Goal: Task Accomplishment & Management: Use online tool/utility

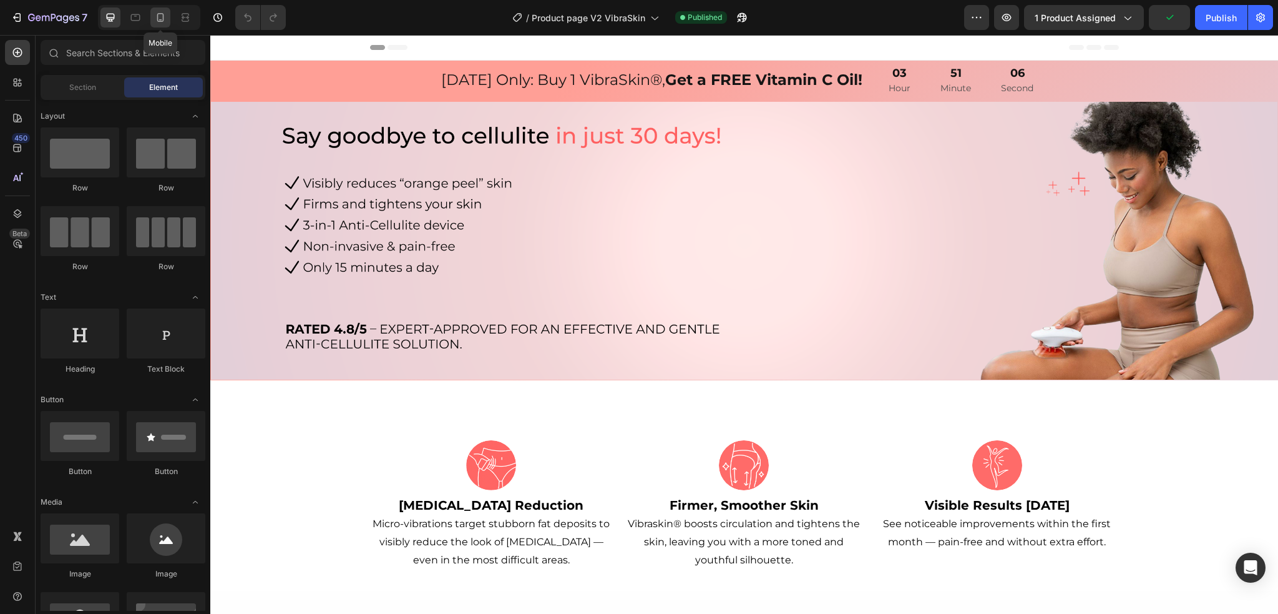
click at [159, 14] on icon at bounding box center [160, 17] width 12 height 12
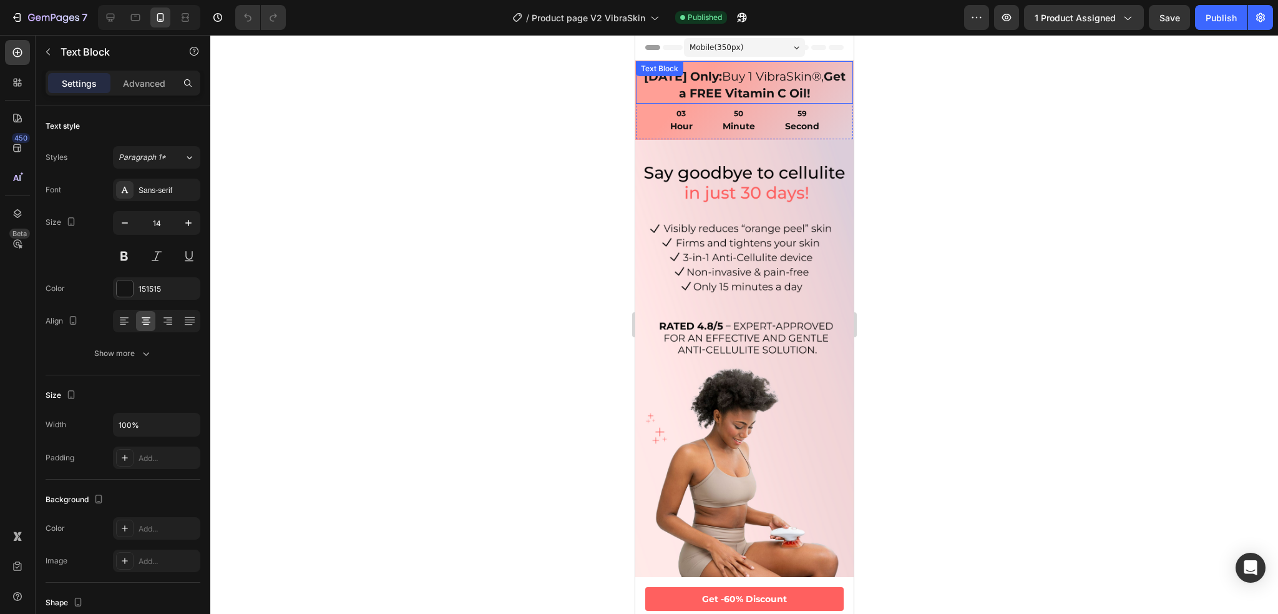
click at [837, 97] on div "Today Only: Buy 1 VibraSkin®, Get a FREE Vitamin C Oil!" at bounding box center [744, 85] width 205 height 36
click at [648, 122] on div "03 Hour 50 Minute 55 Second" at bounding box center [743, 122] width 217 height 36
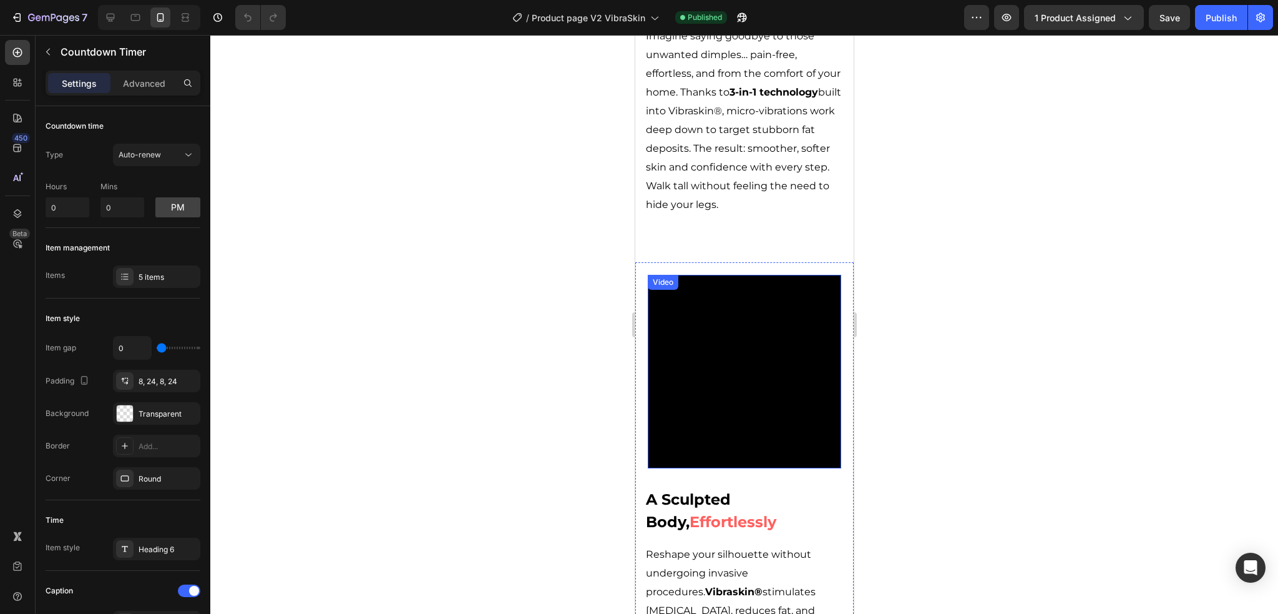
scroll to position [1685, 0]
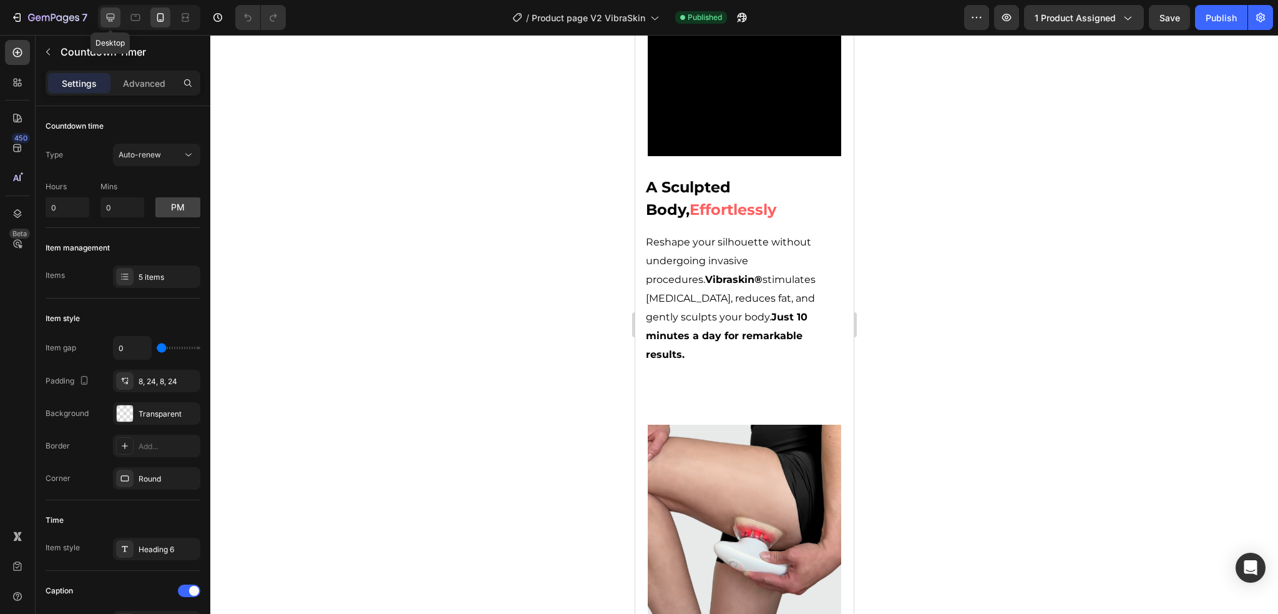
drag, startPoint x: 107, startPoint y: 14, endPoint x: 114, endPoint y: 26, distance: 12.9
click at [108, 14] on icon at bounding box center [110, 17] width 12 height 12
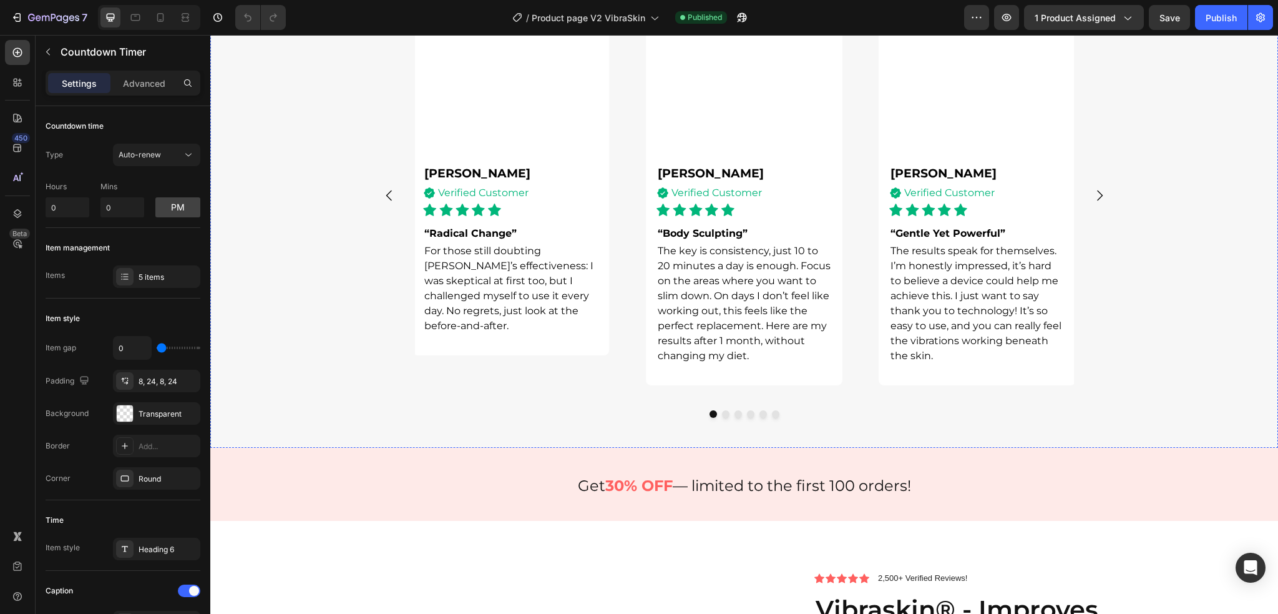
scroll to position [3621, 0]
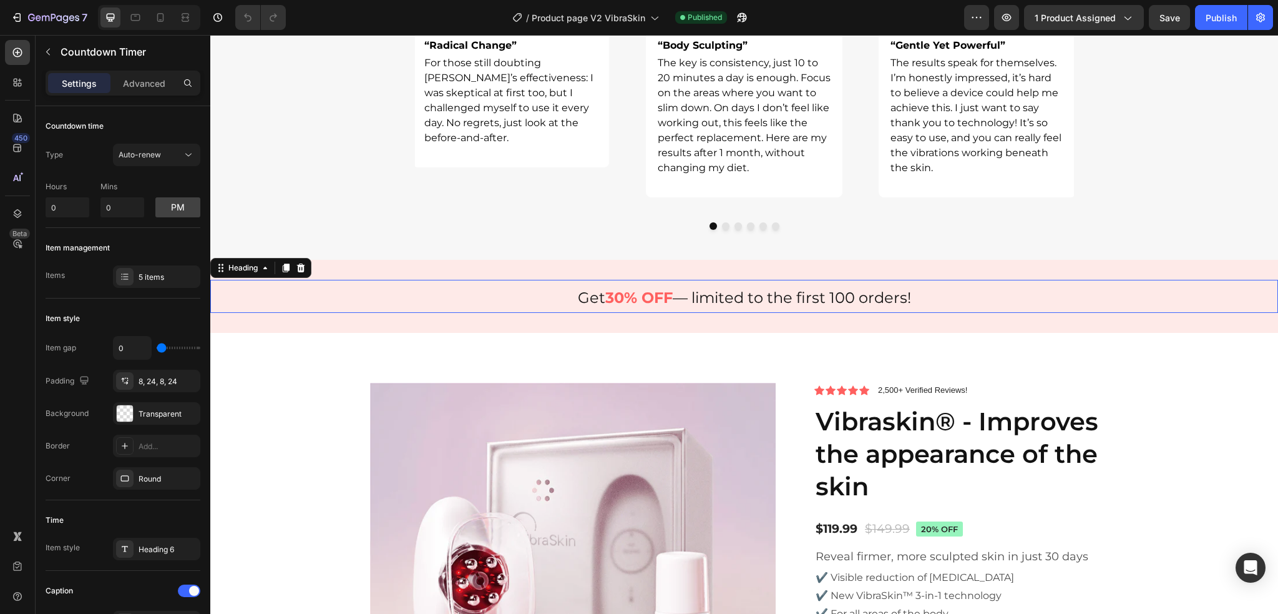
click at [612, 299] on strong "30% OFF" at bounding box center [639, 297] width 67 height 18
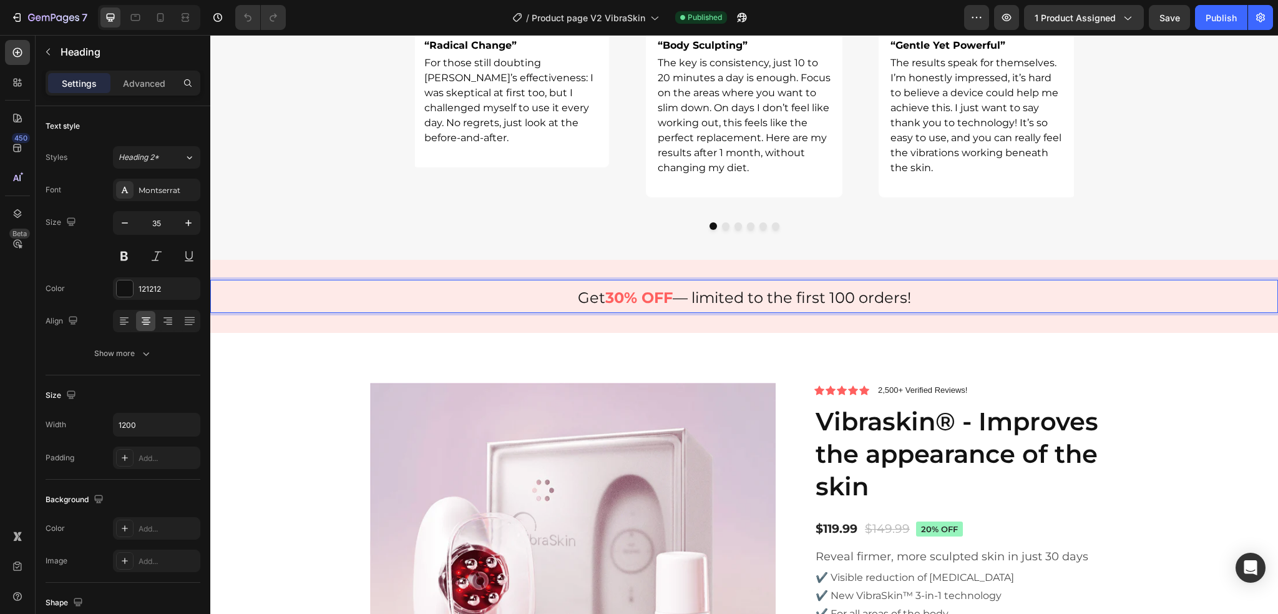
click at [612, 299] on strong "30% OFF" at bounding box center [639, 297] width 67 height 18
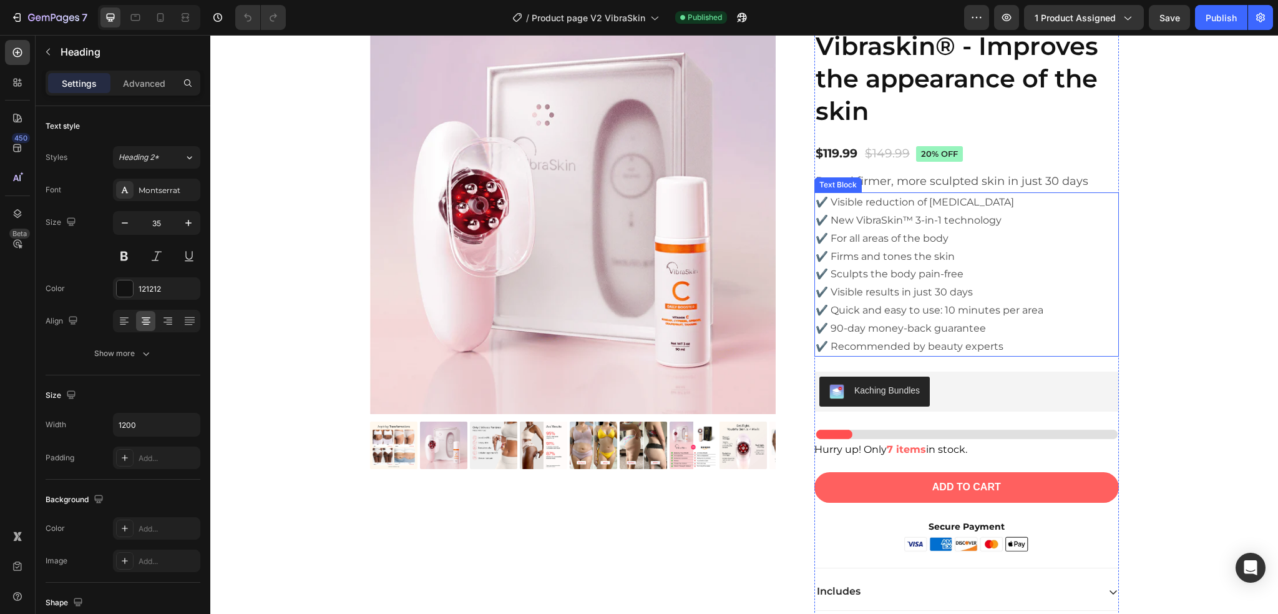
scroll to position [3995, 0]
click at [979, 147] on div "$119.99 Product Price Product Price $149.99 Product Price Product Price 20% off…" at bounding box center [967, 153] width 305 height 21
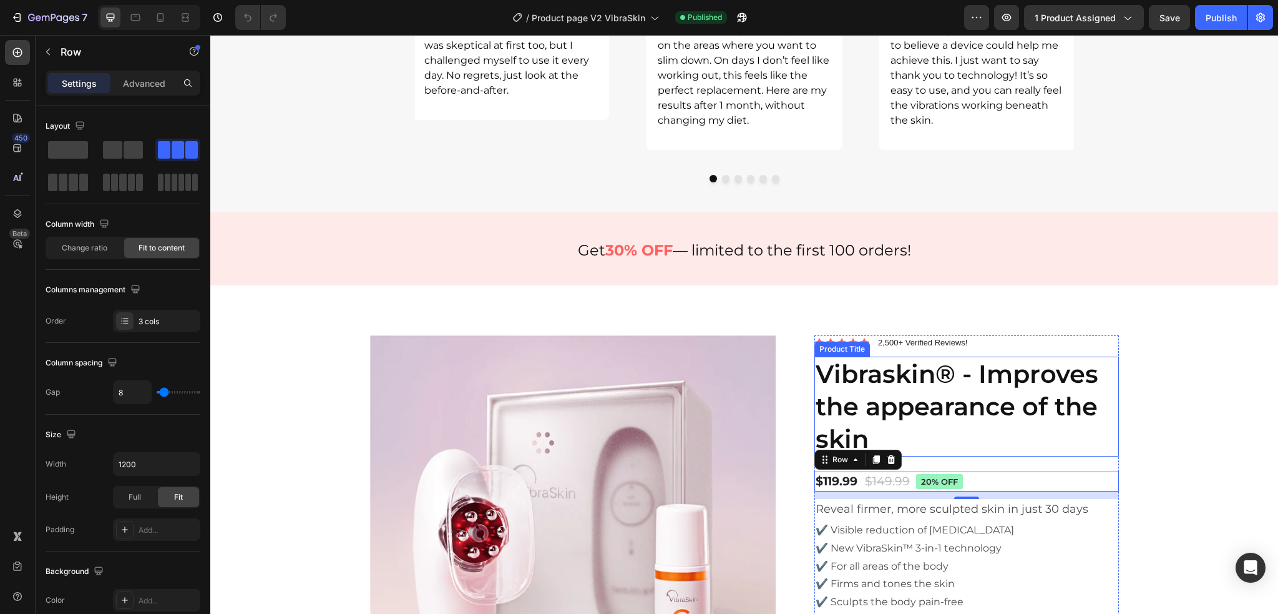
scroll to position [3606, 0]
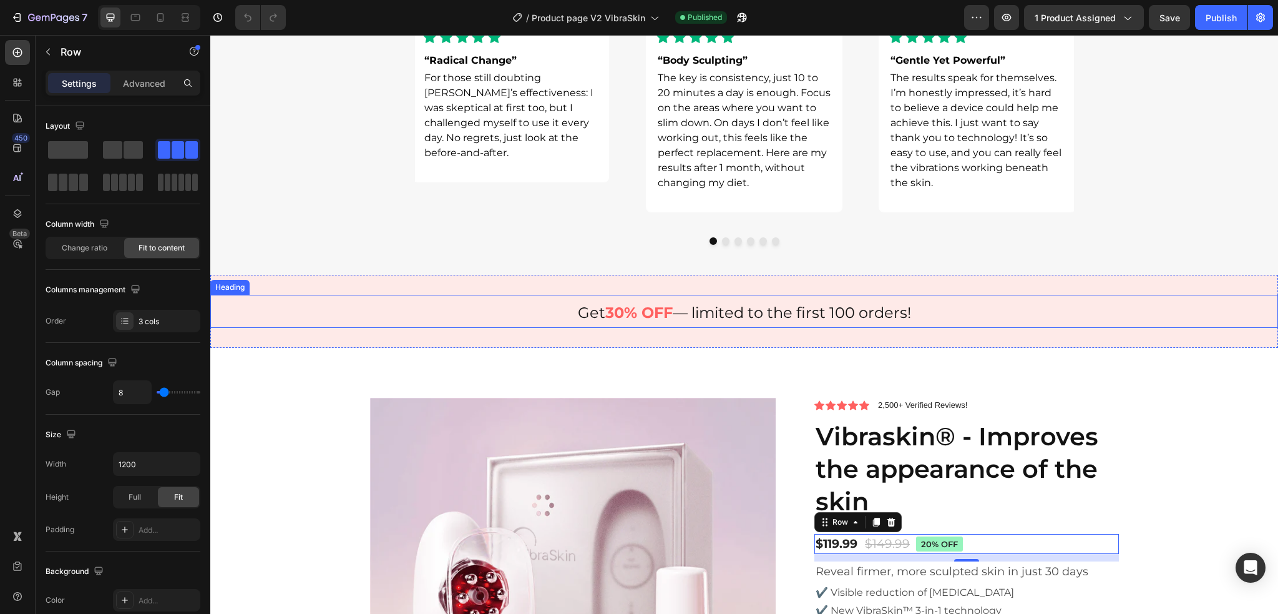
click at [617, 307] on strong "30% OFF" at bounding box center [639, 312] width 67 height 18
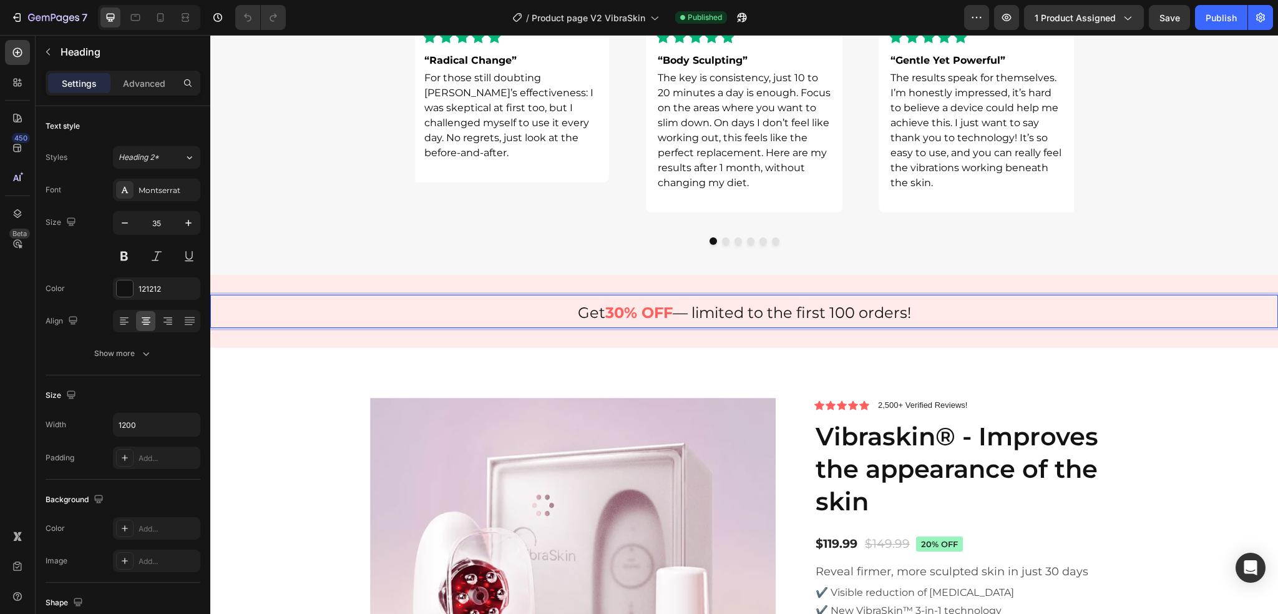
click at [612, 311] on strong "30% OFF" at bounding box center [639, 312] width 67 height 18
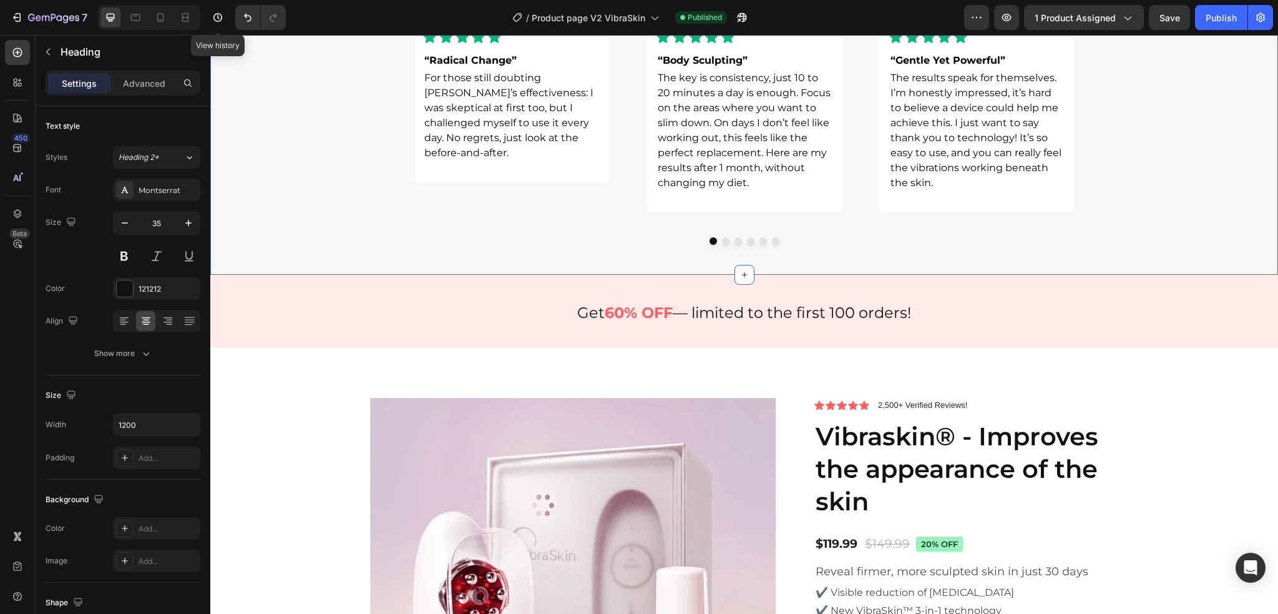
click at [1175, 84] on div "Image Elizabeth M. Text Block Icon Verified Customer Text Block Advanced list I…" at bounding box center [744, 31] width 1068 height 426
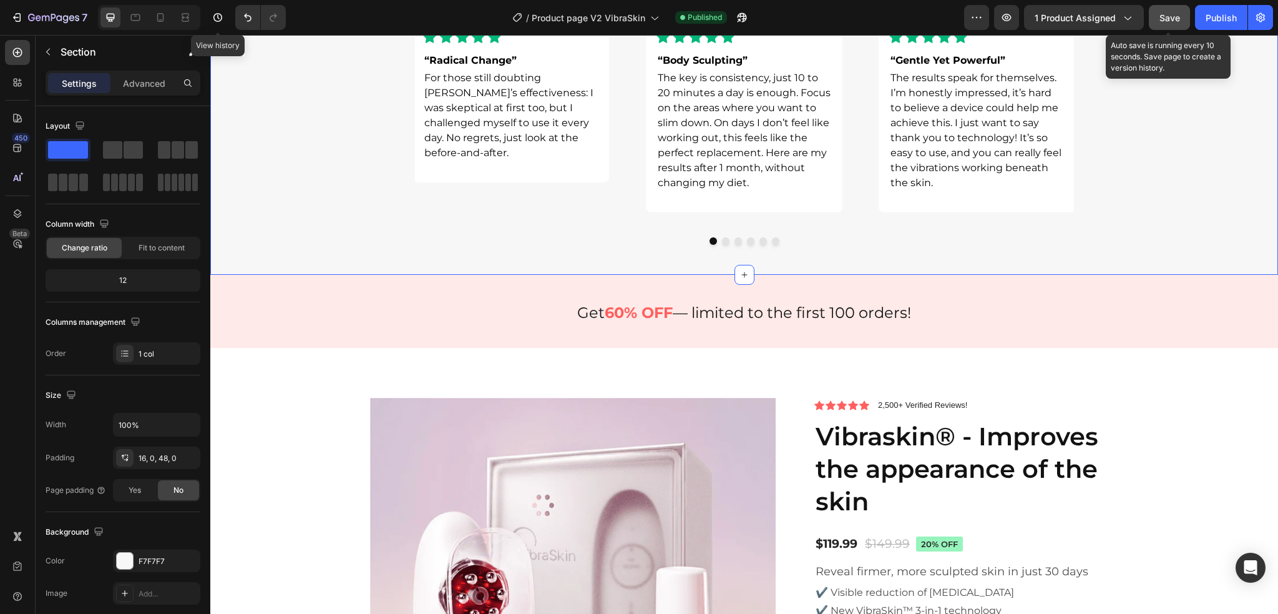
click at [1167, 14] on span "Save" at bounding box center [1170, 17] width 21 height 11
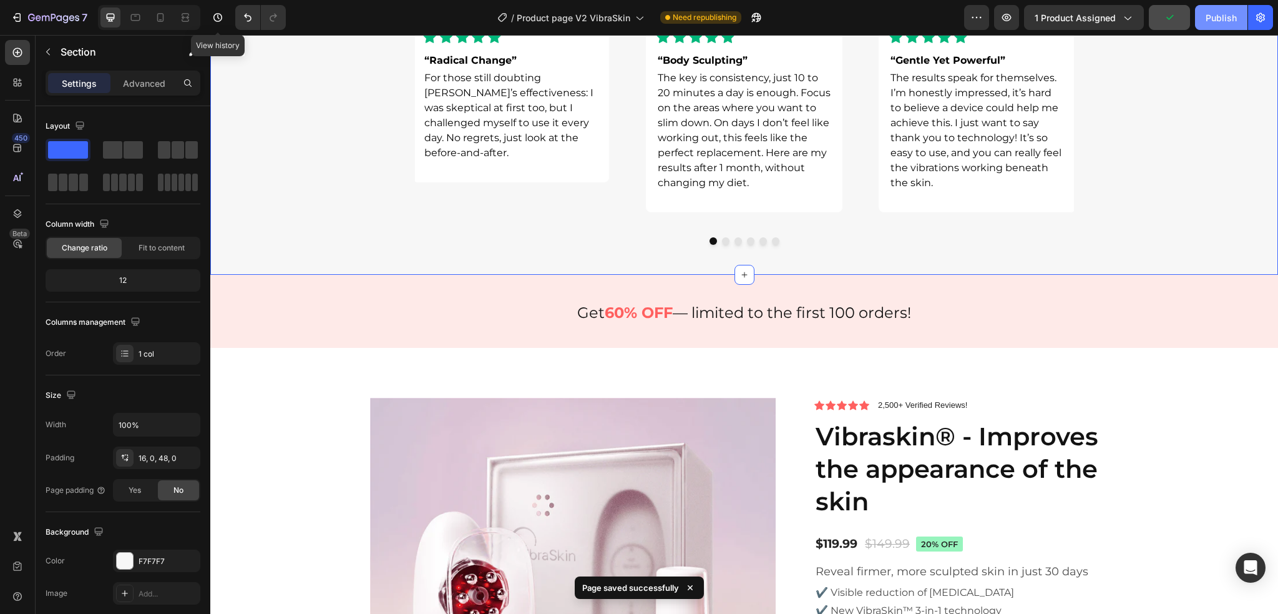
click at [1224, 11] on div "Publish" at bounding box center [1221, 17] width 31 height 13
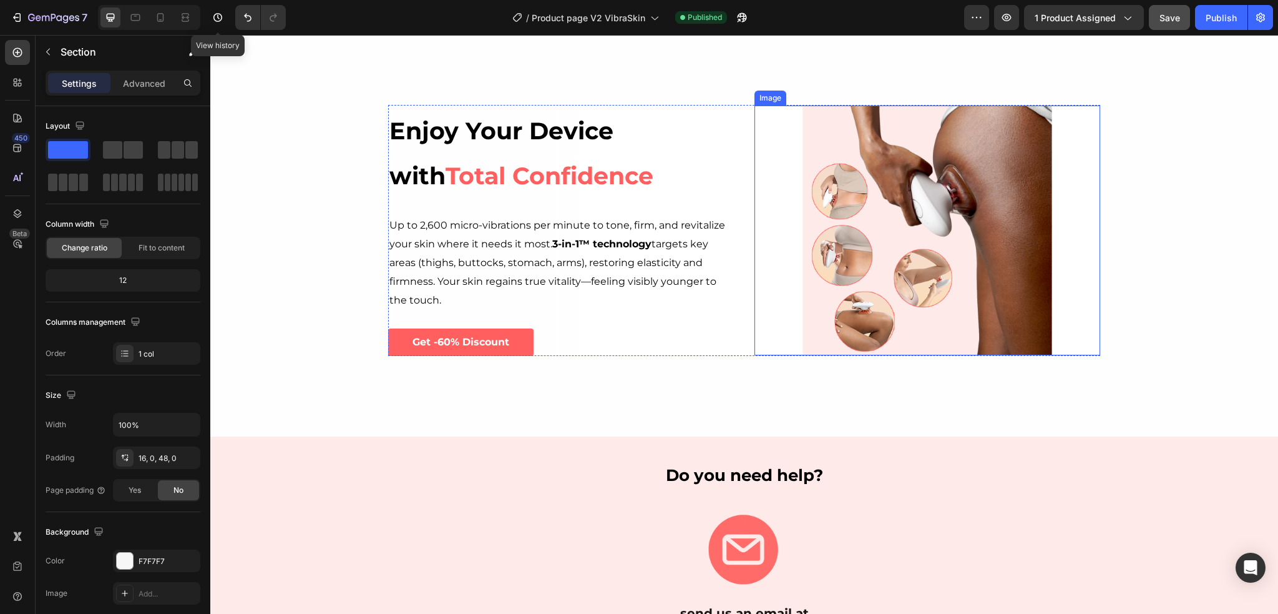
scroll to position [2207, 0]
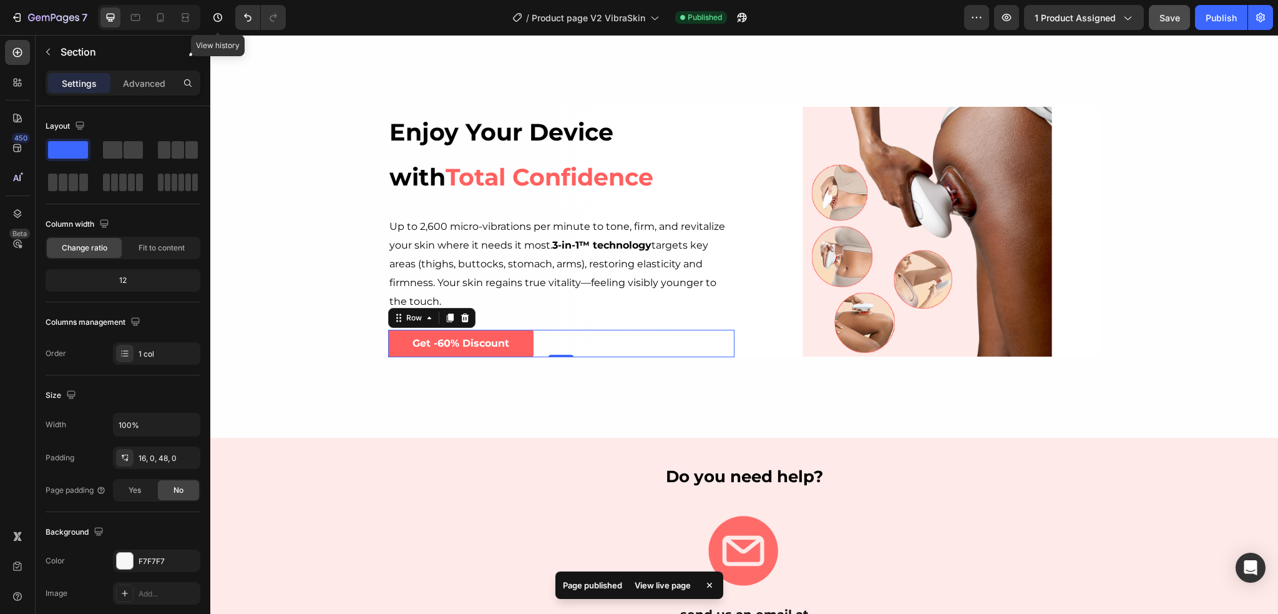
click at [648, 352] on div "Get -60% Discount Button Row 0" at bounding box center [561, 344] width 346 height 28
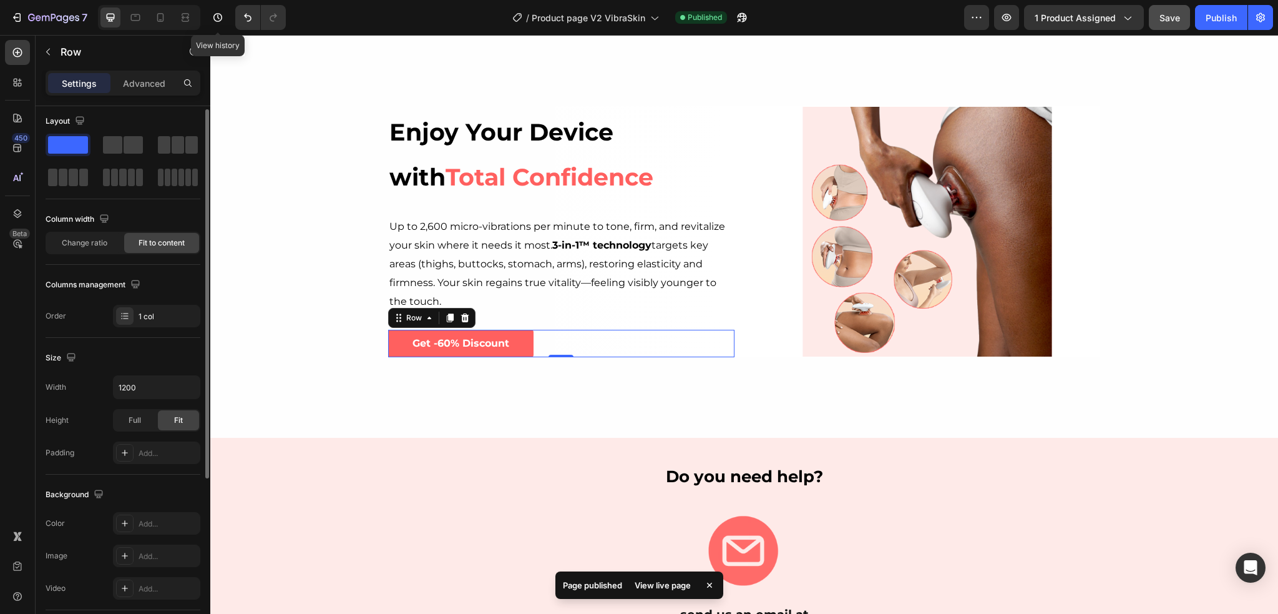
scroll to position [0, 0]
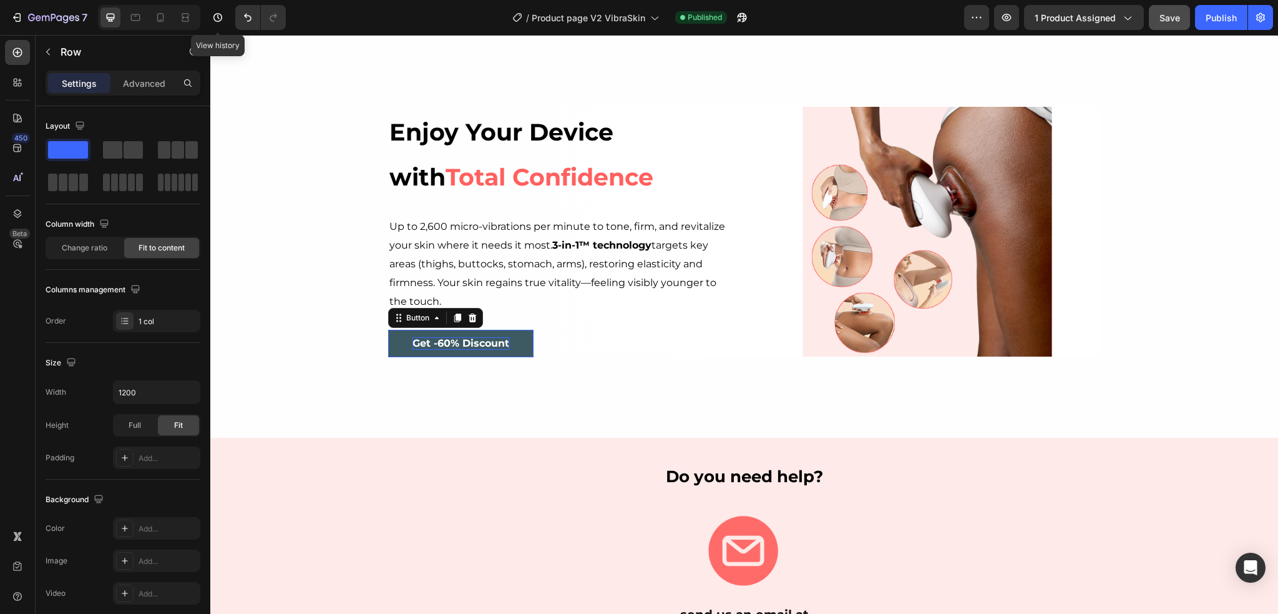
click at [477, 338] on strong "Get -60% Discount" at bounding box center [461, 343] width 97 height 12
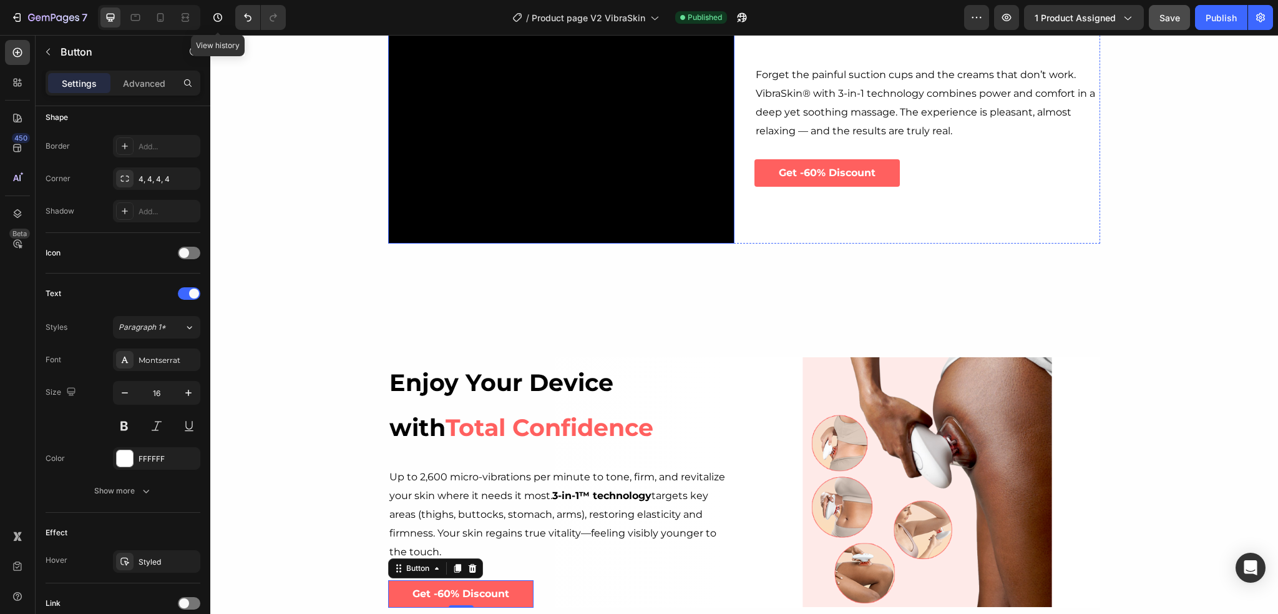
scroll to position [1833, 0]
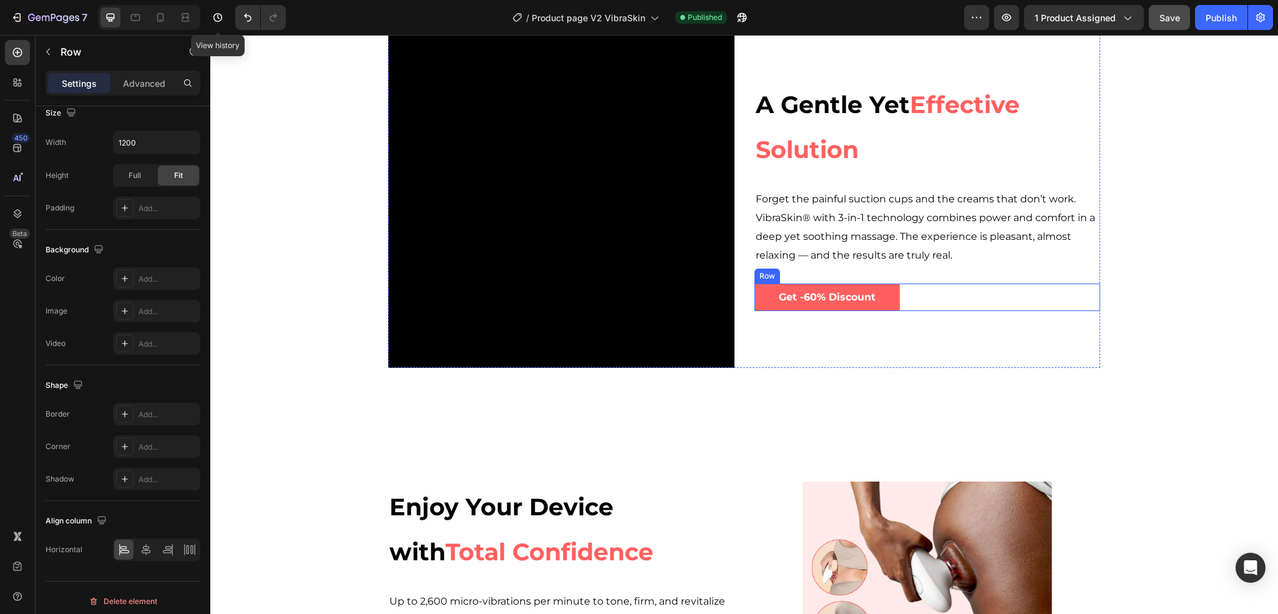
click at [942, 298] on div "Get -60% Discount Button Row" at bounding box center [928, 297] width 346 height 28
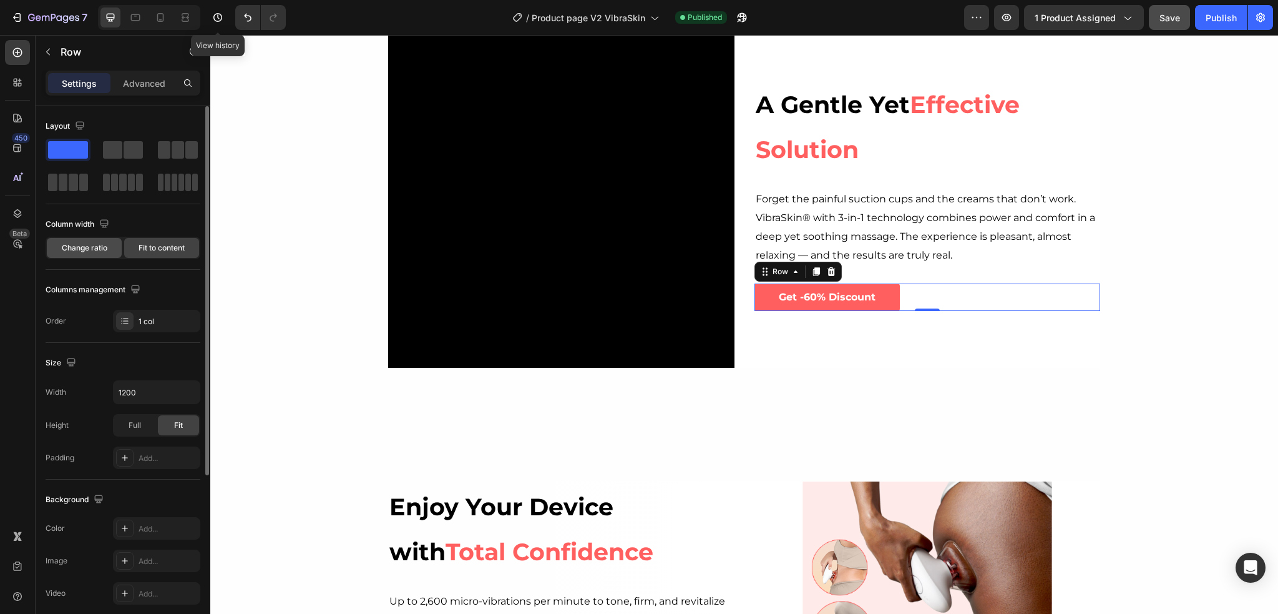
click at [84, 252] on span "Change ratio" at bounding box center [85, 247] width 46 height 11
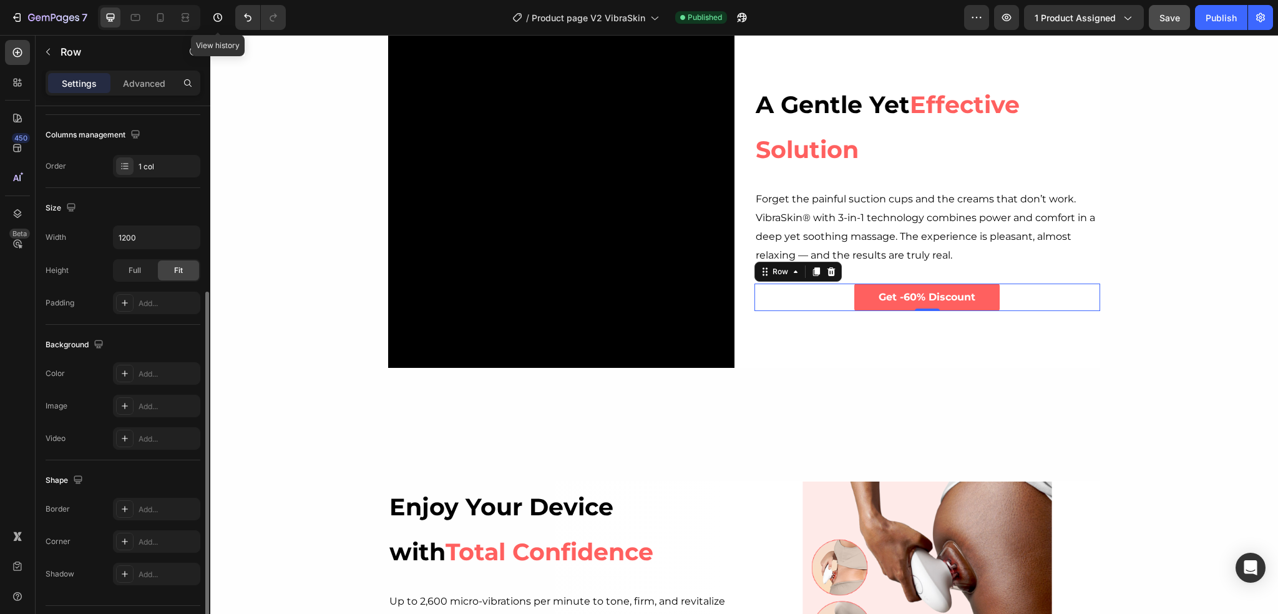
scroll to position [217, 0]
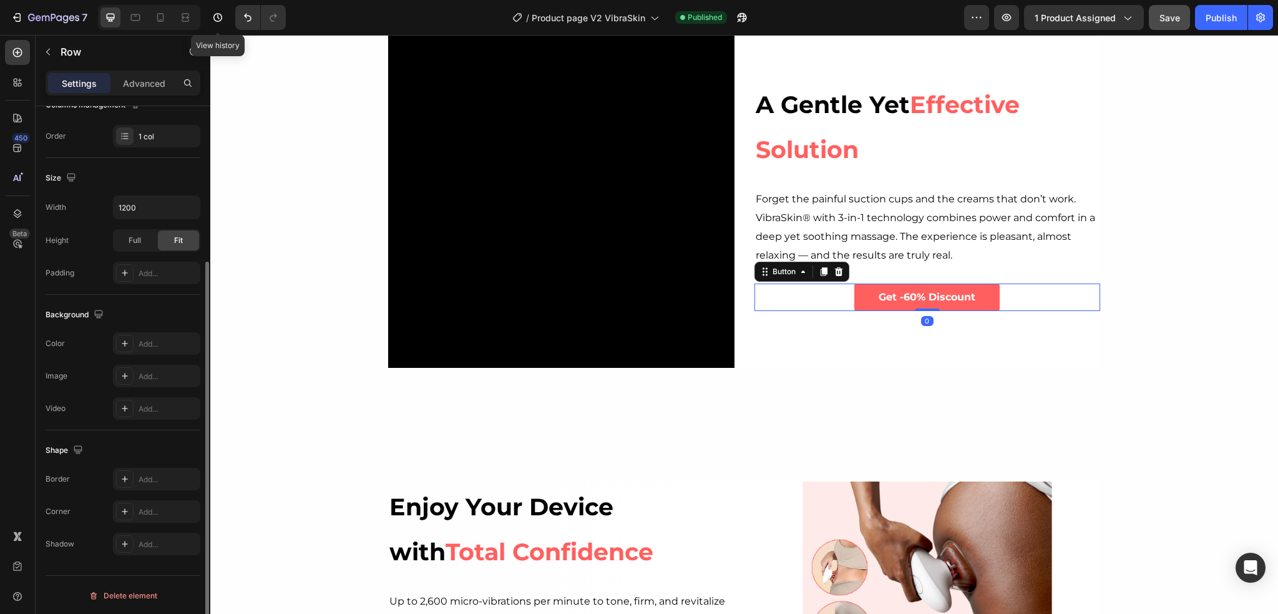
click at [1034, 302] on div "Get -60% Discount Button 0" at bounding box center [928, 297] width 346 height 28
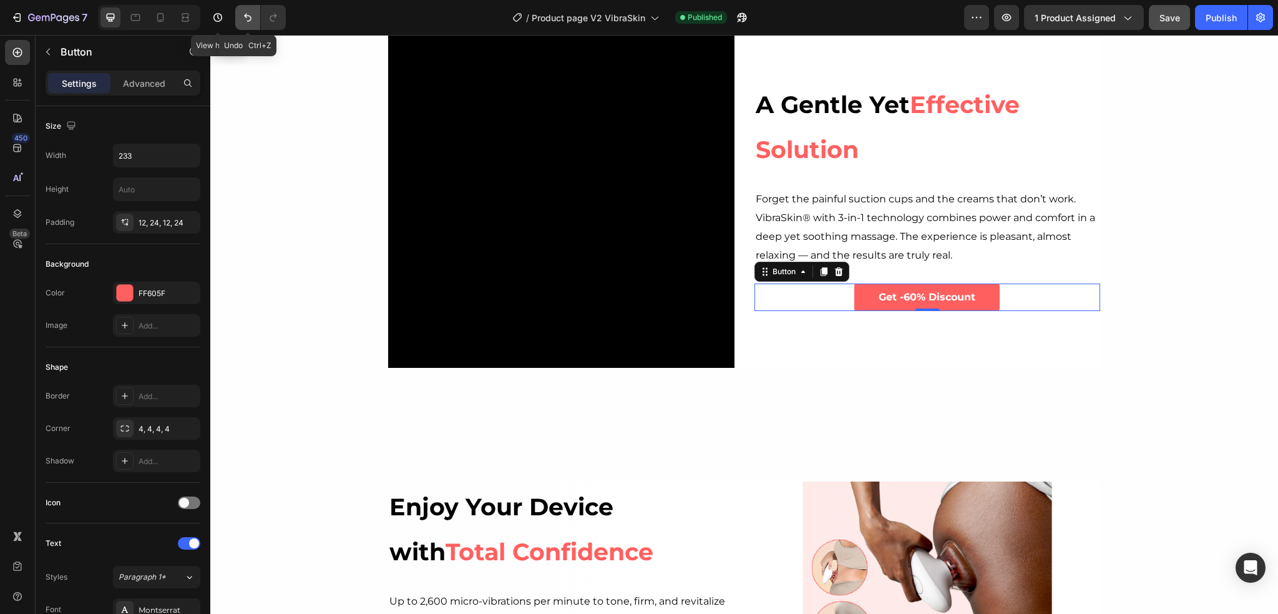
drag, startPoint x: 233, startPoint y: 16, endPoint x: 240, endPoint y: 17, distance: 6.4
click at [240, 17] on div "Undo Ctrl+Z" at bounding box center [258, 17] width 56 height 25
click at [240, 21] on button "Undo/Redo" at bounding box center [247, 17] width 25 height 25
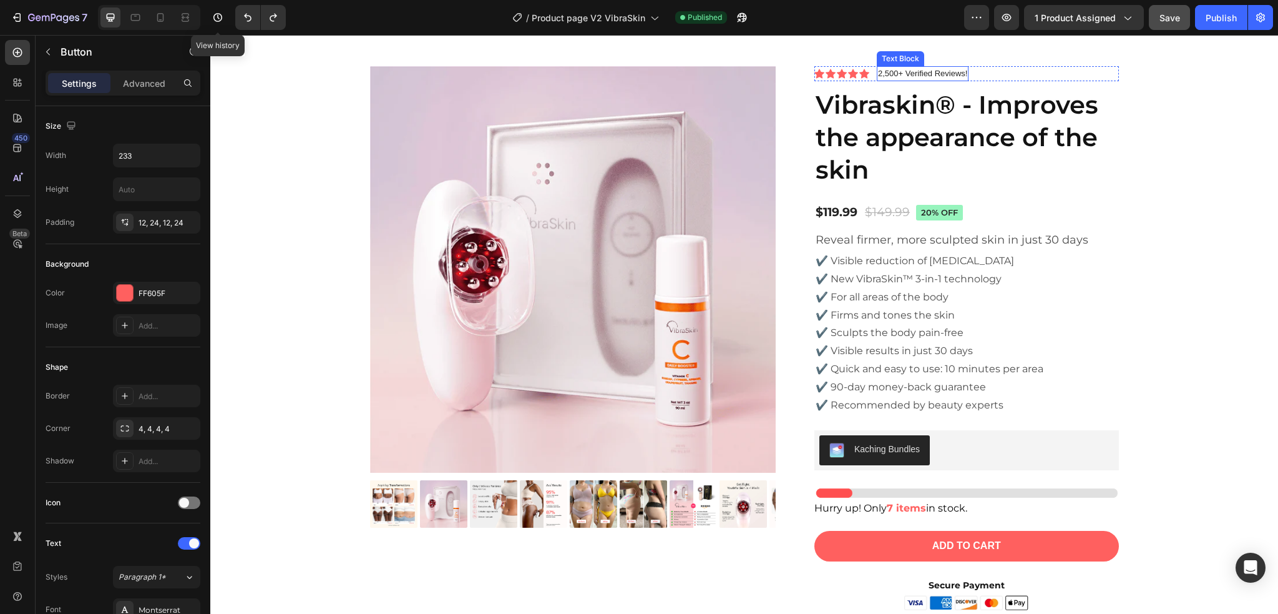
scroll to position [3955, 0]
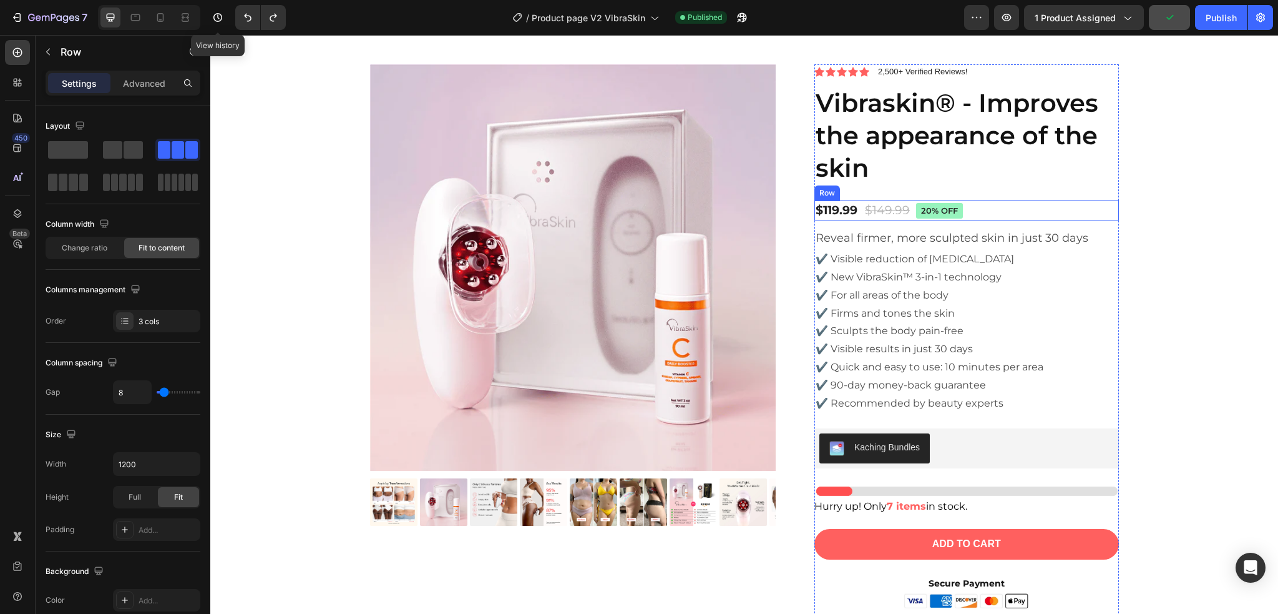
click at [986, 210] on div "$119.99 Product Price Product Price $149.99 Product Price Product Price 20% off…" at bounding box center [967, 210] width 305 height 21
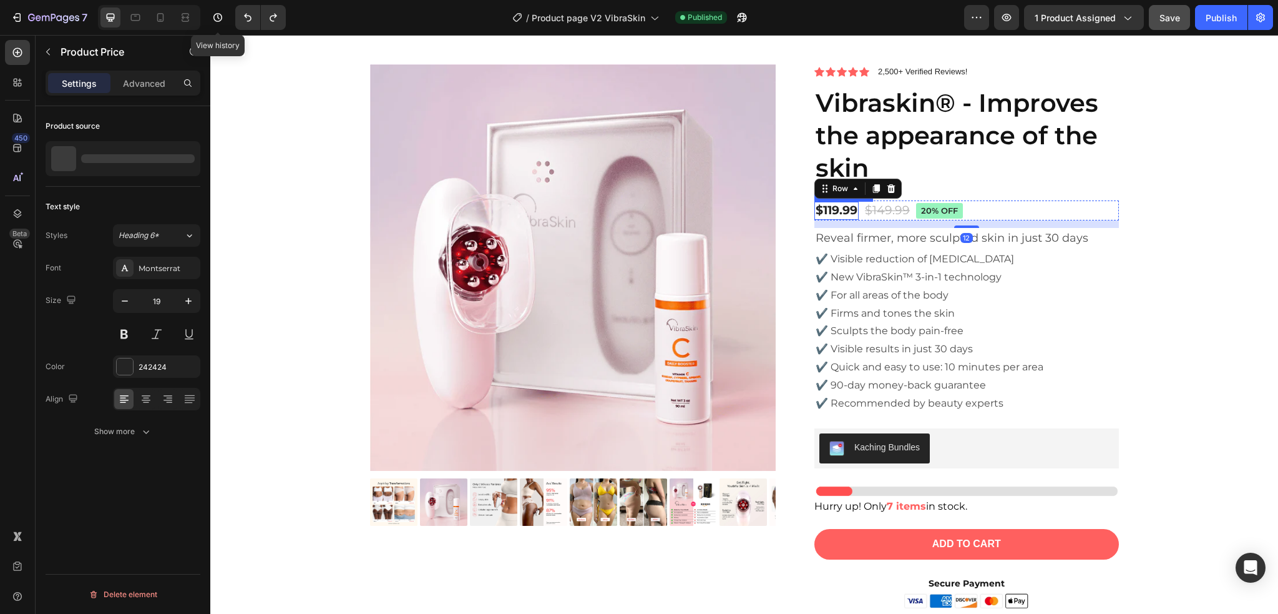
click at [851, 207] on div "$119.99" at bounding box center [837, 211] width 44 height 18
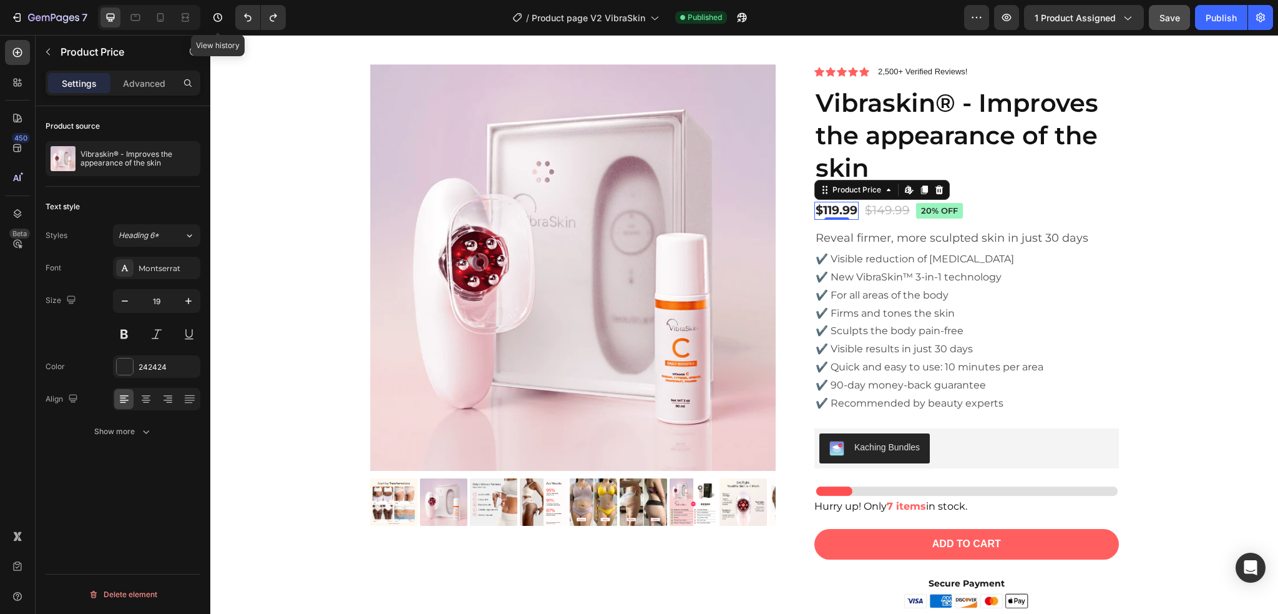
click at [842, 212] on div "$119.99" at bounding box center [837, 211] width 44 height 18
click at [1028, 214] on div "$119.99 Product Price Edit content in Shopify 0 Product Price Edit content in S…" at bounding box center [967, 210] width 305 height 21
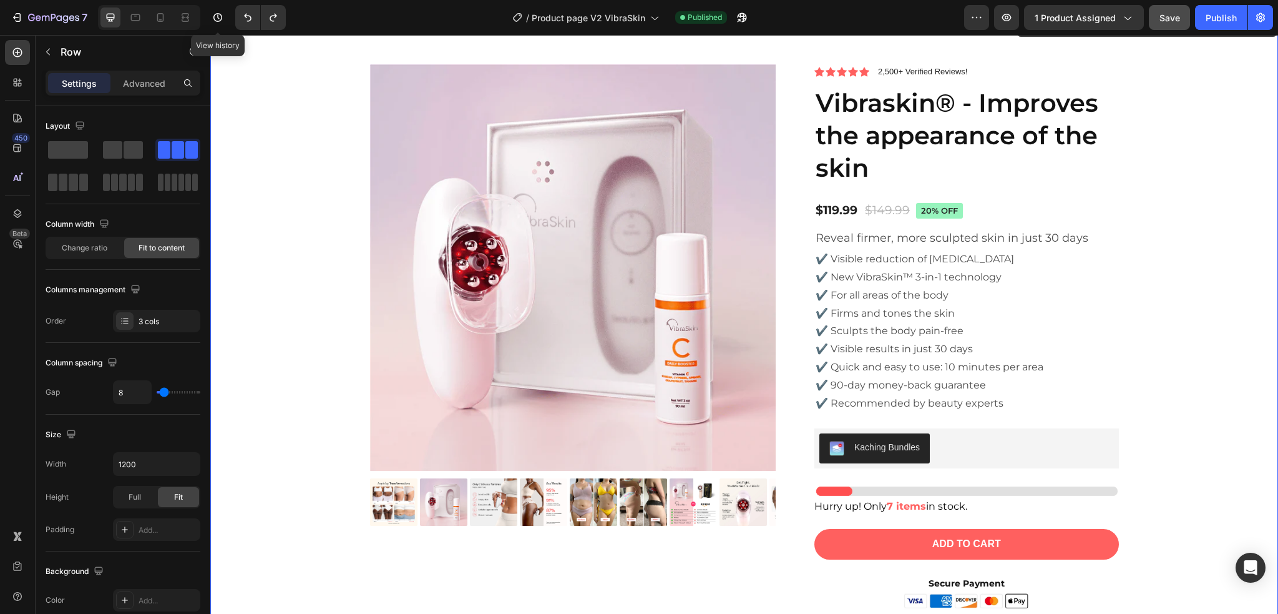
click at [1217, 150] on div "Product Images Icon Icon Icon Icon Icon Icon List 2,500+ Verified Reviews! Text…" at bounding box center [744, 396] width 1049 height 665
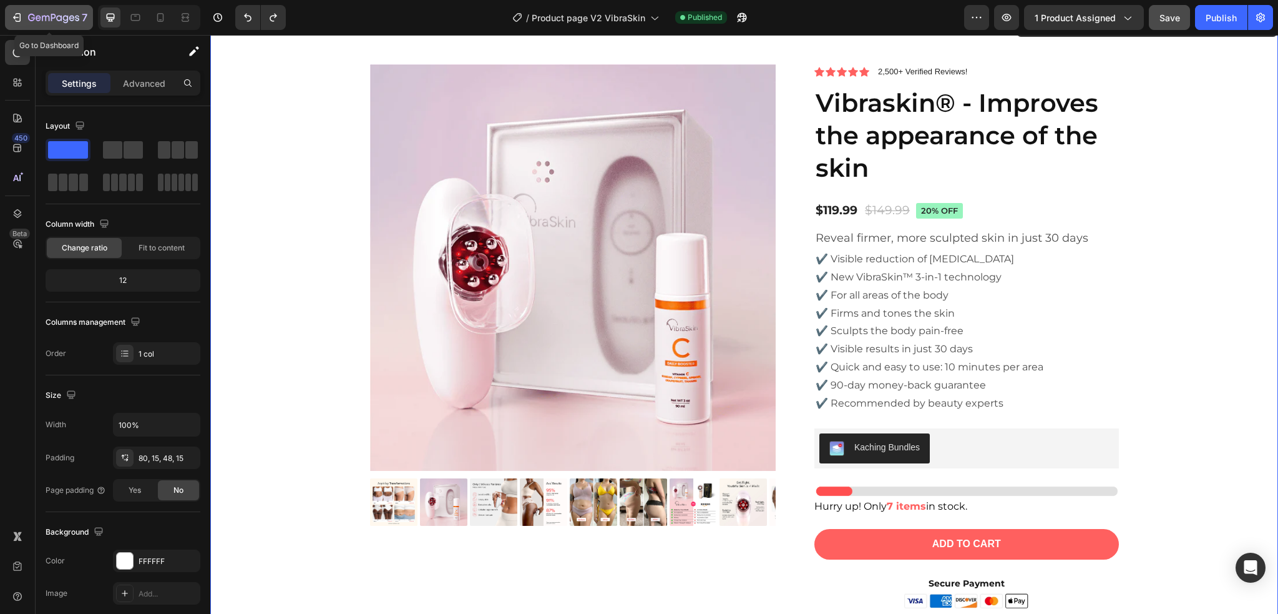
click at [10, 21] on button "7" at bounding box center [49, 17] width 88 height 25
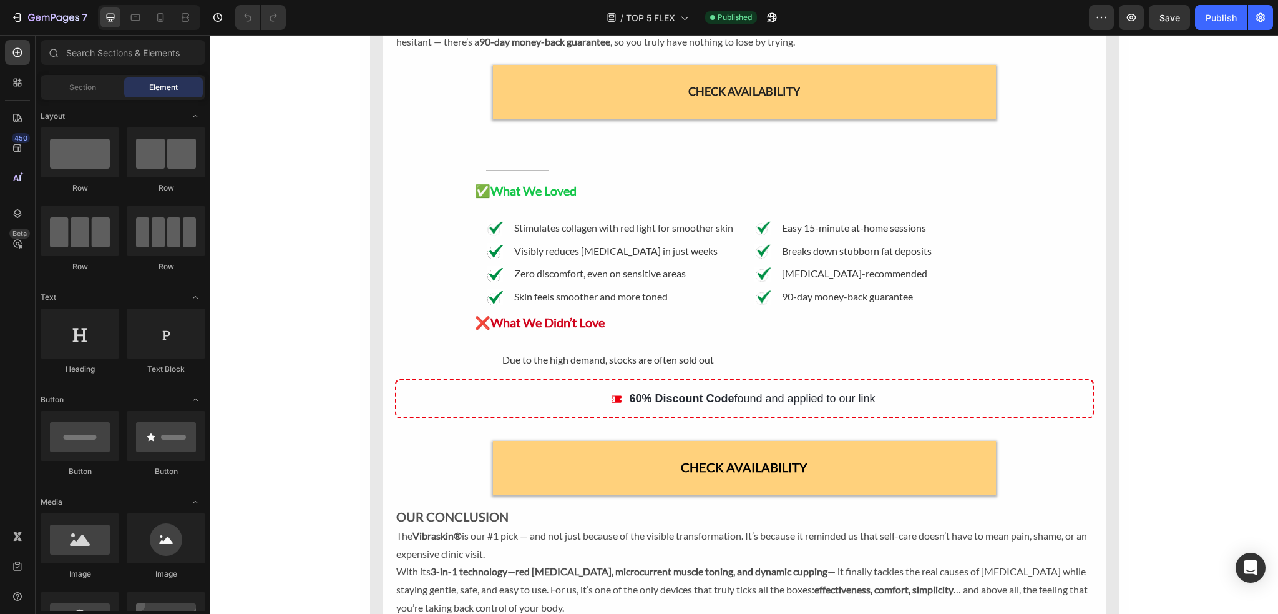
scroll to position [1378, 0]
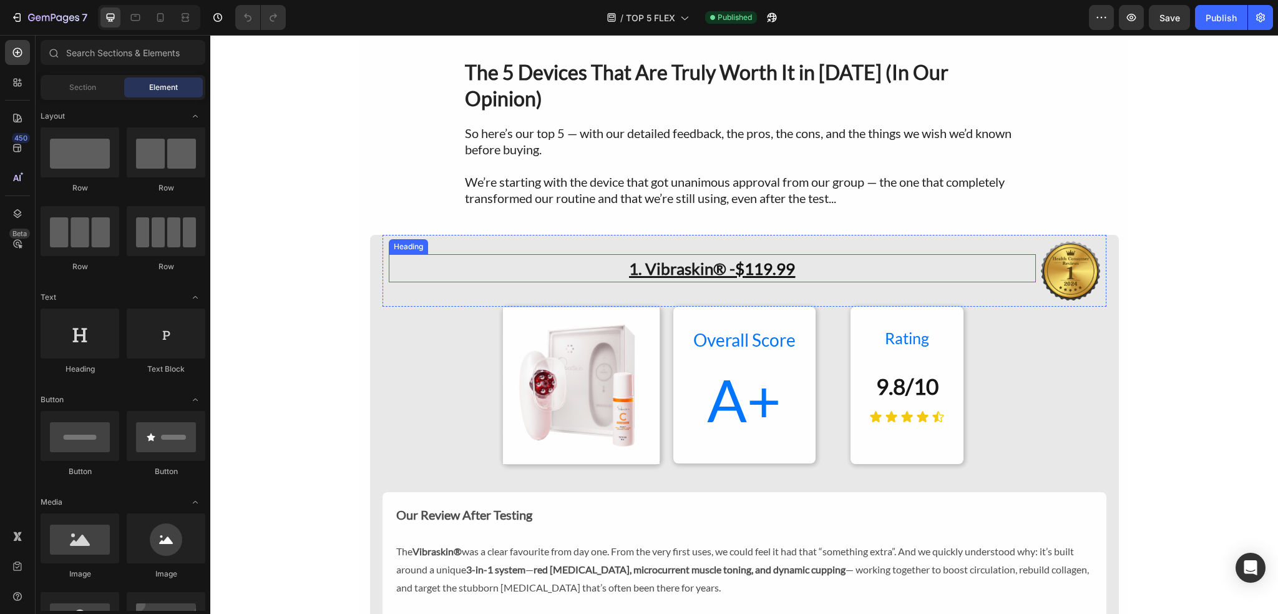
click at [738, 258] on u "$" at bounding box center [739, 268] width 9 height 20
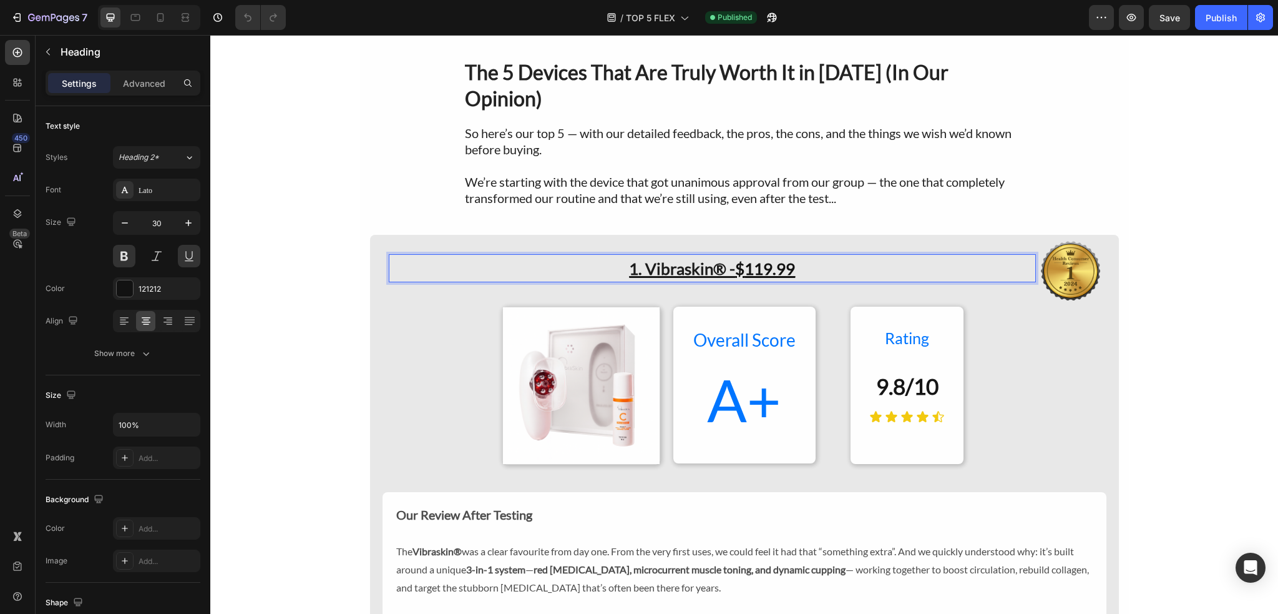
click at [749, 258] on u "119.99" at bounding box center [770, 268] width 51 height 20
click at [764, 258] on u "119.99" at bounding box center [770, 268] width 51 height 20
click at [770, 258] on u "119.99" at bounding box center [770, 268] width 51 height 20
click at [1158, 31] on div "7 Version history / TOP 5 FLEX Published Preview Save Auto save is running ever…" at bounding box center [639, 18] width 1278 height 36
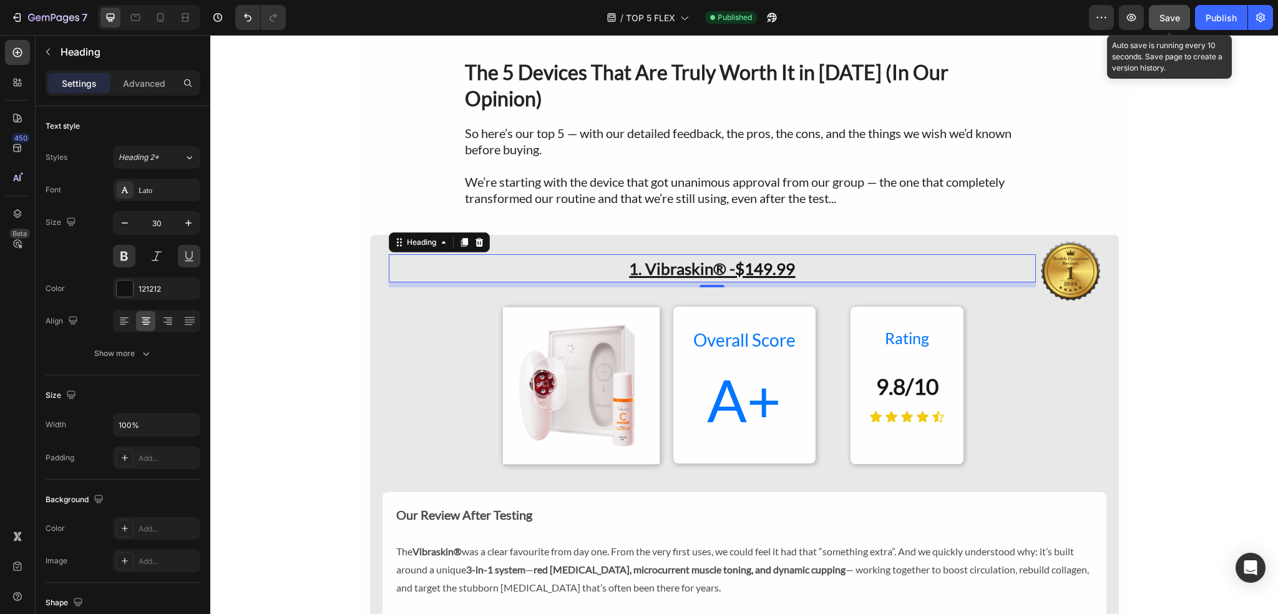
click at [1169, 11] on div "Save" at bounding box center [1170, 17] width 21 height 13
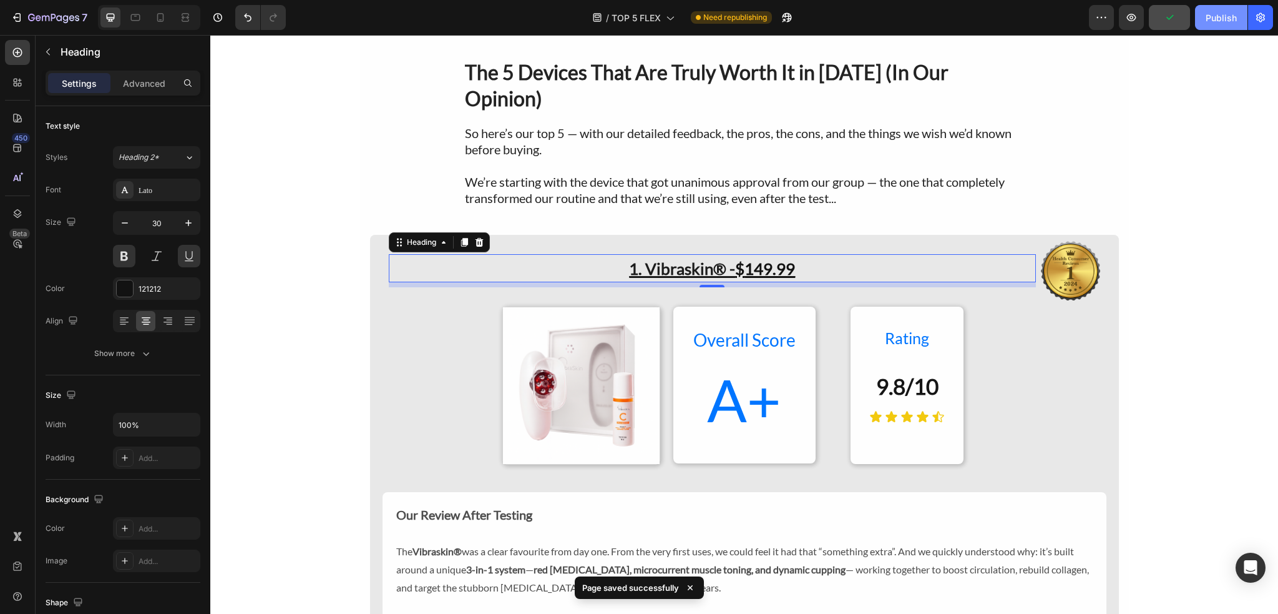
click at [1227, 19] on div "Publish" at bounding box center [1221, 17] width 31 height 13
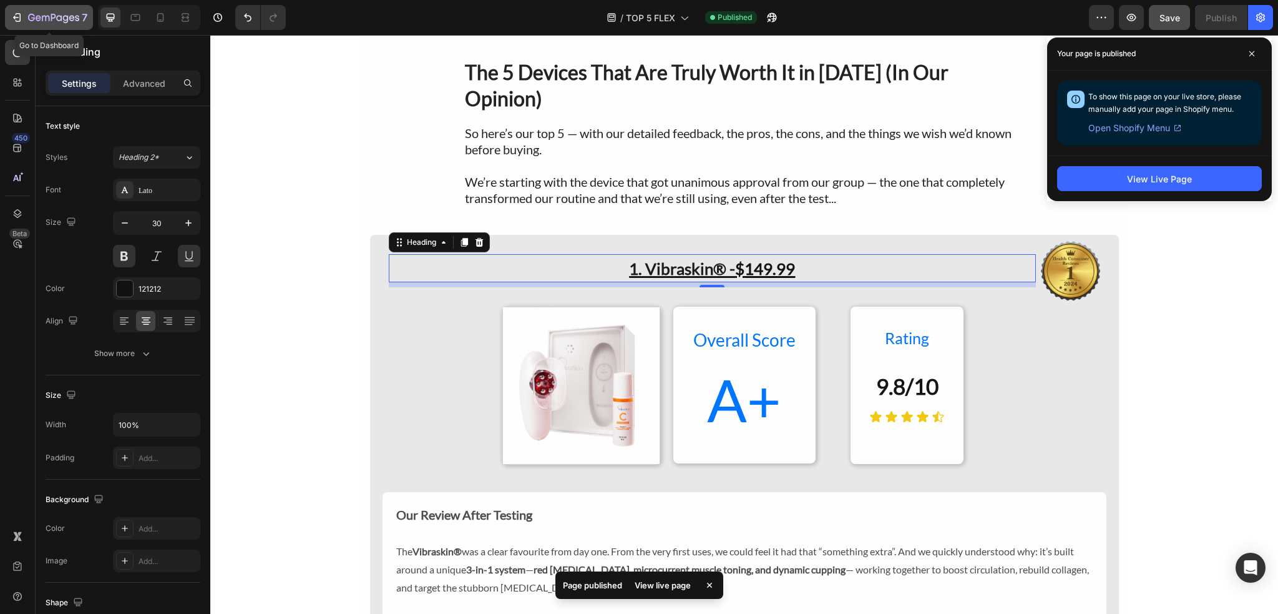
click at [42, 17] on icon "button" at bounding box center [45, 19] width 7 height 6
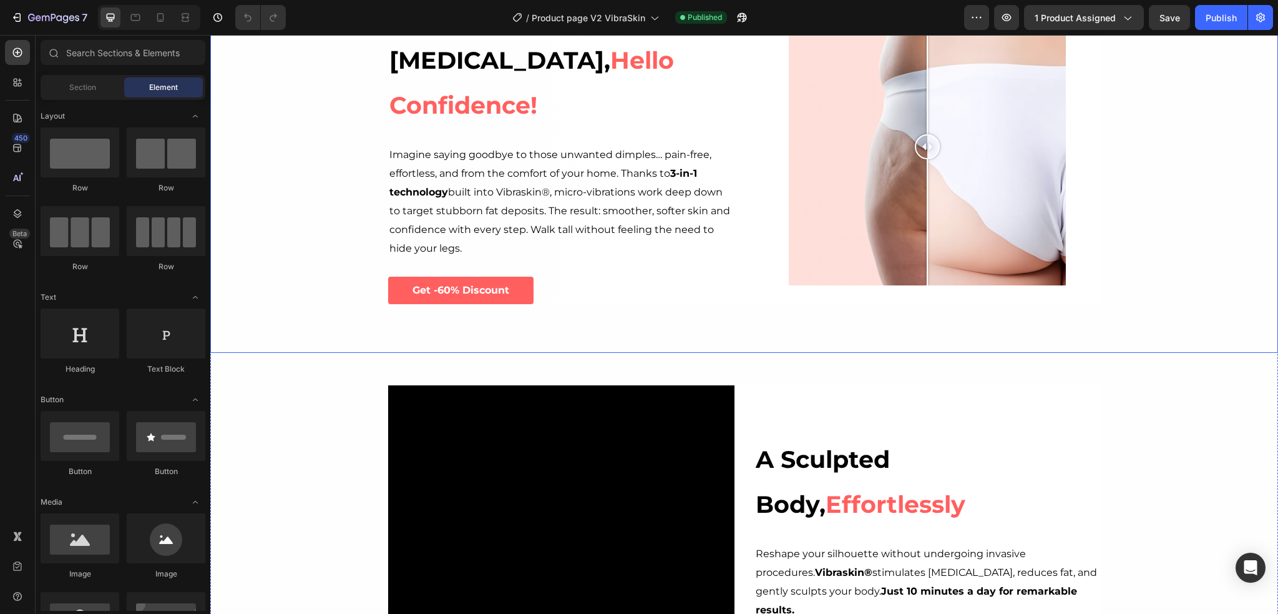
scroll to position [624, 0]
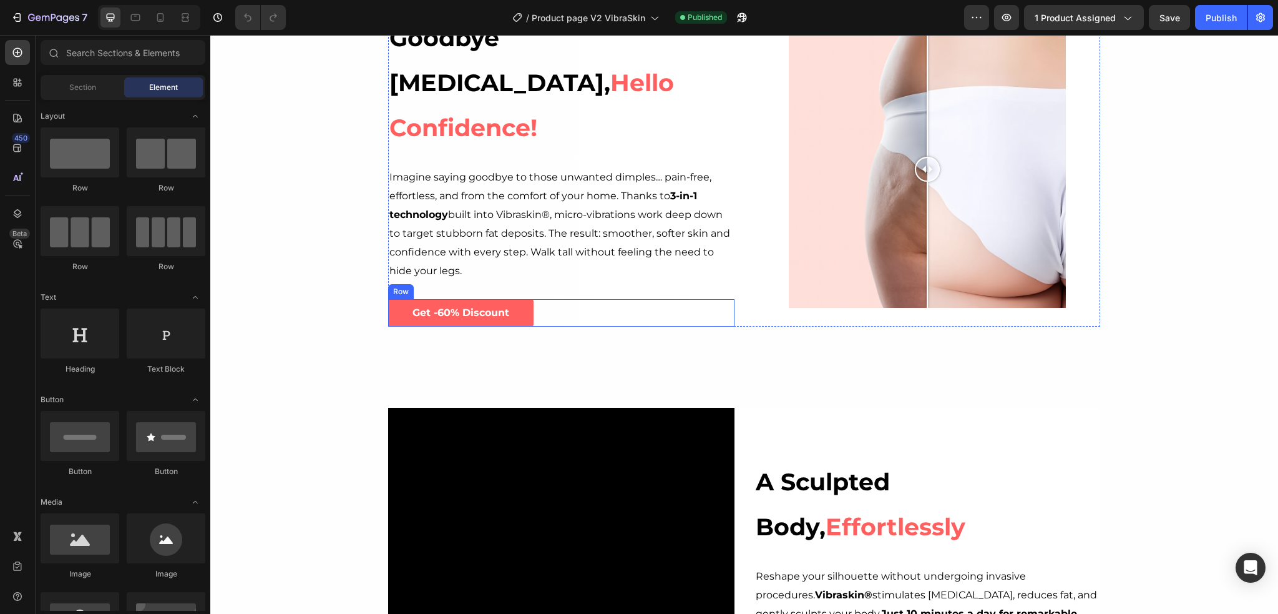
click at [556, 299] on div "Get -60% Discount Button Row" at bounding box center [561, 313] width 346 height 28
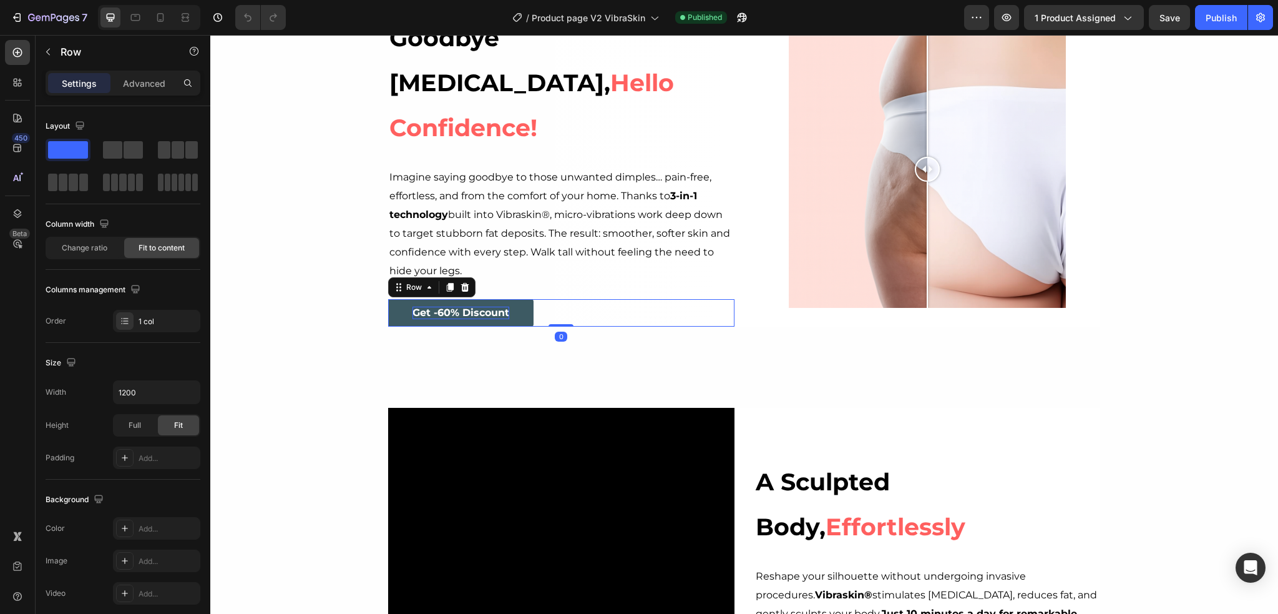
click at [499, 307] on strong "Get -60% Discount" at bounding box center [461, 313] width 97 height 12
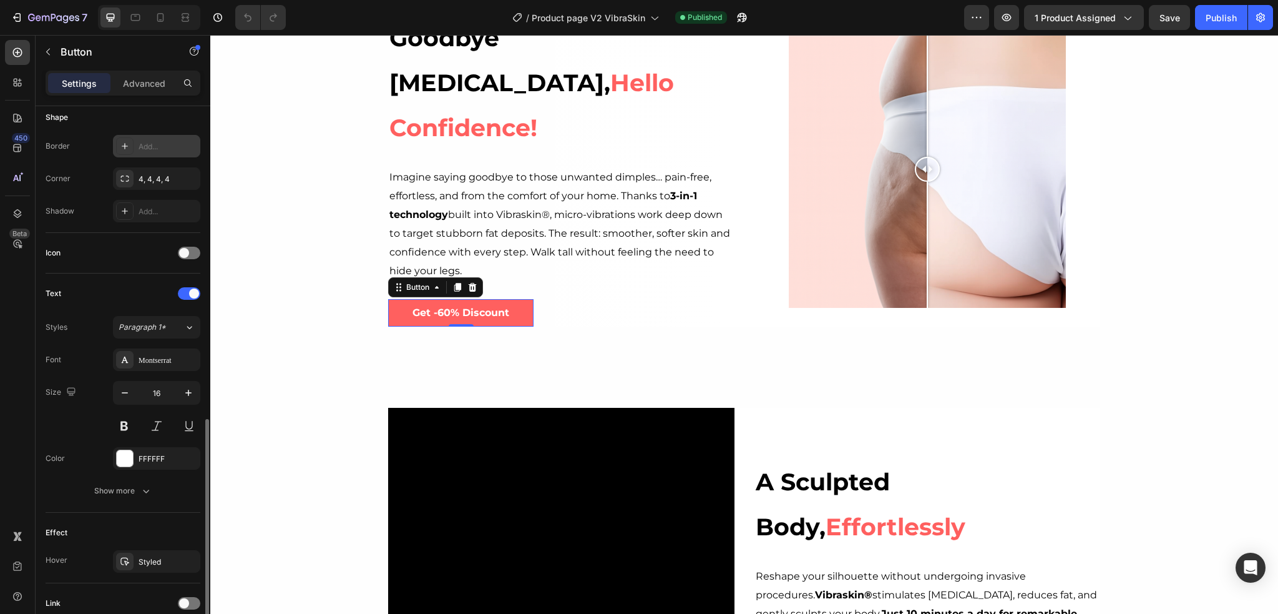
scroll to position [350, 0]
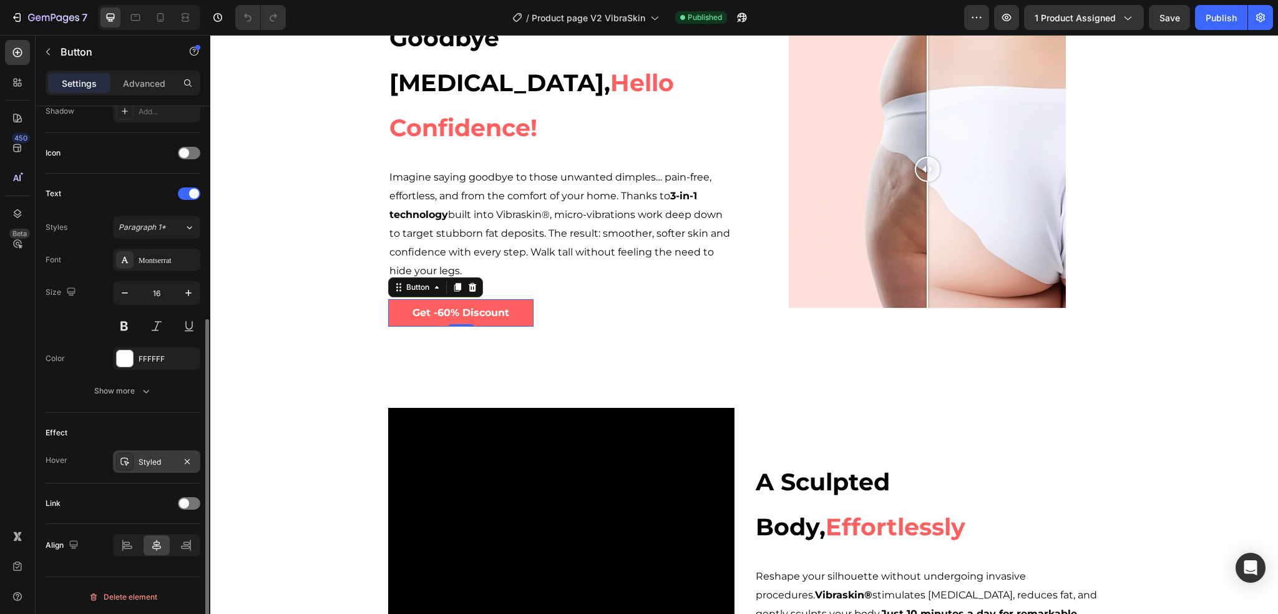
click at [157, 456] on div "Styled" at bounding box center [157, 461] width 36 height 11
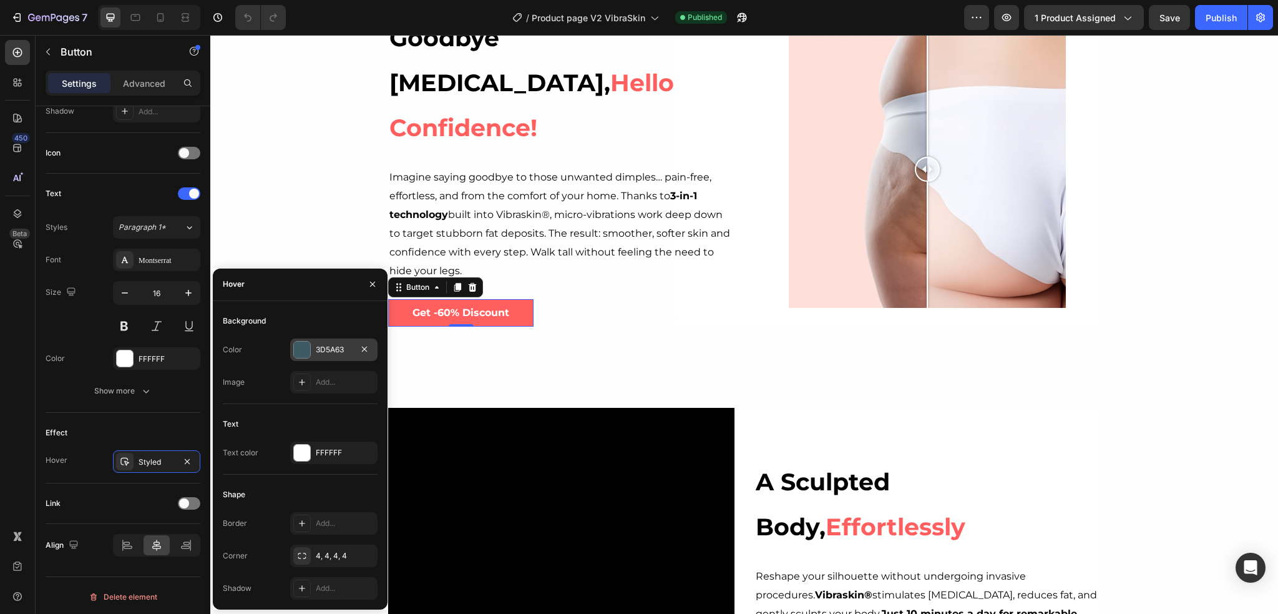
click at [318, 348] on div "3D5A63" at bounding box center [334, 349] width 36 height 11
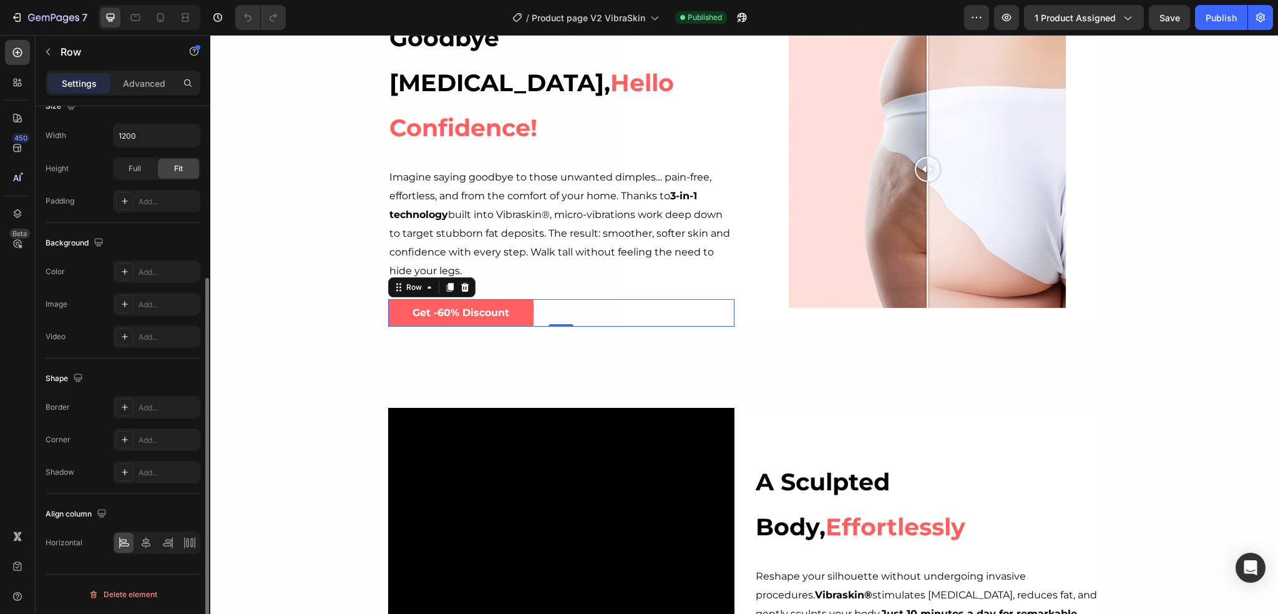
scroll to position [0, 0]
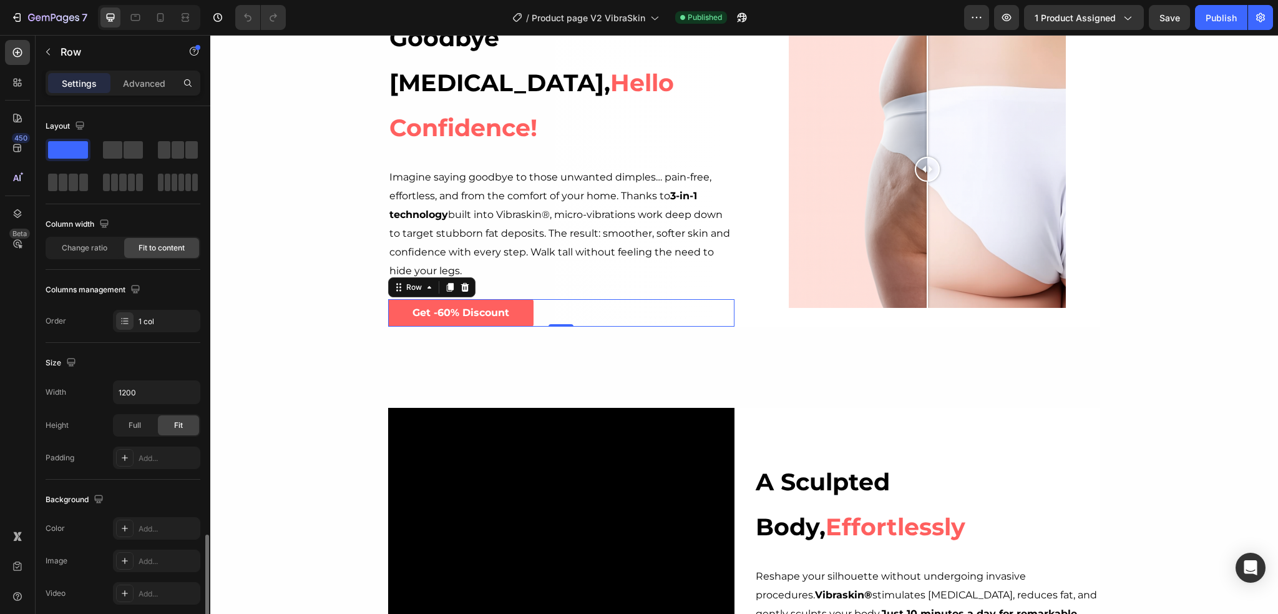
click at [532, 299] on div "Get -60% Discount Button Row 0" at bounding box center [561, 313] width 346 height 28
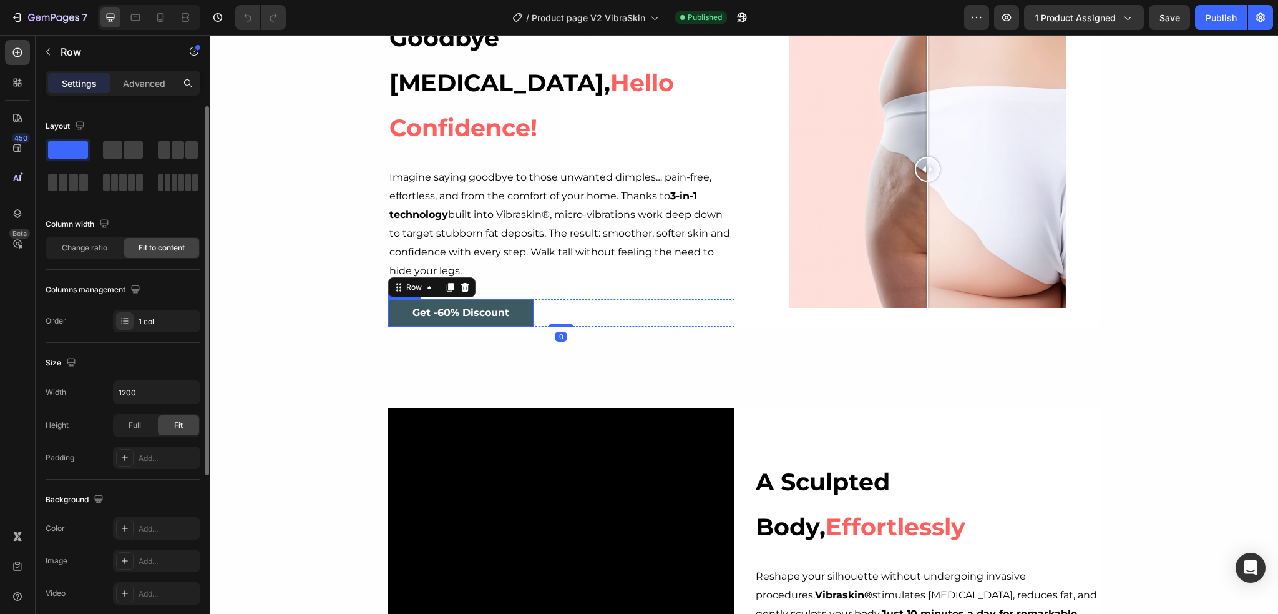
click at [517, 299] on button "Get -60% Discount" at bounding box center [460, 313] width 145 height 28
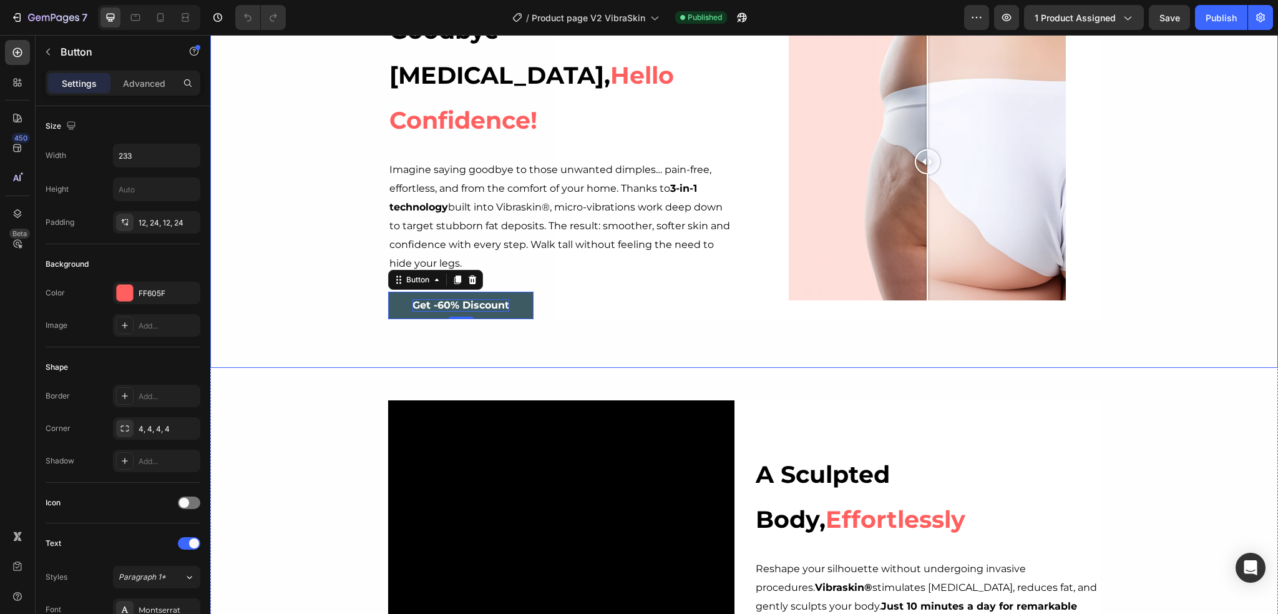
scroll to position [624, 0]
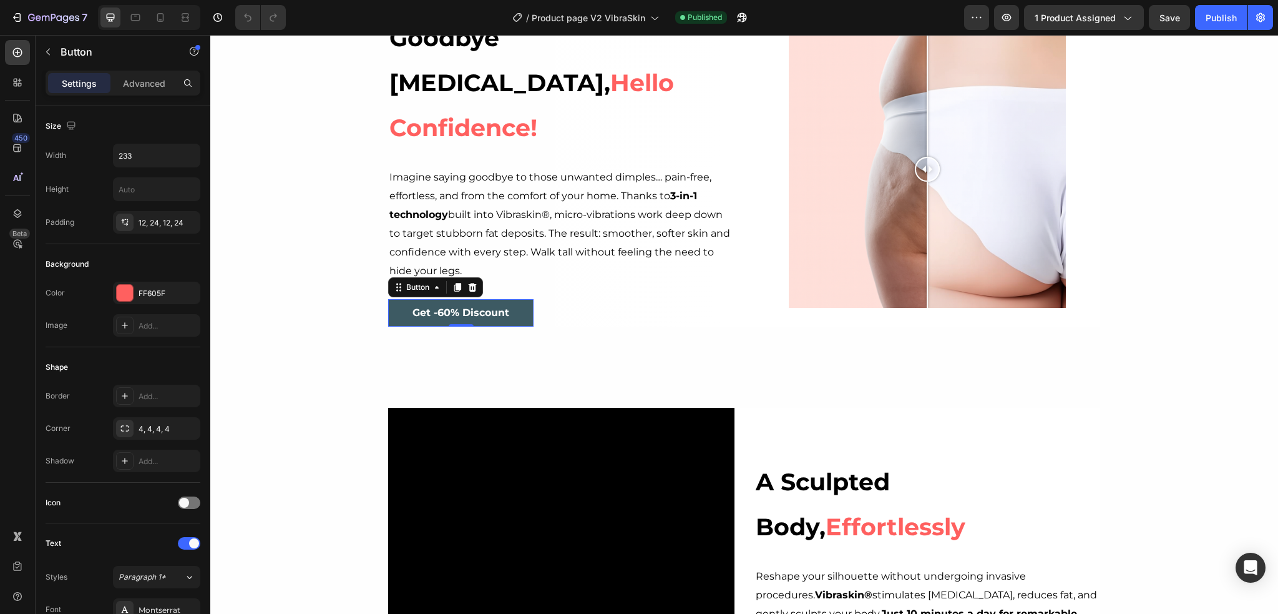
click at [517, 299] on button "Get -60% Discount" at bounding box center [460, 313] width 145 height 28
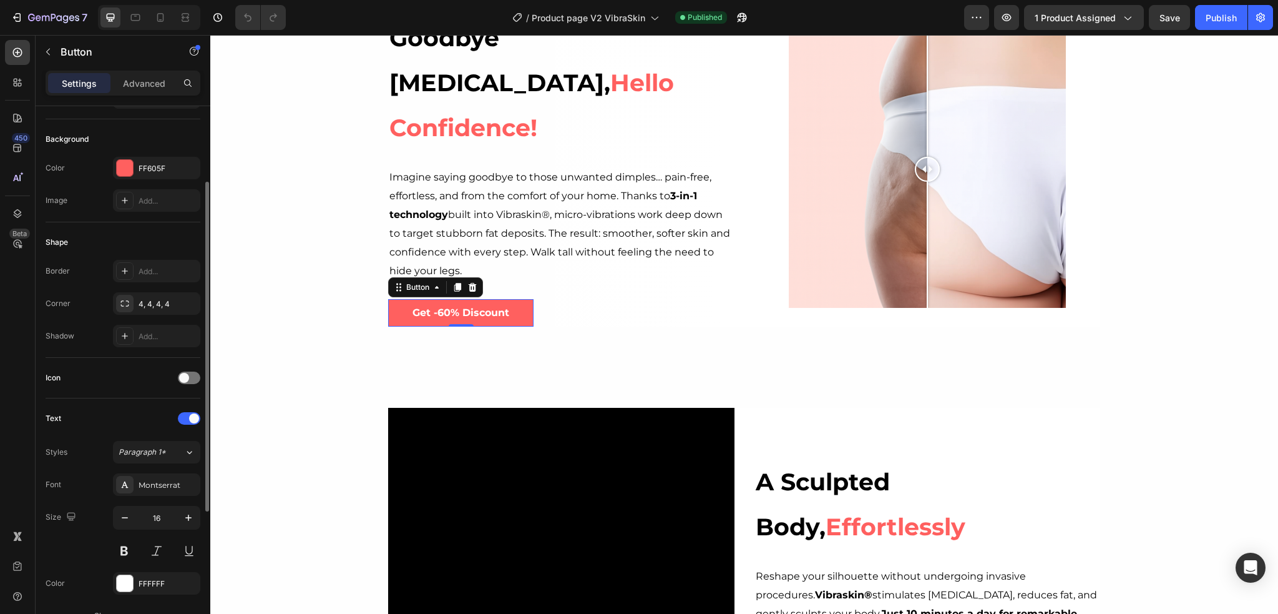
scroll to position [0, 0]
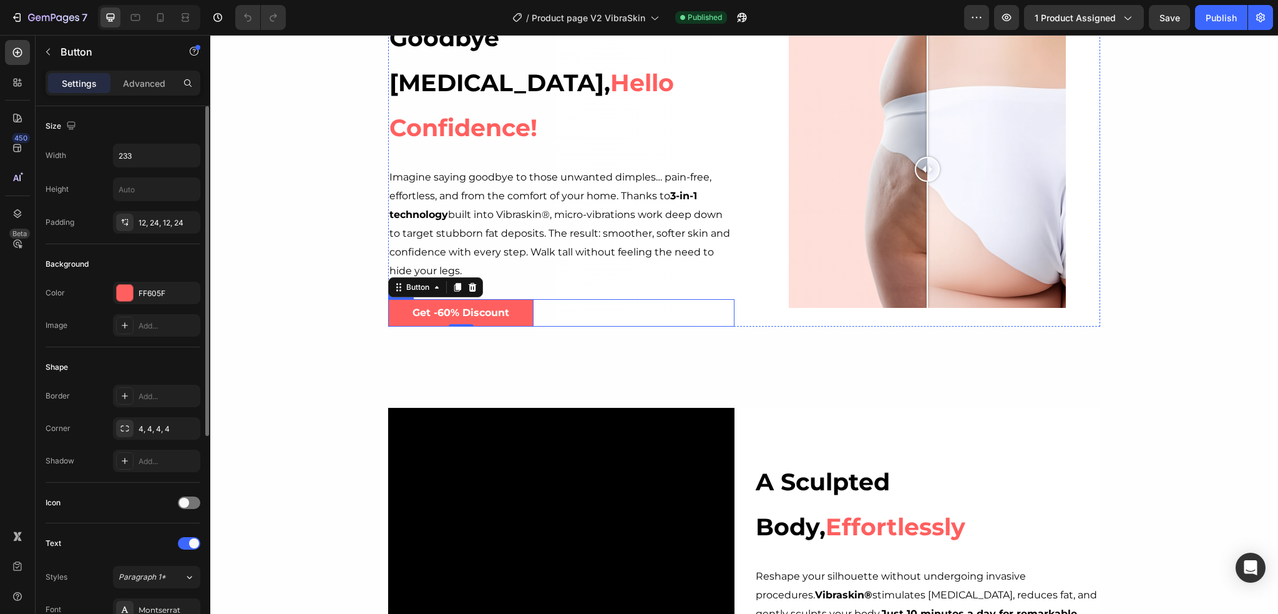
click at [616, 299] on div "Get -60% Discount Button 0 Row" at bounding box center [561, 313] width 346 height 28
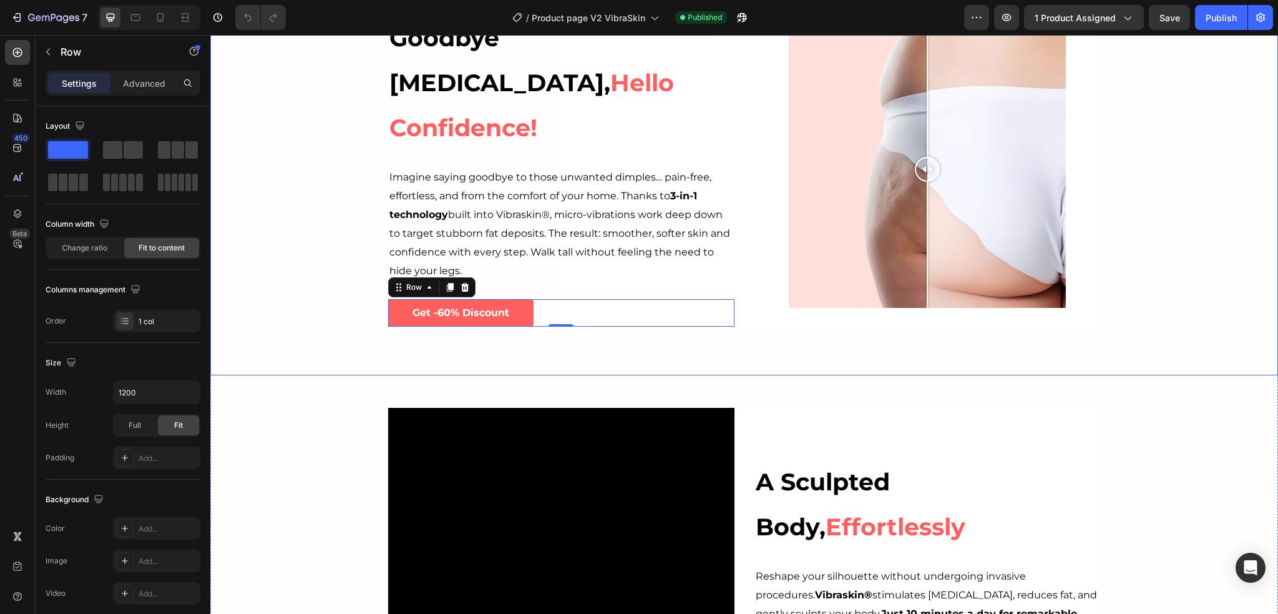
click at [1131, 241] on div "Background Image" at bounding box center [744, 169] width 1068 height 411
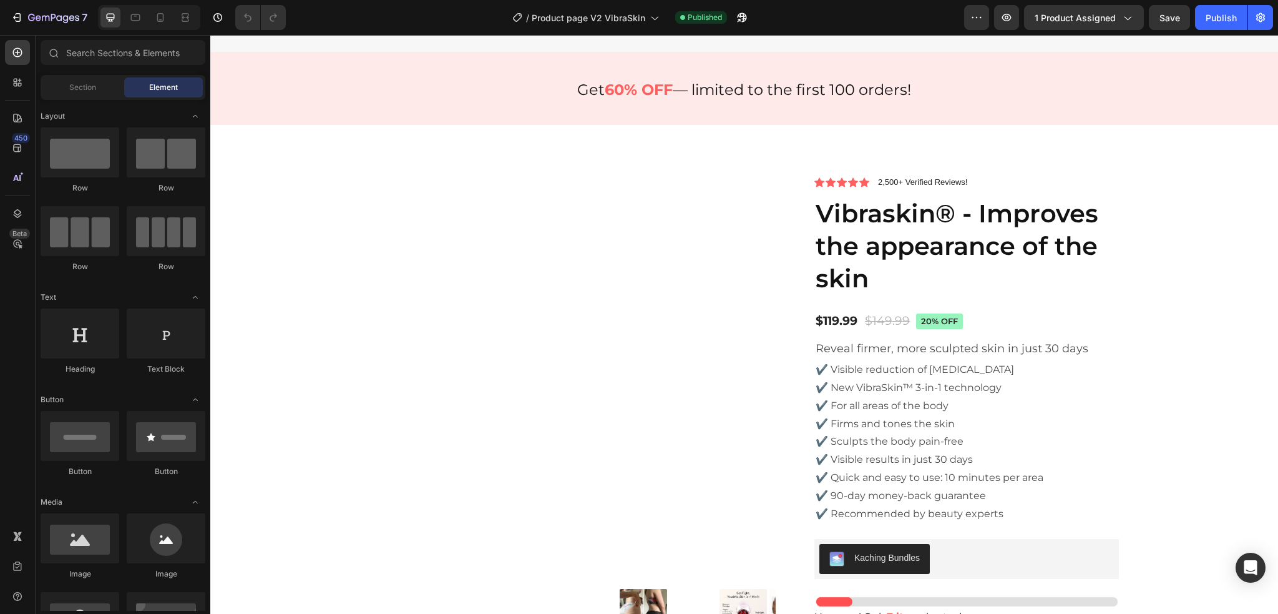
scroll to position [3853, 0]
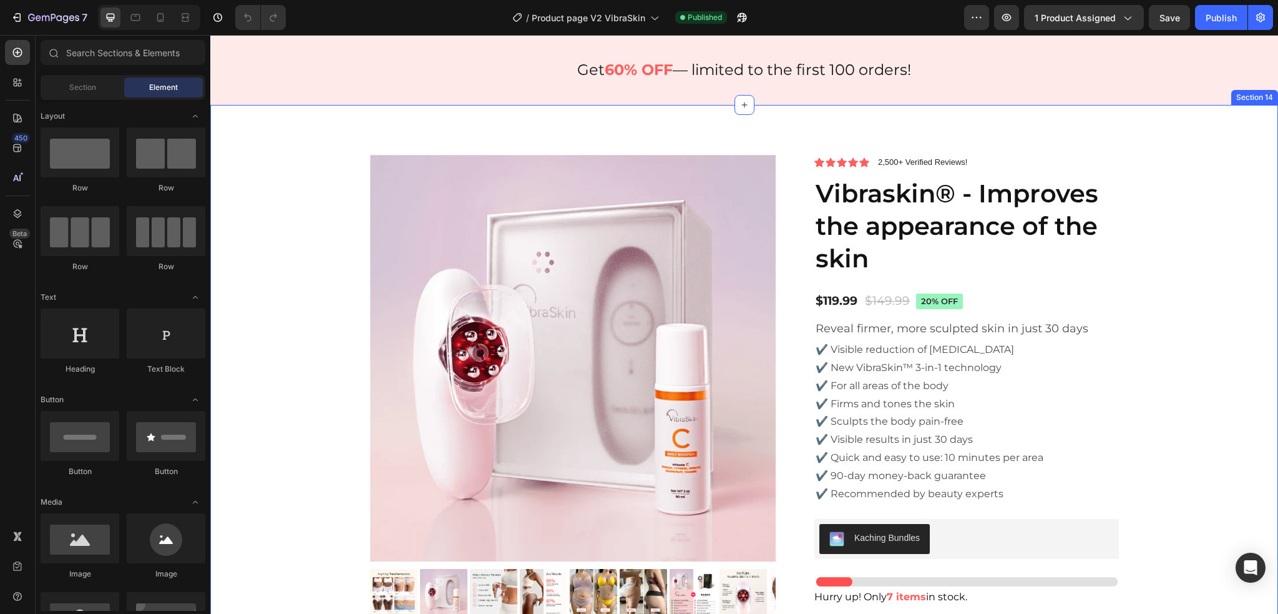
click at [1147, 372] on div "Product Images Icon Icon Icon Icon Icon Icon List 2,500+ Verified Reviews! Text…" at bounding box center [744, 479] width 1049 height 648
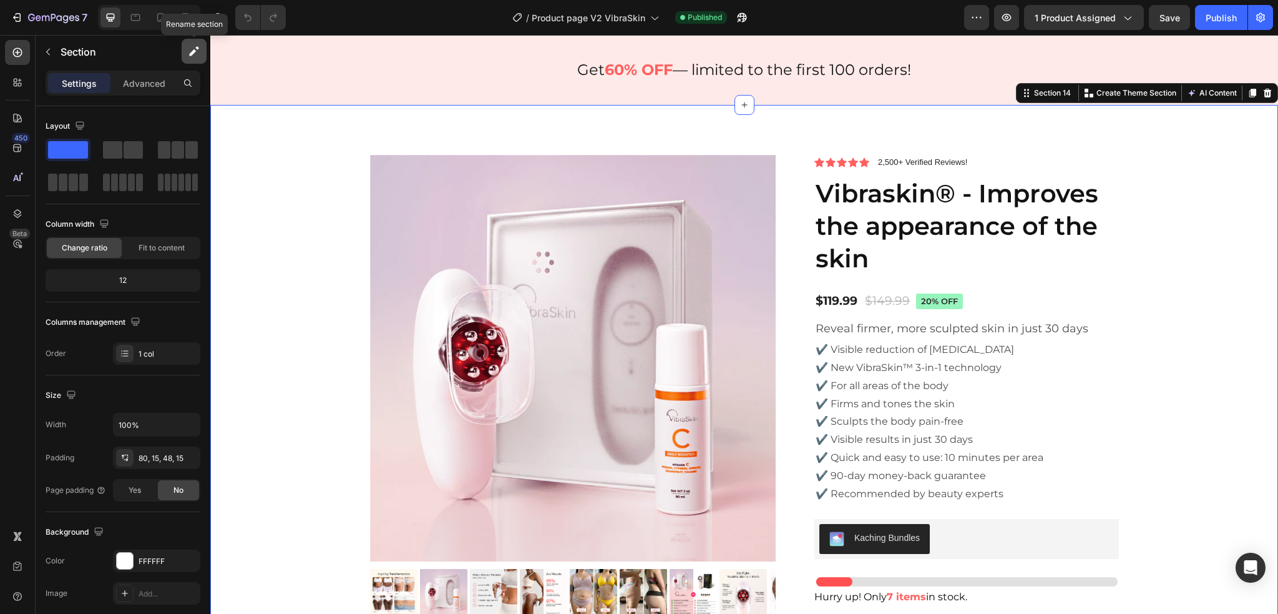
click at [190, 44] on button "button" at bounding box center [194, 51] width 25 height 25
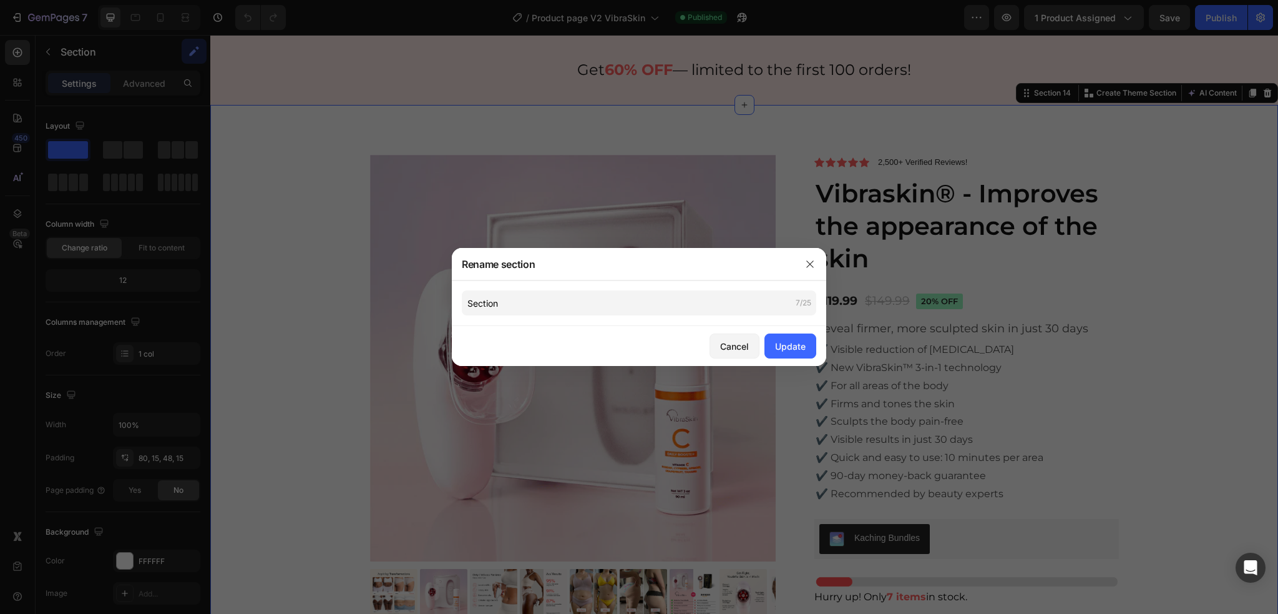
click at [164, 320] on div at bounding box center [639, 307] width 1278 height 614
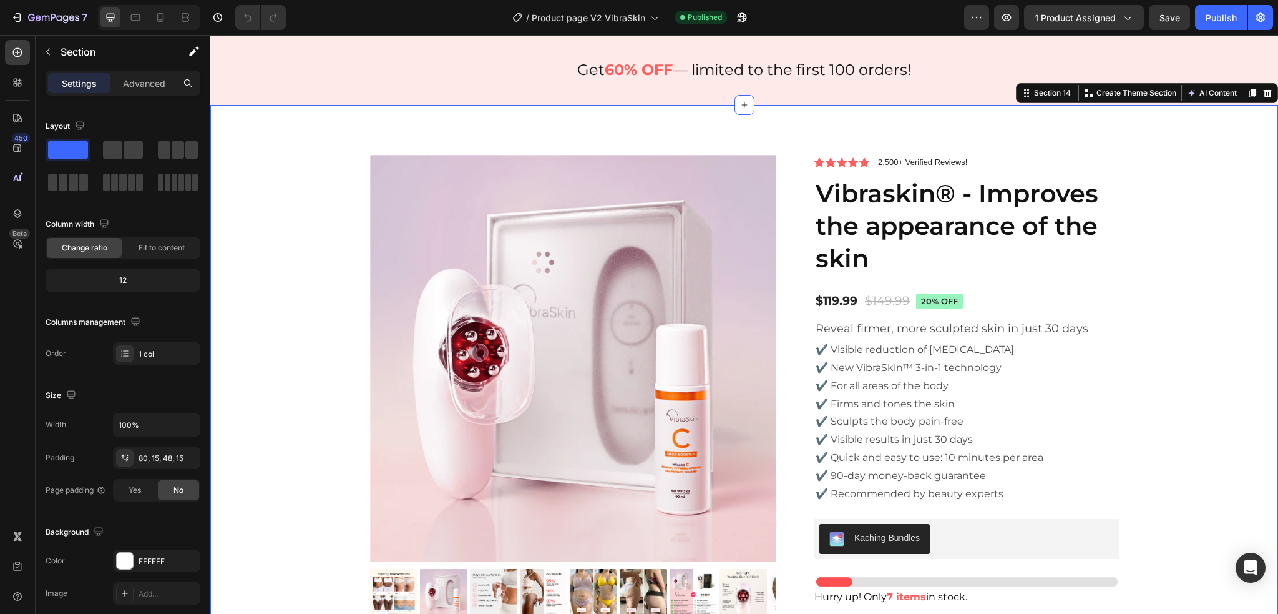
click at [311, 189] on div "Product Images Icon Icon Icon Icon Icon Icon List 2,500+ Verified Reviews! Text…" at bounding box center [744, 479] width 1049 height 648
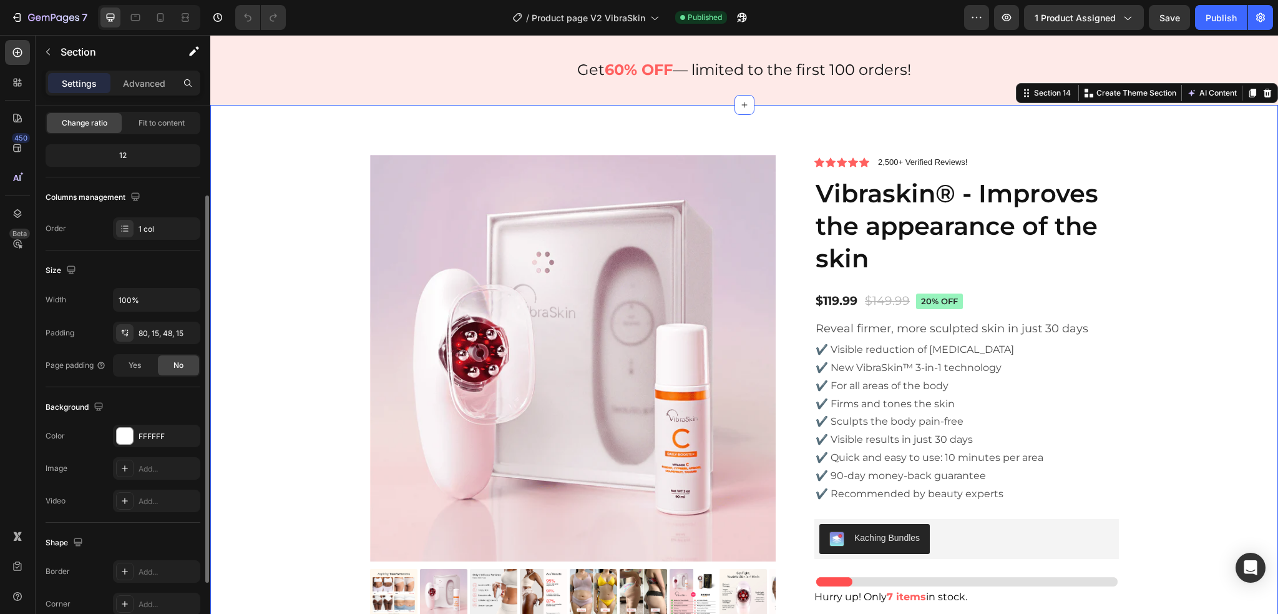
scroll to position [0, 0]
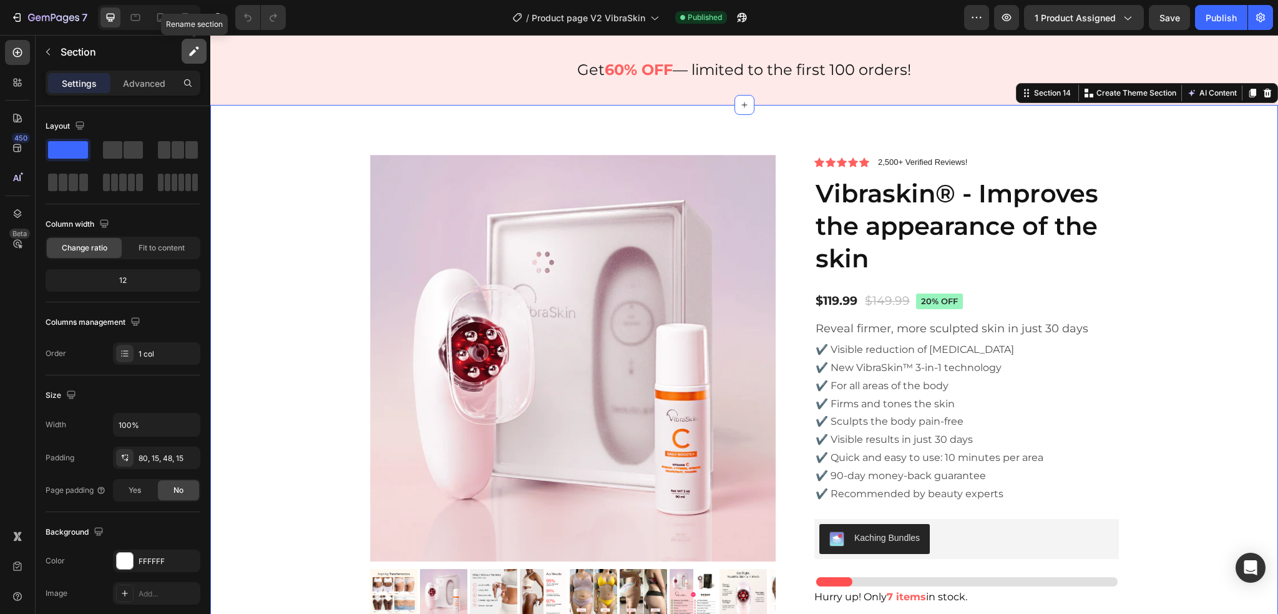
click at [184, 49] on button "button" at bounding box center [194, 51] width 25 height 25
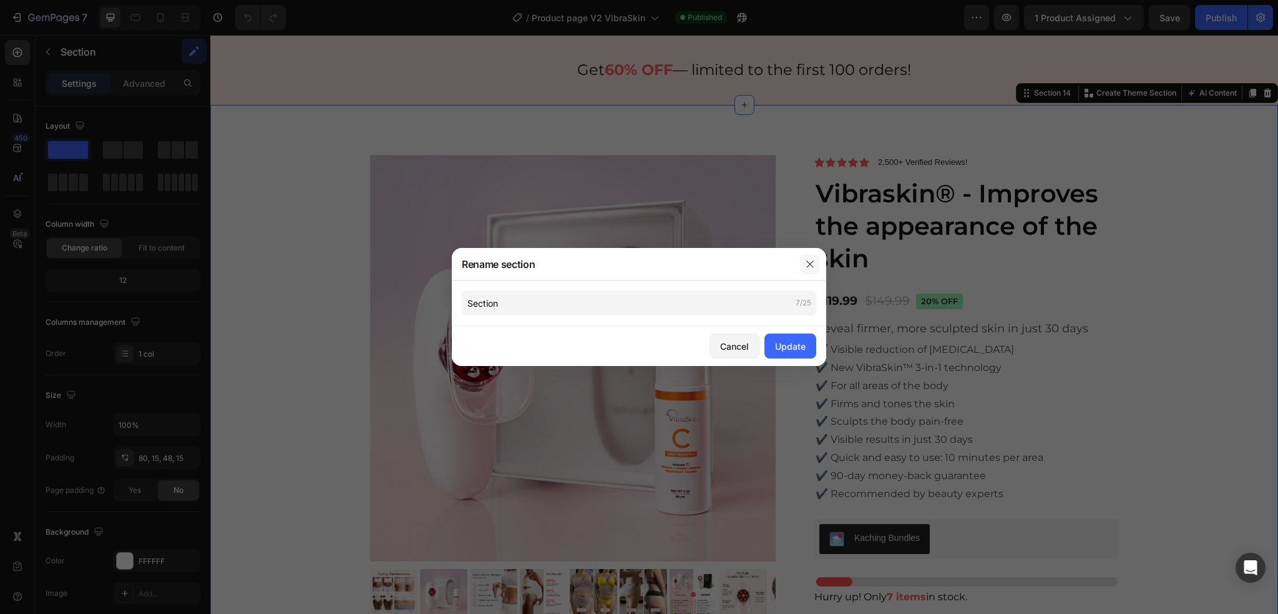
click at [807, 262] on icon "button" at bounding box center [810, 264] width 10 height 10
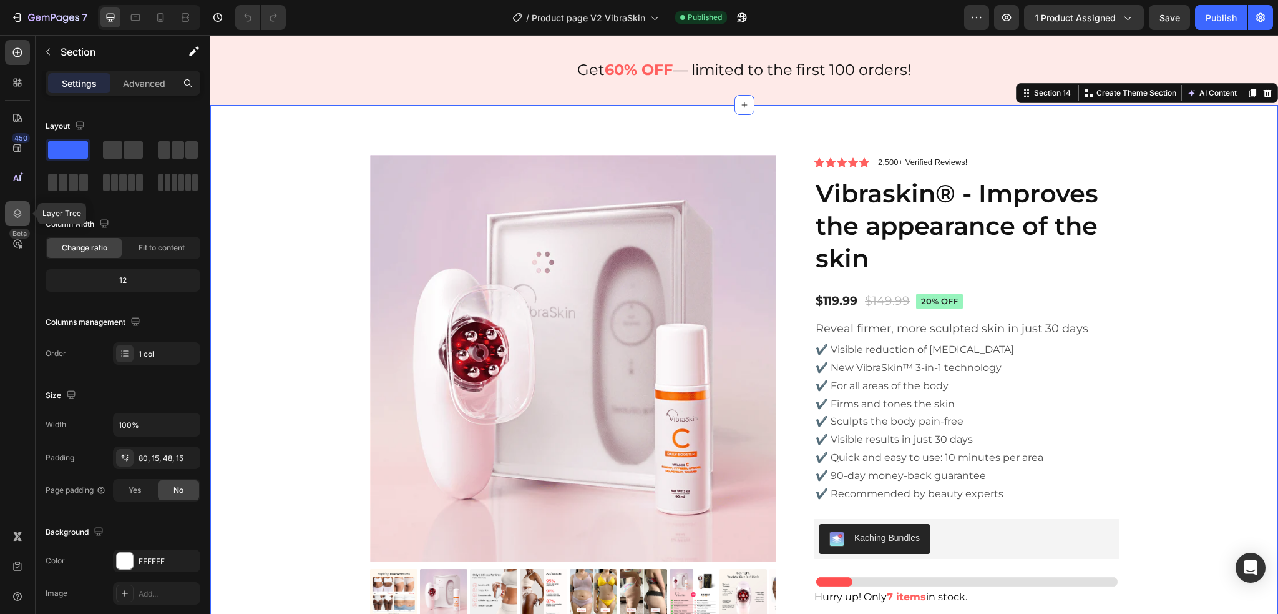
click at [12, 218] on icon at bounding box center [17, 213] width 12 height 12
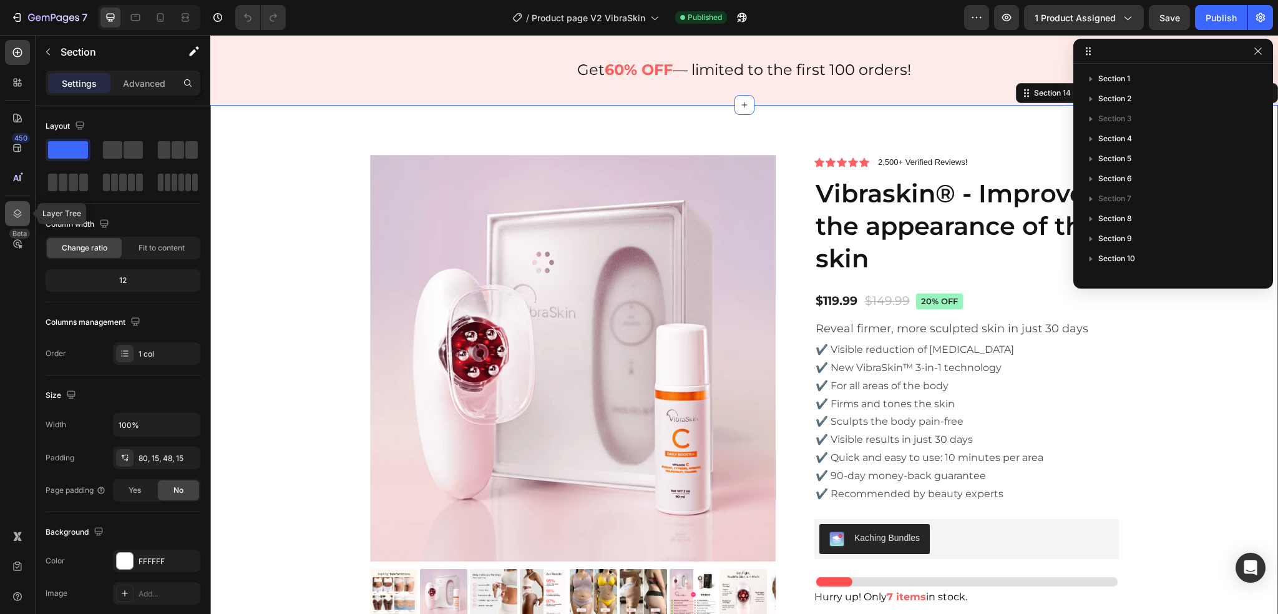
scroll to position [133, 0]
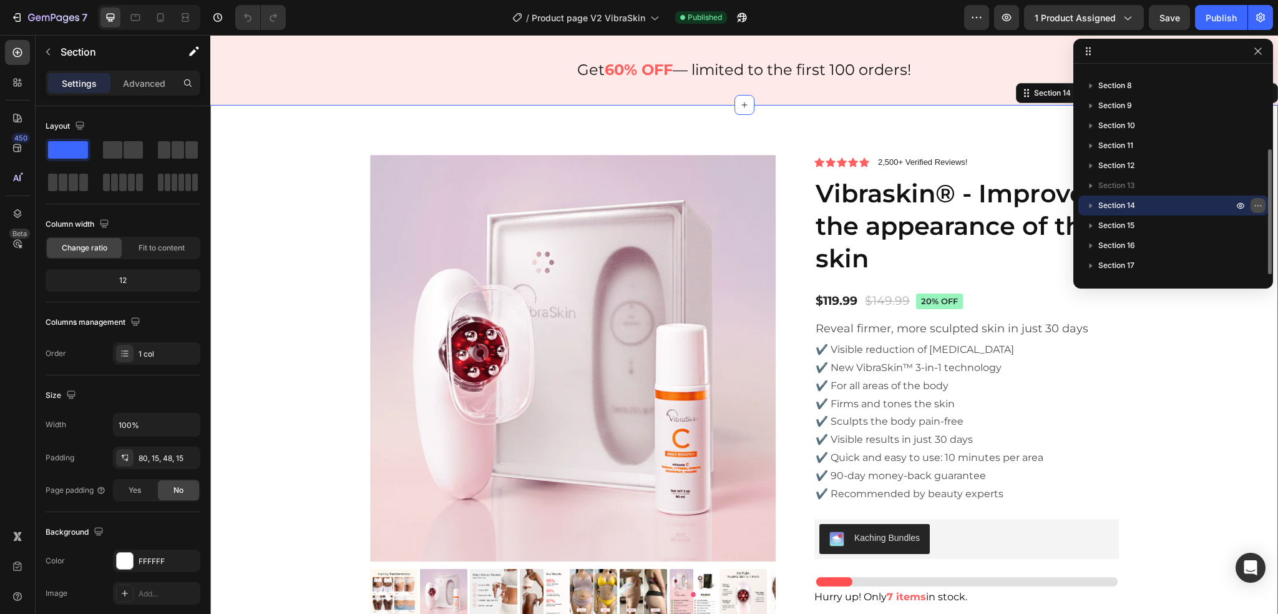
click at [1258, 200] on icon "button" at bounding box center [1258, 205] width 10 height 10
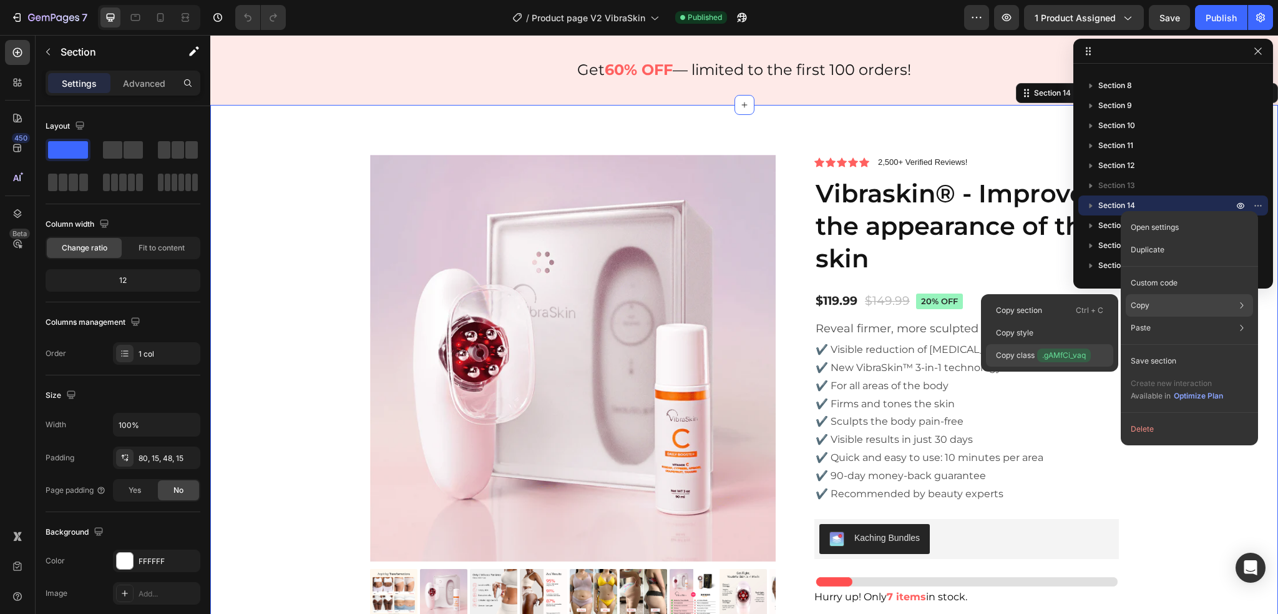
drag, startPoint x: 1009, startPoint y: 356, endPoint x: 798, endPoint y: 321, distance: 213.9
click at [1009, 356] on p "Copy class .gAMfCi_vaq" at bounding box center [1043, 355] width 95 height 14
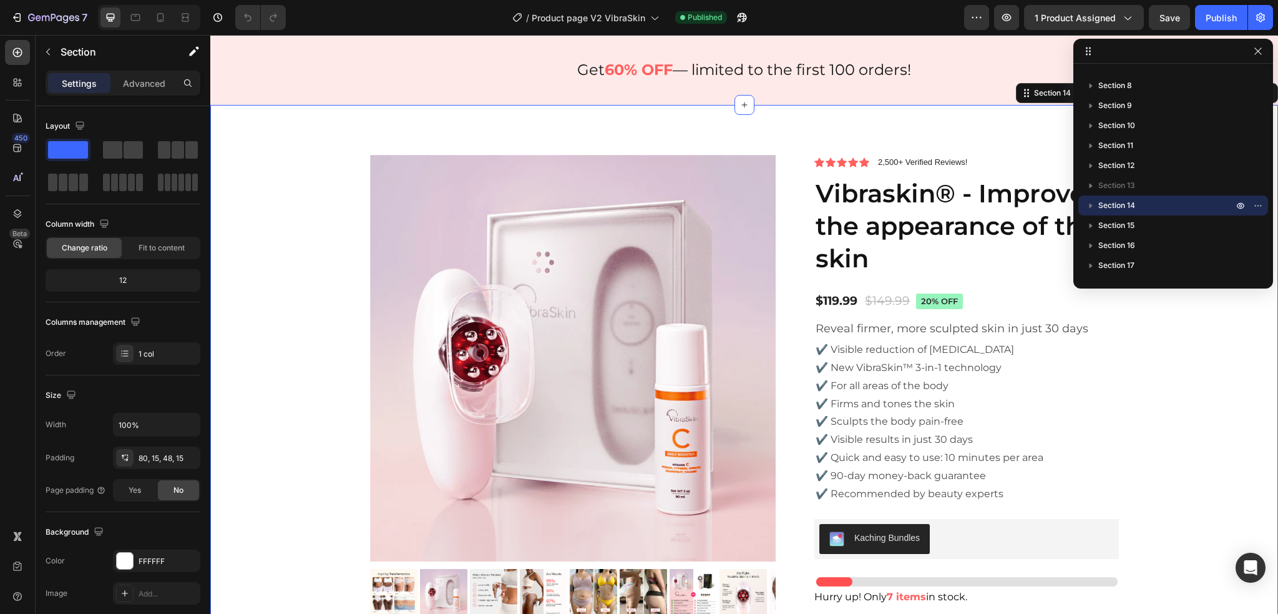
click at [1175, 344] on div "Product Images Icon Icon Icon Icon Icon Icon List 2,500+ Verified Reviews! Text…" at bounding box center [744, 479] width 1049 height 648
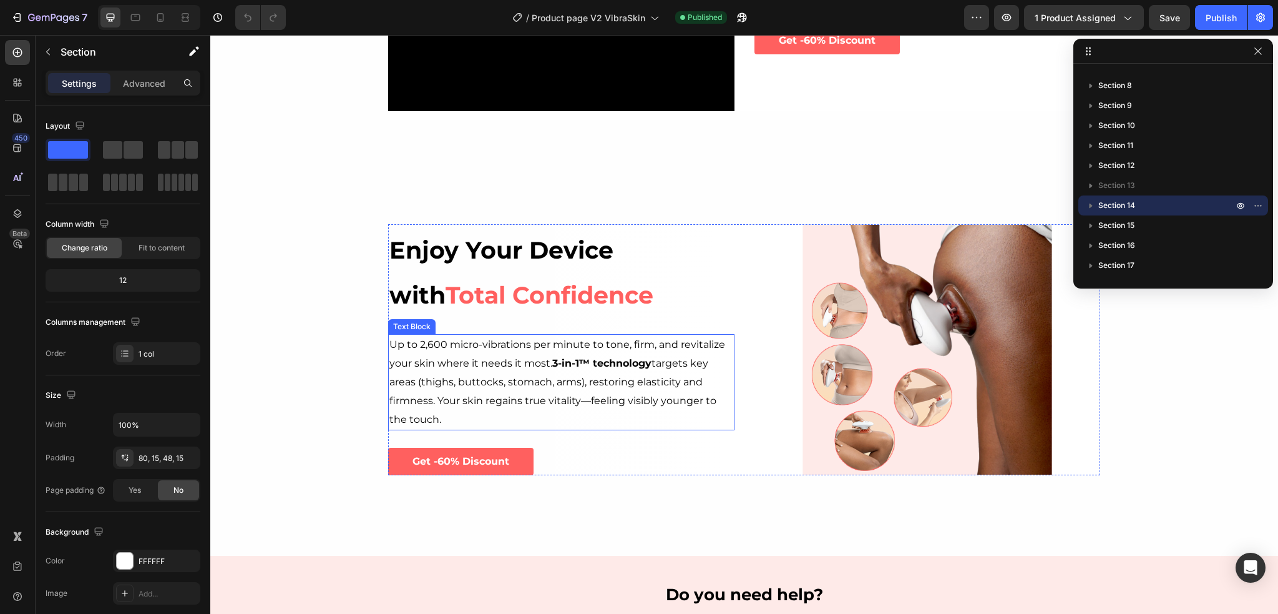
scroll to position [2168, 0]
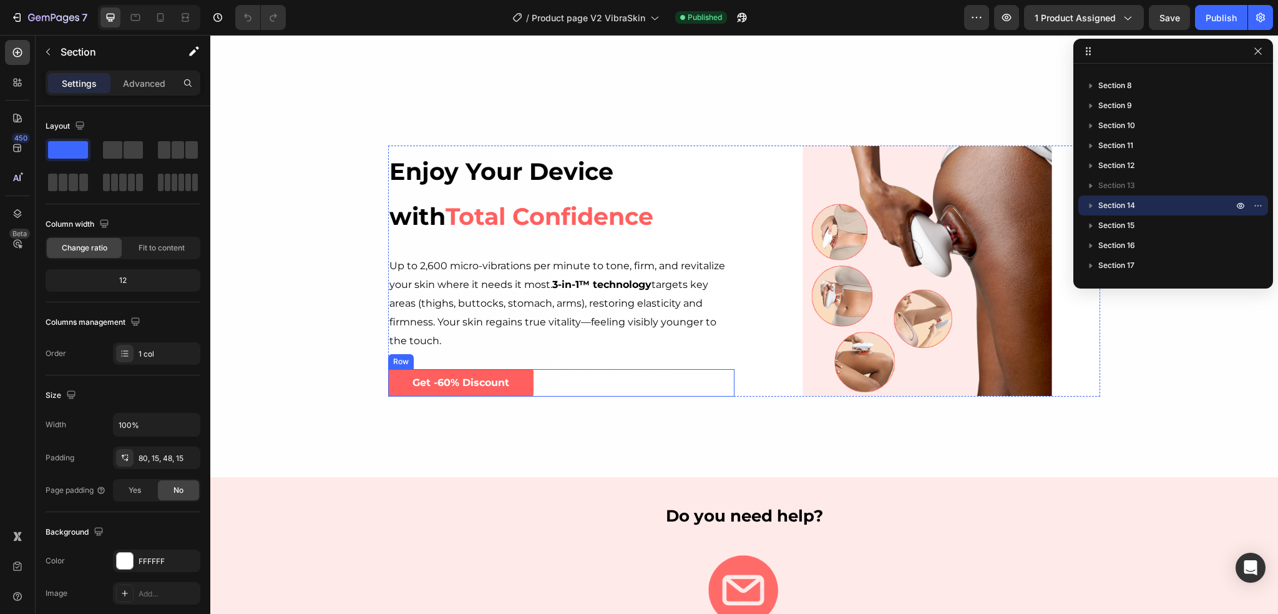
click at [529, 384] on div "Get -60% Discount Button Row" at bounding box center [561, 383] width 346 height 28
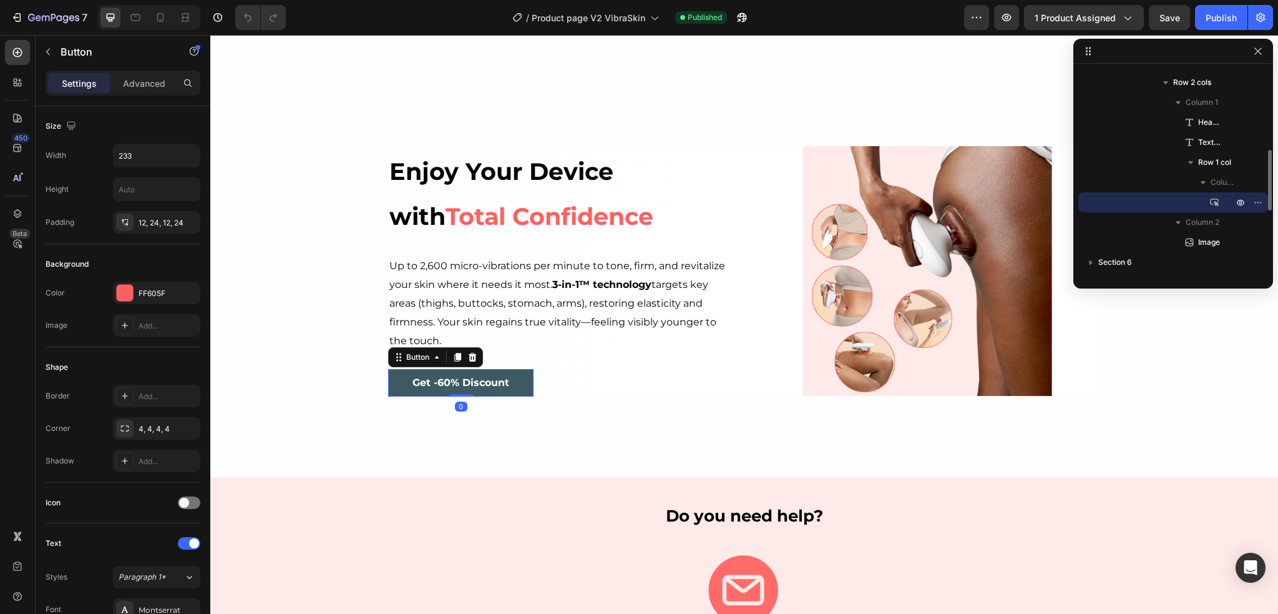
click at [524, 384] on button "Get -60% Discount" at bounding box center [460, 383] width 145 height 28
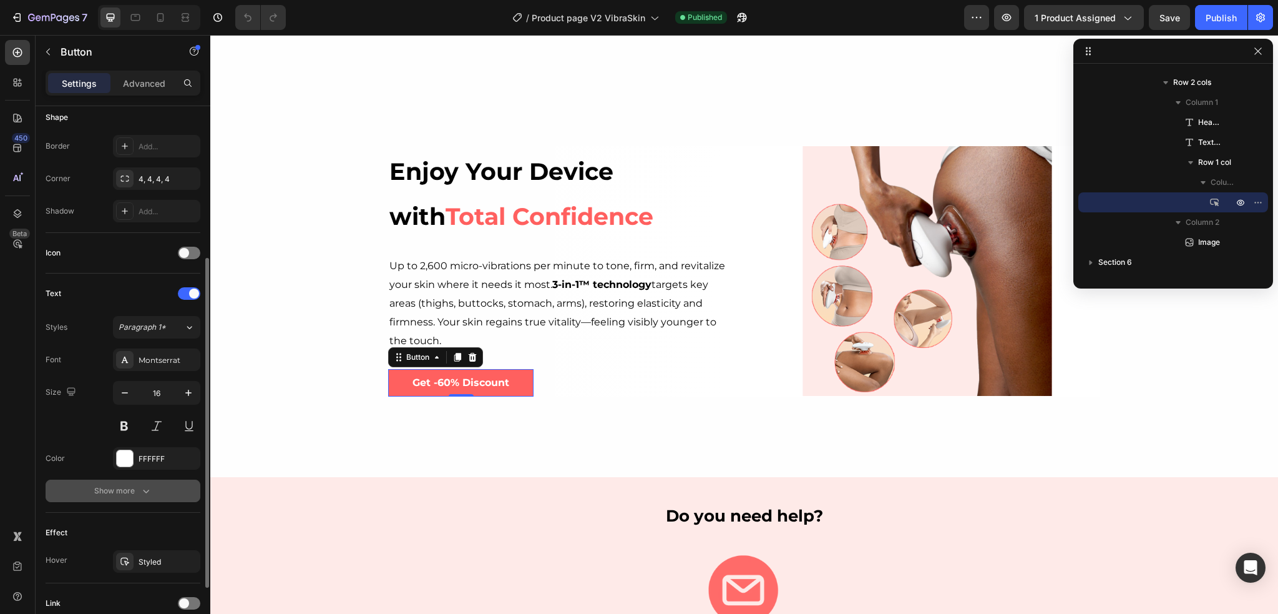
scroll to position [350, 0]
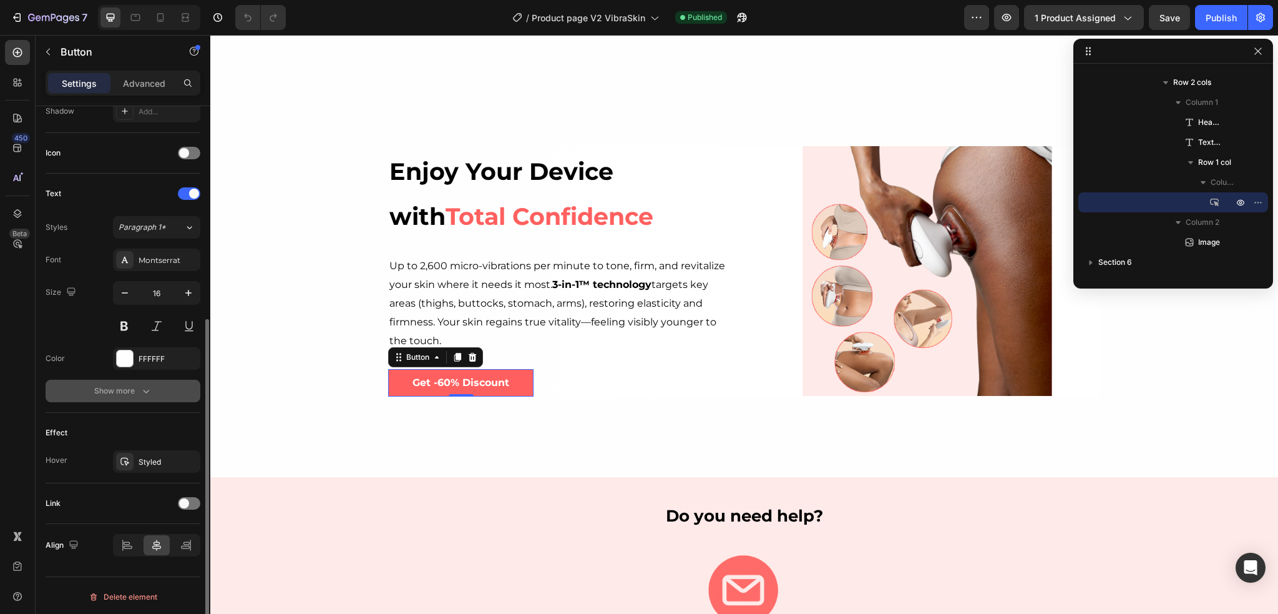
click at [157, 388] on button "Show more" at bounding box center [123, 391] width 155 height 22
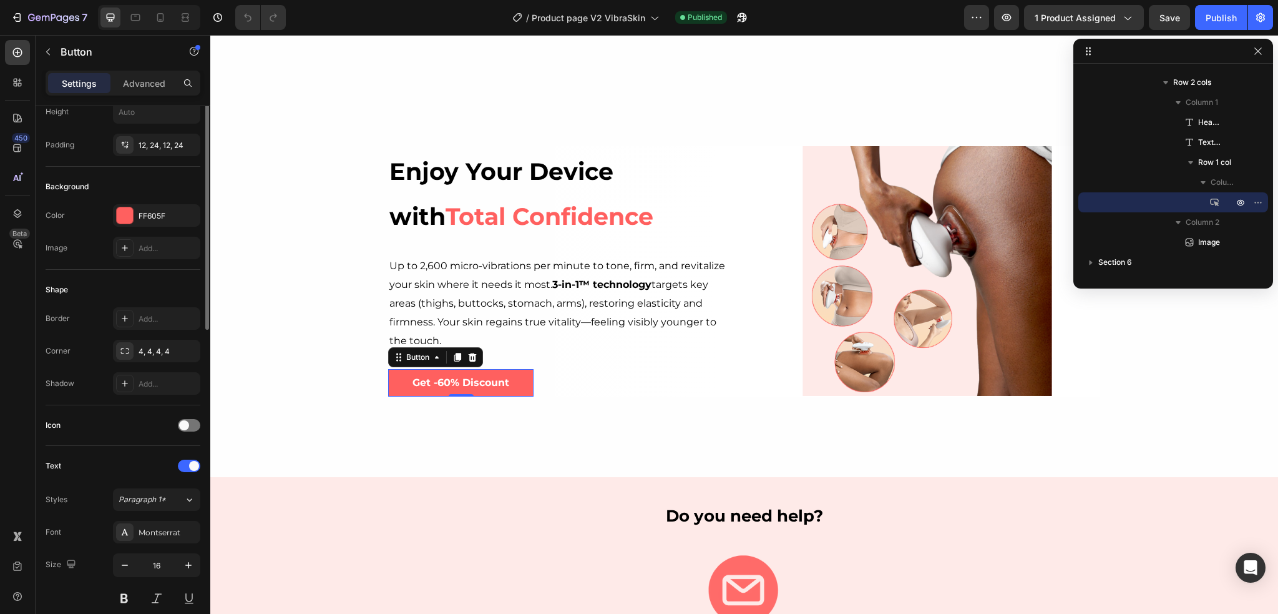
scroll to position [0, 0]
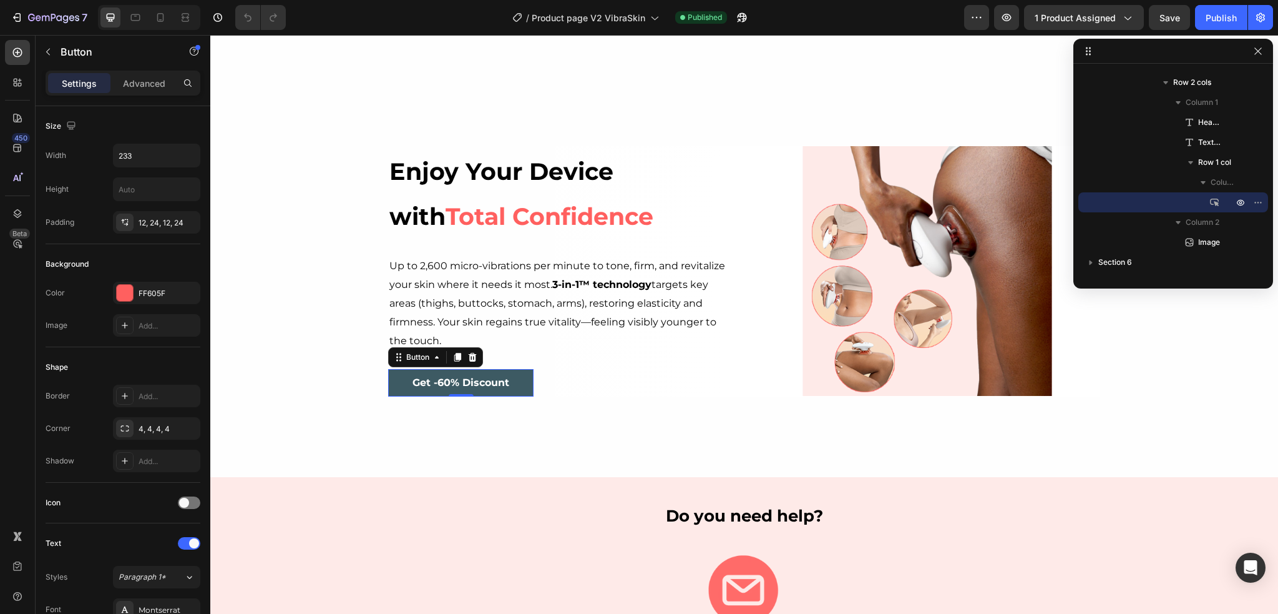
click at [499, 370] on button "Get -60% Discount" at bounding box center [460, 383] width 145 height 28
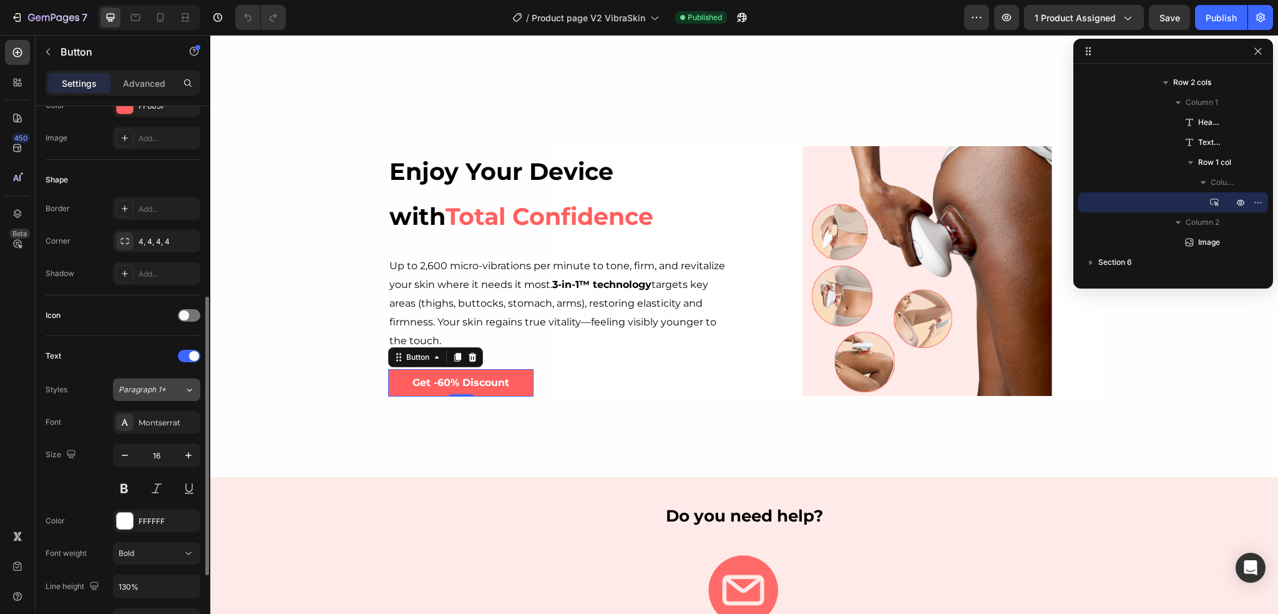
scroll to position [250, 0]
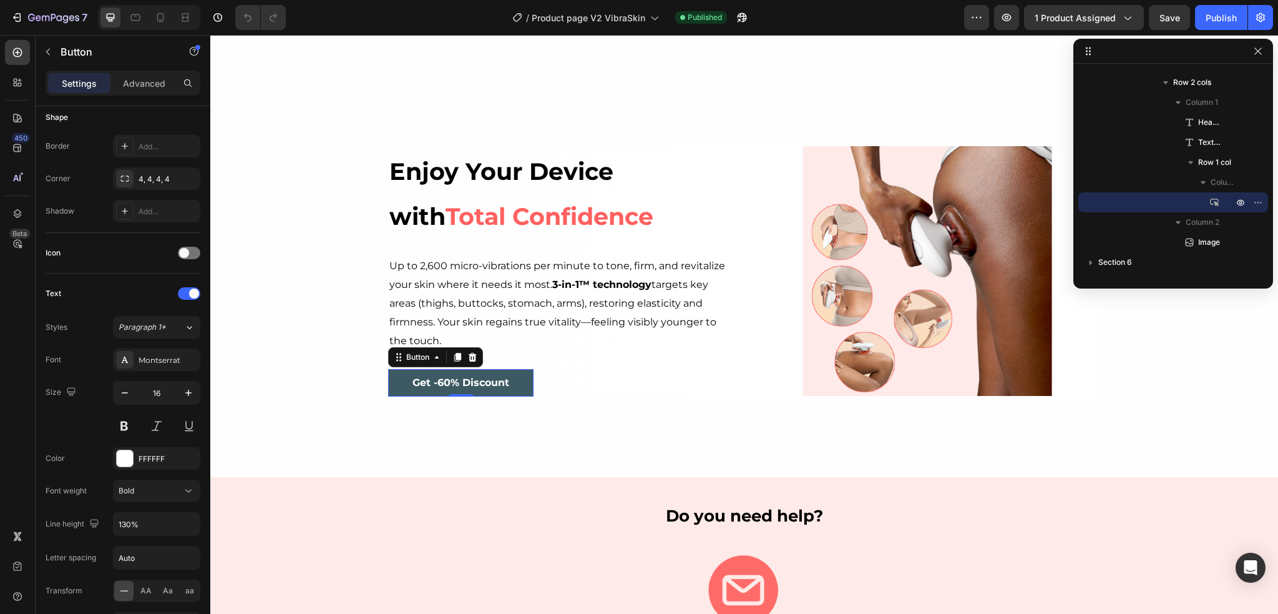
click at [403, 375] on button "Get -60% Discount" at bounding box center [460, 383] width 145 height 28
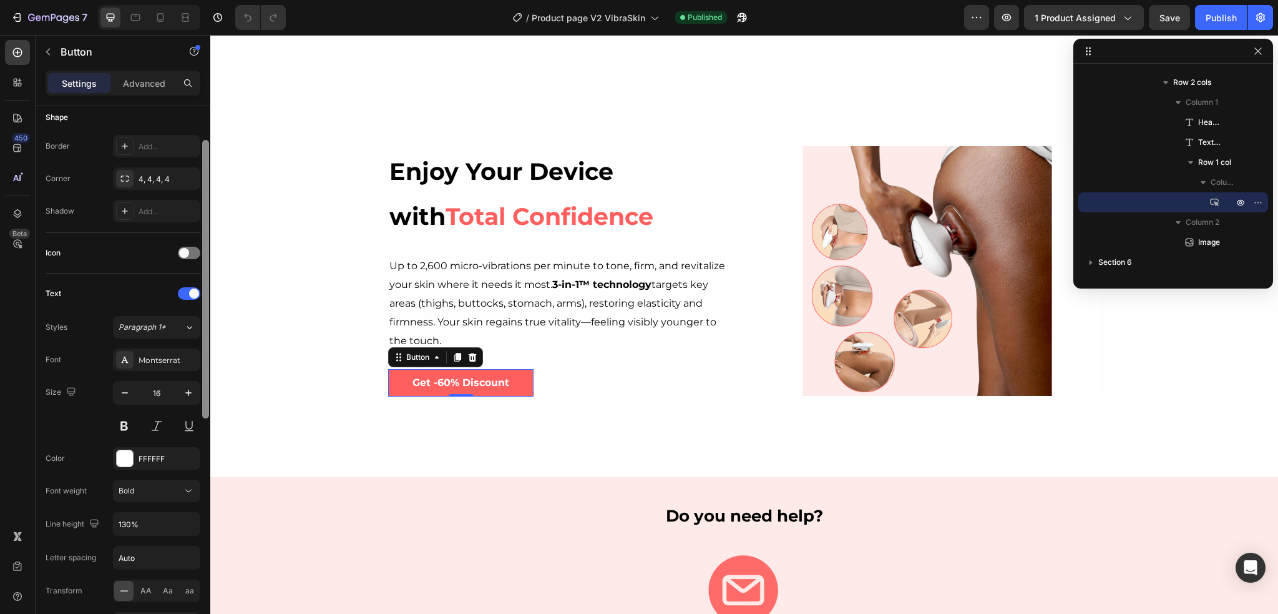
scroll to position [187, 0]
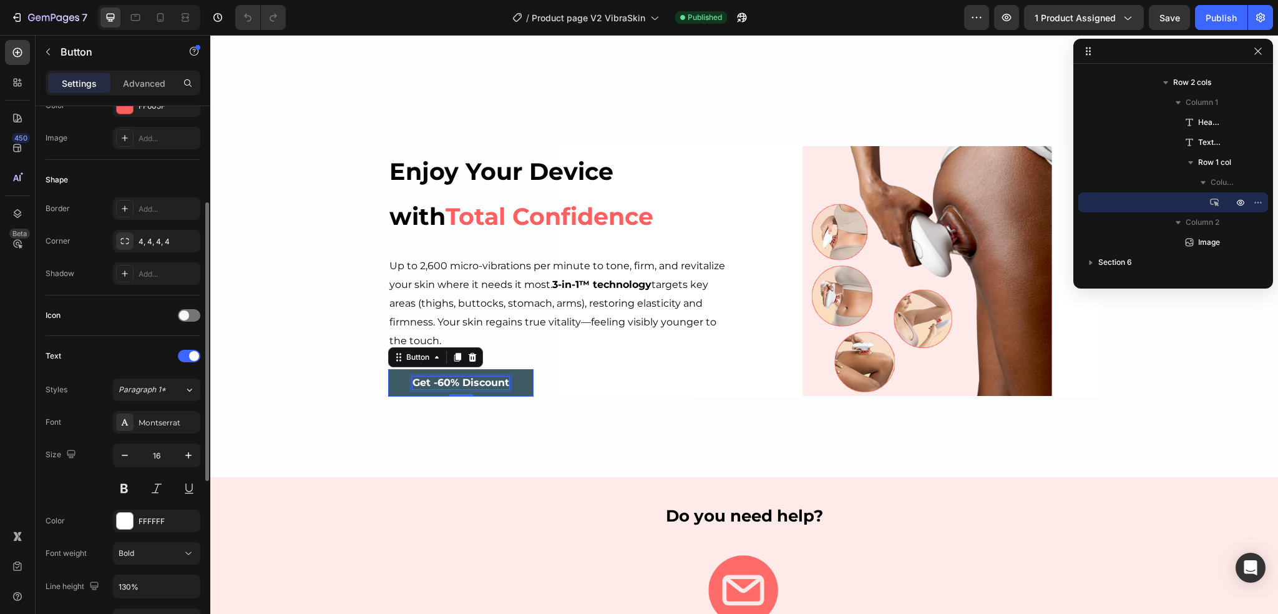
click at [457, 381] on strong "Get -60% Discount" at bounding box center [461, 382] width 97 height 12
click at [459, 382] on strong "Get -60% Discount" at bounding box center [461, 382] width 97 height 12
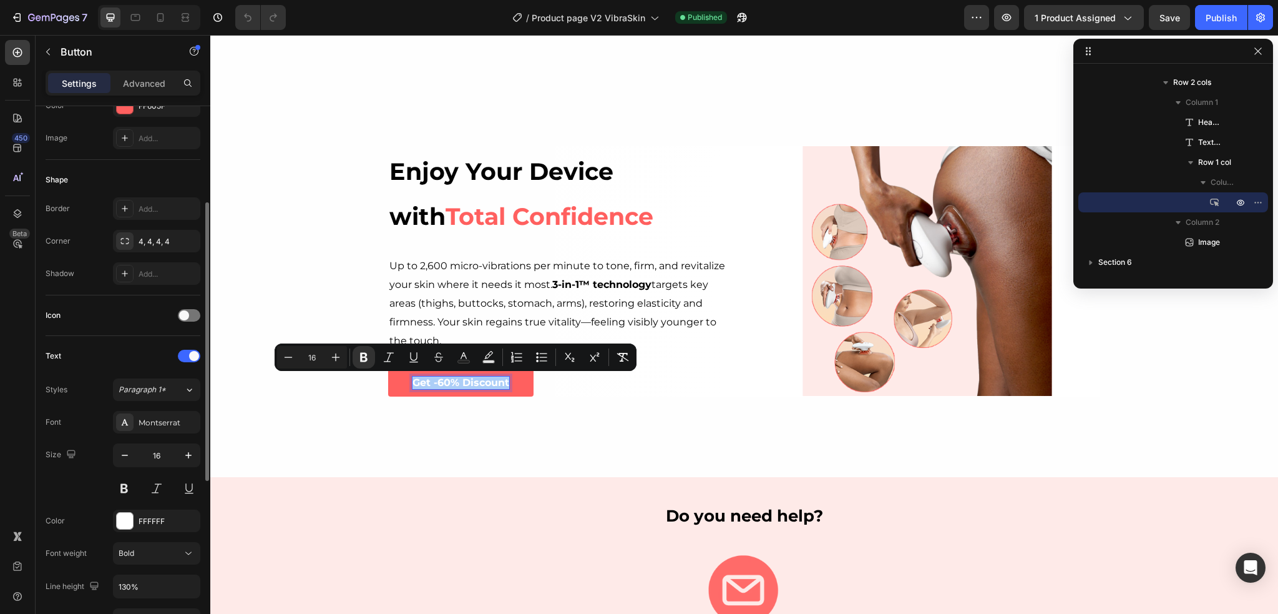
click at [104, 166] on div "Shape Border Add... Corner 4, 4, 4, 4 Shadow Add..." at bounding box center [123, 227] width 155 height 135
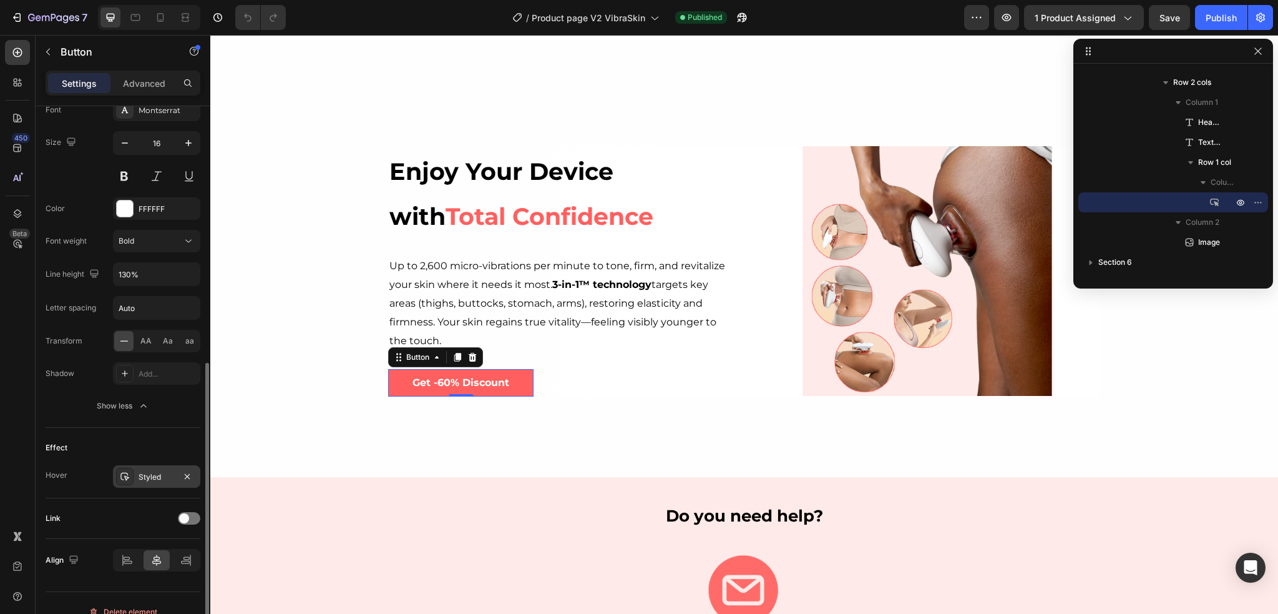
scroll to position [514, 0]
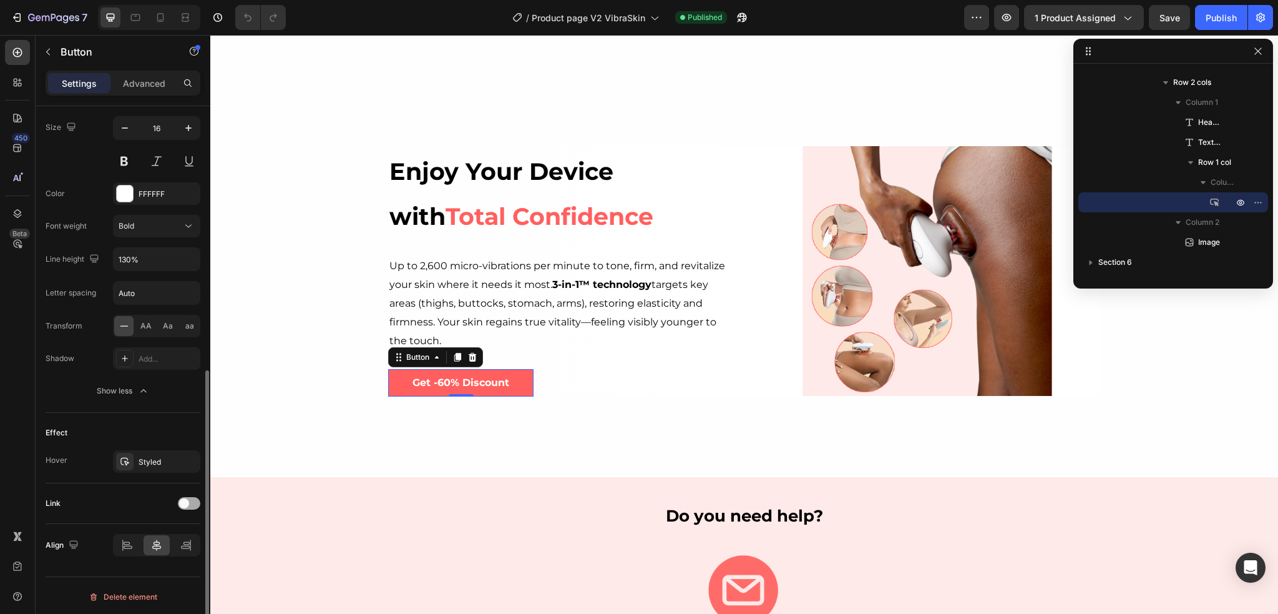
click at [189, 502] on div at bounding box center [189, 503] width 22 height 12
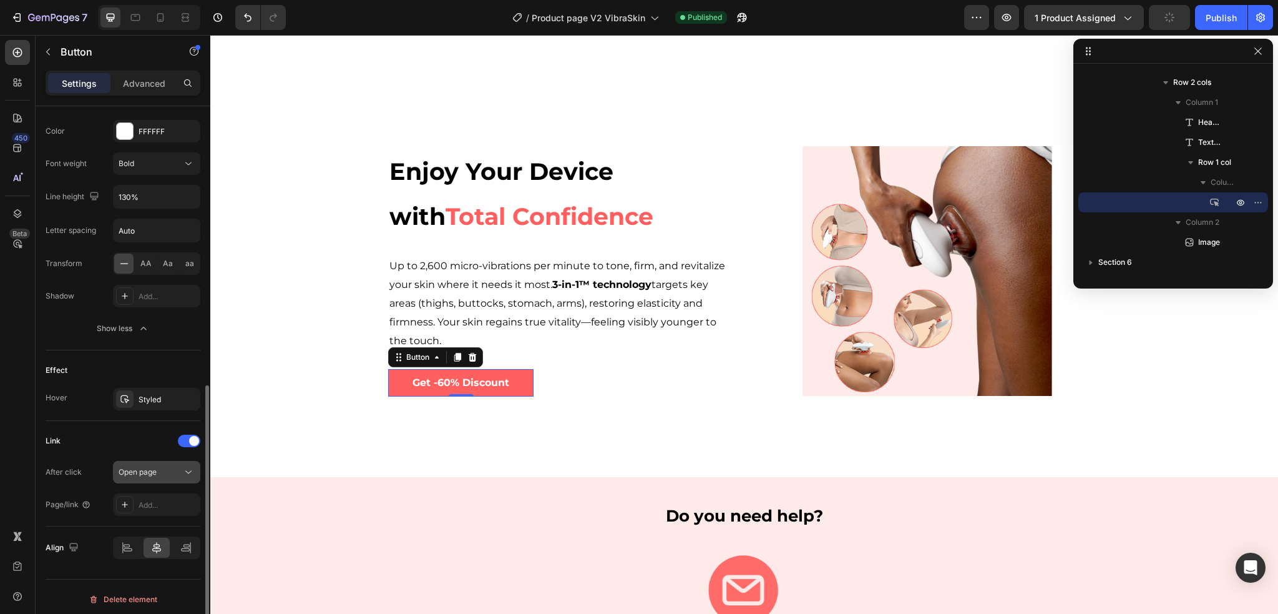
click at [139, 461] on button "Open page" at bounding box center [156, 472] width 87 height 22
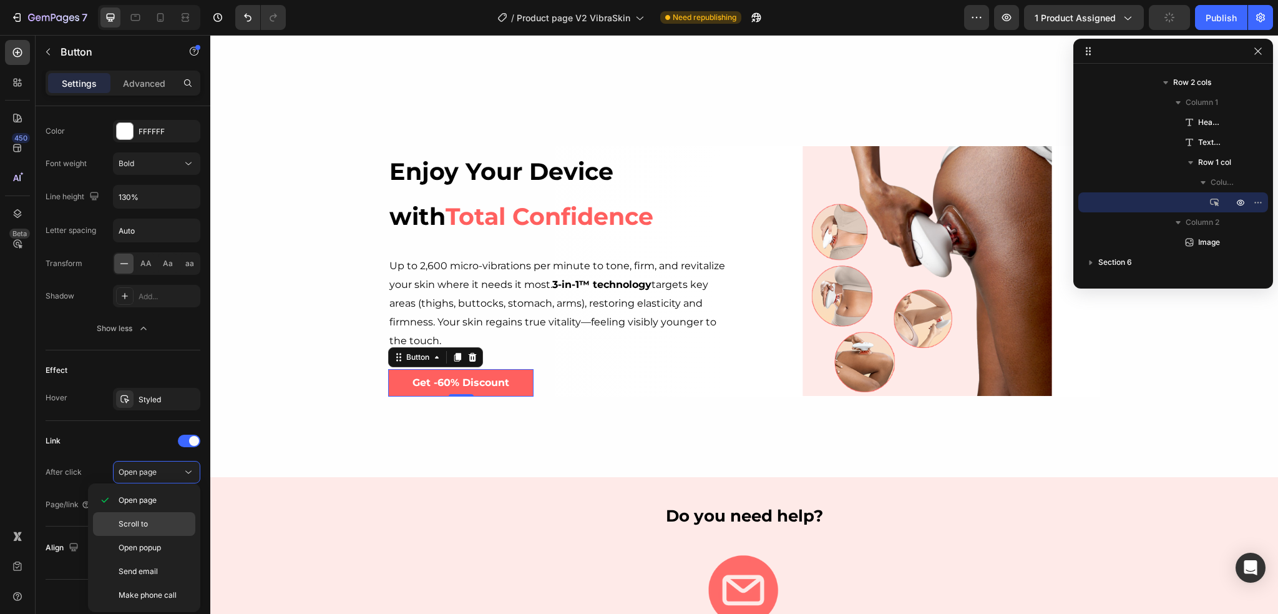
click at [125, 536] on div "Scroll to" at bounding box center [144, 548] width 102 height 24
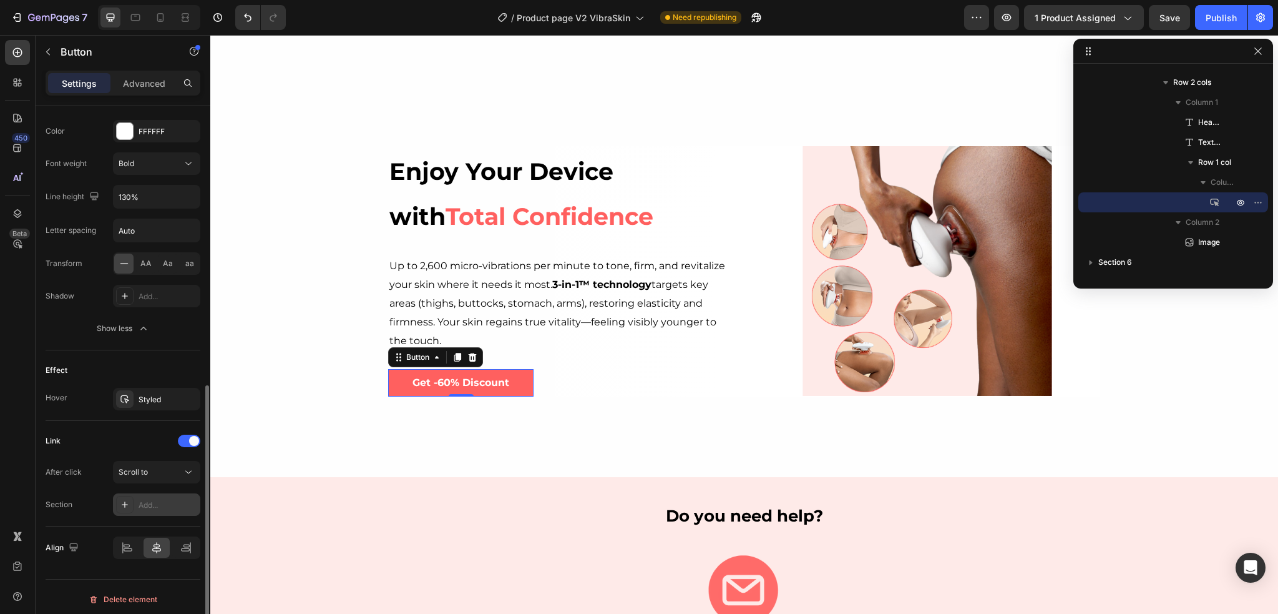
click at [155, 509] on div "Add..." at bounding box center [156, 504] width 87 height 22
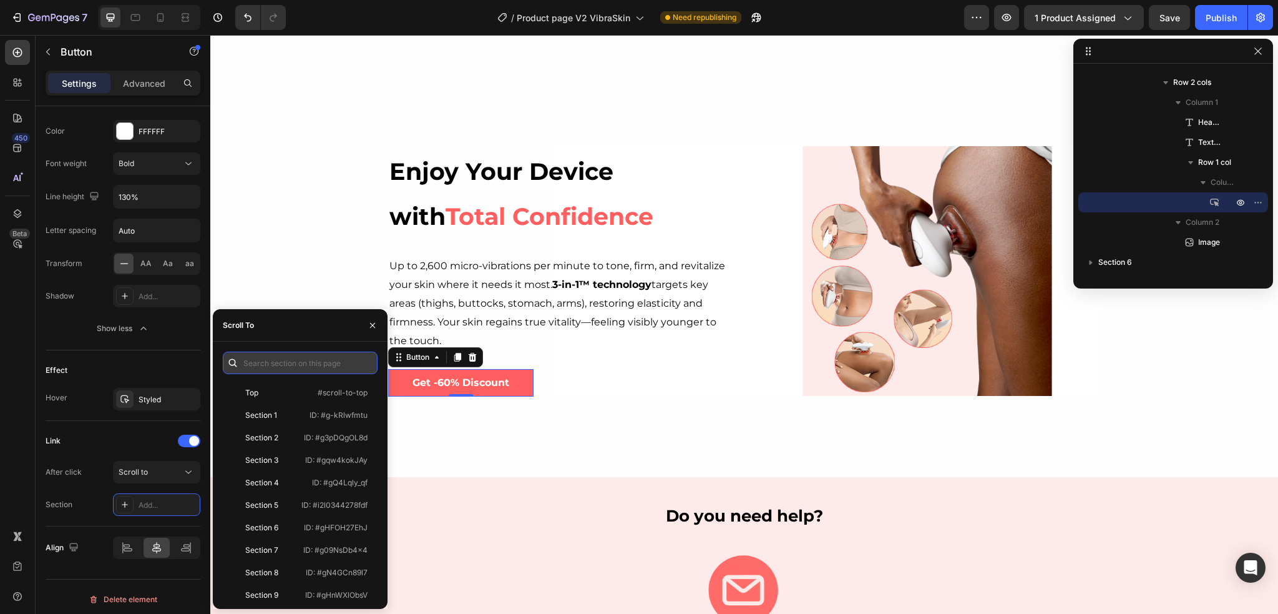
click at [281, 362] on input "text" at bounding box center [300, 362] width 155 height 22
paste input ".gAMfCi_vaq"
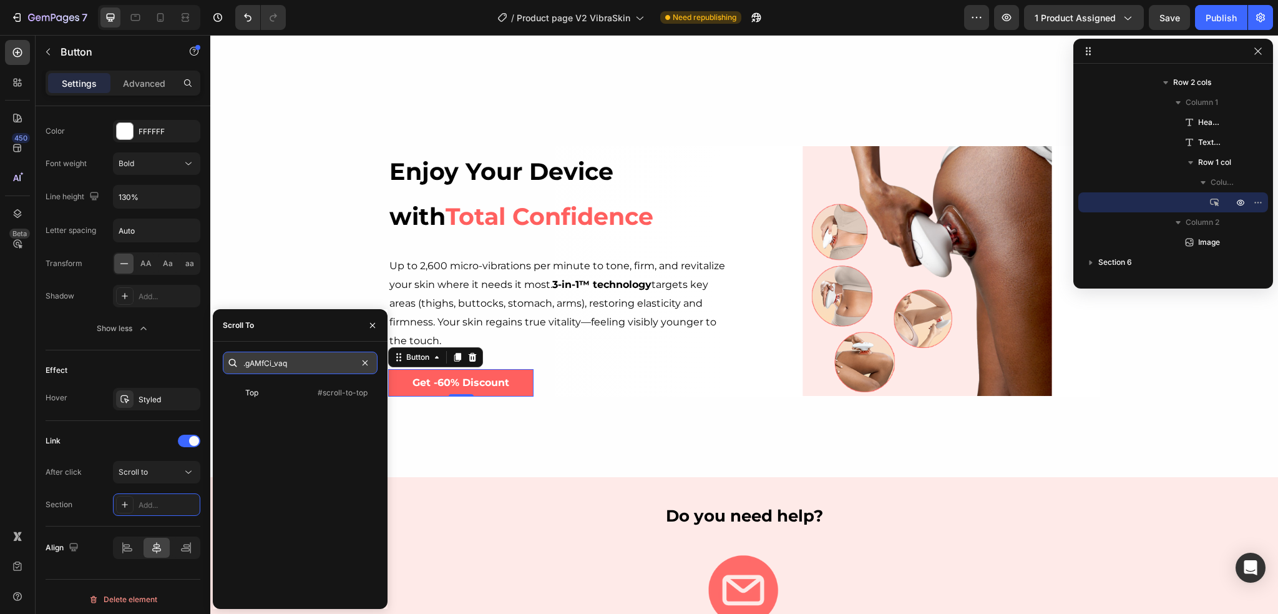
click at [321, 366] on input ".gAMfCi_vaq" at bounding box center [300, 362] width 155 height 22
click at [319, 366] on input ".gAMfCi_vaq" at bounding box center [300, 362] width 155 height 22
type input "."
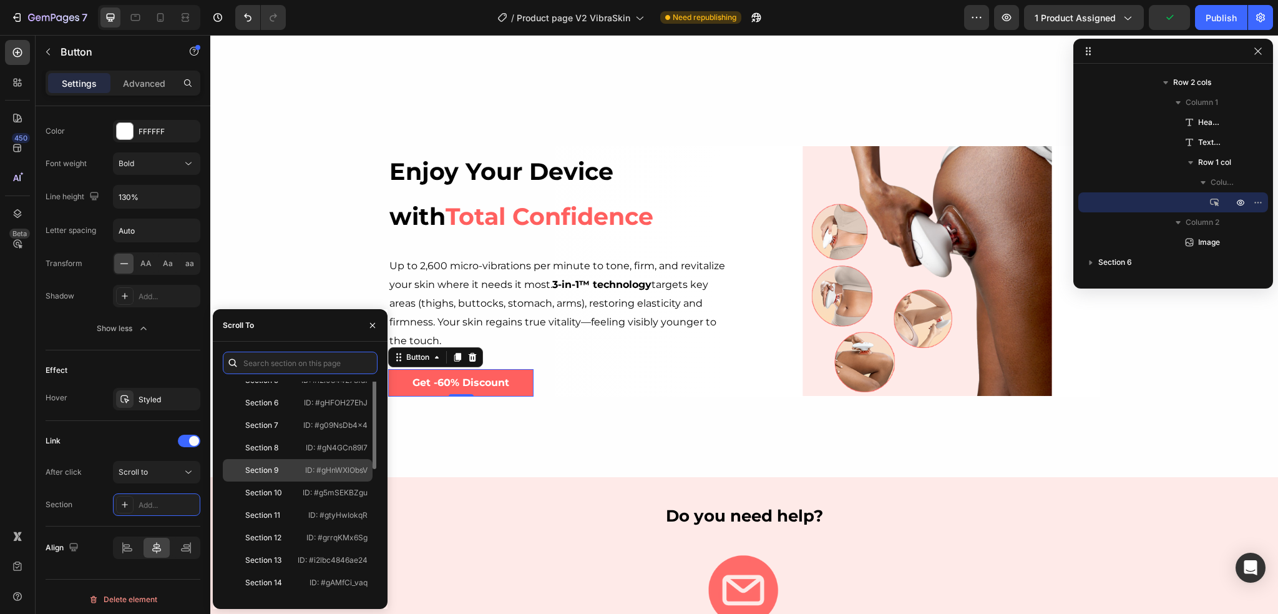
scroll to position [187, 0]
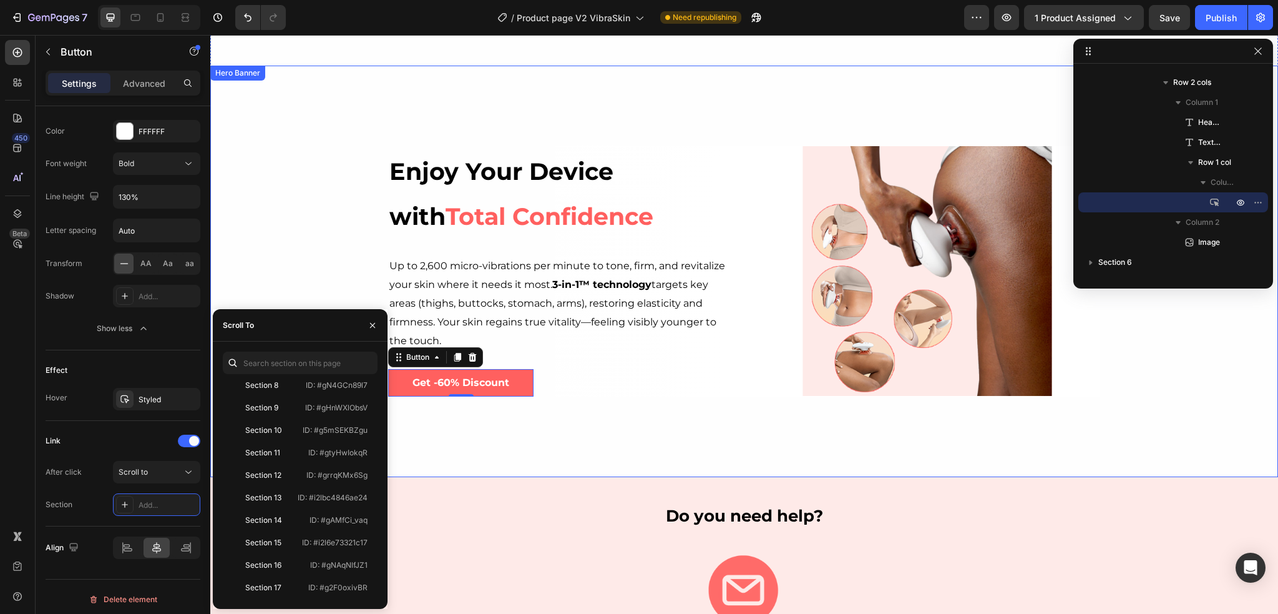
click at [281, 248] on div "Background Image" at bounding box center [744, 271] width 1068 height 411
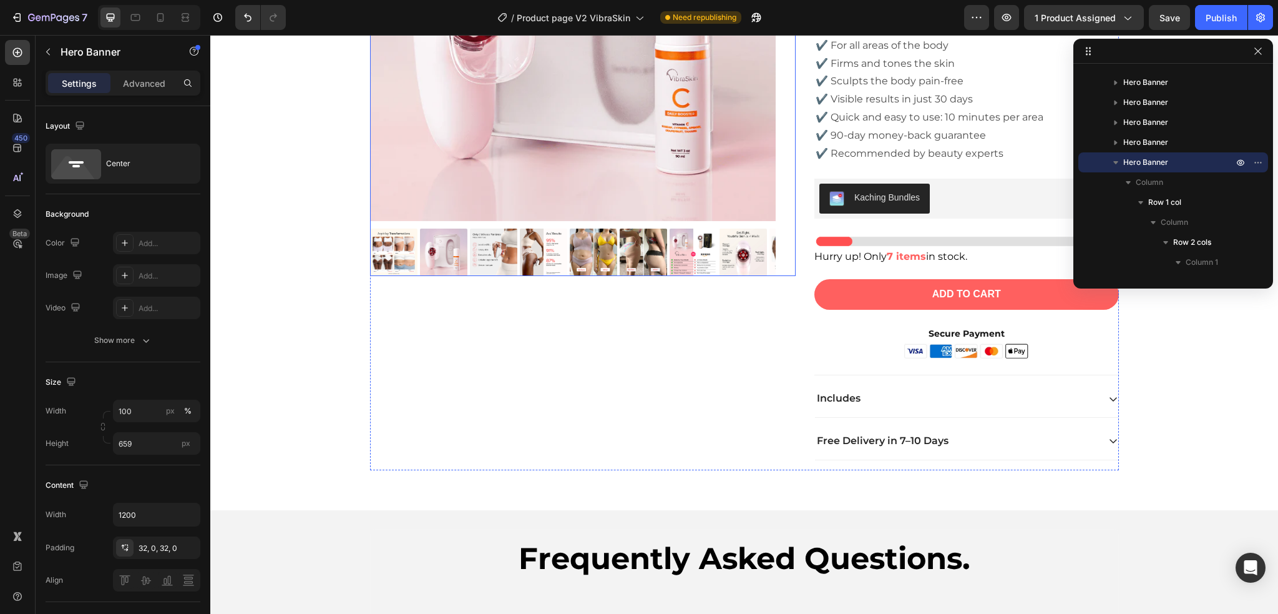
scroll to position [4103, 0]
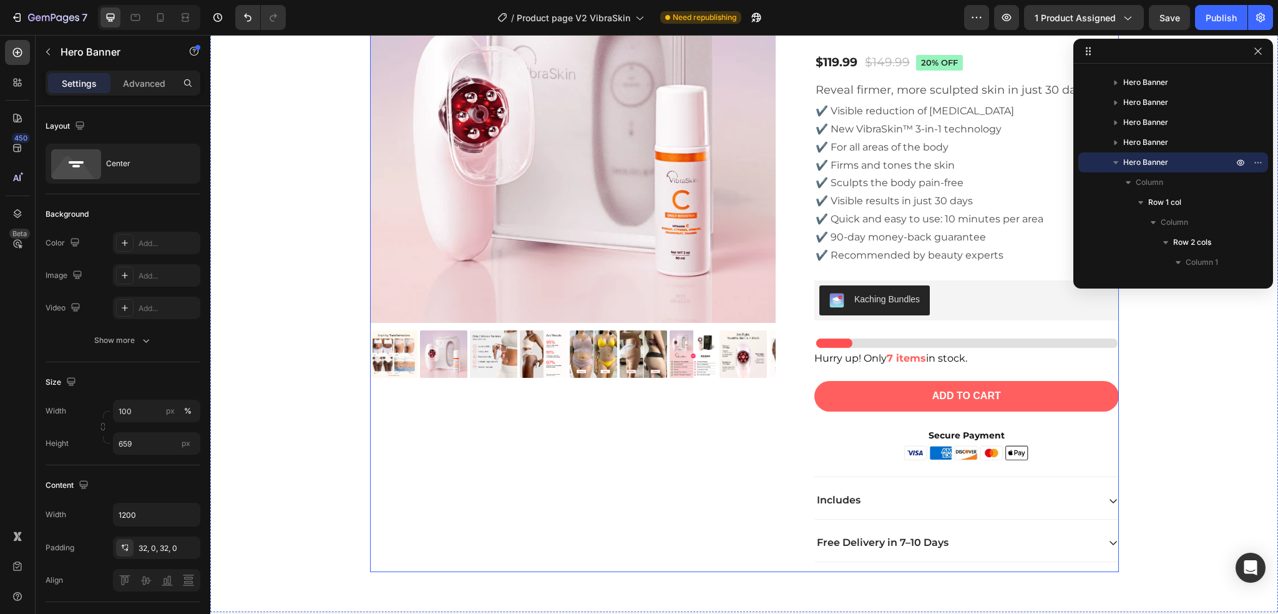
click at [624, 482] on div "Product Images" at bounding box center [583, 243] width 426 height 655
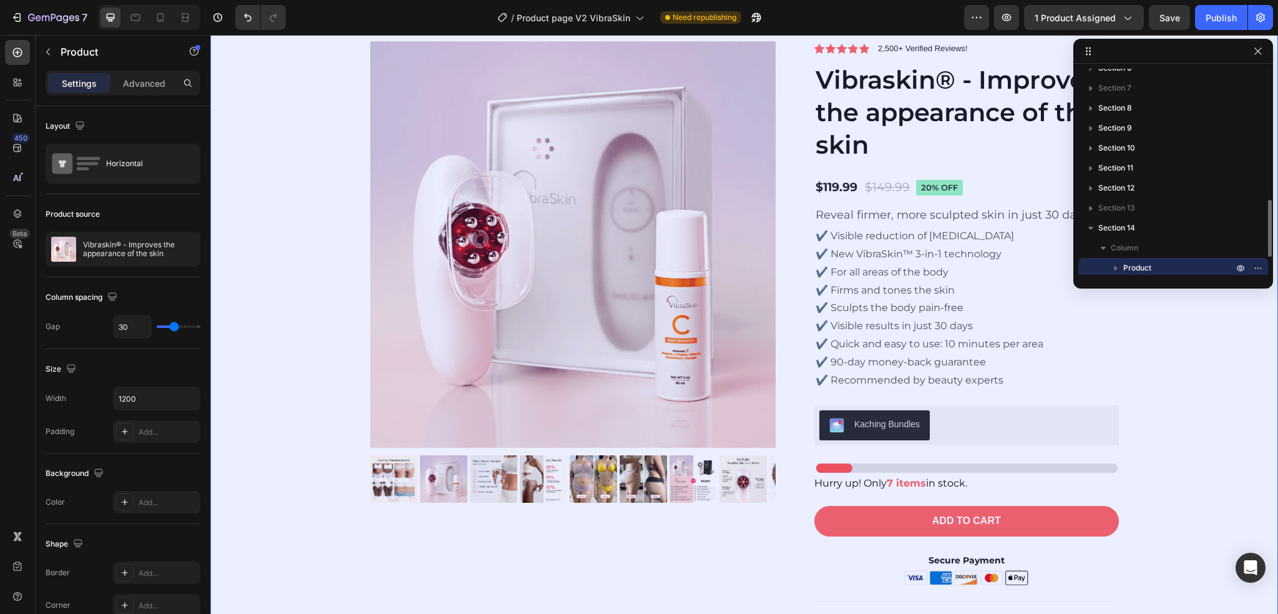
scroll to position [532, 0]
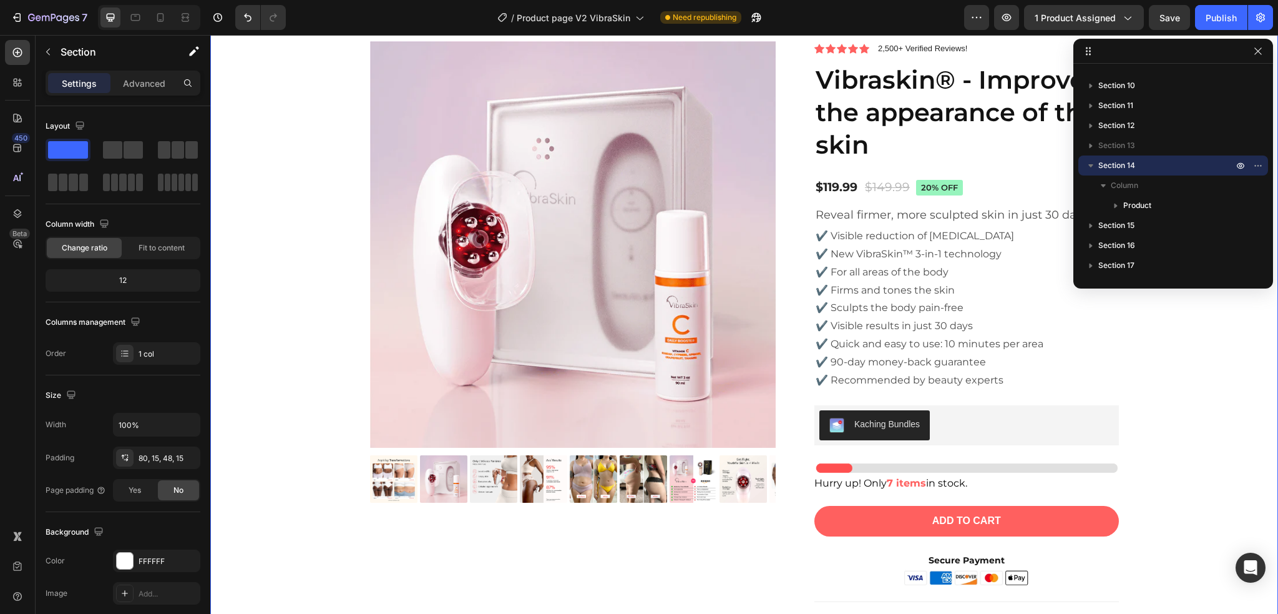
click at [1207, 334] on div "Product Images Icon Icon Icon Icon Icon Icon List 2,500+ Verified Reviews! Text…" at bounding box center [744, 373] width 1049 height 665
click at [1171, 331] on div "Product Images Icon Icon Icon Icon Icon Icon List 2,500+ Verified Reviews! Text…" at bounding box center [744, 373] width 1049 height 665
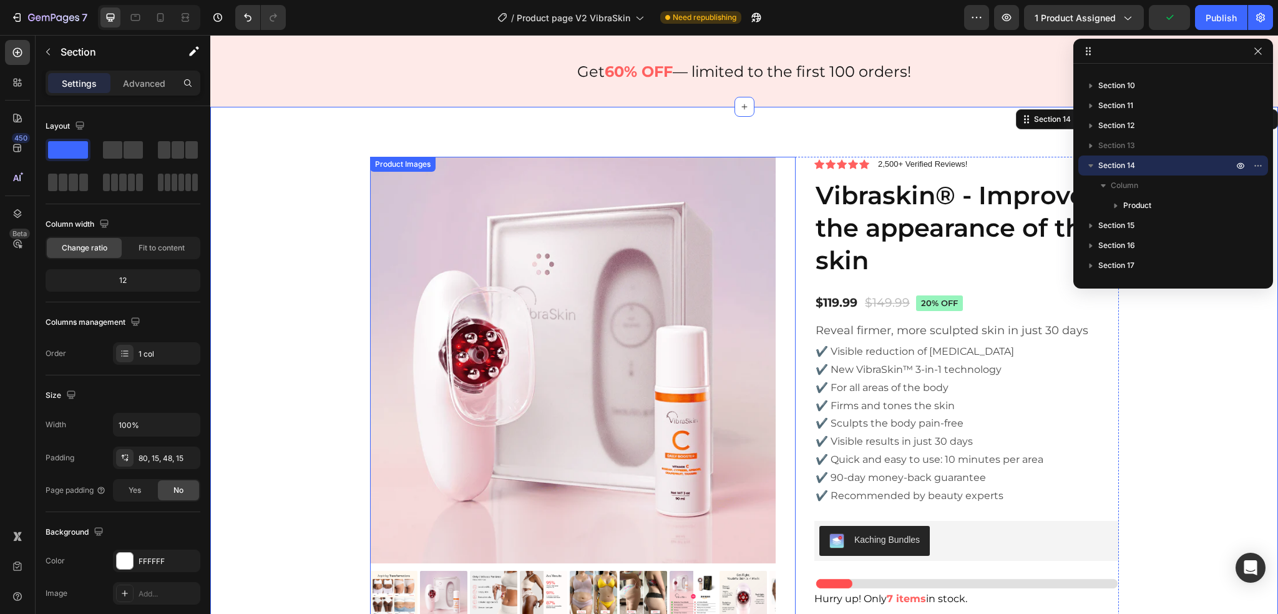
scroll to position [3679, 0]
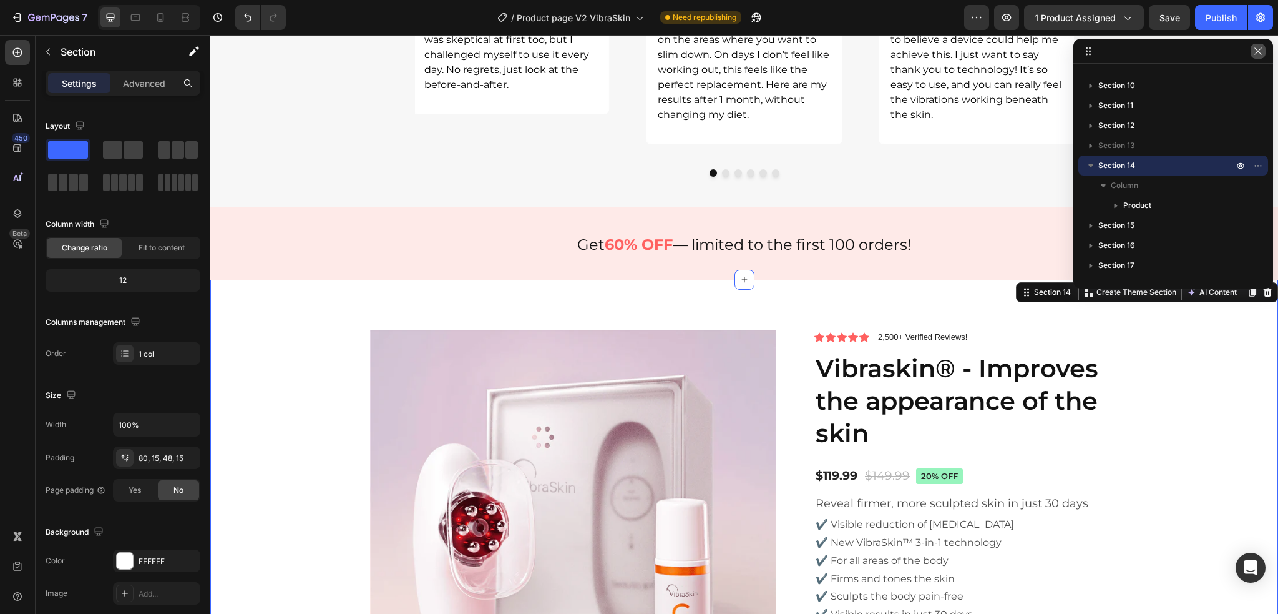
drag, startPoint x: 1263, startPoint y: 49, endPoint x: 968, endPoint y: 37, distance: 294.9
click at [1263, 49] on icon "button" at bounding box center [1258, 51] width 10 height 10
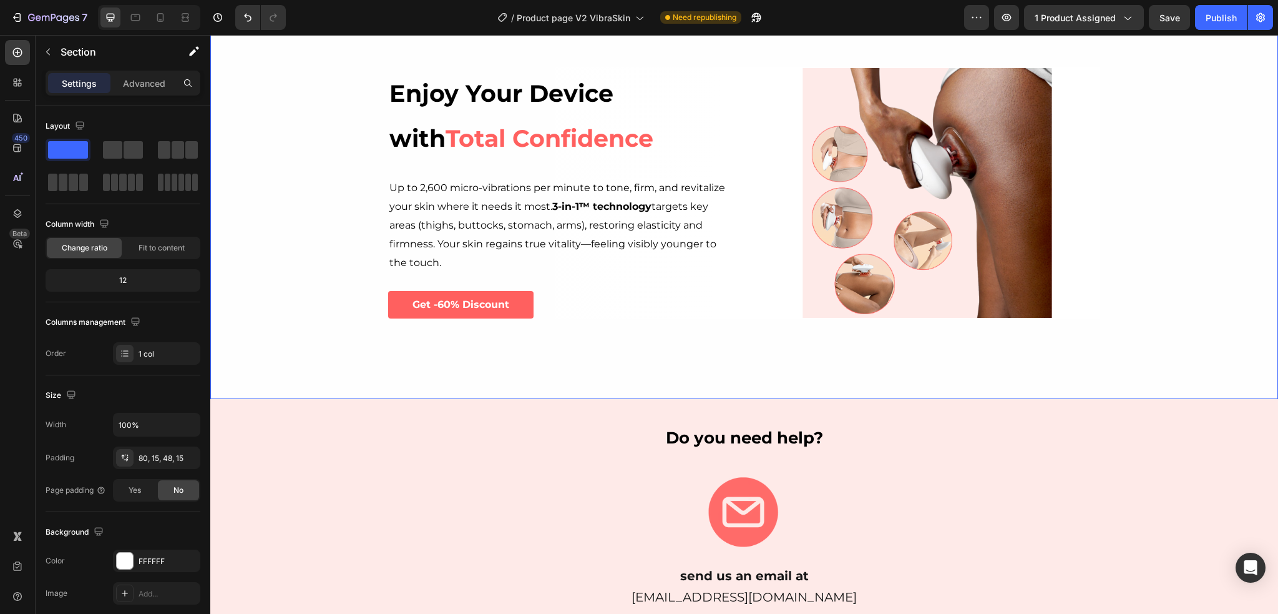
scroll to position [2180, 0]
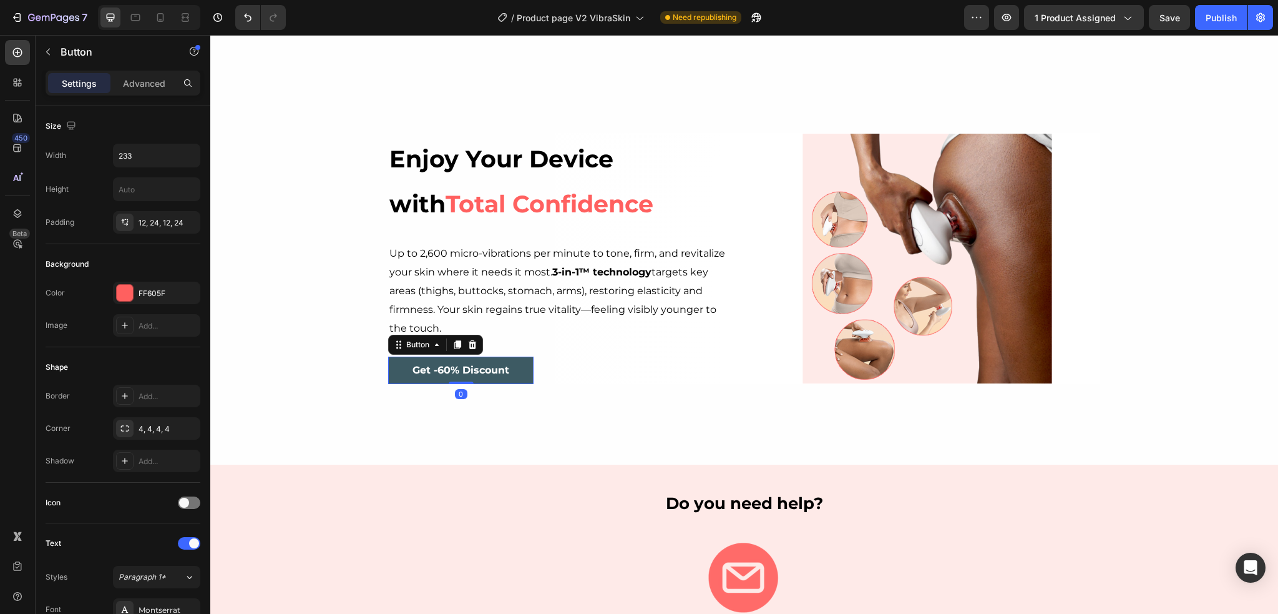
click at [516, 372] on button "Get -60% Discount" at bounding box center [460, 370] width 145 height 28
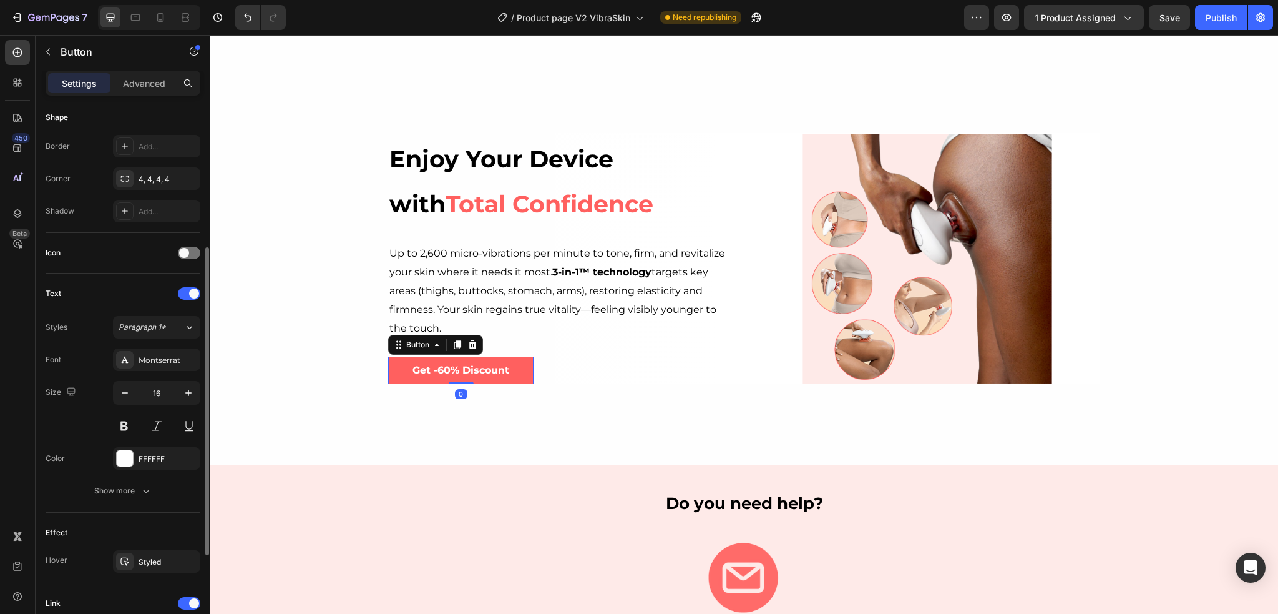
scroll to position [415, 0]
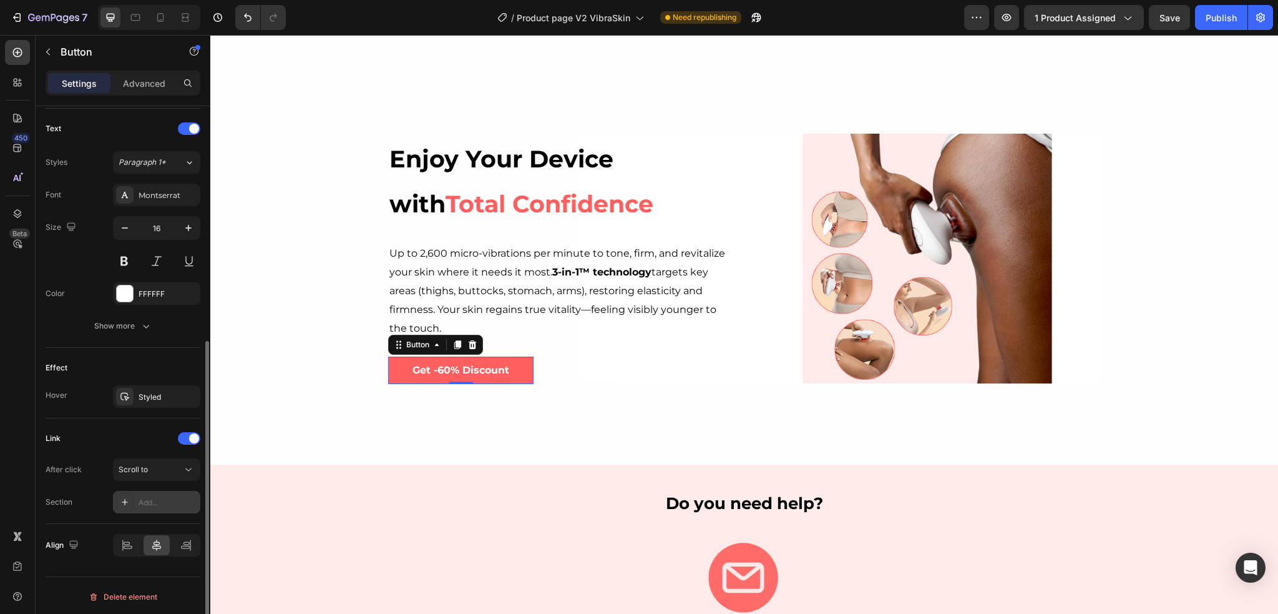
click at [132, 499] on div at bounding box center [124, 501] width 17 height 17
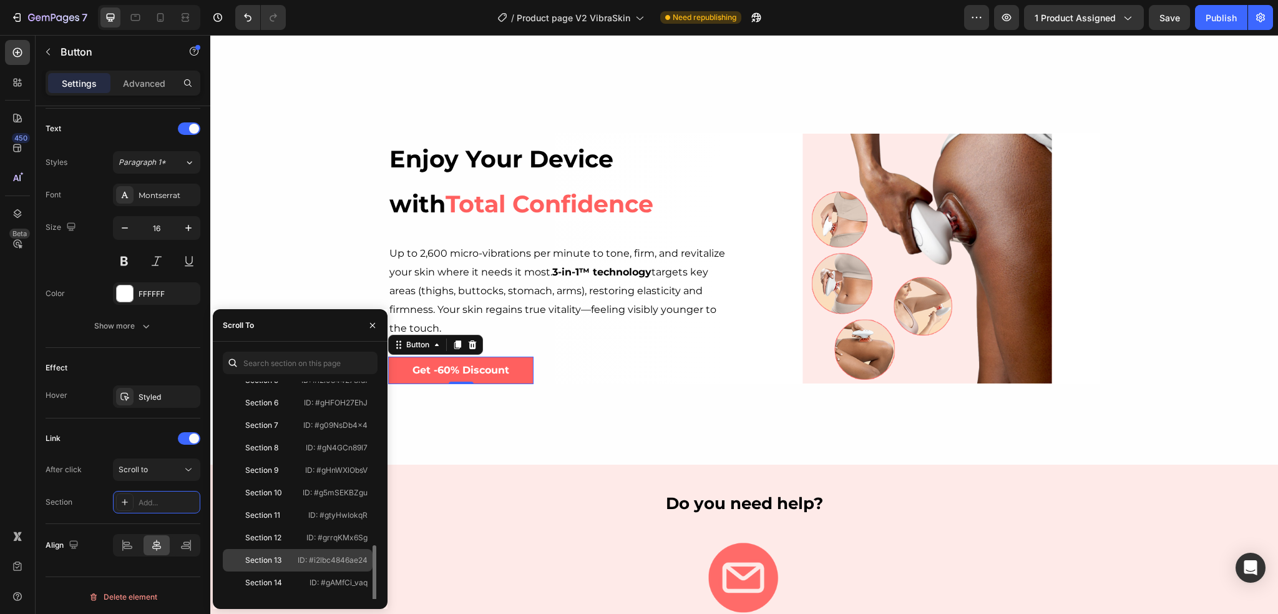
scroll to position [187, 0]
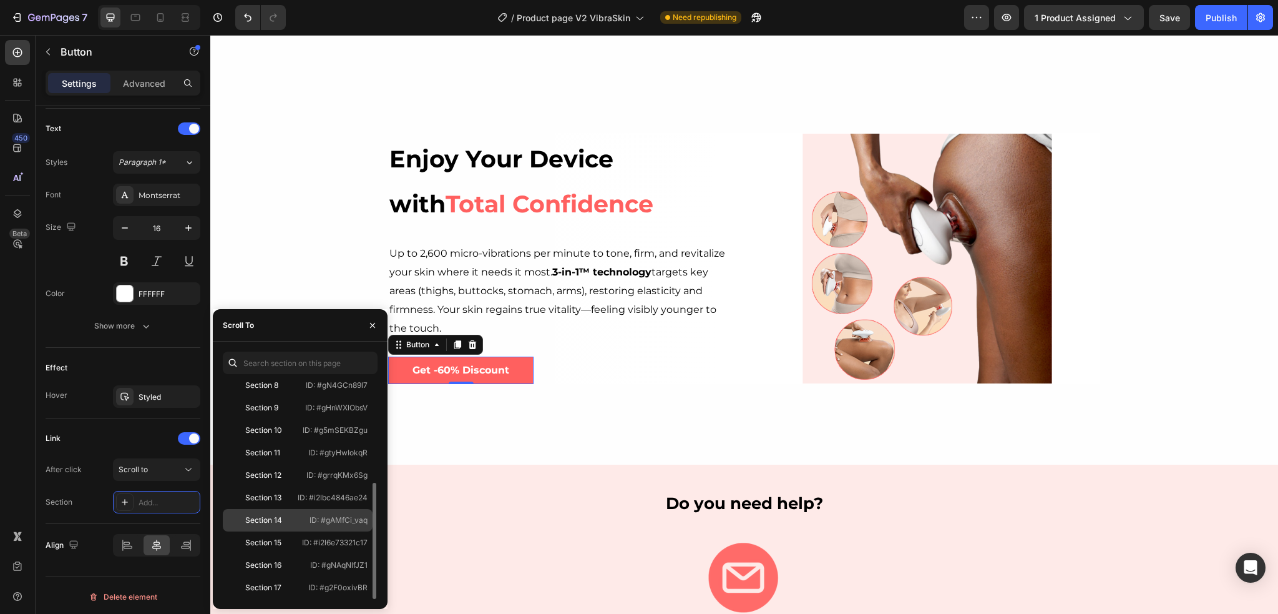
click at [268, 531] on div "Section 14 ID: #gAMfCi_vaq" at bounding box center [298, 542] width 150 height 22
click at [377, 324] on icon "button" at bounding box center [373, 325] width 10 height 10
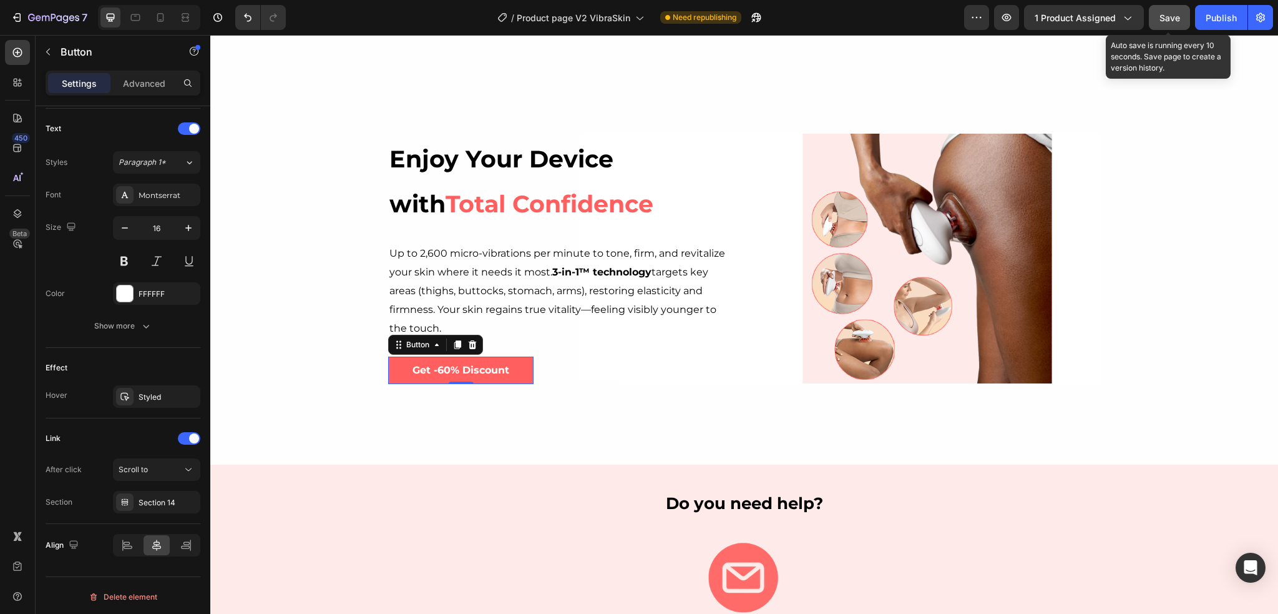
click at [1173, 18] on span "Save" at bounding box center [1170, 17] width 21 height 11
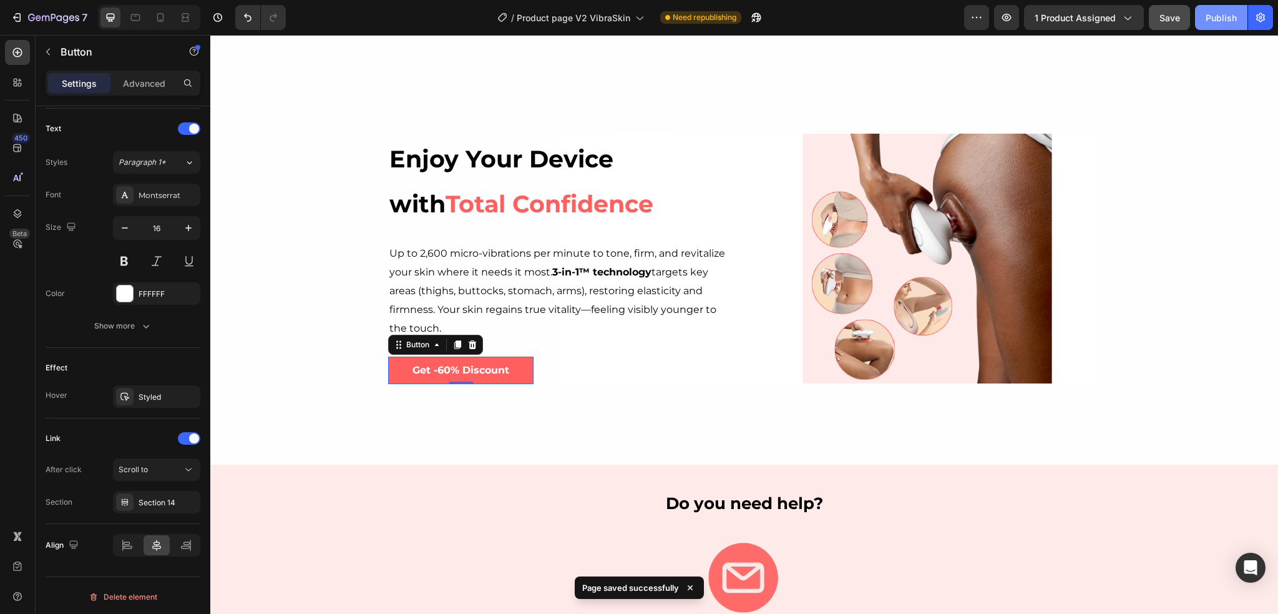
click at [1223, 26] on button "Publish" at bounding box center [1221, 17] width 52 height 25
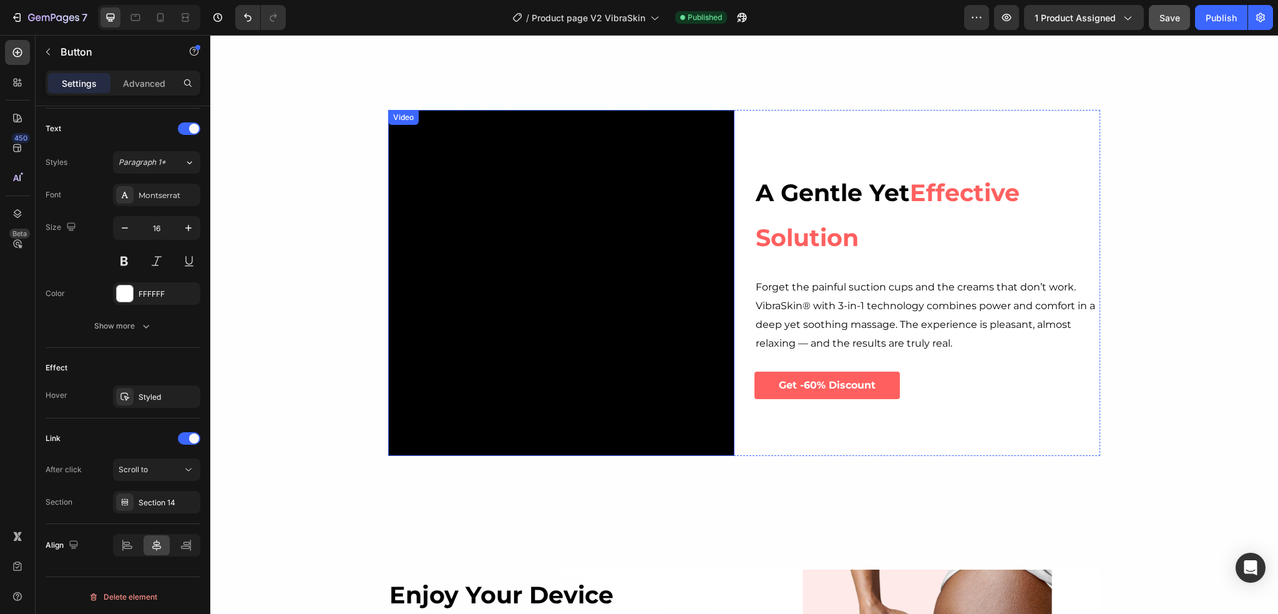
scroll to position [1744, 0]
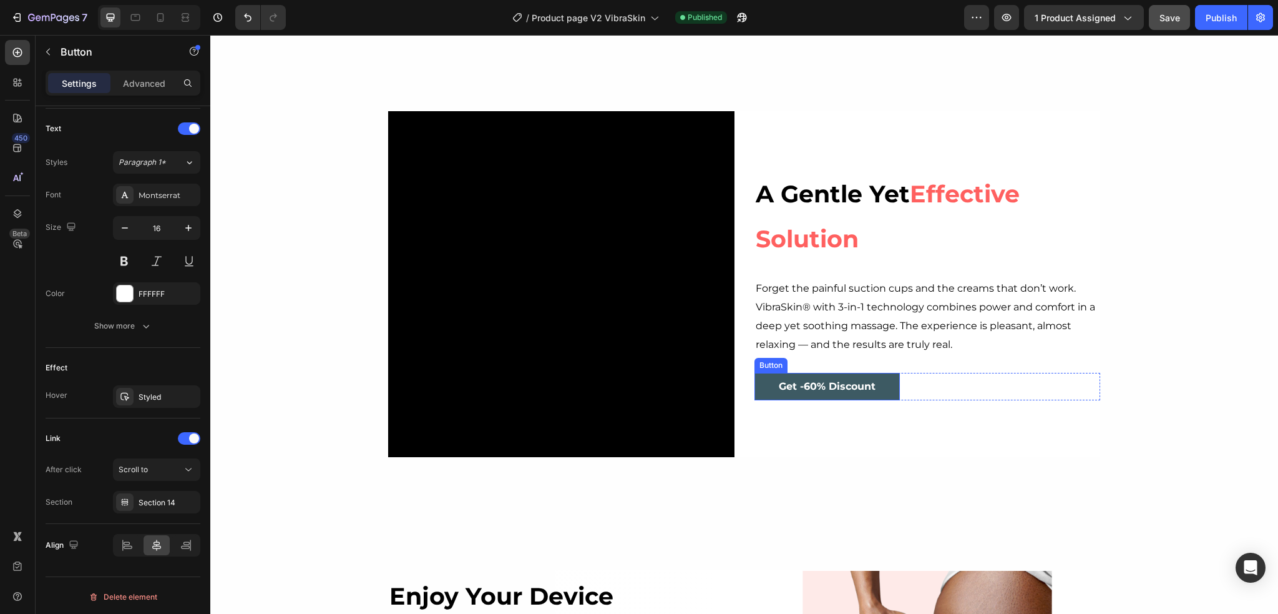
click at [881, 381] on button "Get -60% Discount" at bounding box center [827, 387] width 145 height 28
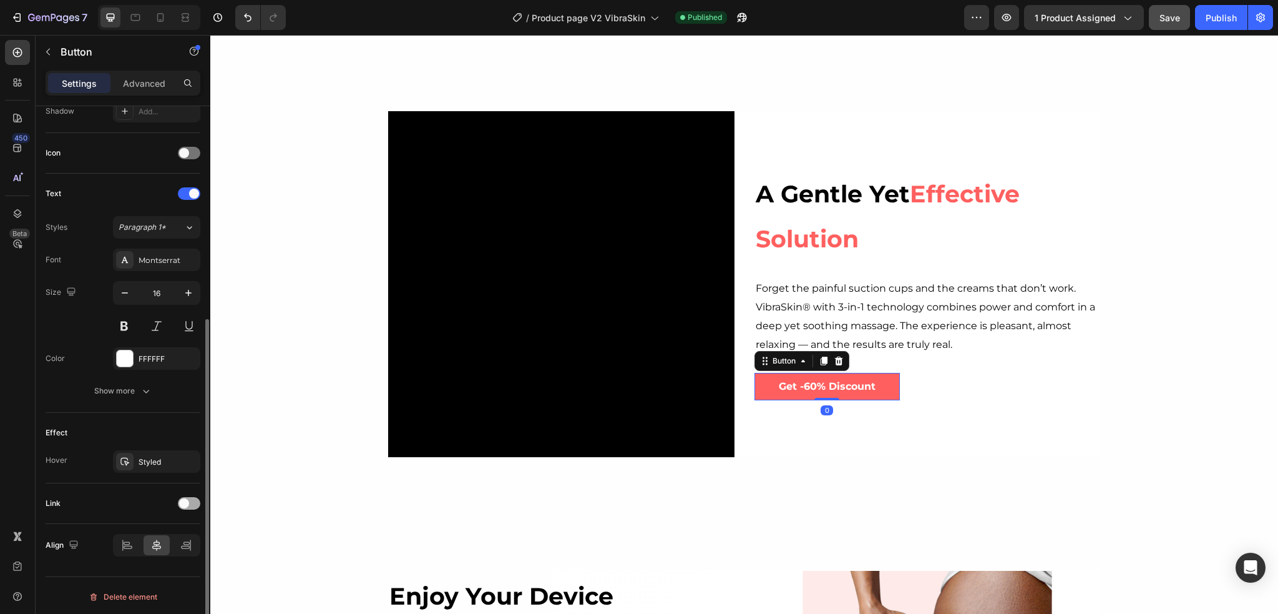
click at [185, 501] on span at bounding box center [184, 503] width 10 height 10
click at [149, 534] on span "Open page" at bounding box center [138, 533] width 38 height 9
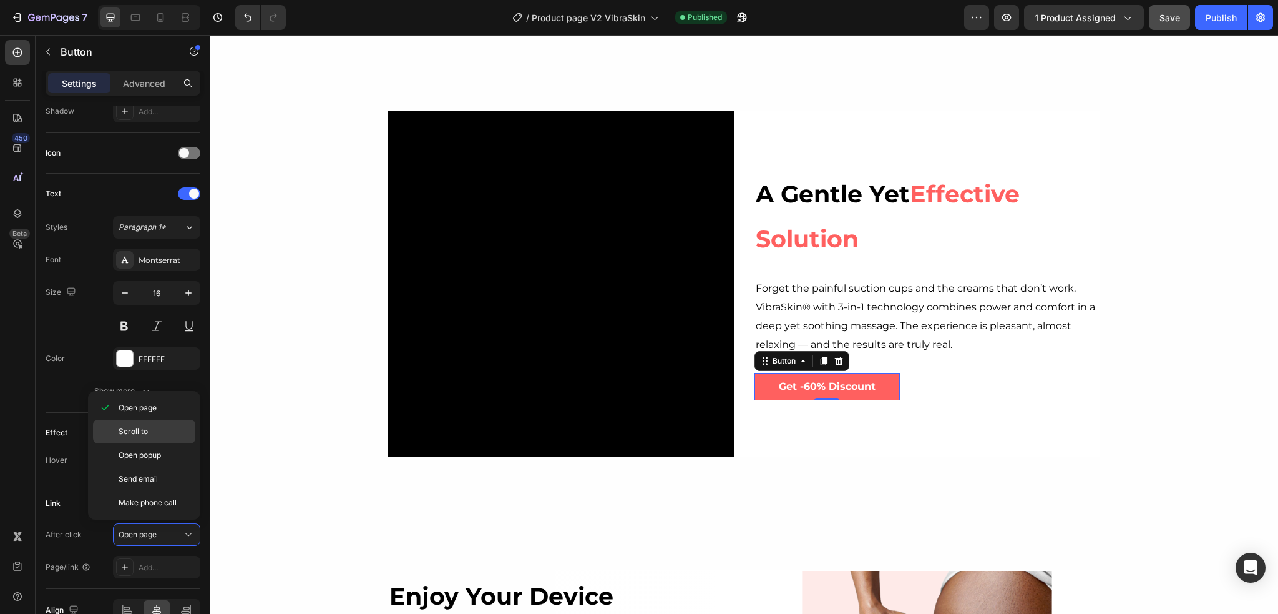
click at [148, 443] on div "Scroll to" at bounding box center [144, 455] width 102 height 24
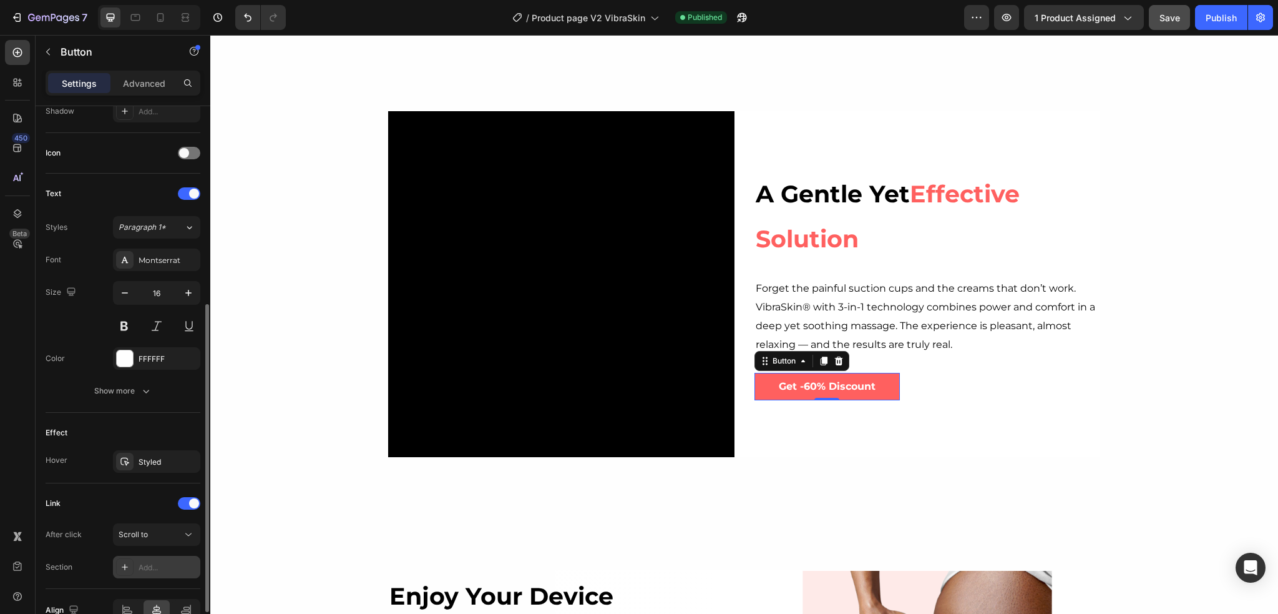
click at [149, 565] on div "Add..." at bounding box center [168, 567] width 59 height 11
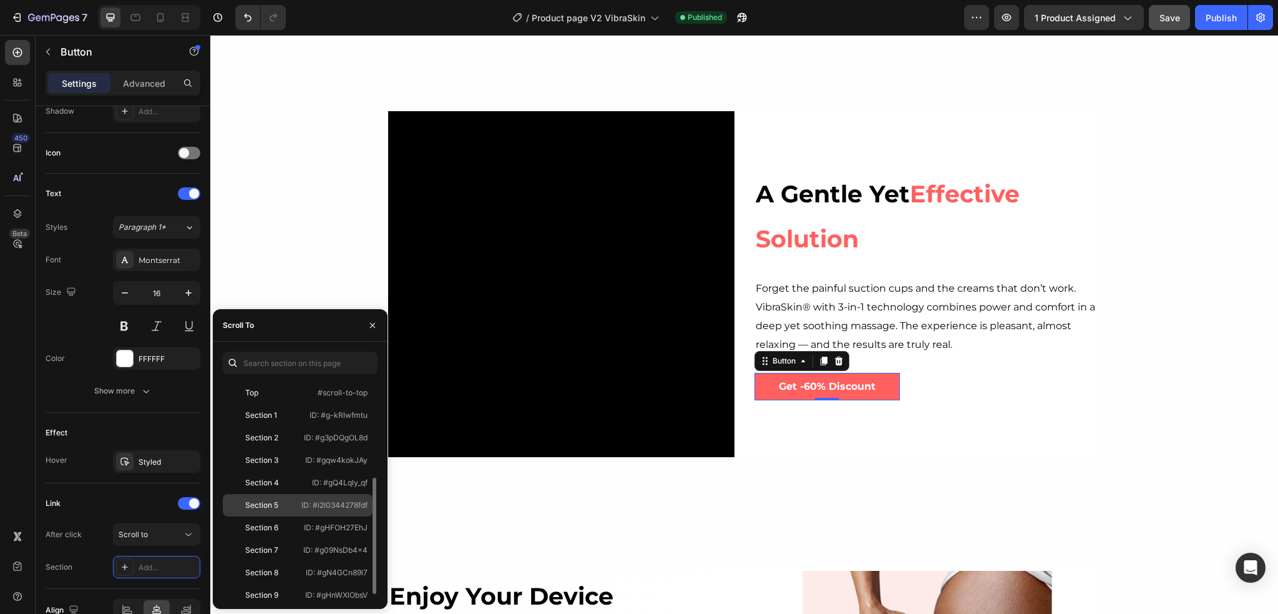
scroll to position [125, 0]
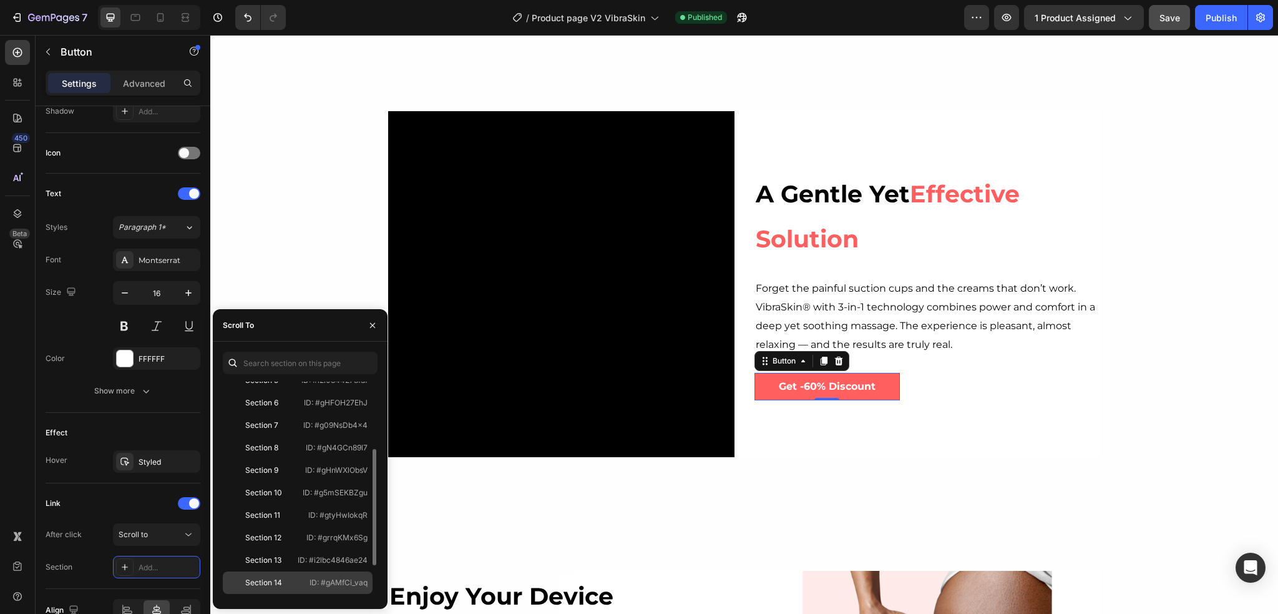
click at [276, 577] on div "Section 14" at bounding box center [263, 582] width 37 height 11
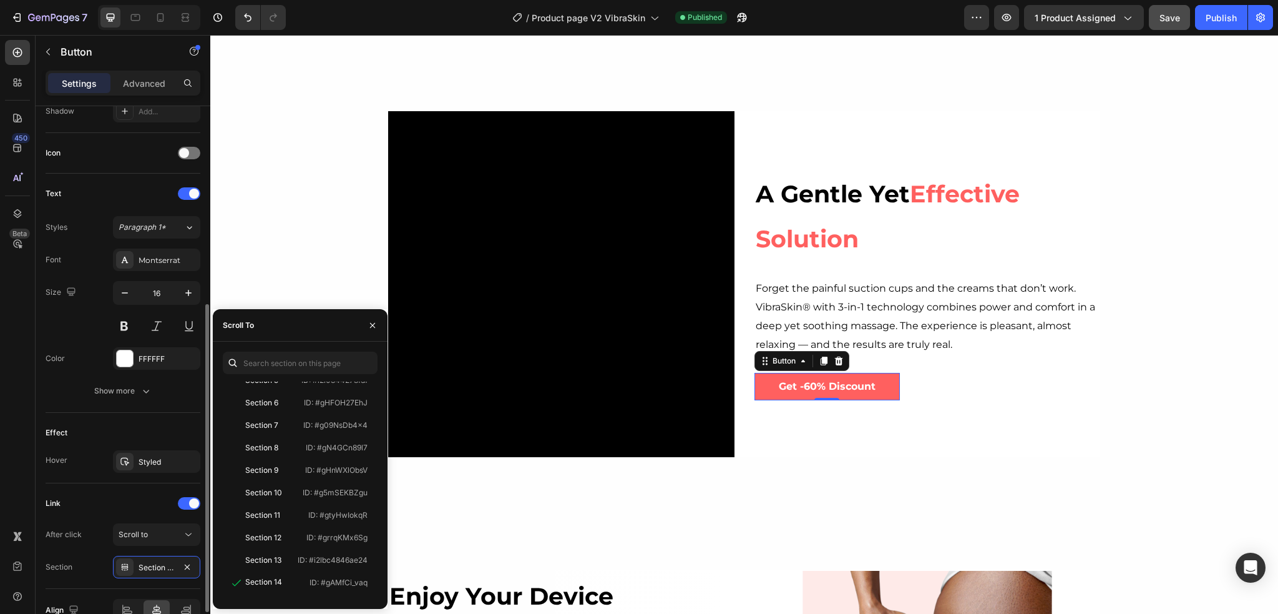
click at [147, 503] on div "Link" at bounding box center [123, 503] width 155 height 20
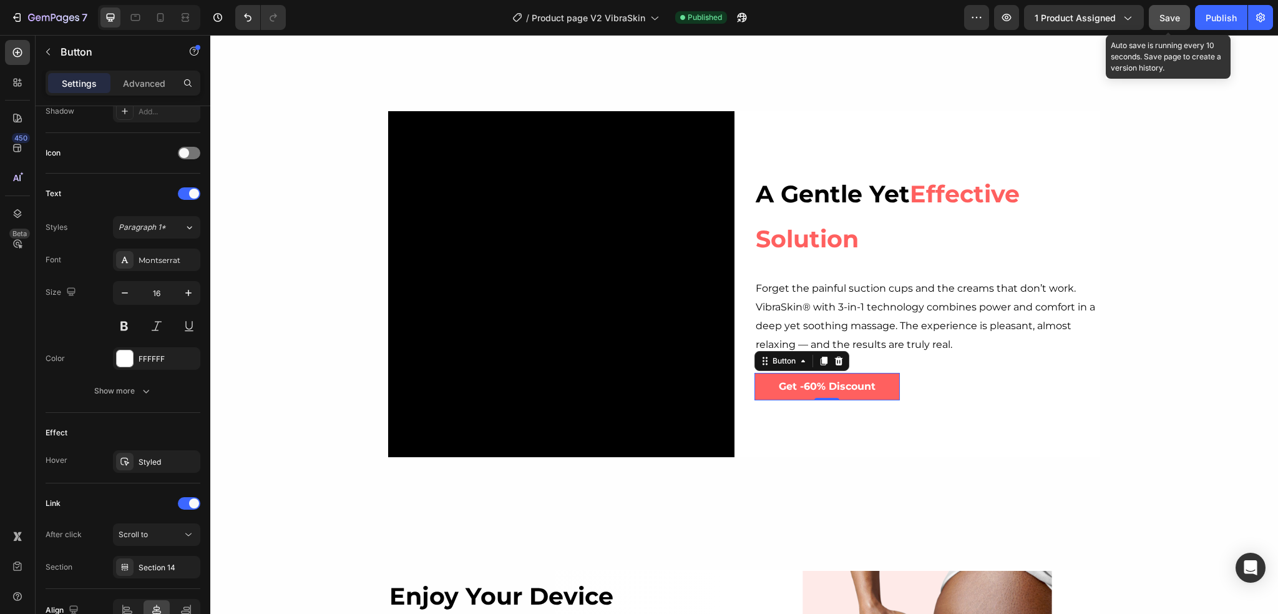
click at [1174, 12] on span "Save" at bounding box center [1170, 17] width 21 height 11
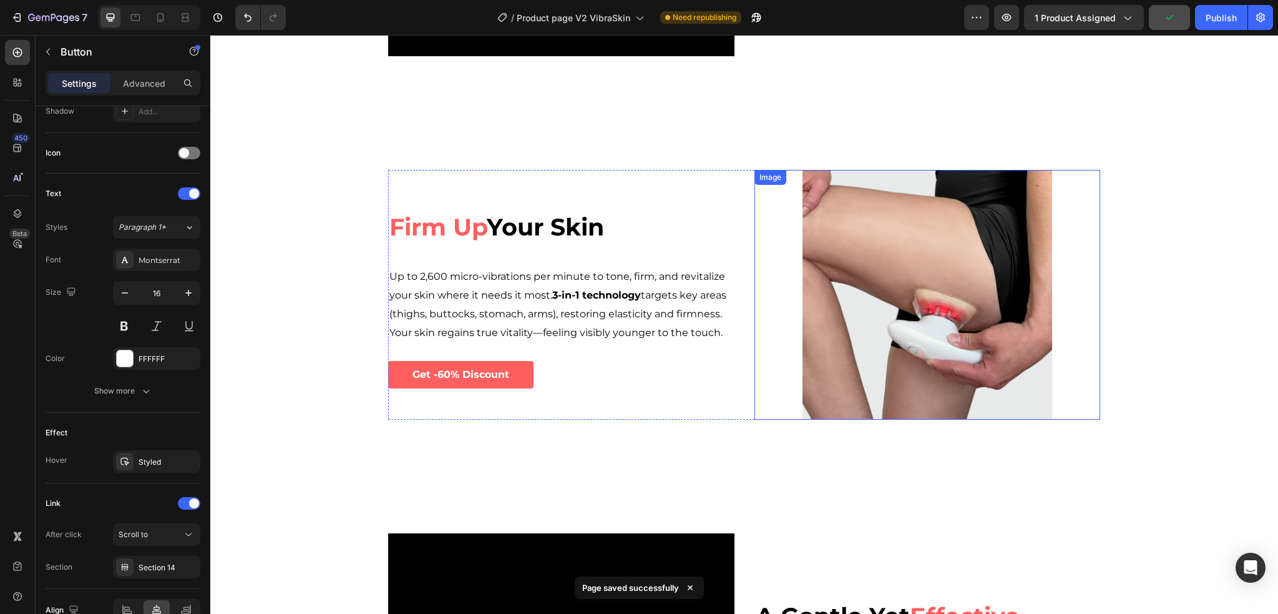
scroll to position [1307, 0]
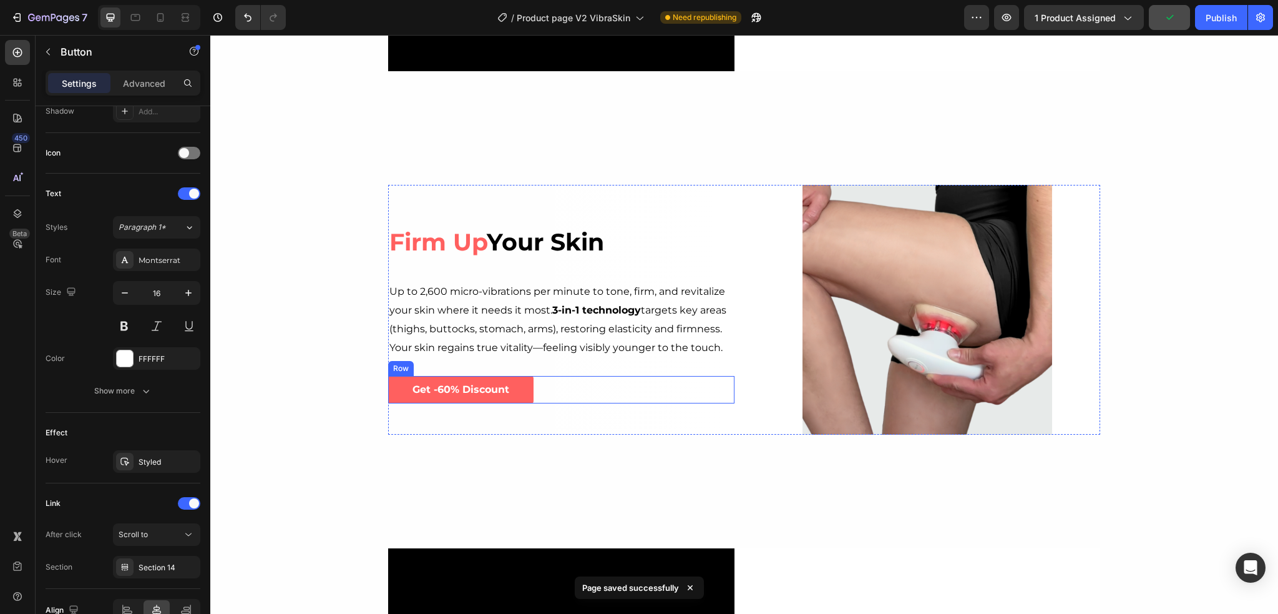
click at [531, 386] on div "Get -60% Discount Button Row" at bounding box center [561, 390] width 346 height 28
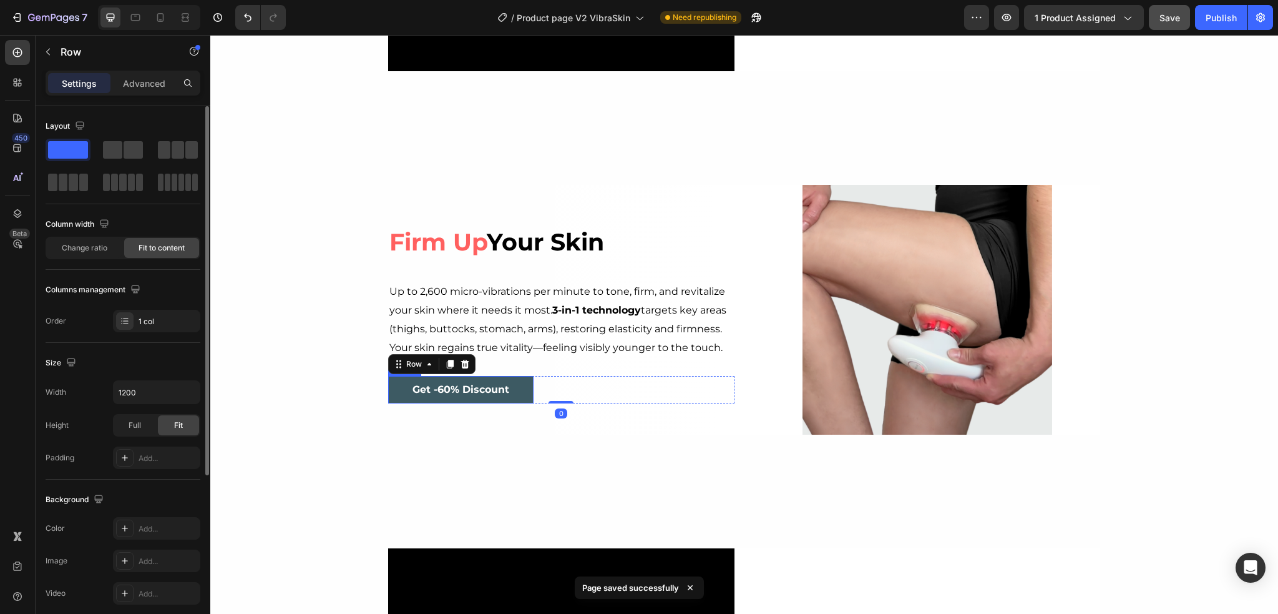
click at [506, 391] on button "Get -60% Discount" at bounding box center [460, 390] width 145 height 28
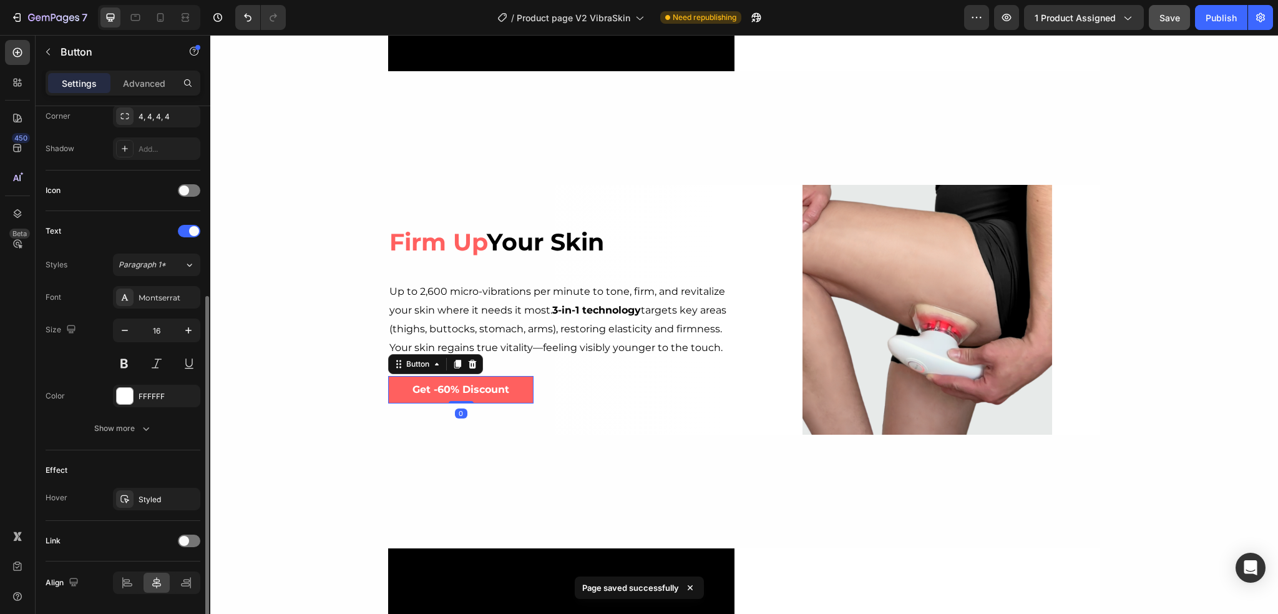
scroll to position [350, 0]
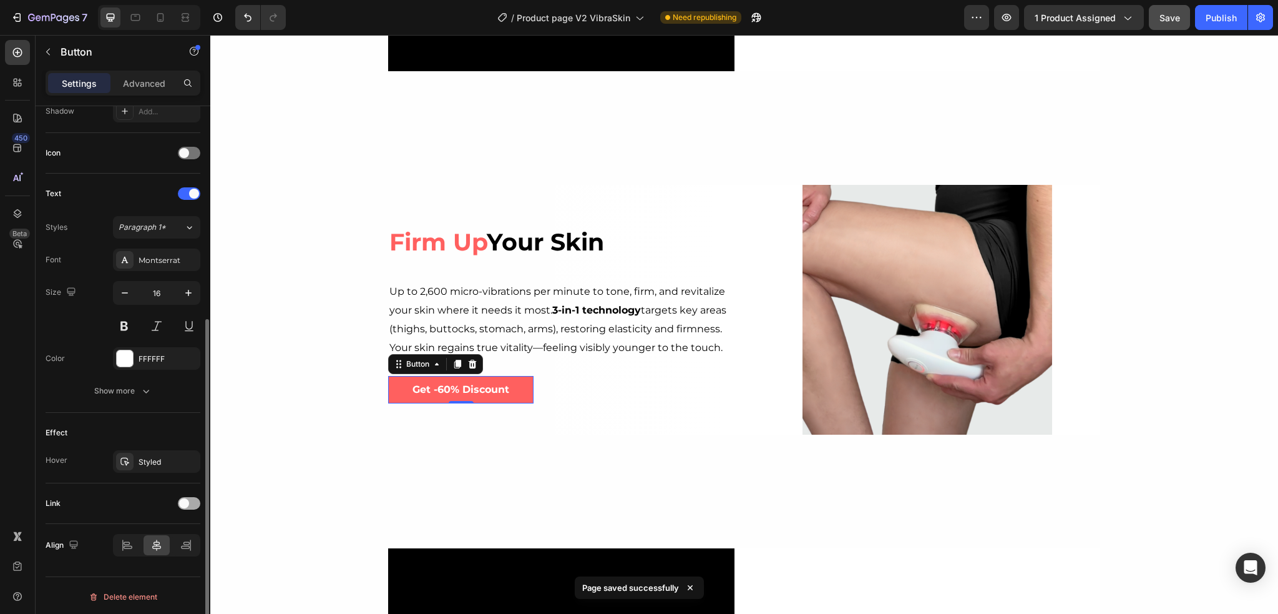
click at [190, 501] on div at bounding box center [189, 503] width 22 height 12
click at [164, 536] on div "Open page" at bounding box center [151, 534] width 64 height 11
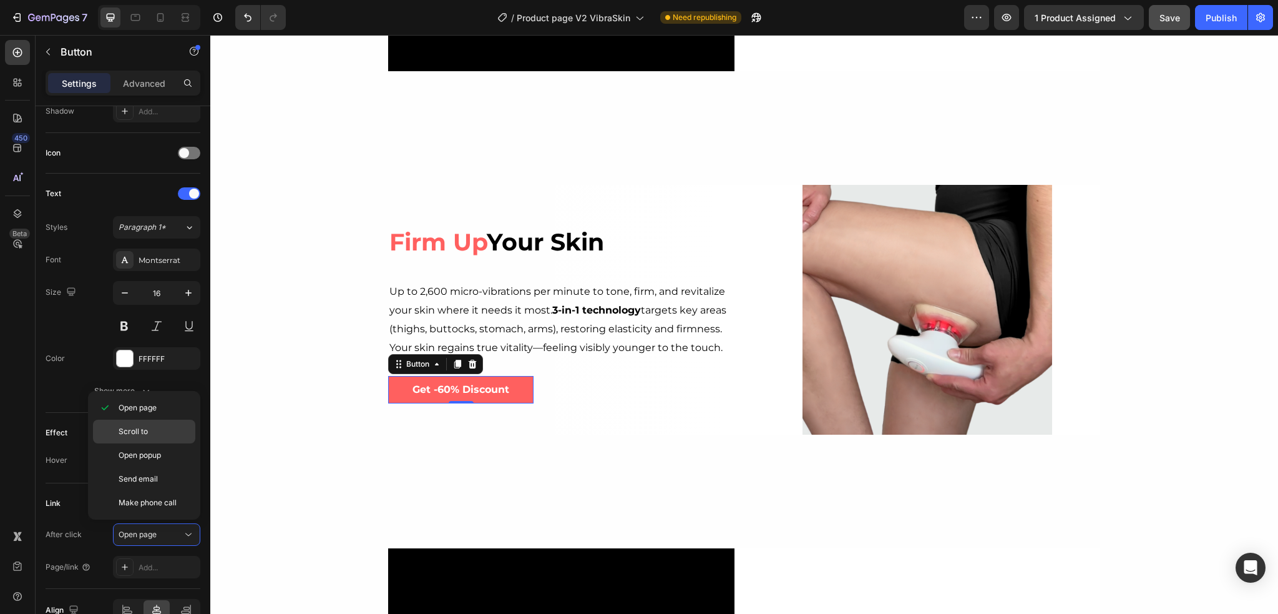
click at [152, 443] on div "Scroll to" at bounding box center [144, 455] width 102 height 24
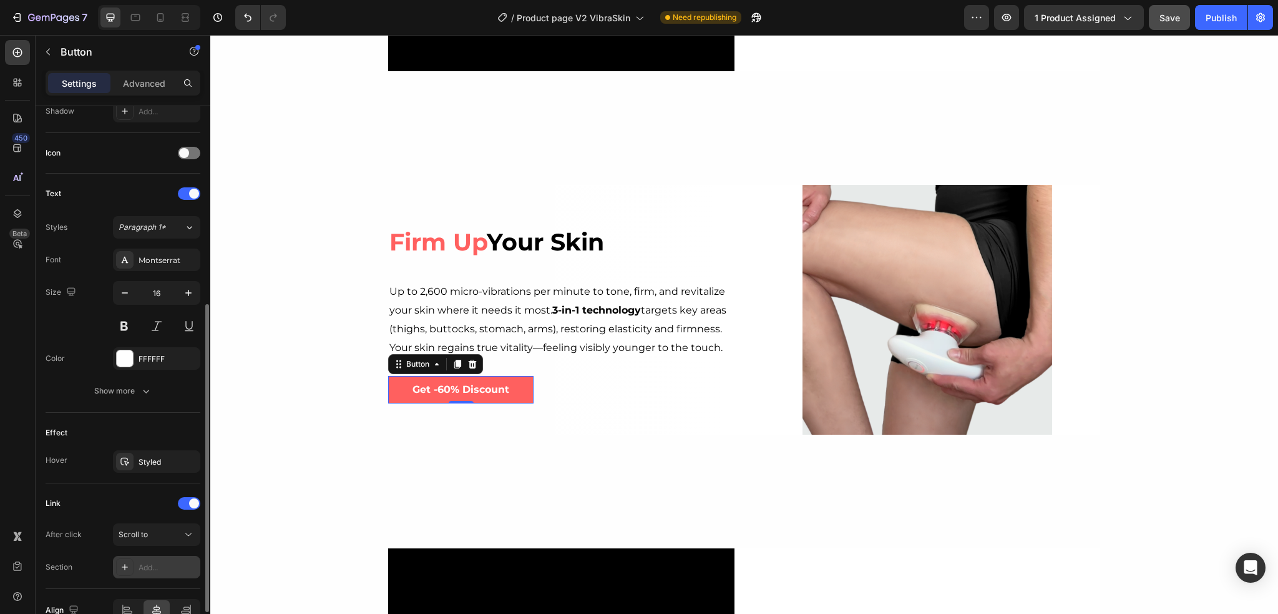
click at [155, 563] on div "Add..." at bounding box center [168, 567] width 59 height 11
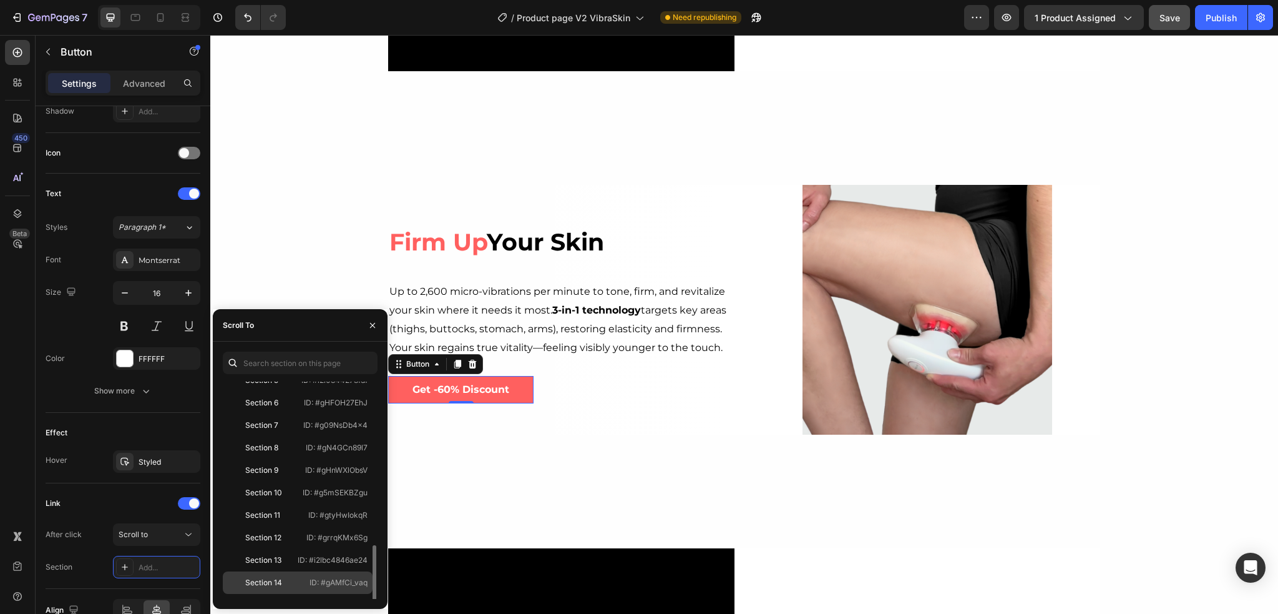
scroll to position [187, 0]
click at [278, 518] on div "Section 14" at bounding box center [263, 519] width 37 height 11
click at [137, 506] on div "Link" at bounding box center [123, 503] width 155 height 20
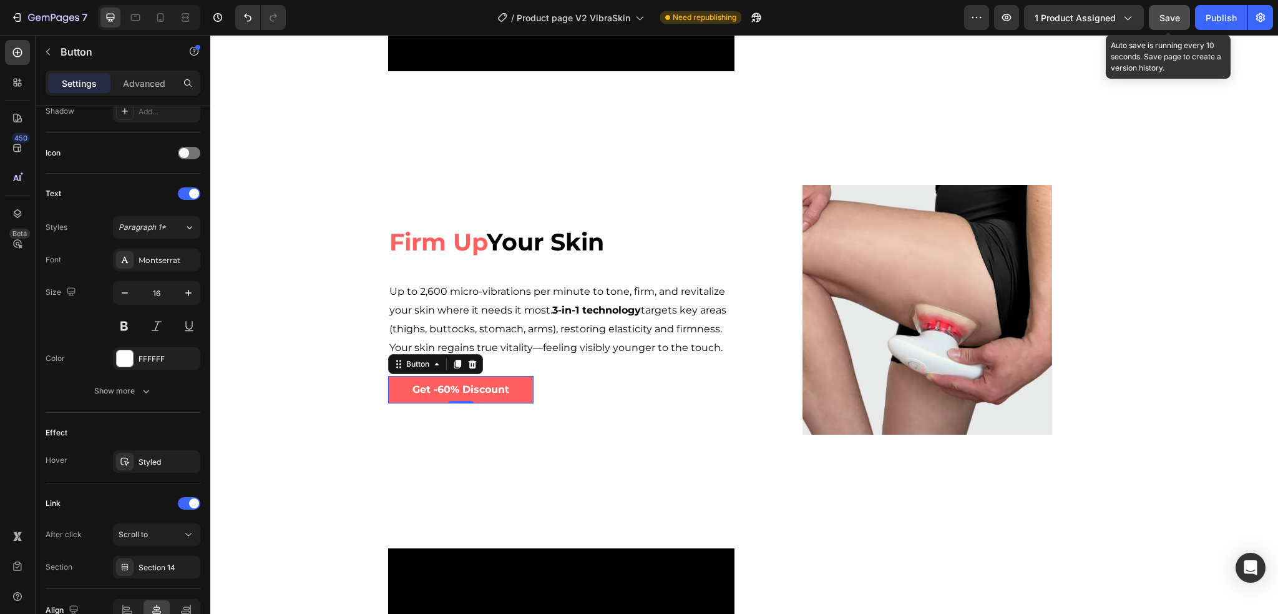
click at [1160, 10] on button "Save" at bounding box center [1169, 17] width 41 height 25
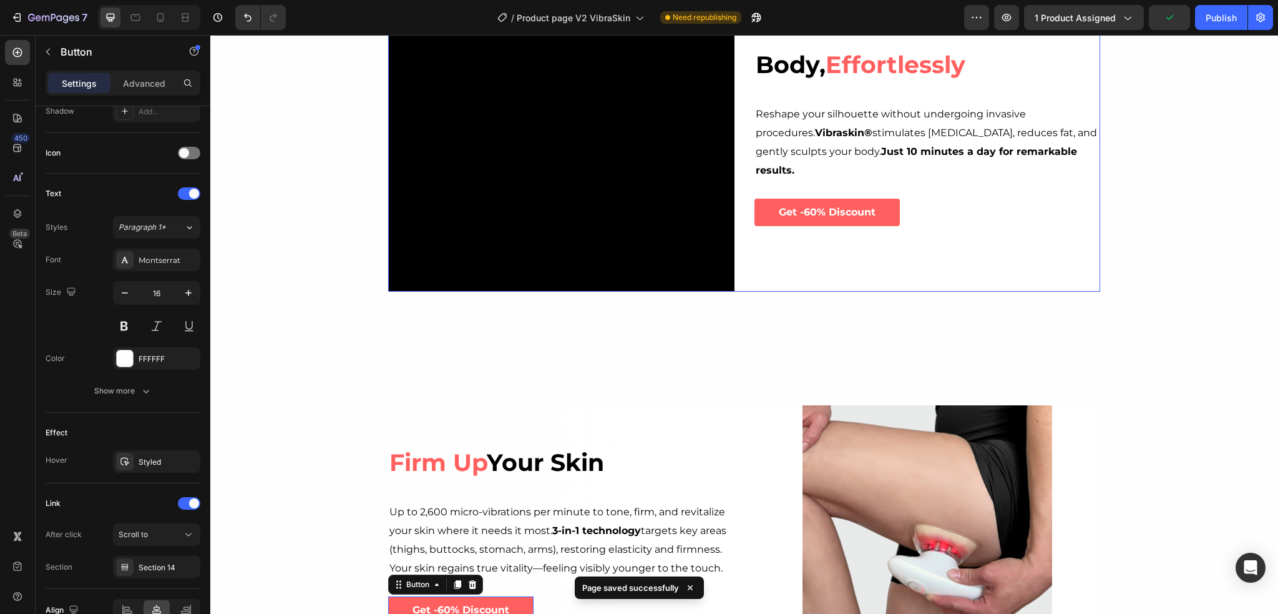
scroll to position [1057, 0]
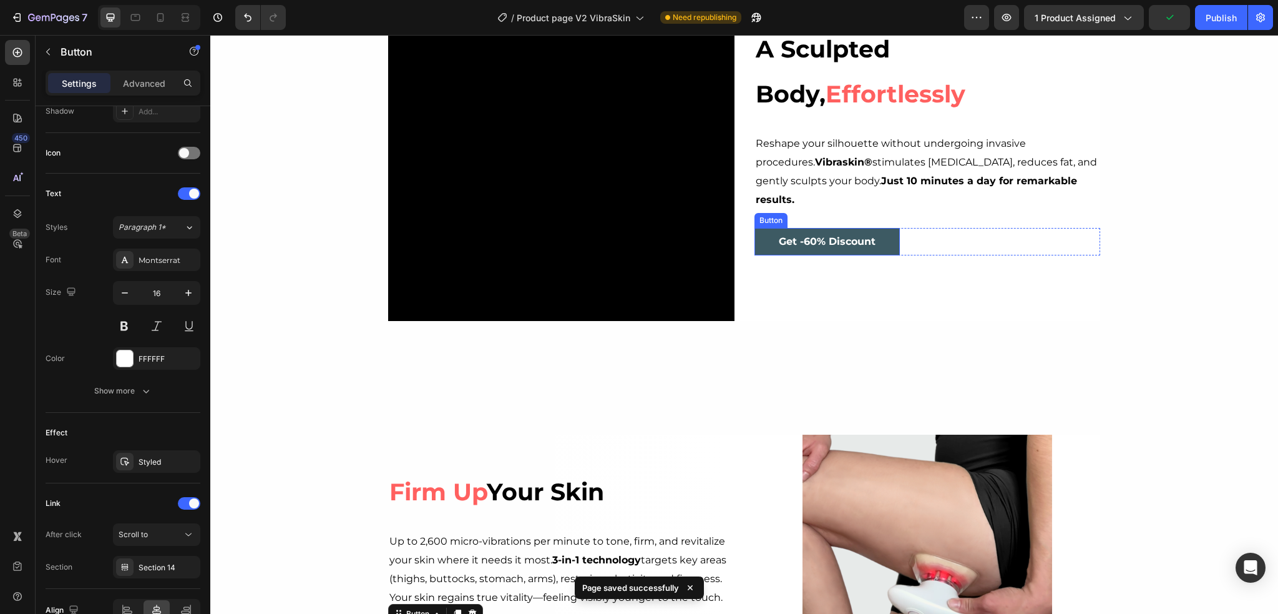
click at [880, 228] on button "Get -60% Discount" at bounding box center [827, 242] width 145 height 28
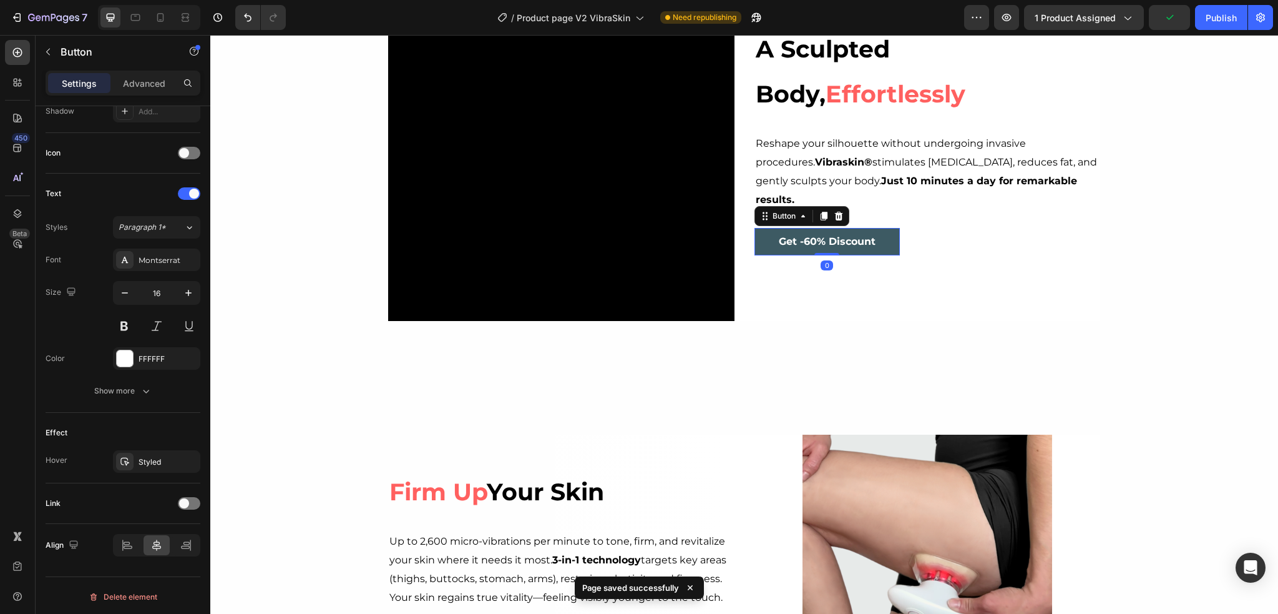
scroll to position [350, 0]
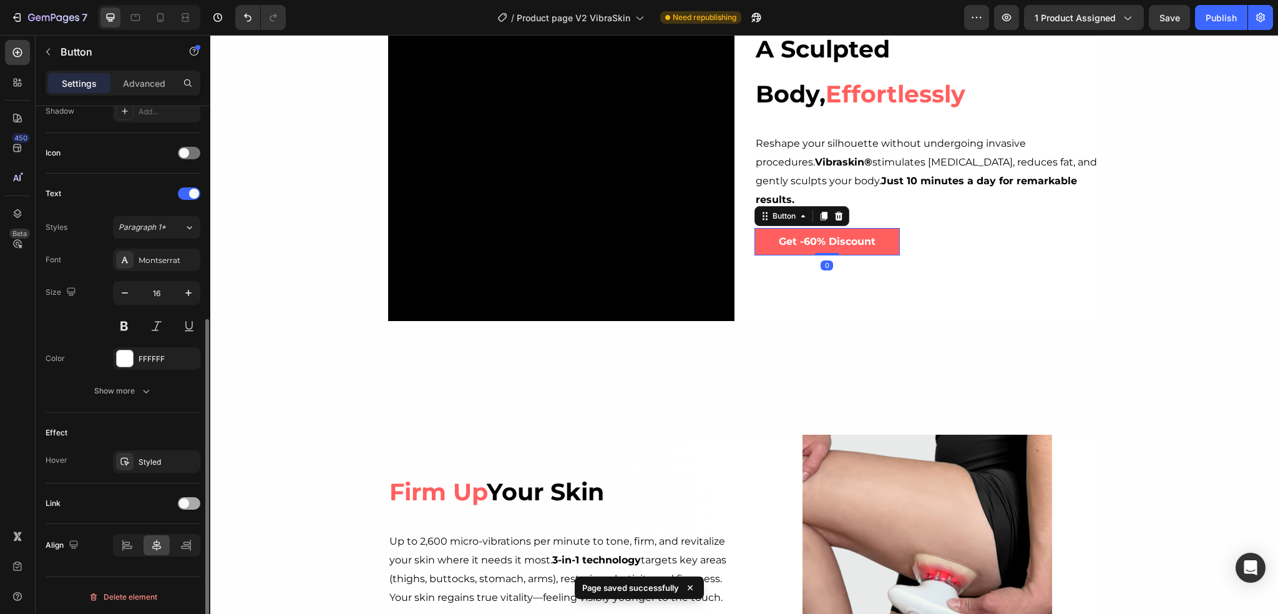
click at [187, 500] on span at bounding box center [184, 503] width 10 height 10
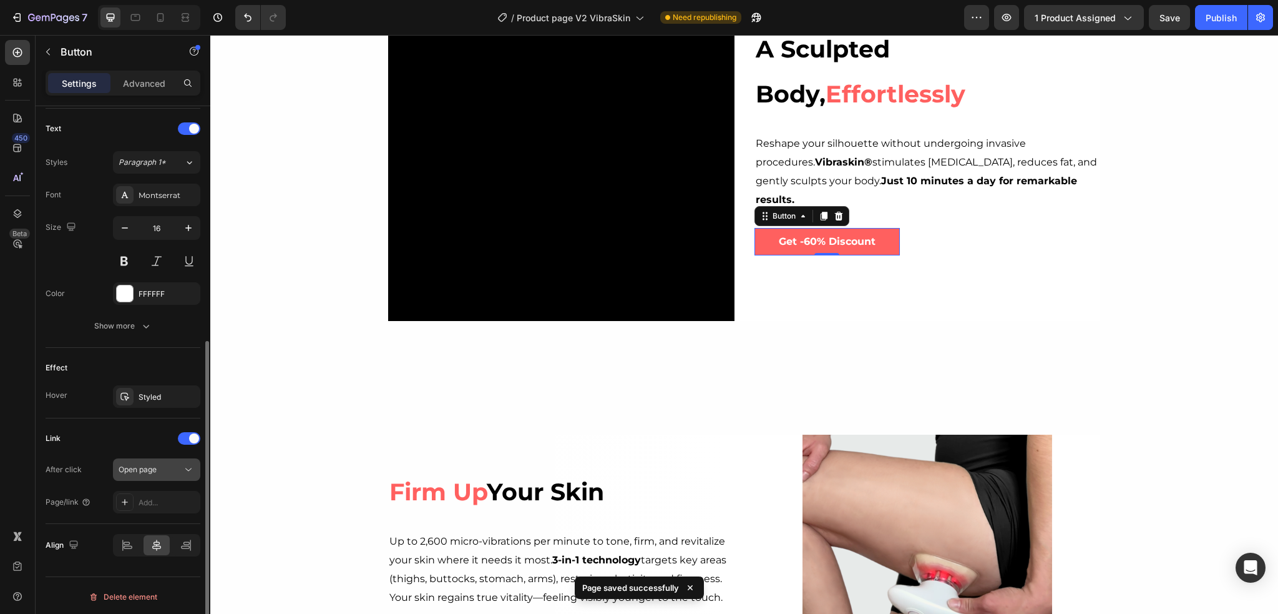
click at [166, 464] on div "Open page" at bounding box center [151, 469] width 64 height 11
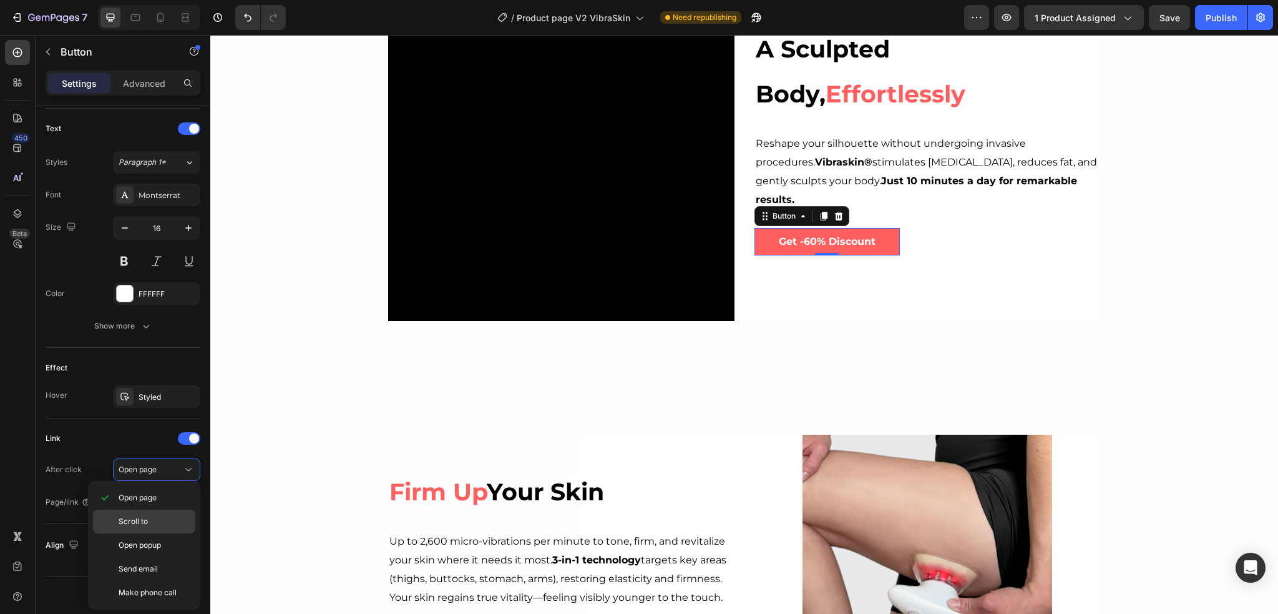
click at [147, 521] on span "Scroll to" at bounding box center [133, 521] width 29 height 11
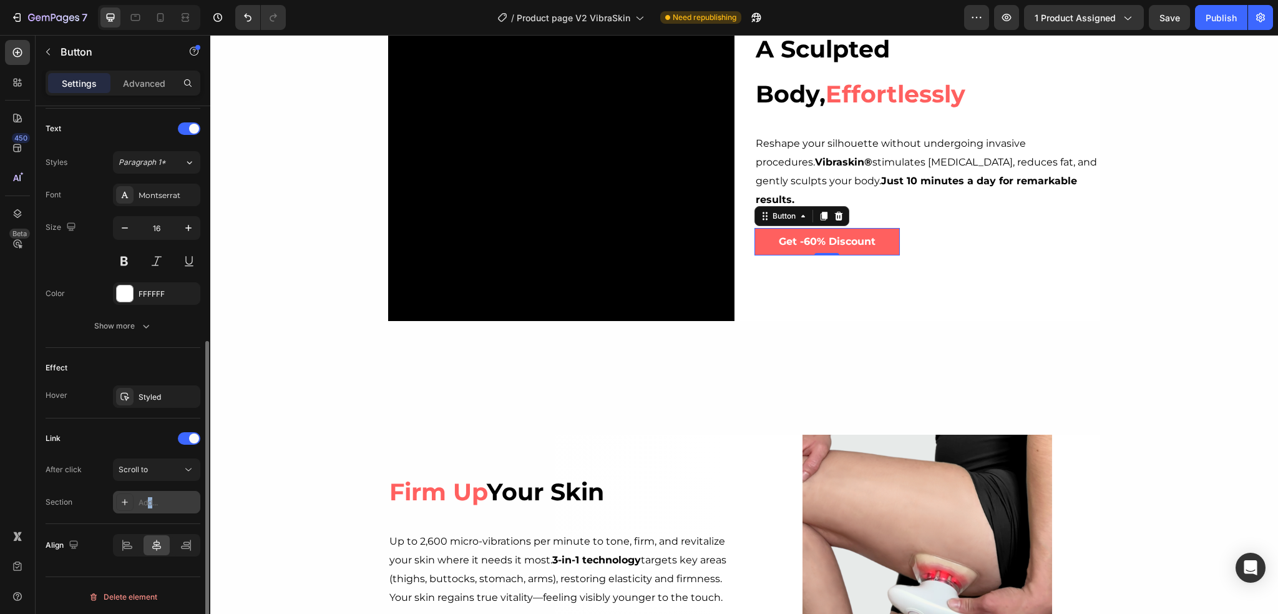
click at [150, 503] on div "Add..." at bounding box center [168, 502] width 59 height 11
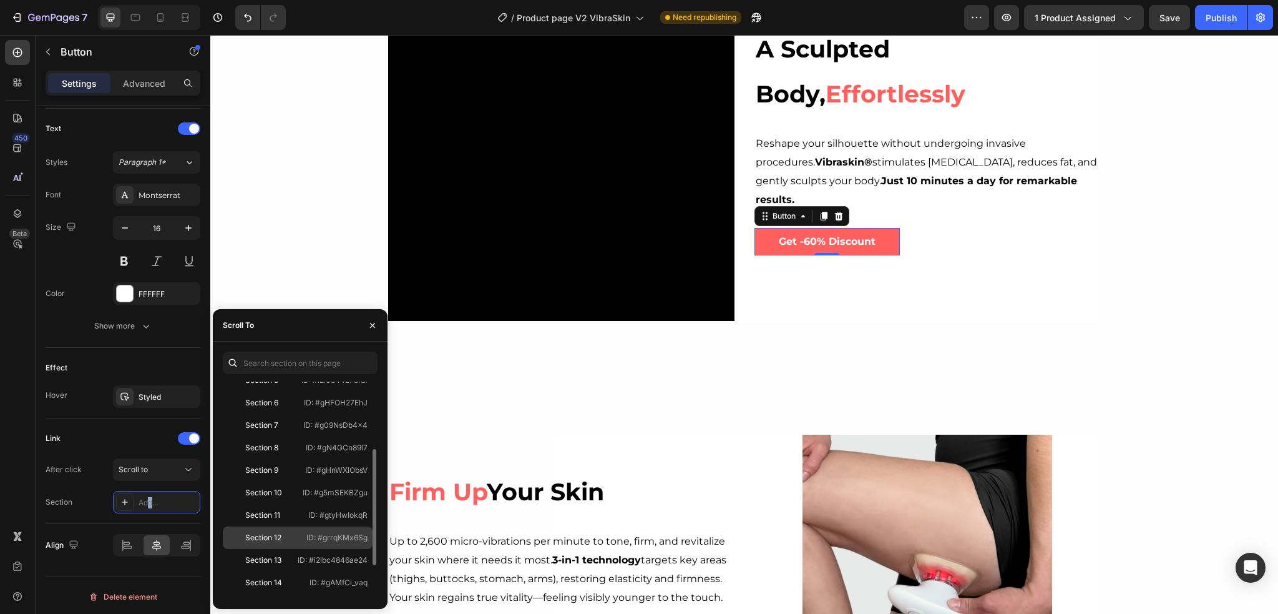
scroll to position [187, 0]
click at [280, 524] on div "Section 14" at bounding box center [263, 519] width 37 height 11
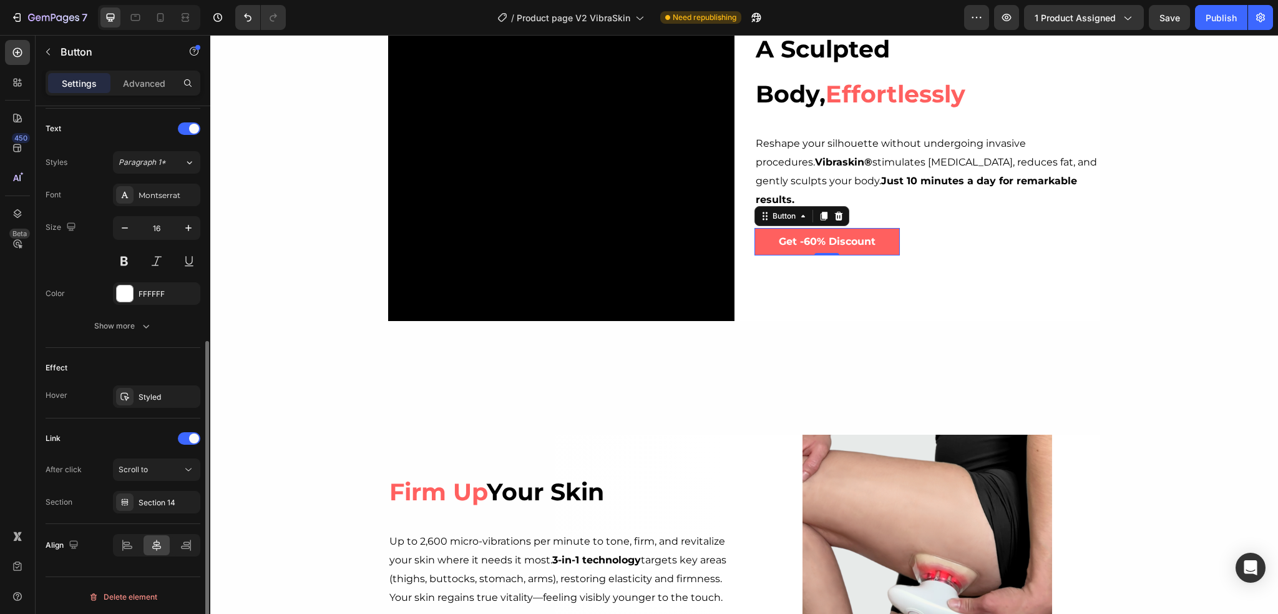
click at [153, 421] on div "Link After click Scroll to Section Section 14" at bounding box center [123, 470] width 155 height 105
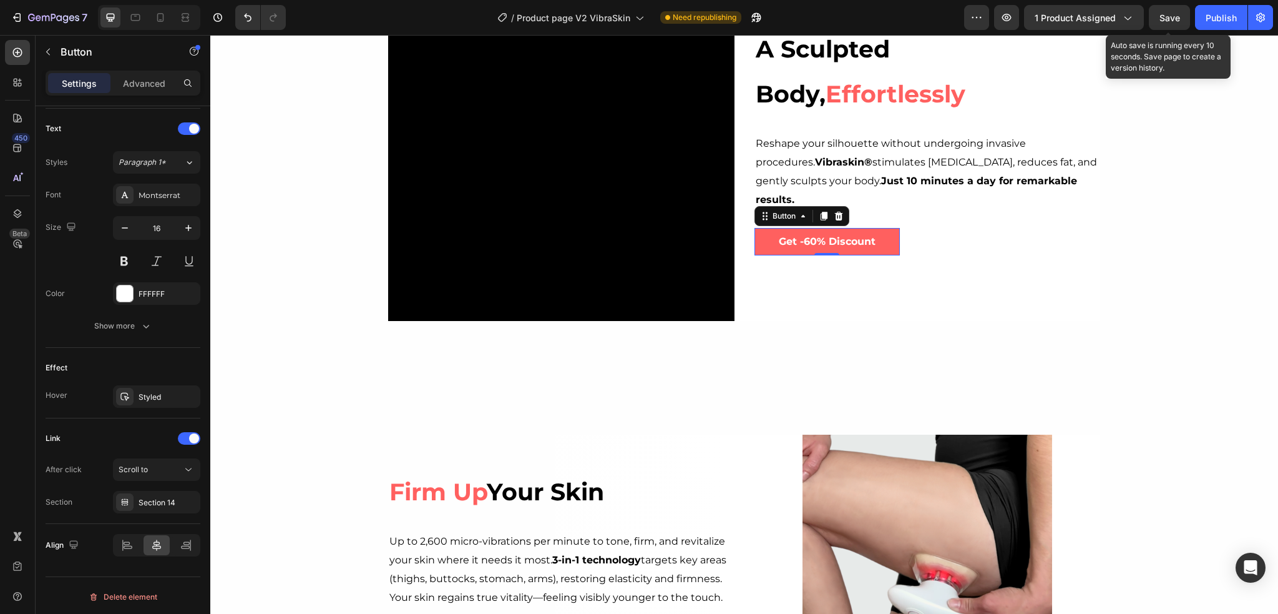
click at [1166, 17] on span "Save" at bounding box center [1170, 17] width 21 height 11
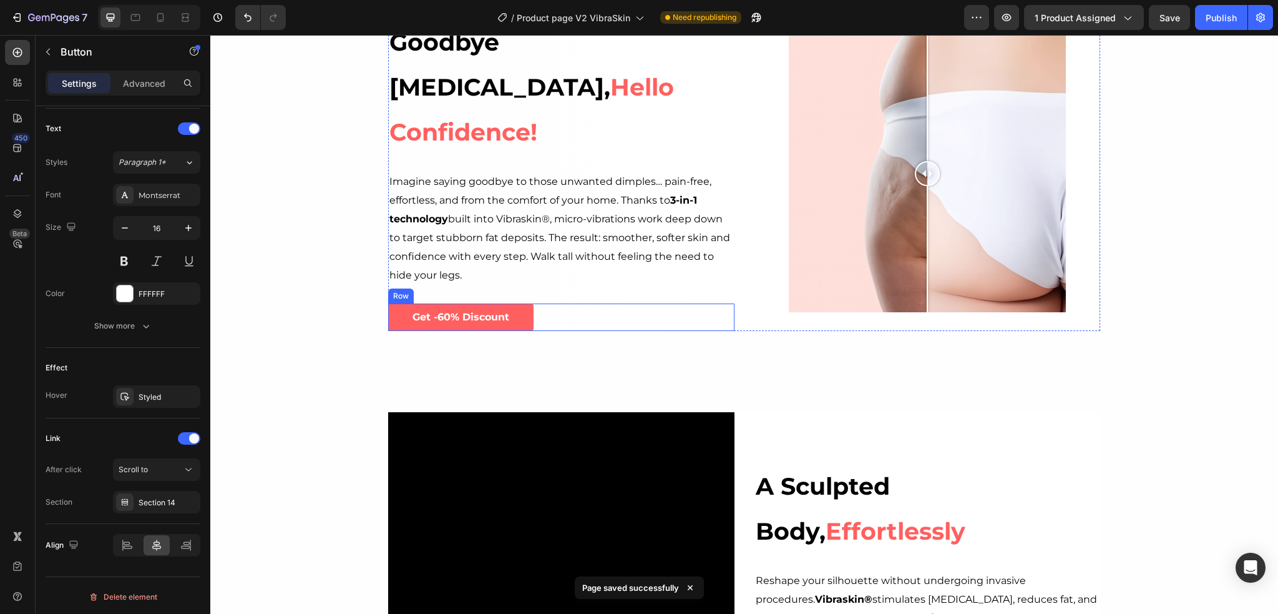
scroll to position [255, 0]
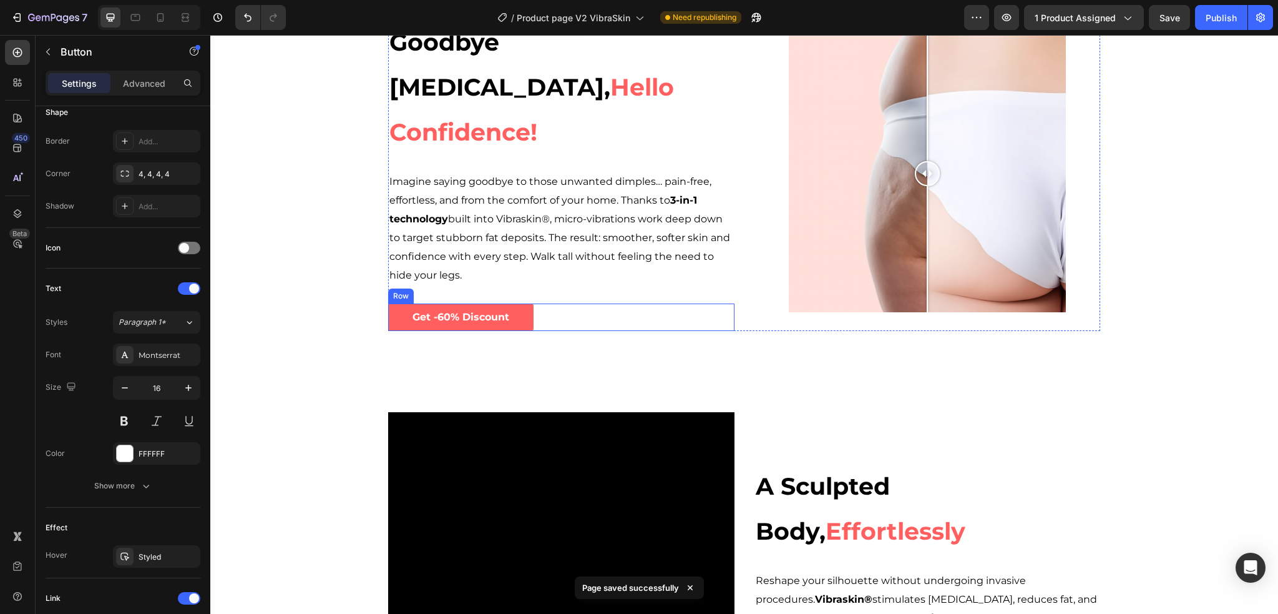
click at [541, 303] on div "Get -60% Discount Button Row" at bounding box center [561, 317] width 346 height 28
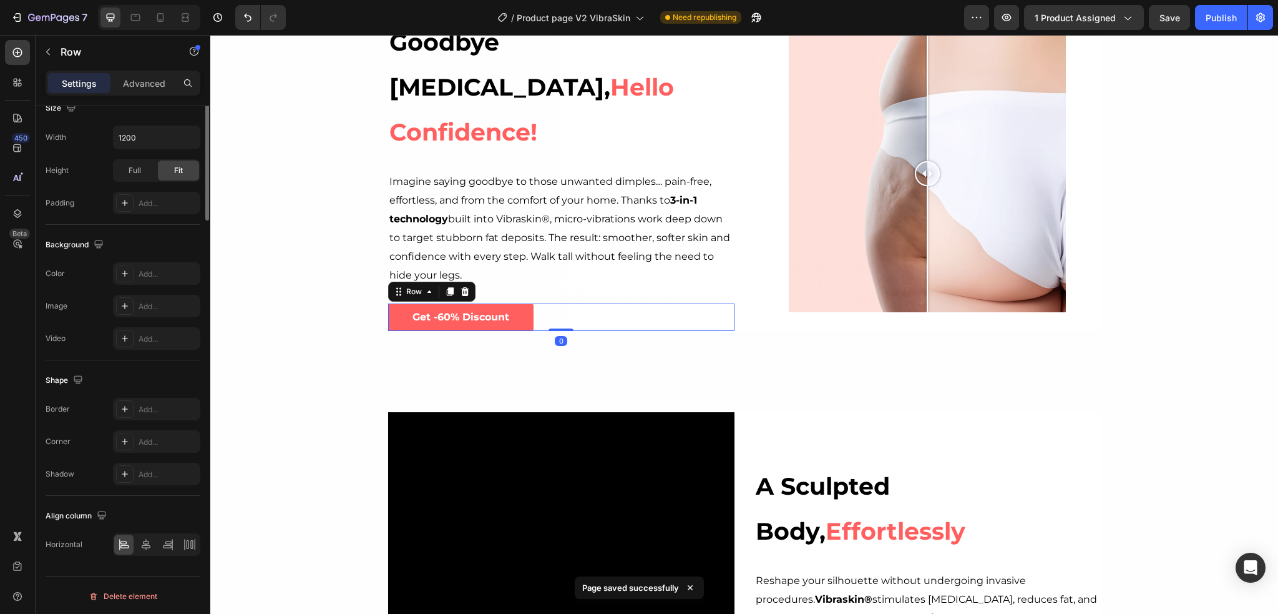
scroll to position [0, 0]
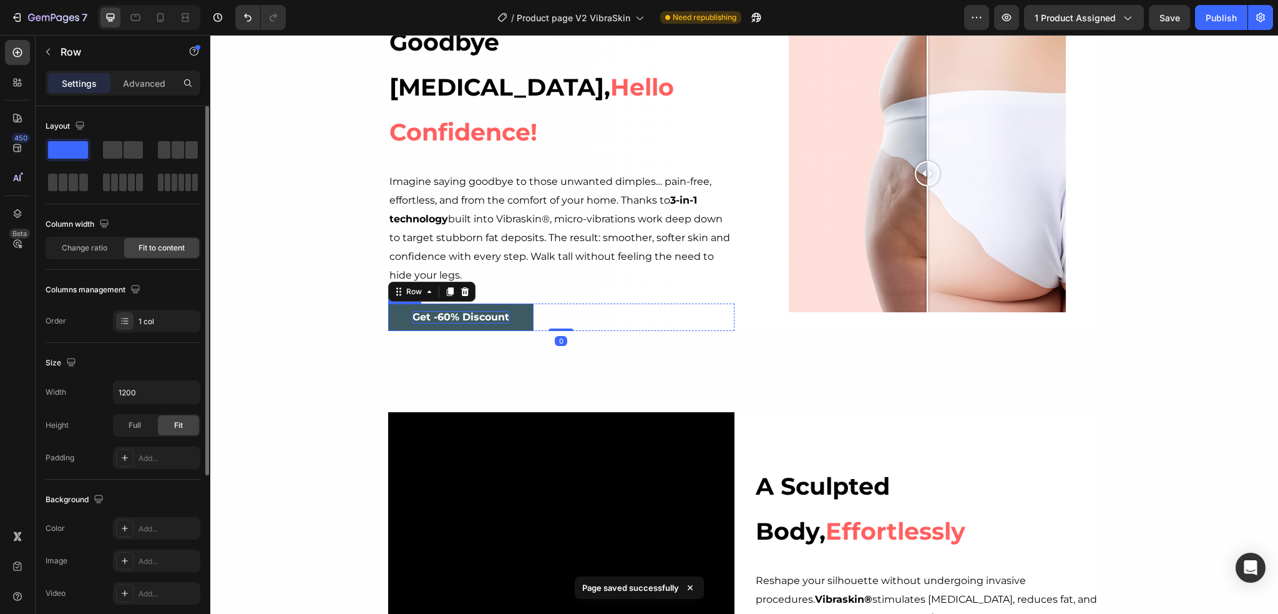
click at [503, 311] on strong "Get -60% Discount" at bounding box center [461, 317] width 97 height 12
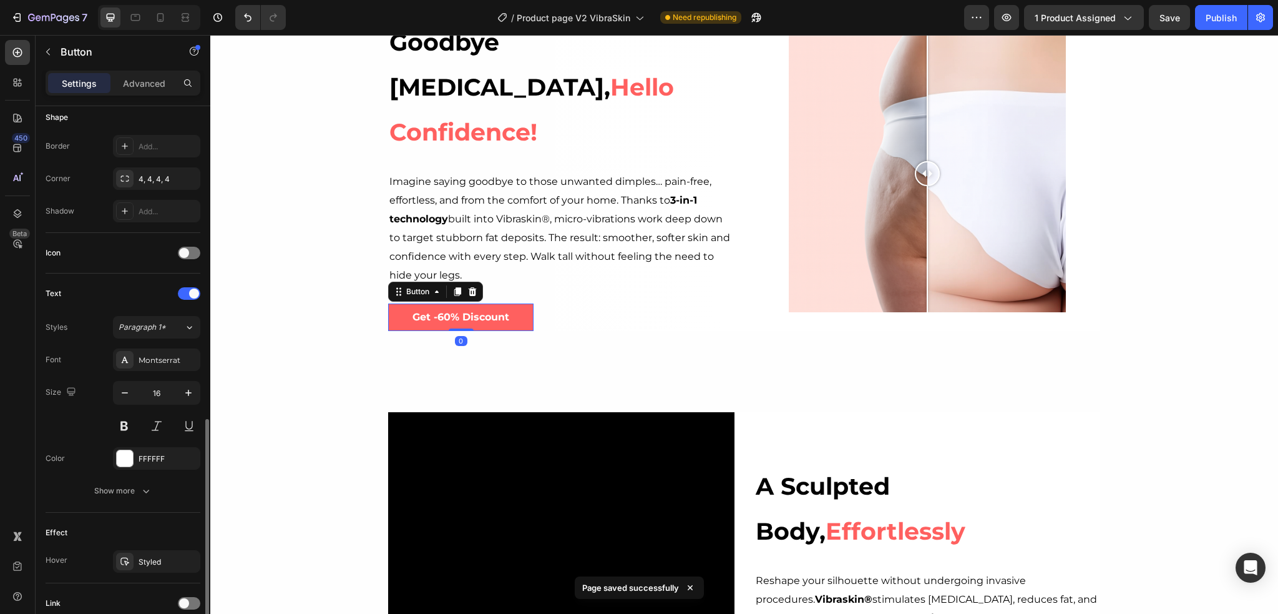
scroll to position [350, 0]
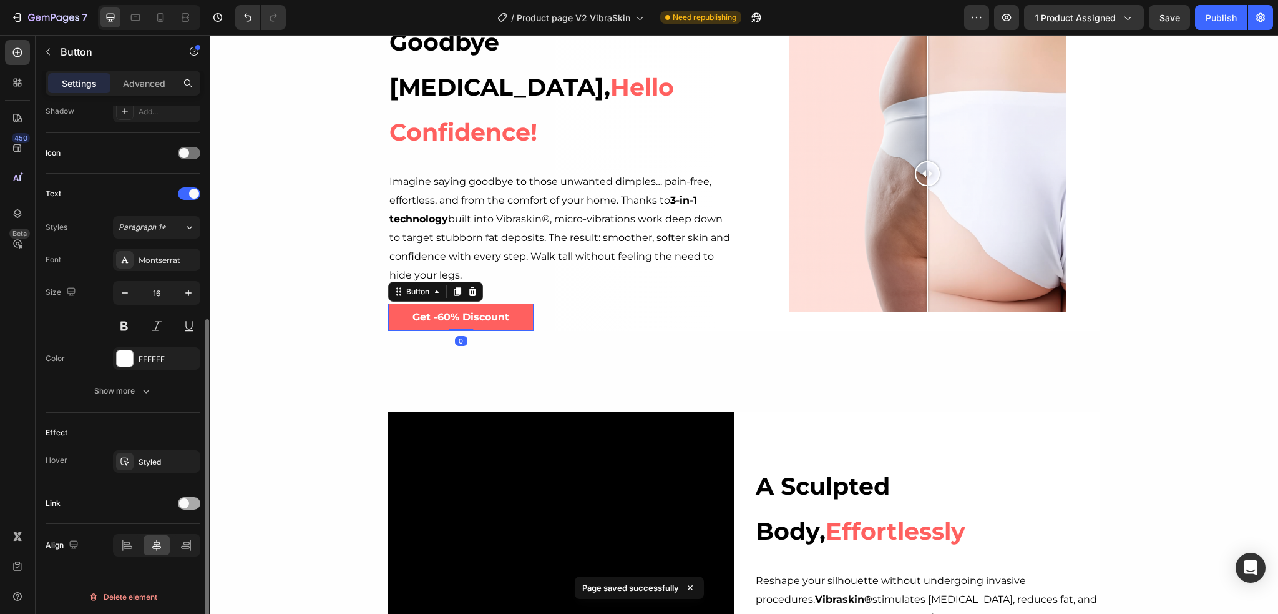
click at [187, 501] on span at bounding box center [184, 503] width 10 height 10
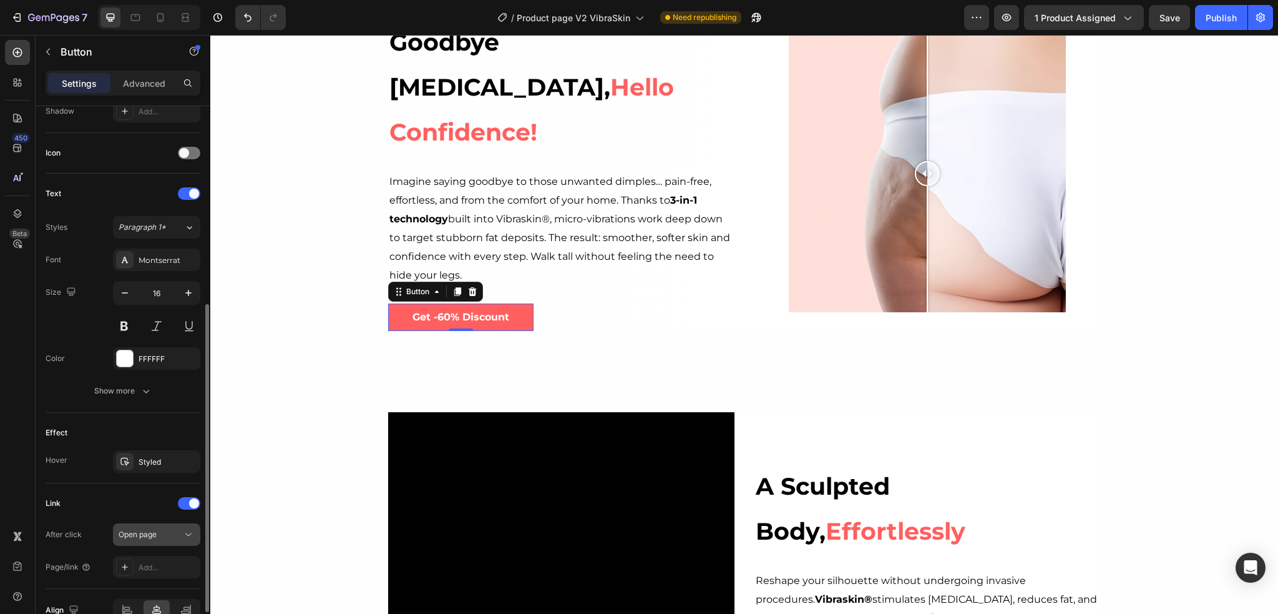
click at [147, 536] on span "Open page" at bounding box center [138, 534] width 38 height 11
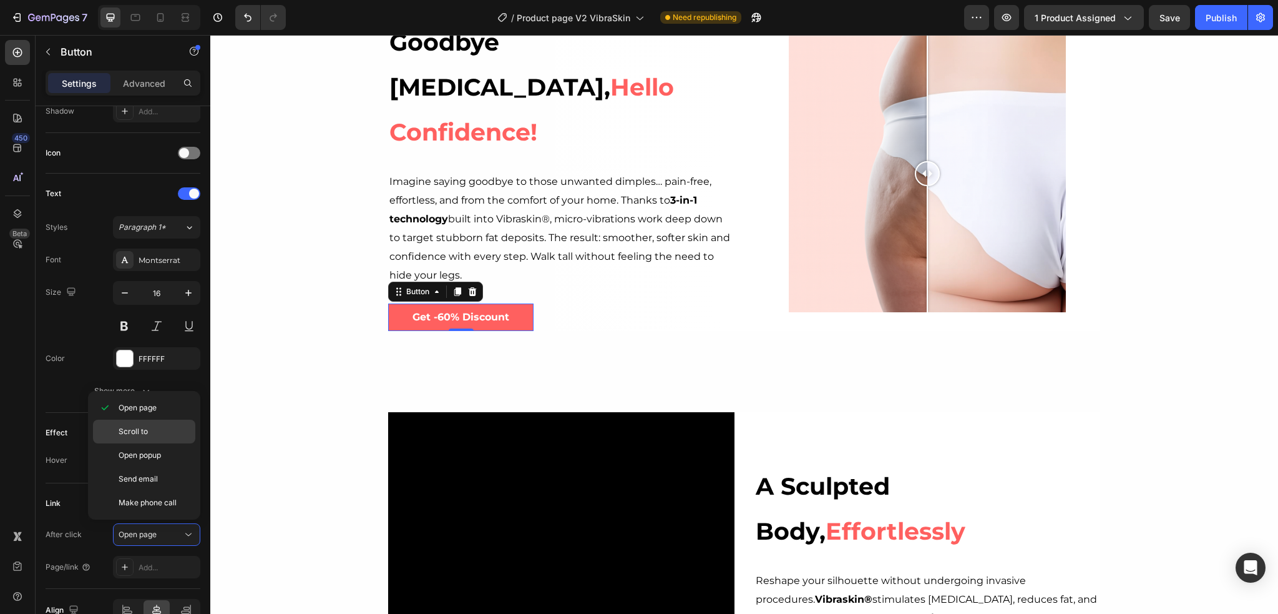
click at [164, 431] on p "Scroll to" at bounding box center [154, 431] width 71 height 11
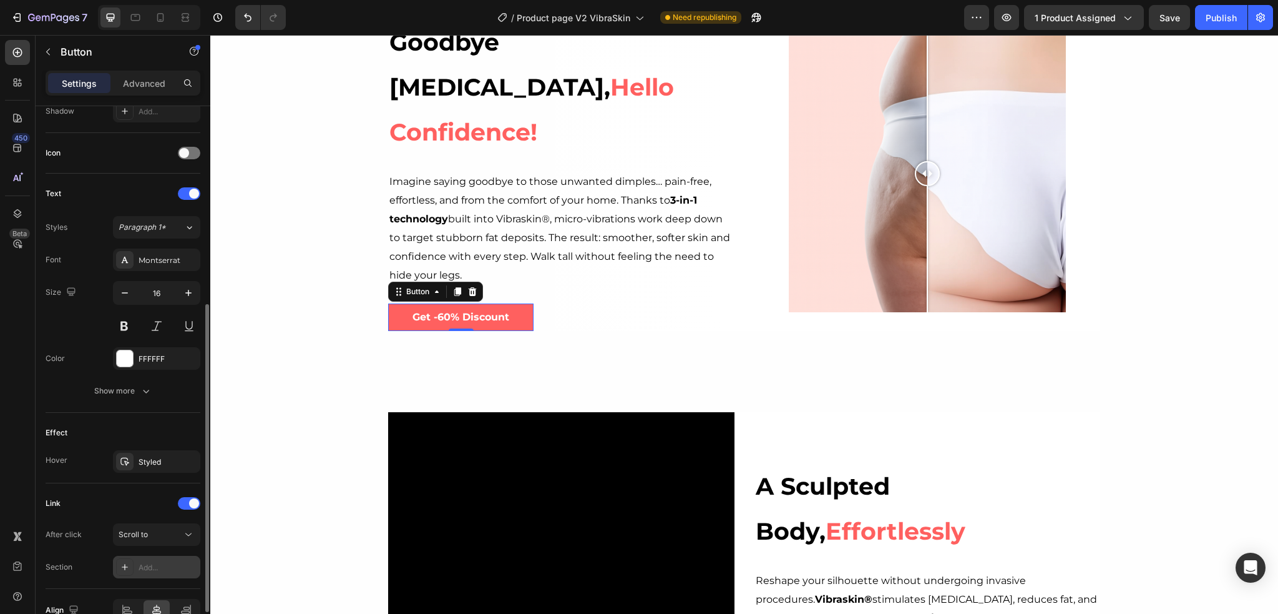
click at [152, 566] on div "Add..." at bounding box center [168, 567] width 59 height 11
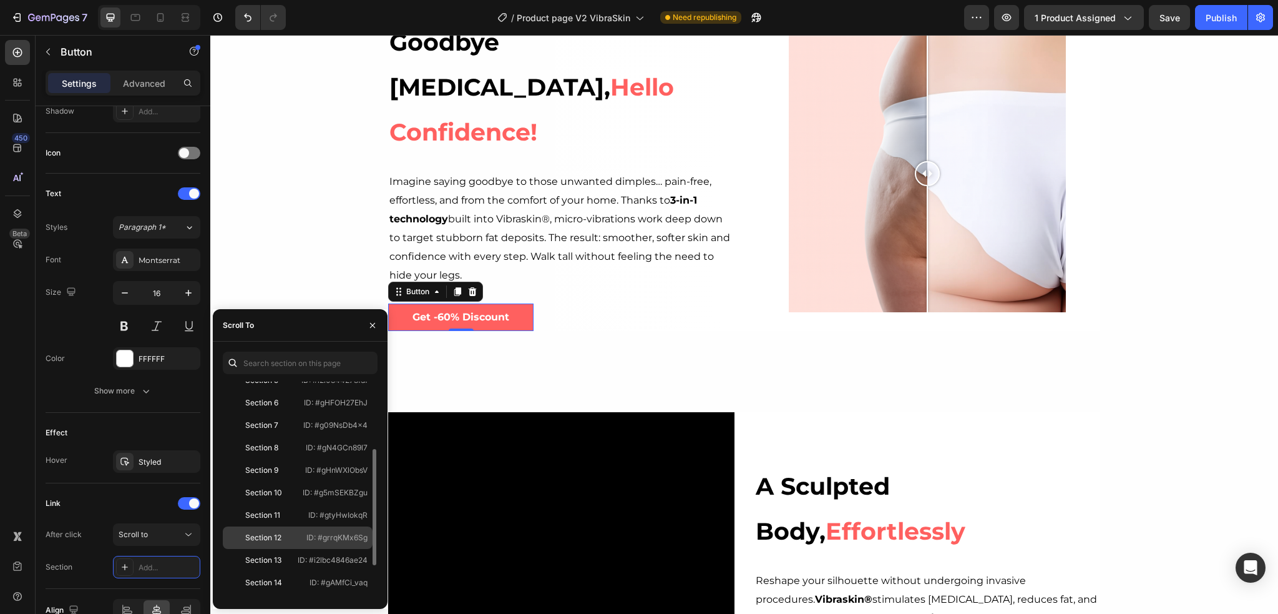
scroll to position [187, 0]
click at [298, 518] on div "Section 14" at bounding box center [264, 519] width 72 height 11
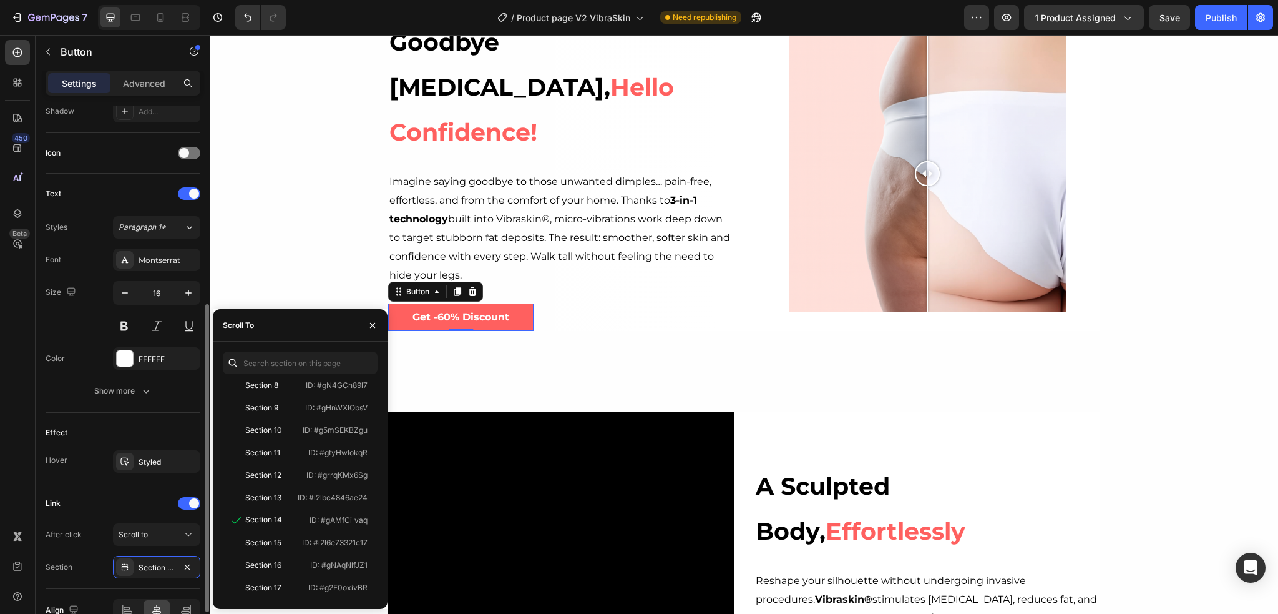
click at [140, 503] on div "Link" at bounding box center [123, 503] width 155 height 20
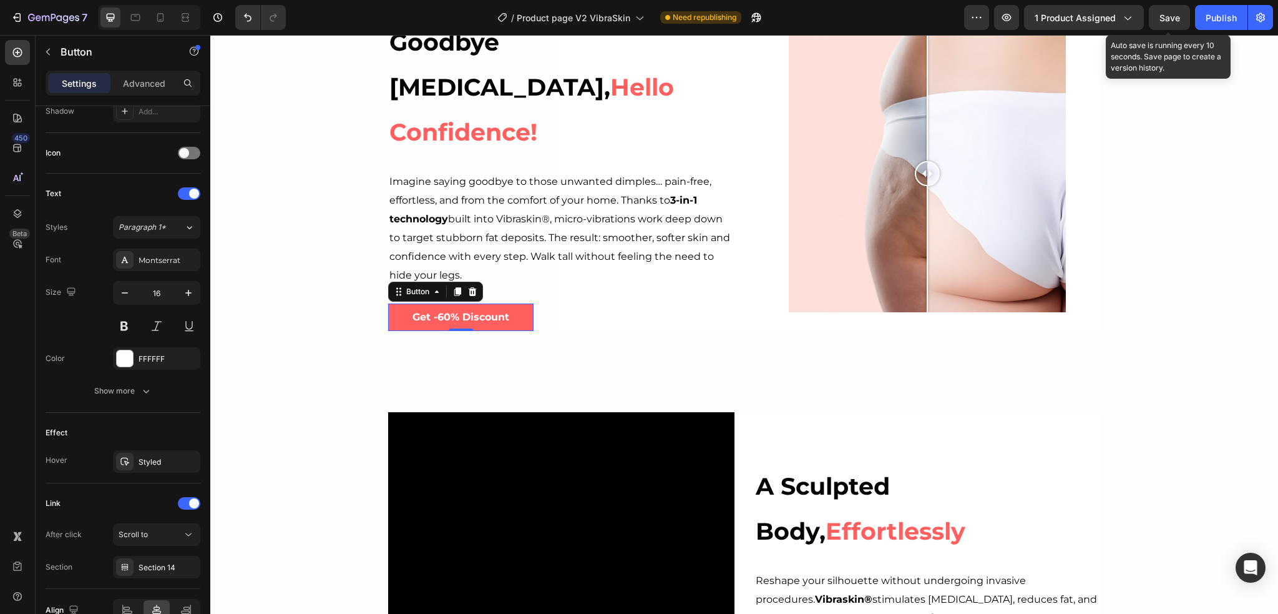
click at [1176, 15] on span "Save" at bounding box center [1170, 17] width 21 height 11
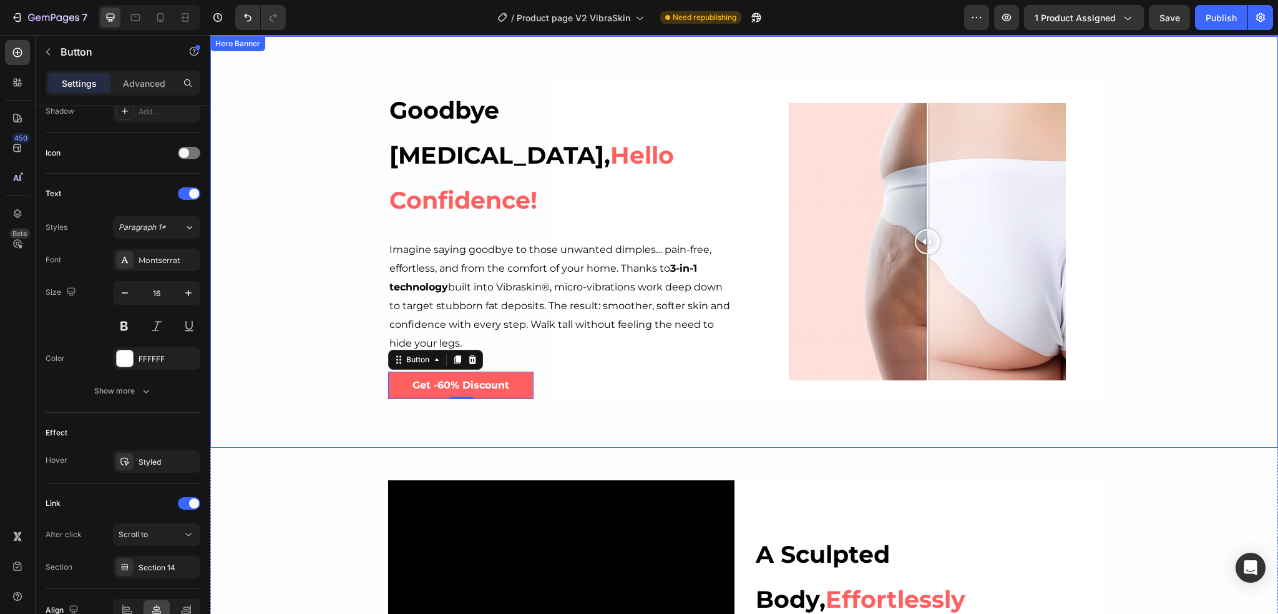
scroll to position [557, 0]
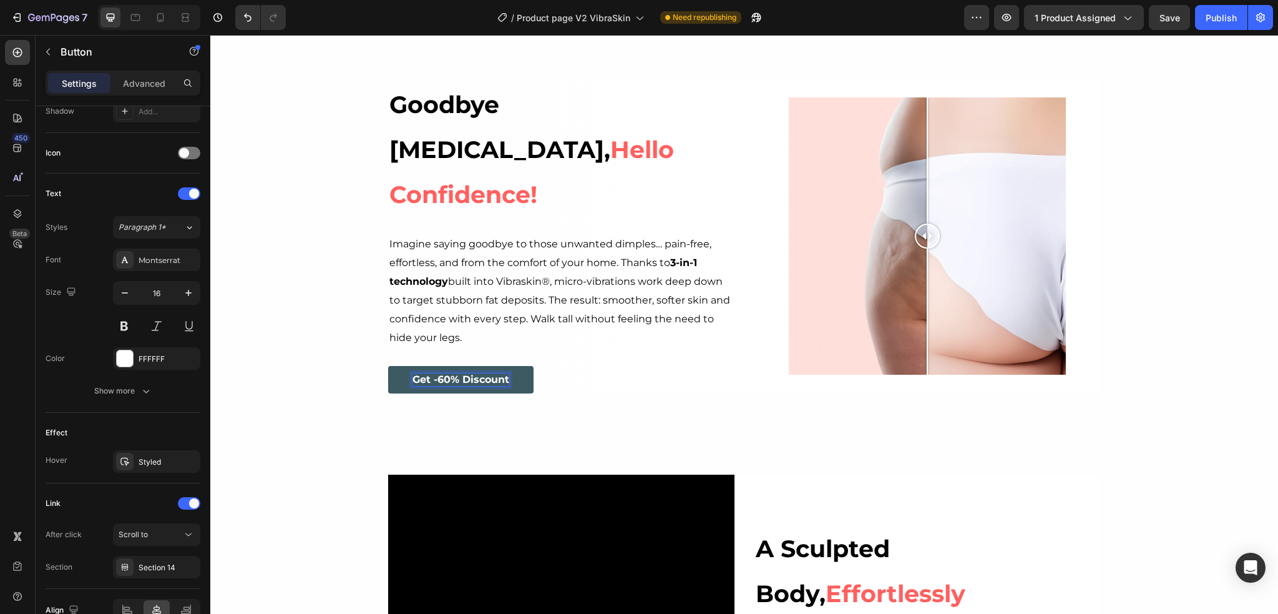
click at [450, 373] on strong "Get -60% Discount" at bounding box center [461, 379] width 97 height 12
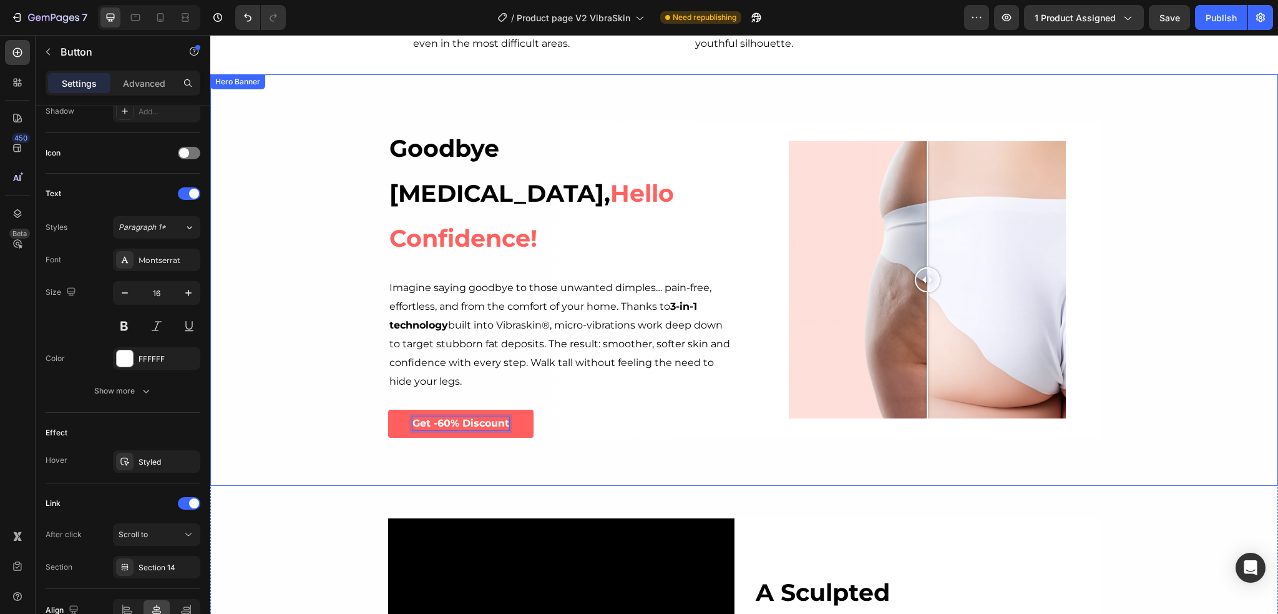
scroll to position [0, 0]
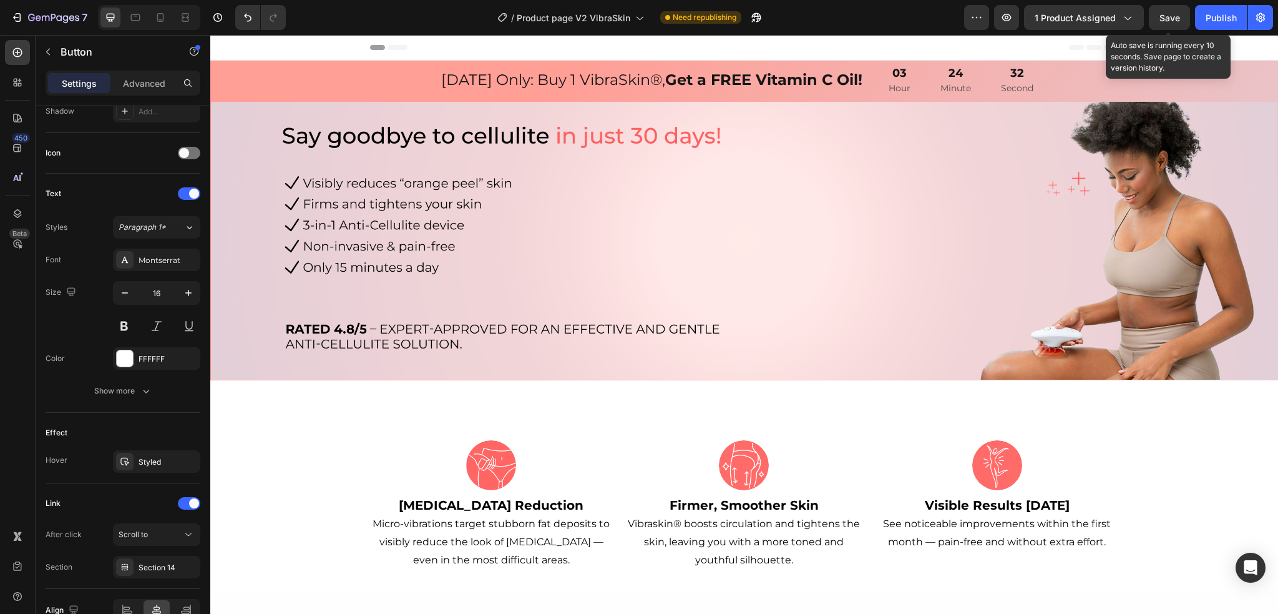
click at [1174, 19] on span "Save" at bounding box center [1170, 17] width 21 height 11
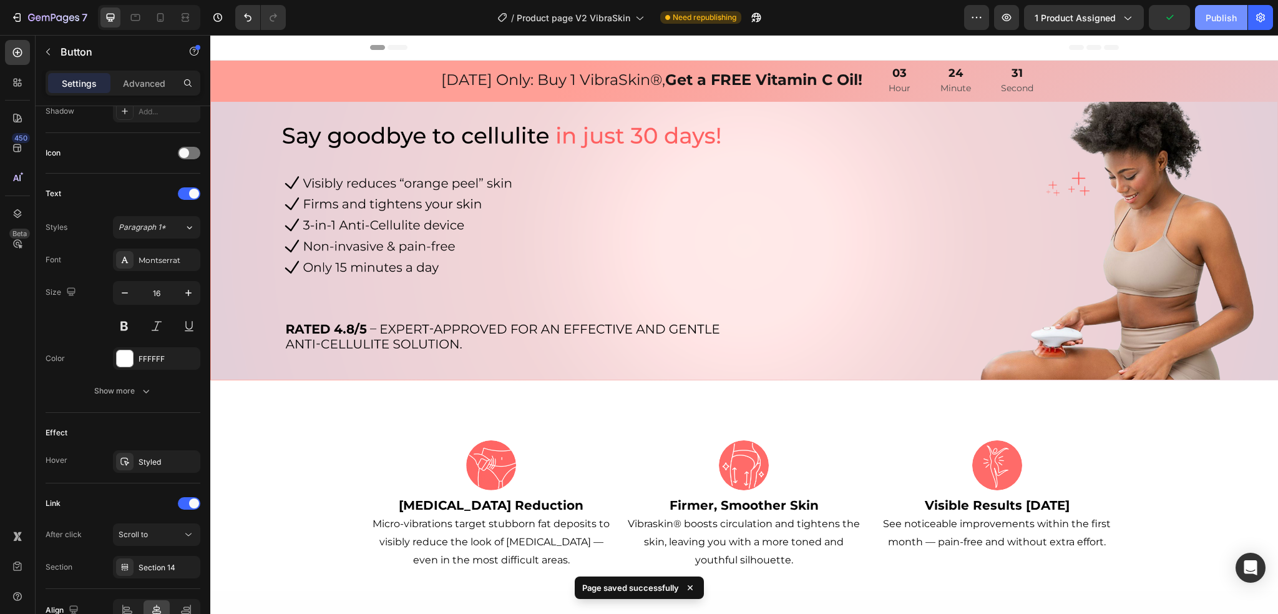
click at [1225, 14] on div "Publish" at bounding box center [1221, 17] width 31 height 13
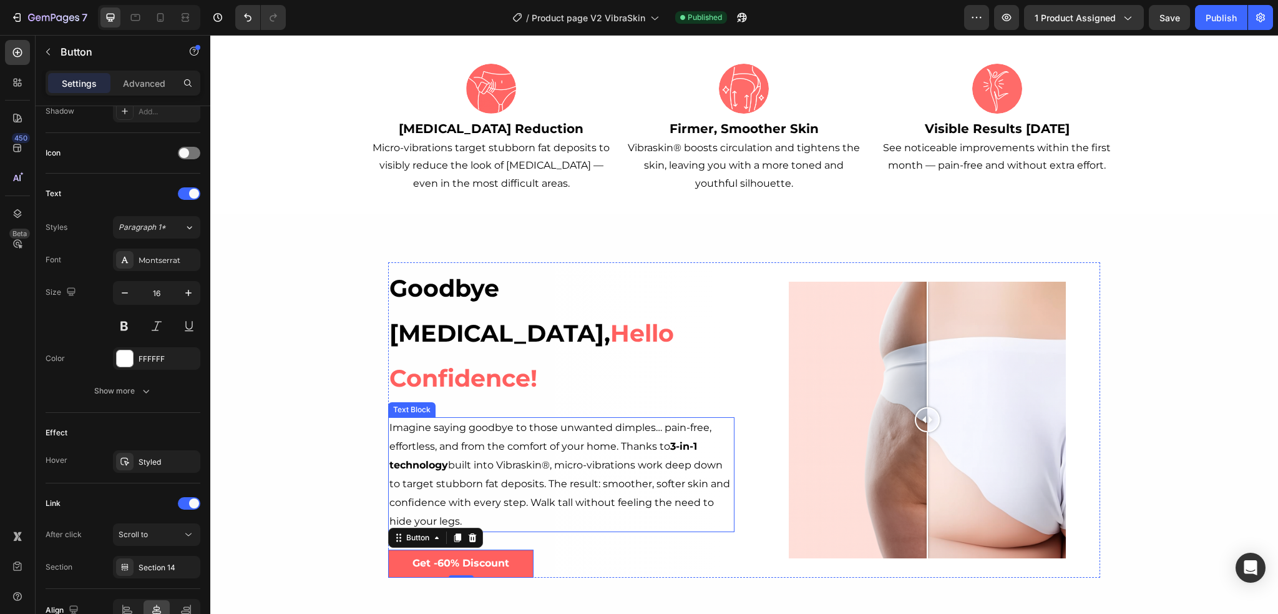
scroll to position [375, 0]
click at [511, 549] on link "Get -60% Discount" at bounding box center [460, 563] width 145 height 28
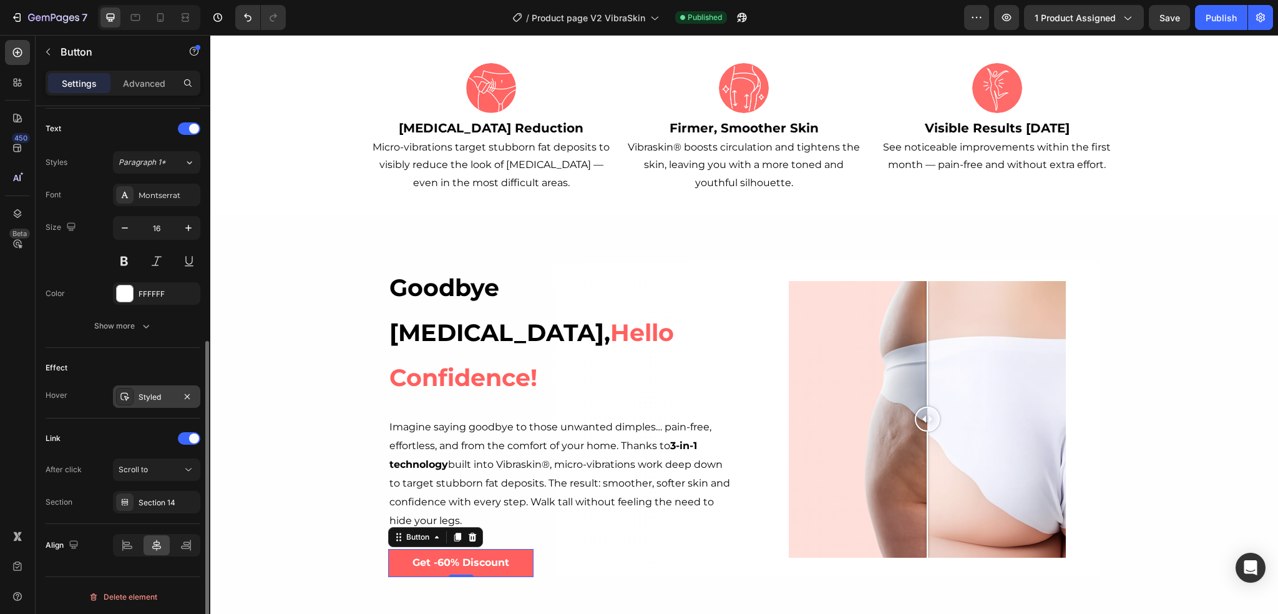
click at [144, 386] on div "Styled" at bounding box center [156, 396] width 87 height 22
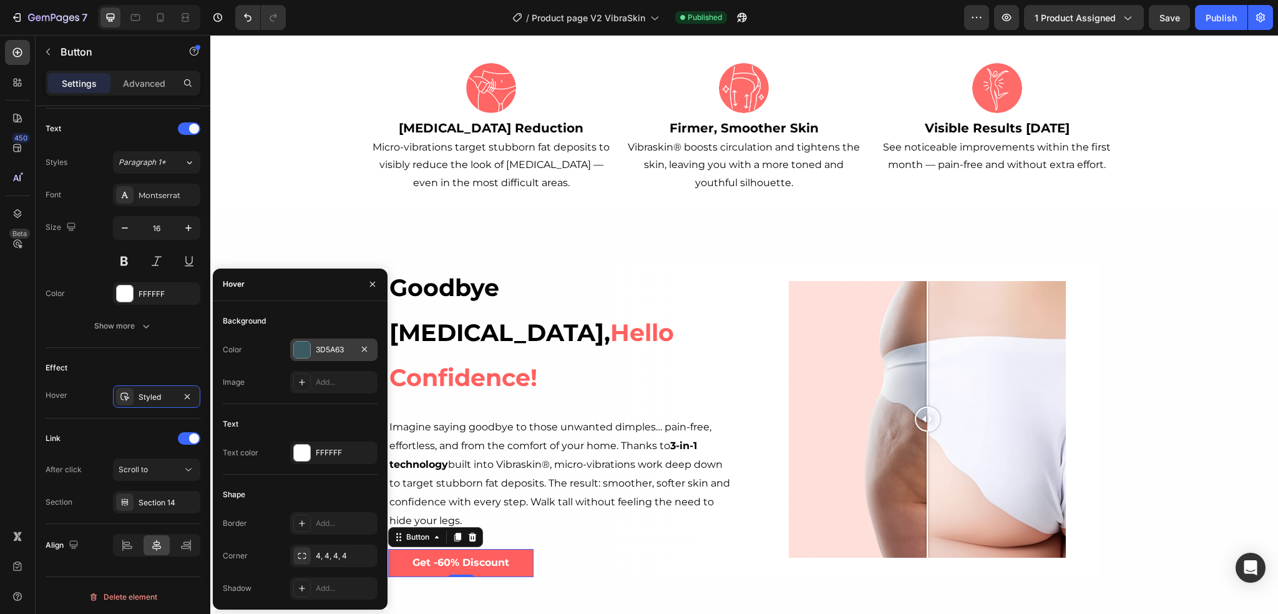
click at [335, 343] on div "3D5A63" at bounding box center [333, 349] width 87 height 22
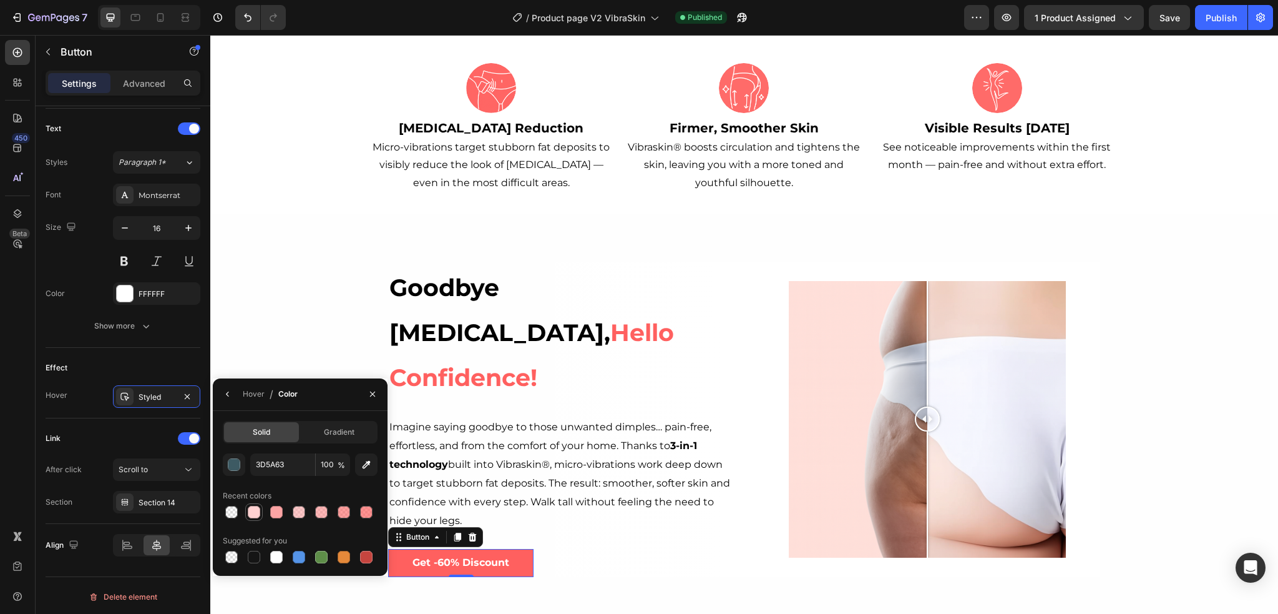
click at [258, 511] on div at bounding box center [254, 512] width 12 height 12
click at [235, 466] on div "button" at bounding box center [234, 465] width 12 height 12
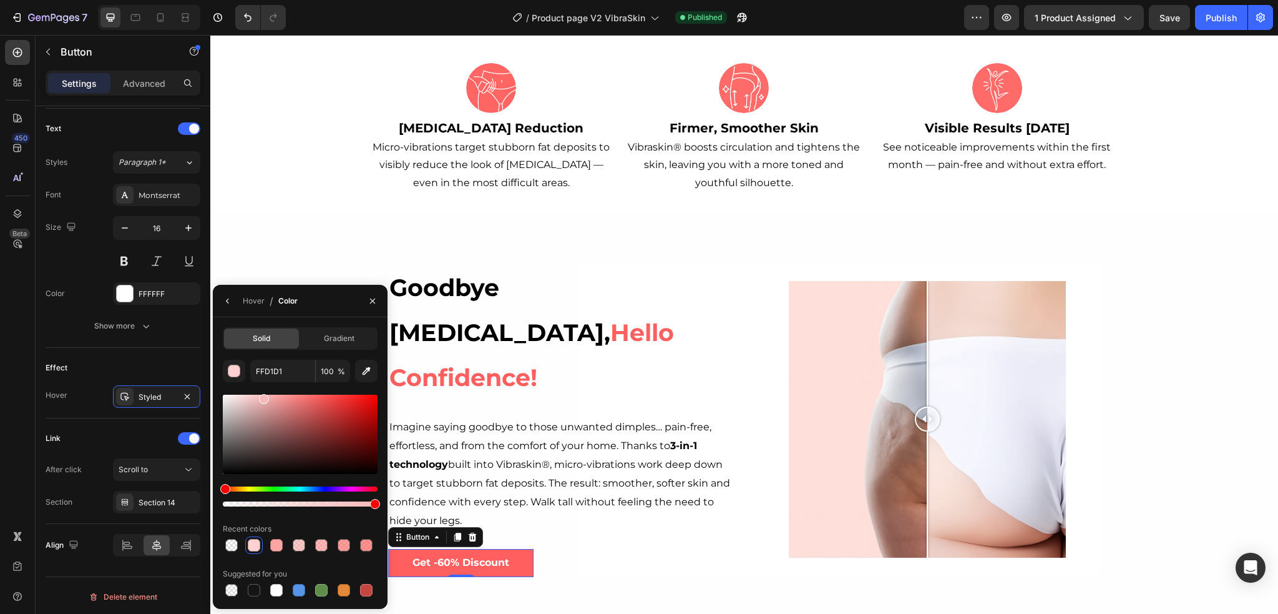
drag, startPoint x: 252, startPoint y: 398, endPoint x: 262, endPoint y: 396, distance: 10.2
click at [262, 396] on div at bounding box center [264, 399] width 10 height 10
drag, startPoint x: 262, startPoint y: 398, endPoint x: 278, endPoint y: 397, distance: 15.7
click at [278, 397] on div at bounding box center [279, 401] width 10 height 10
click at [368, 303] on icon "button" at bounding box center [373, 301] width 10 height 10
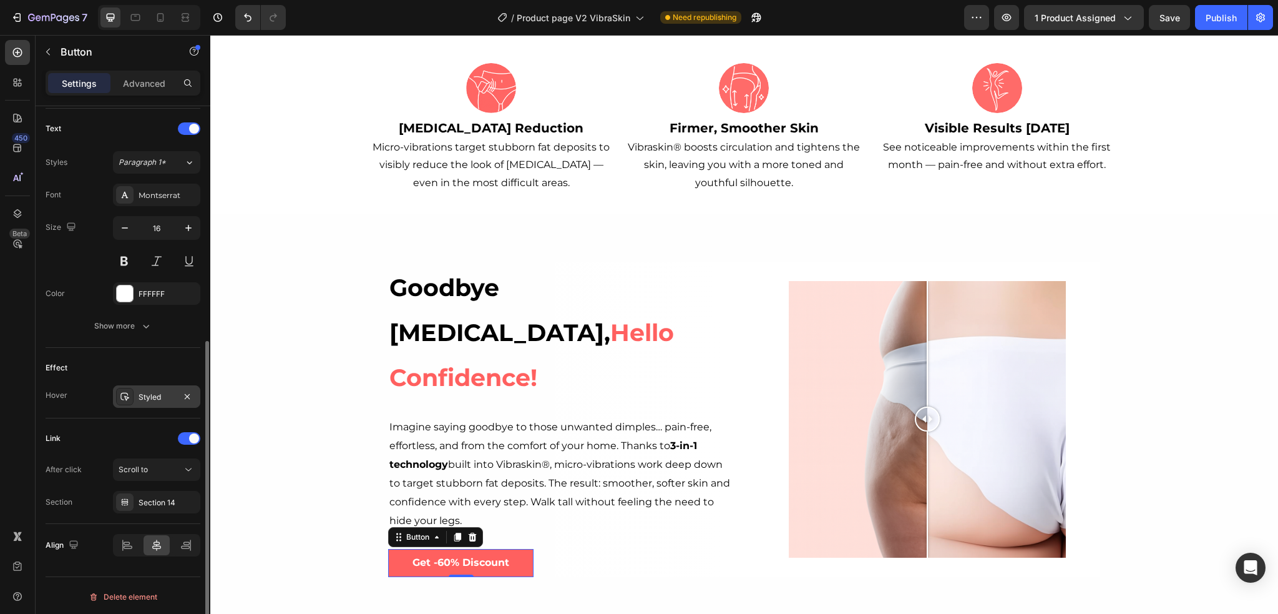
click at [172, 394] on div "Styled" at bounding box center [157, 396] width 36 height 11
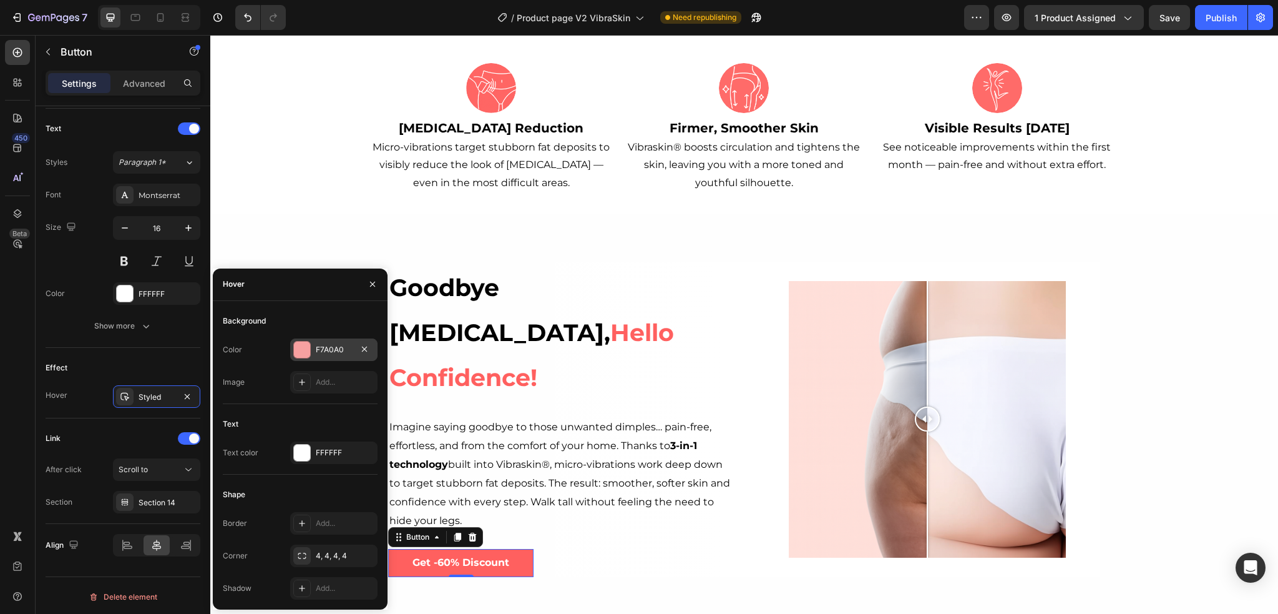
click at [343, 349] on div "F7A0A0" at bounding box center [334, 349] width 36 height 11
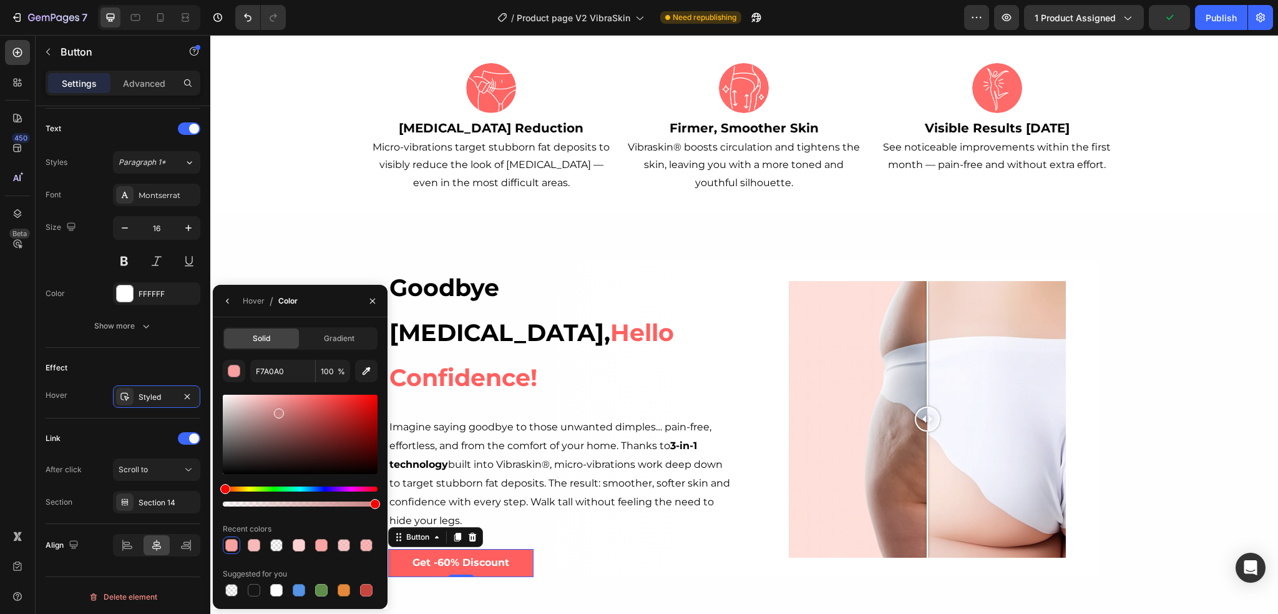
drag, startPoint x: 280, startPoint y: 398, endPoint x: 278, endPoint y: 411, distance: 12.5
click at [278, 411] on div at bounding box center [279, 413] width 10 height 10
click at [243, 14] on icon "Undo/Redo" at bounding box center [248, 17] width 12 height 12
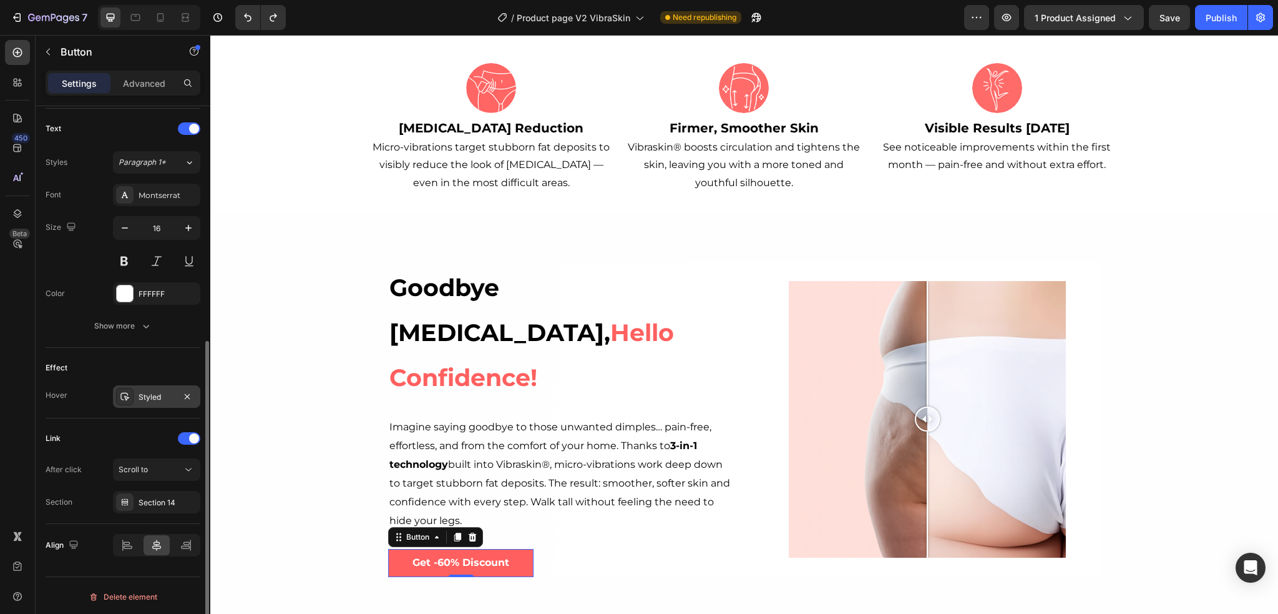
click at [145, 400] on div "Styled" at bounding box center [156, 396] width 87 height 22
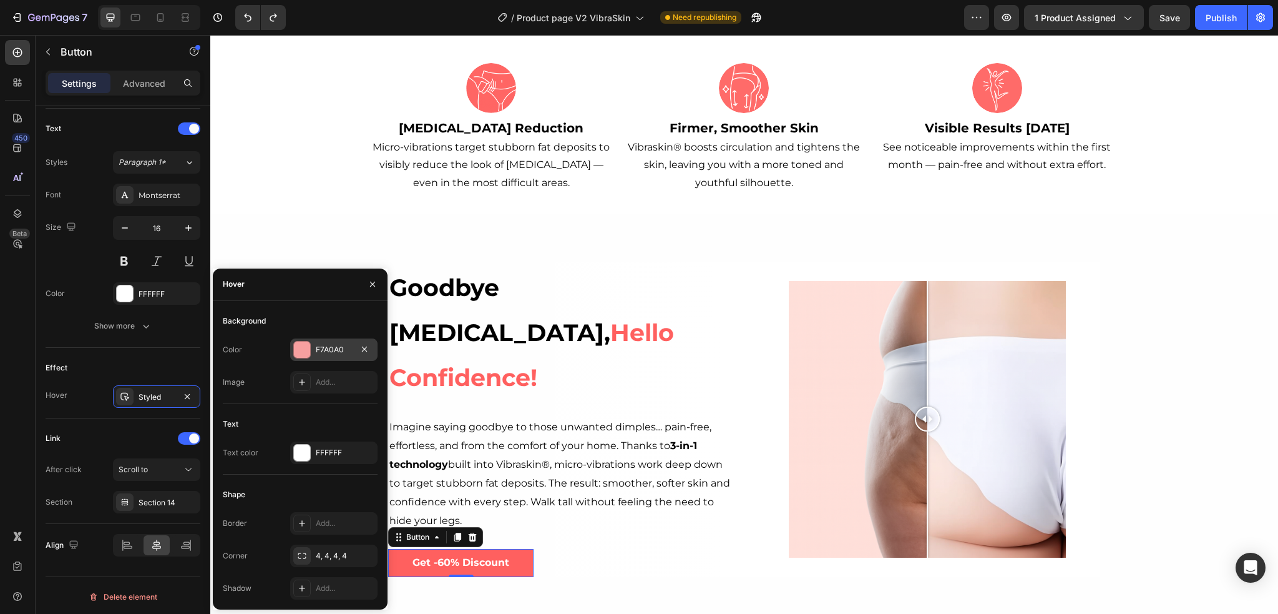
click at [302, 348] on div at bounding box center [302, 349] width 16 height 16
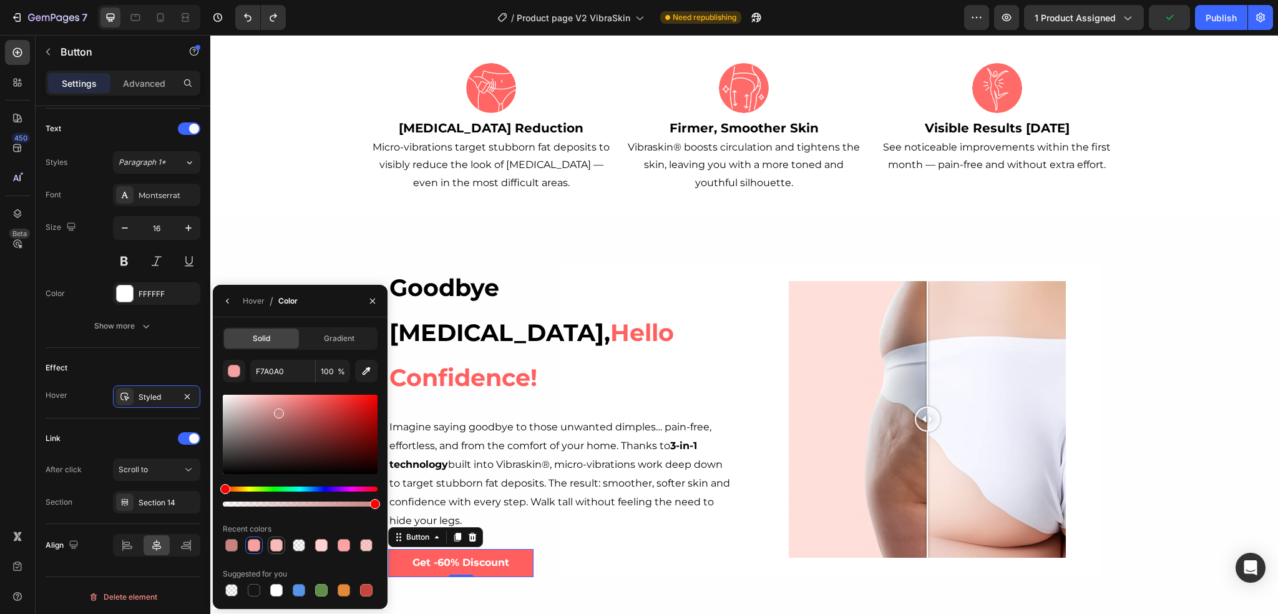
click at [270, 547] on div at bounding box center [276, 545] width 12 height 12
drag, startPoint x: 264, startPoint y: 398, endPoint x: 278, endPoint y: 394, distance: 14.8
click at [278, 394] on div at bounding box center [279, 397] width 10 height 10
type input "FFA5A5"
drag, startPoint x: 373, startPoint y: 298, endPoint x: 190, endPoint y: 396, distance: 207.8
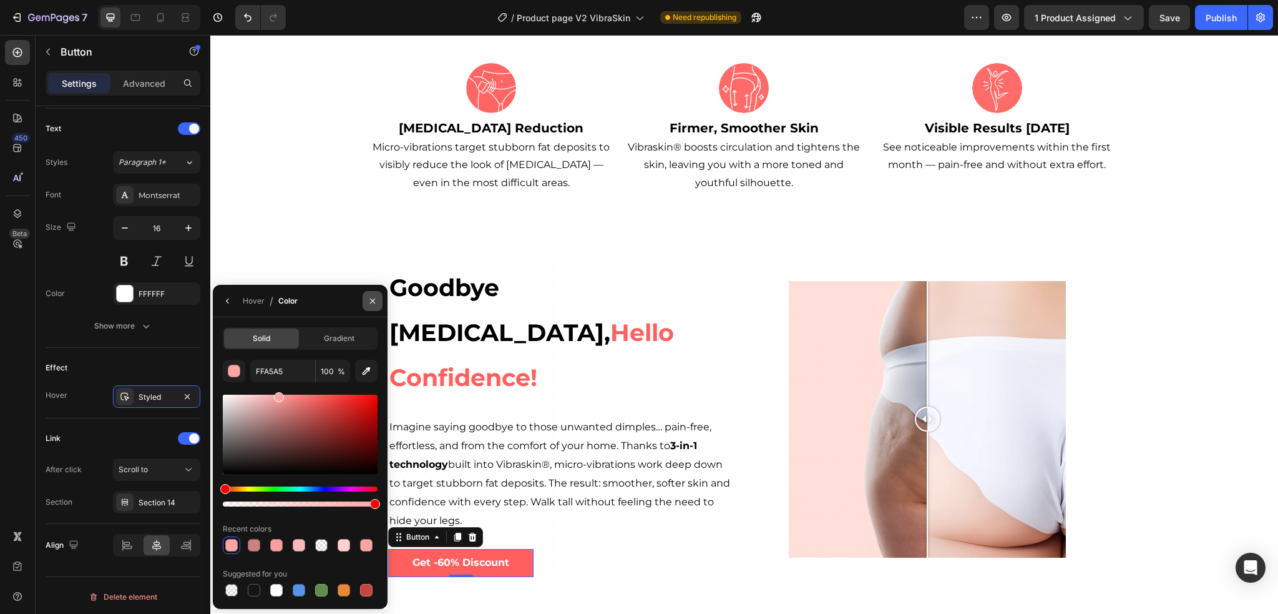
click at [373, 298] on icon "button" at bounding box center [373, 301] width 10 height 10
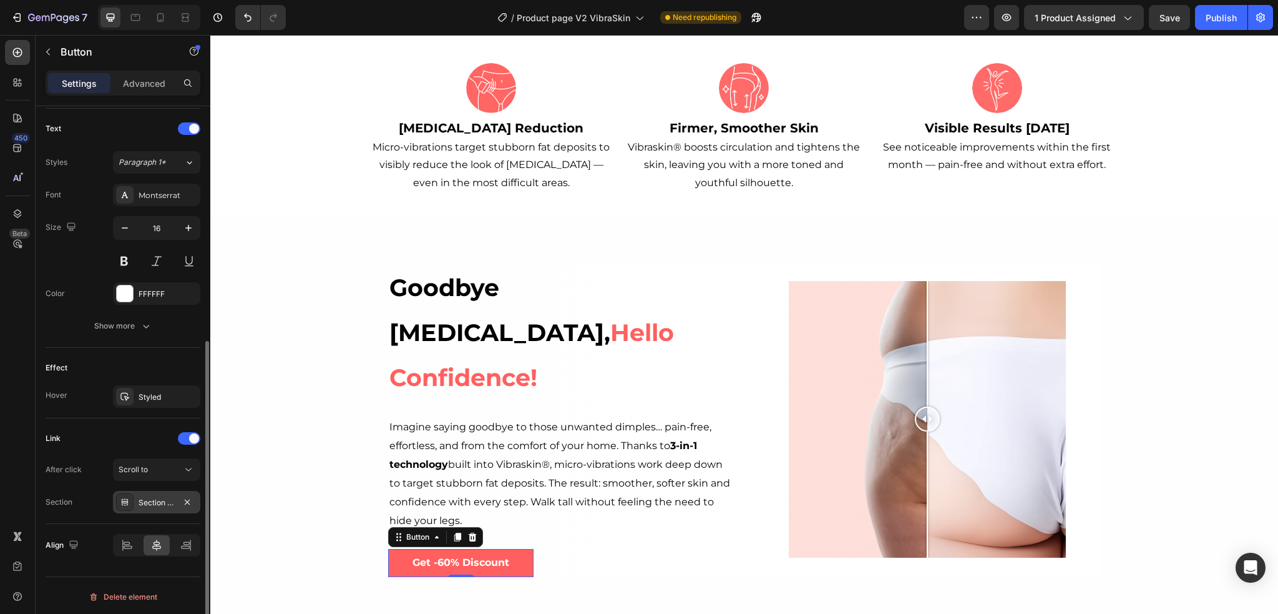
click at [151, 498] on div "Section 14" at bounding box center [157, 502] width 36 height 11
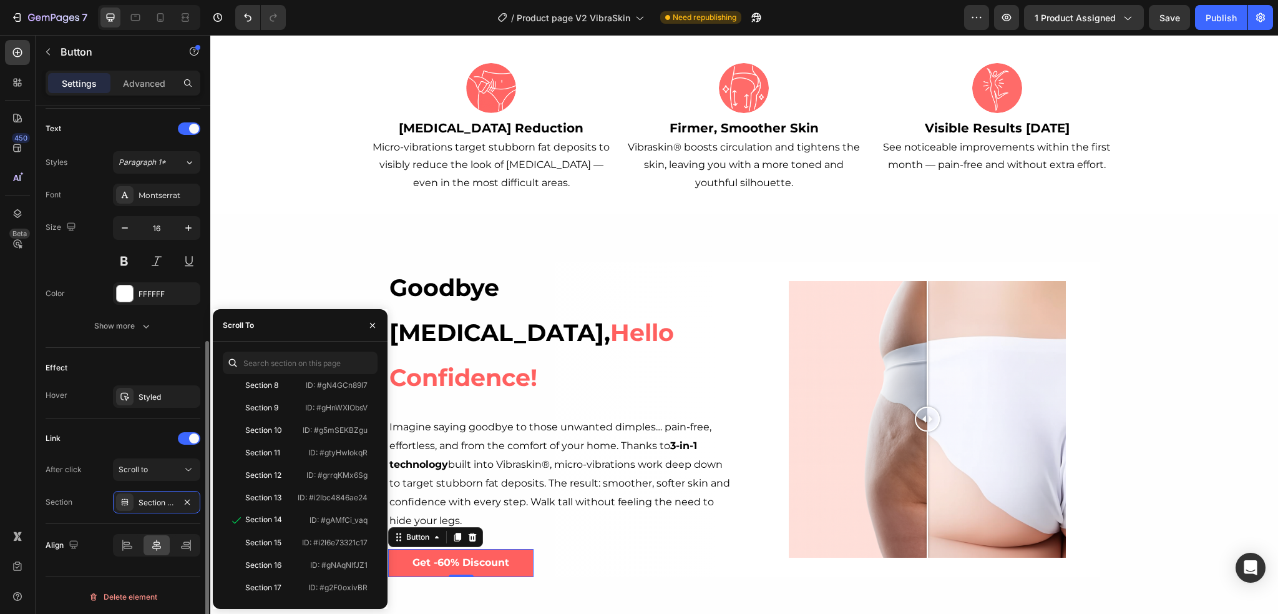
click at [86, 434] on div "Link" at bounding box center [123, 438] width 155 height 20
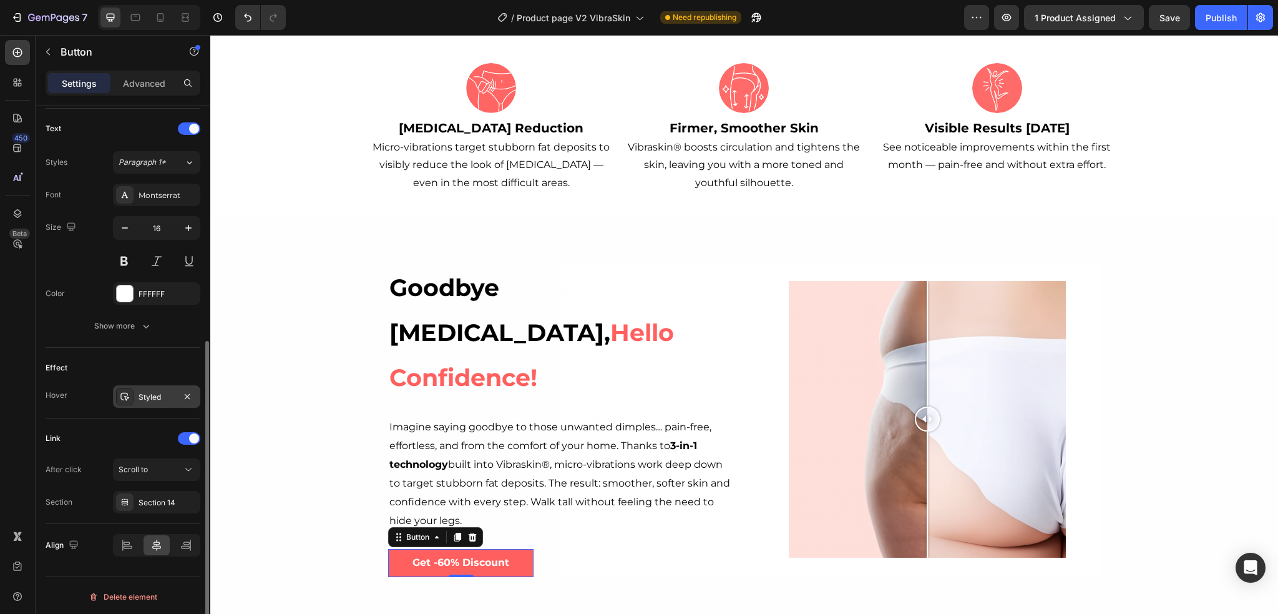
click at [129, 385] on div "Styled" at bounding box center [156, 396] width 87 height 22
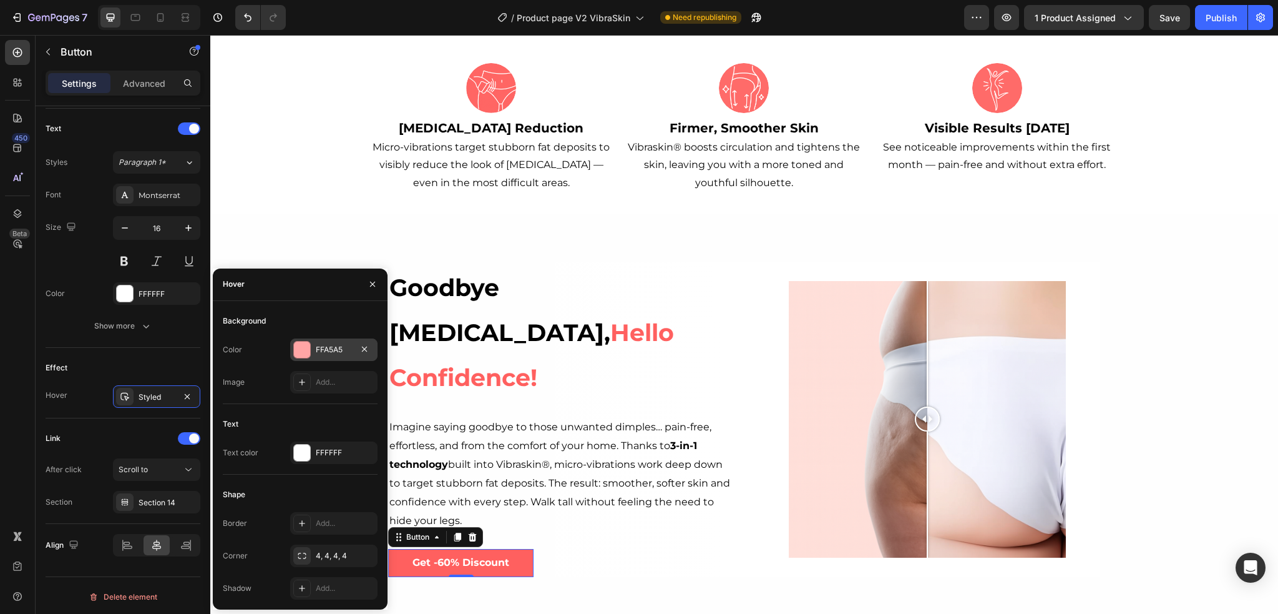
click at [332, 345] on div "FFA5A5" at bounding box center [334, 349] width 36 height 11
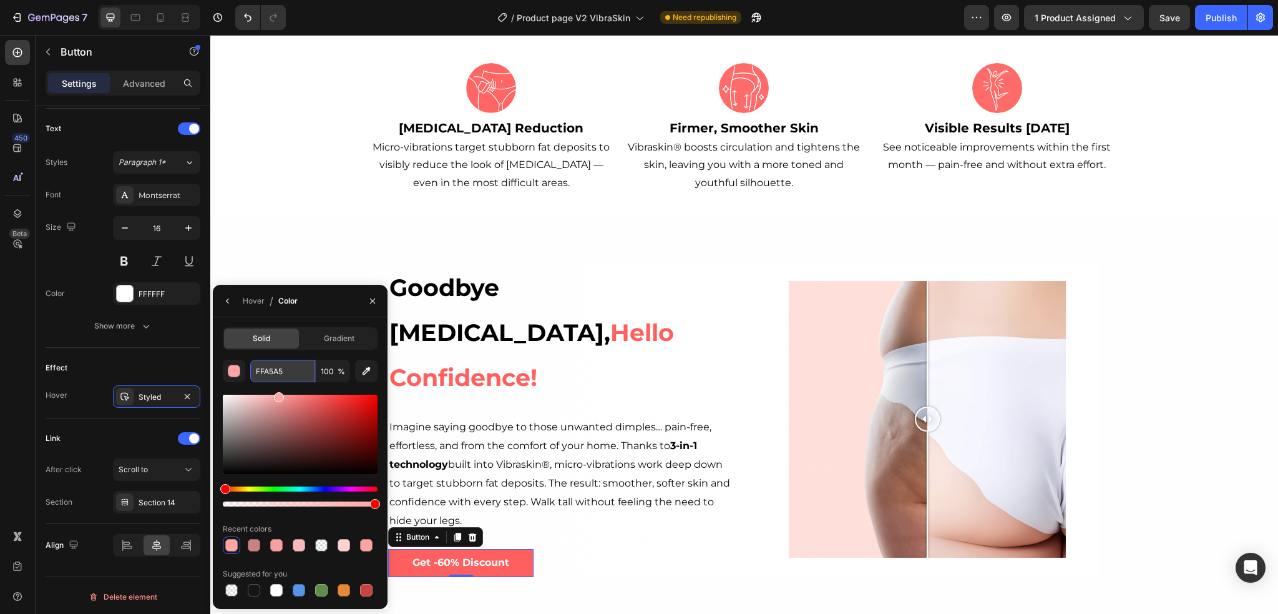
click at [265, 371] on input "FFA5A5" at bounding box center [282, 371] width 65 height 22
click at [276, 252] on div "Background Image" at bounding box center [744, 418] width 1068 height 411
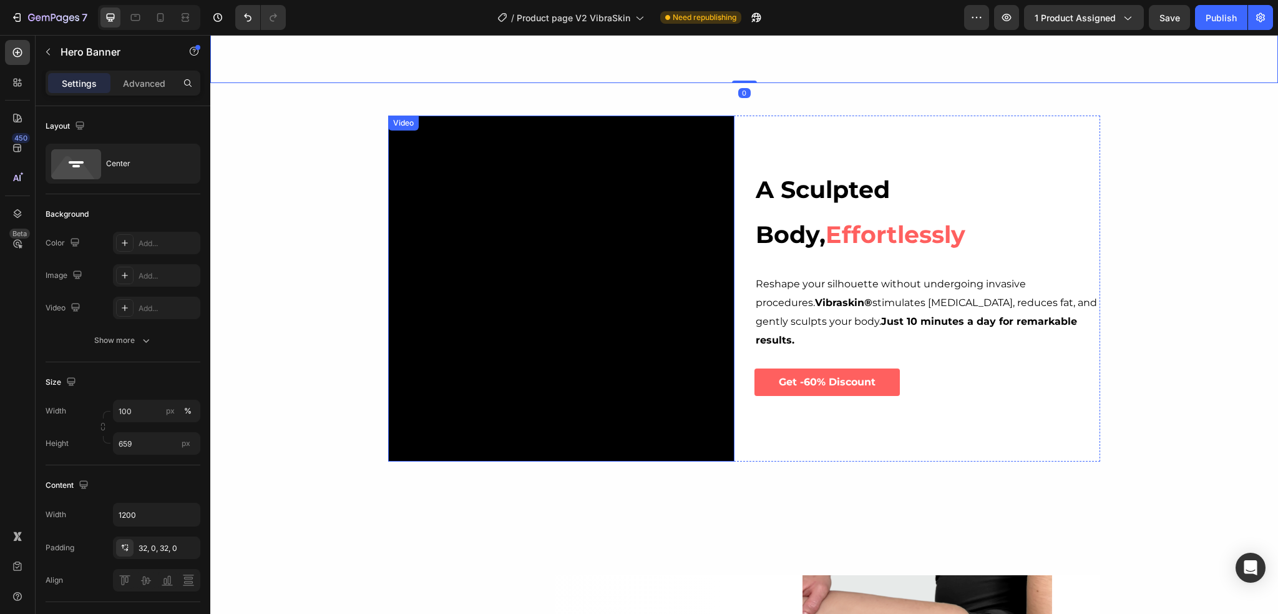
scroll to position [936, 0]
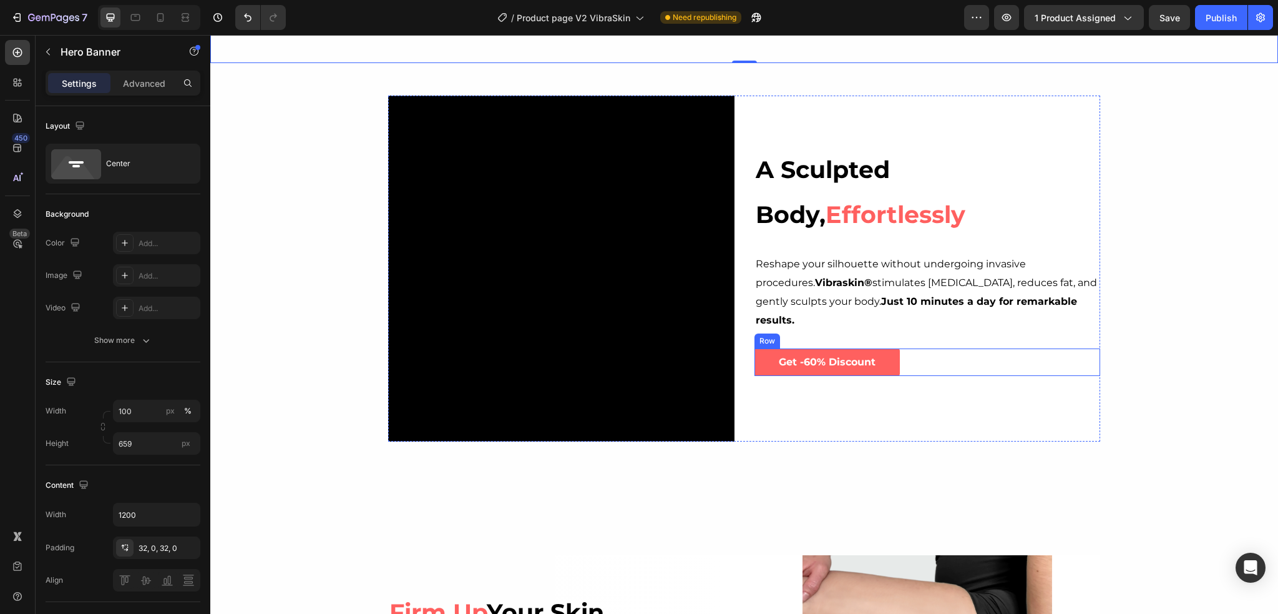
click at [909, 352] on div "Get -60% Discount Button Row" at bounding box center [928, 362] width 346 height 28
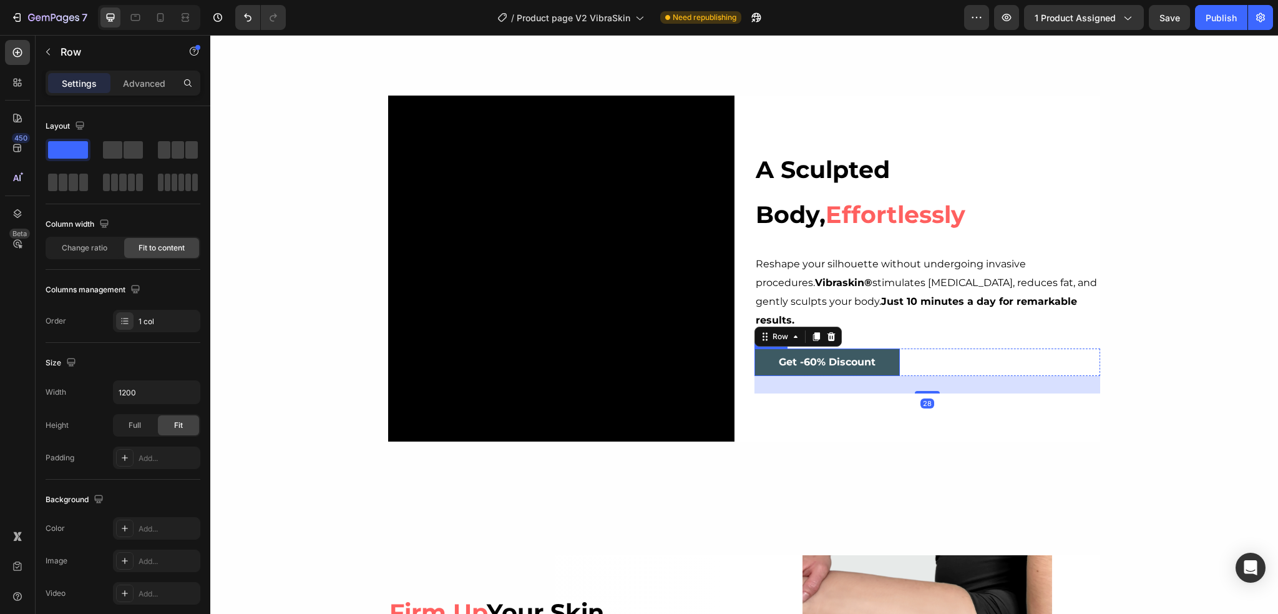
drag, startPoint x: 850, startPoint y: 356, endPoint x: 835, endPoint y: 365, distance: 17.7
click at [850, 356] on strong "Get -60% Discount" at bounding box center [827, 362] width 97 height 12
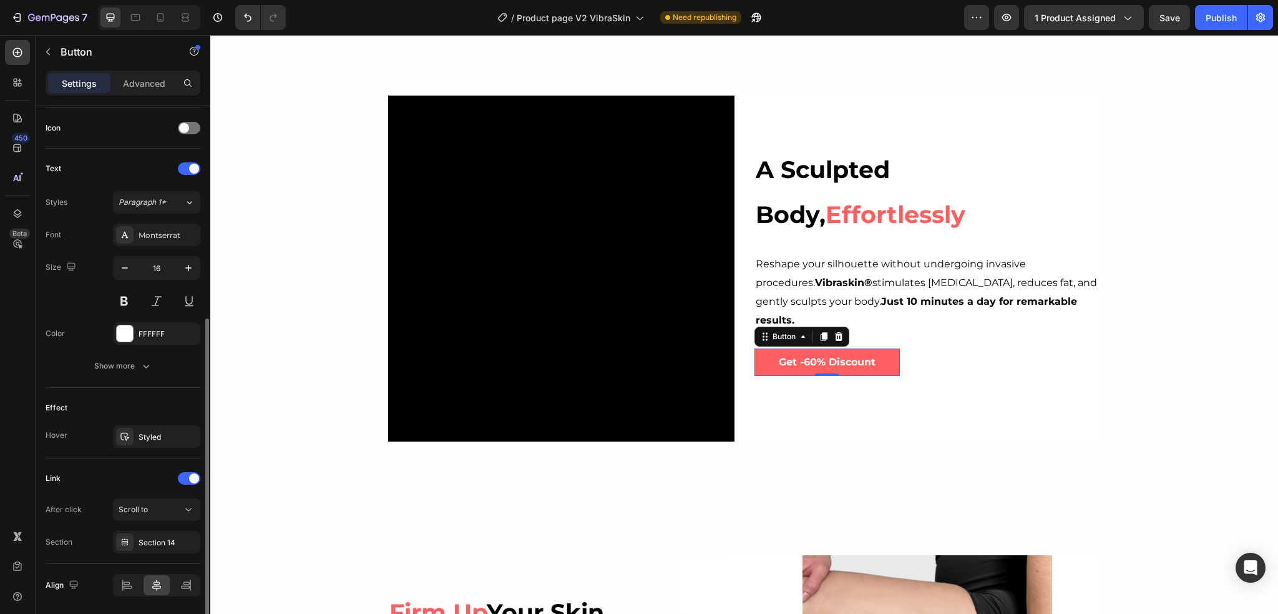
scroll to position [415, 0]
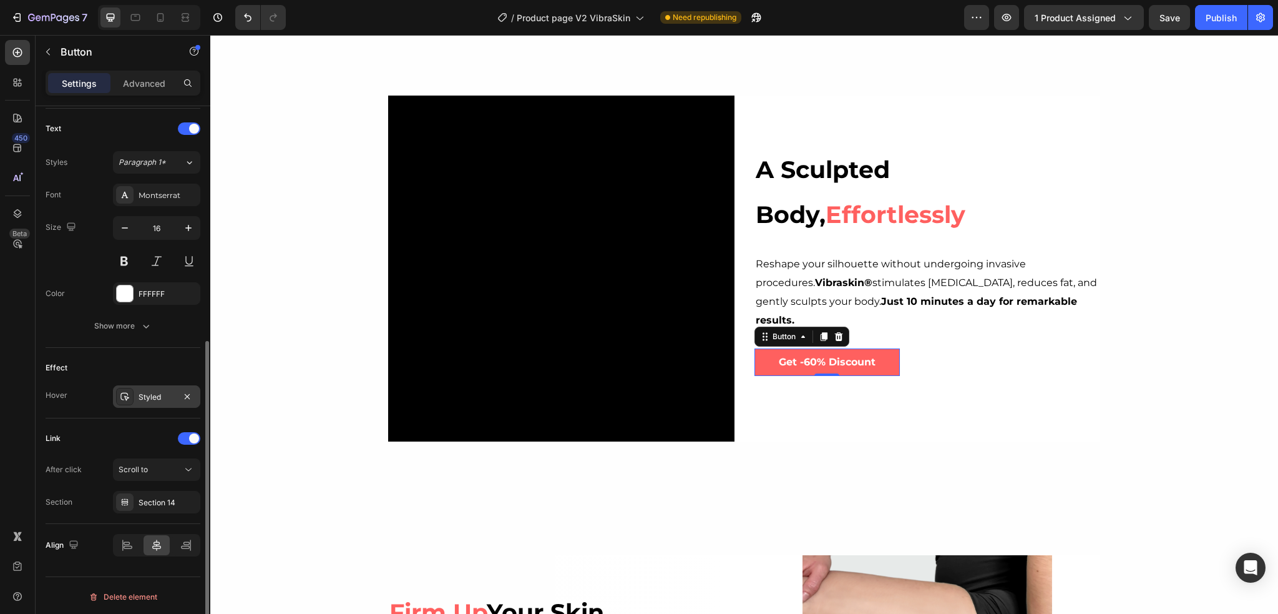
click at [141, 395] on div "Styled" at bounding box center [157, 396] width 36 height 11
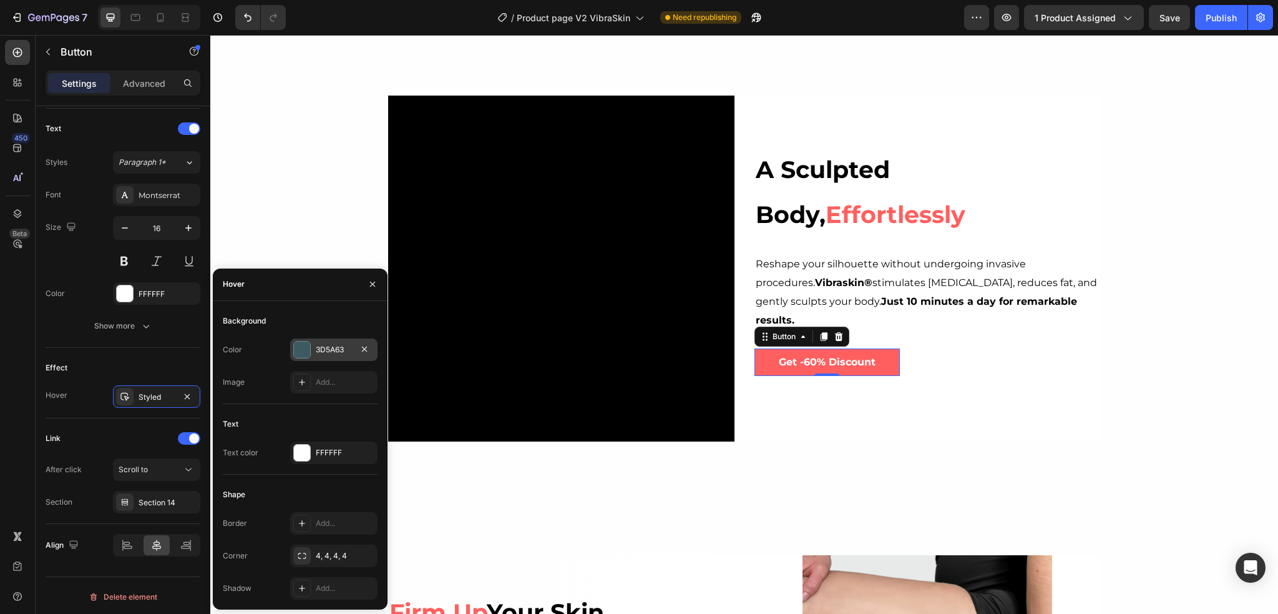
click at [329, 346] on div "3D5A63" at bounding box center [334, 349] width 36 height 11
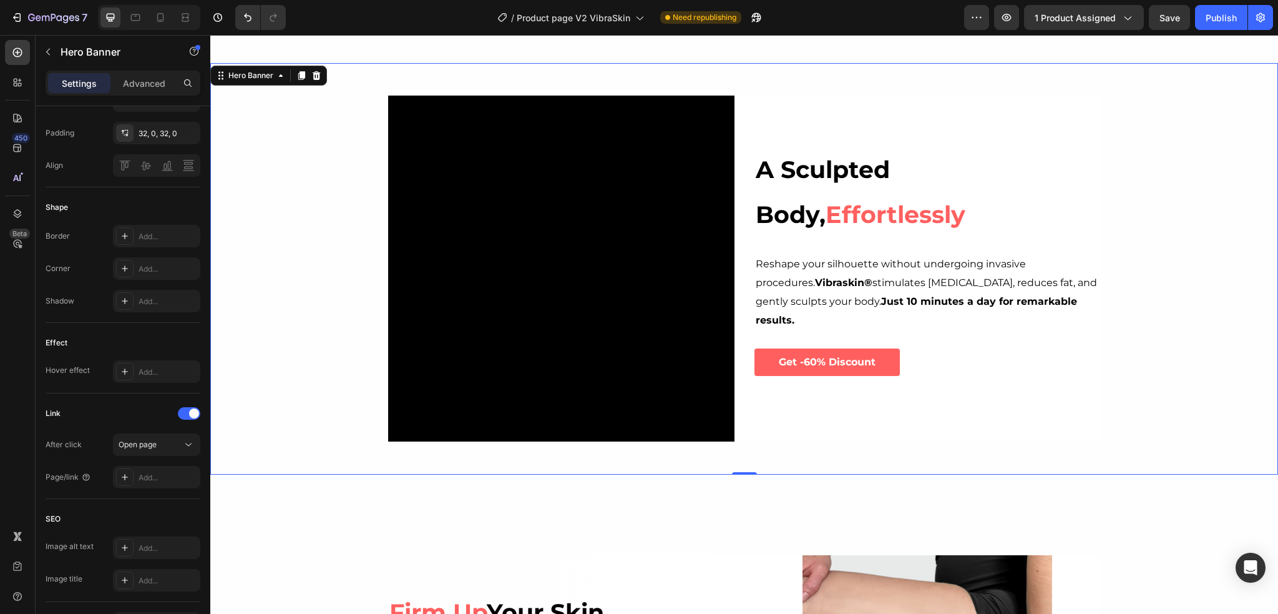
click at [329, 346] on div "Background Image" at bounding box center [744, 268] width 1068 height 411
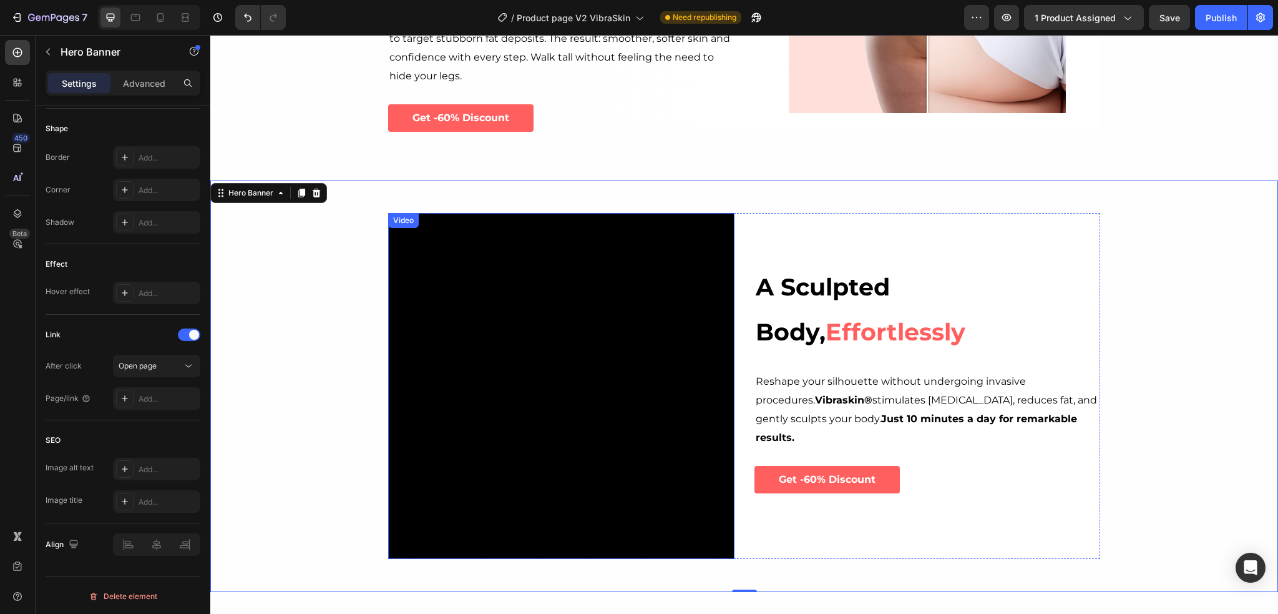
scroll to position [812, 0]
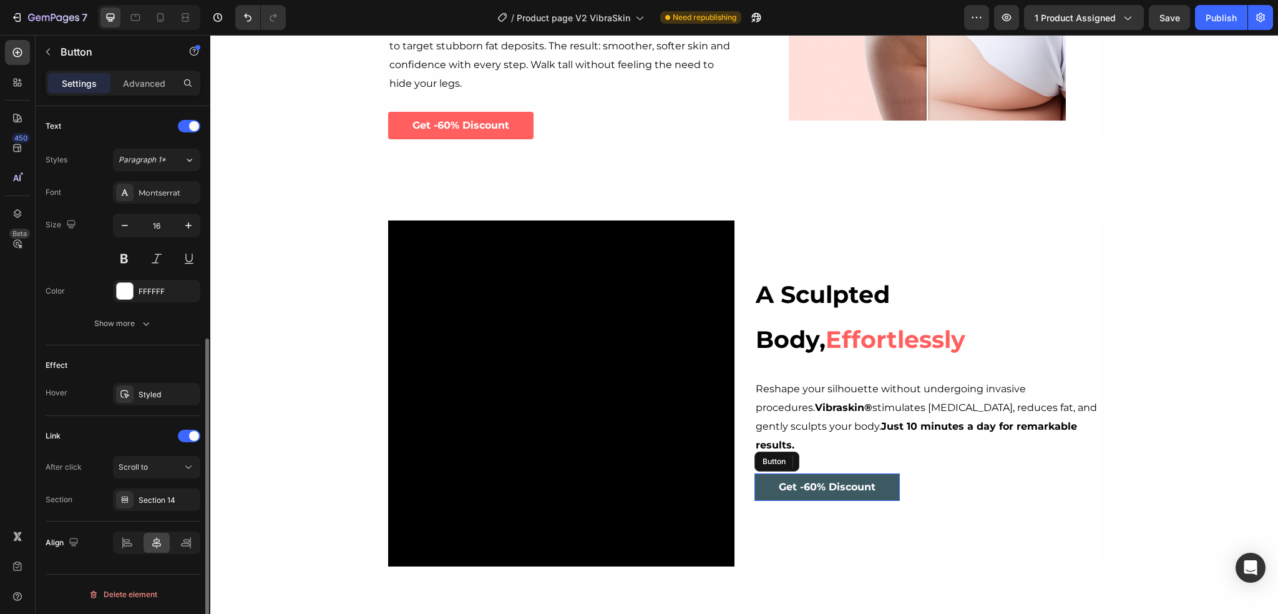
click at [863, 473] on link "Get -60% Discount" at bounding box center [827, 487] width 145 height 28
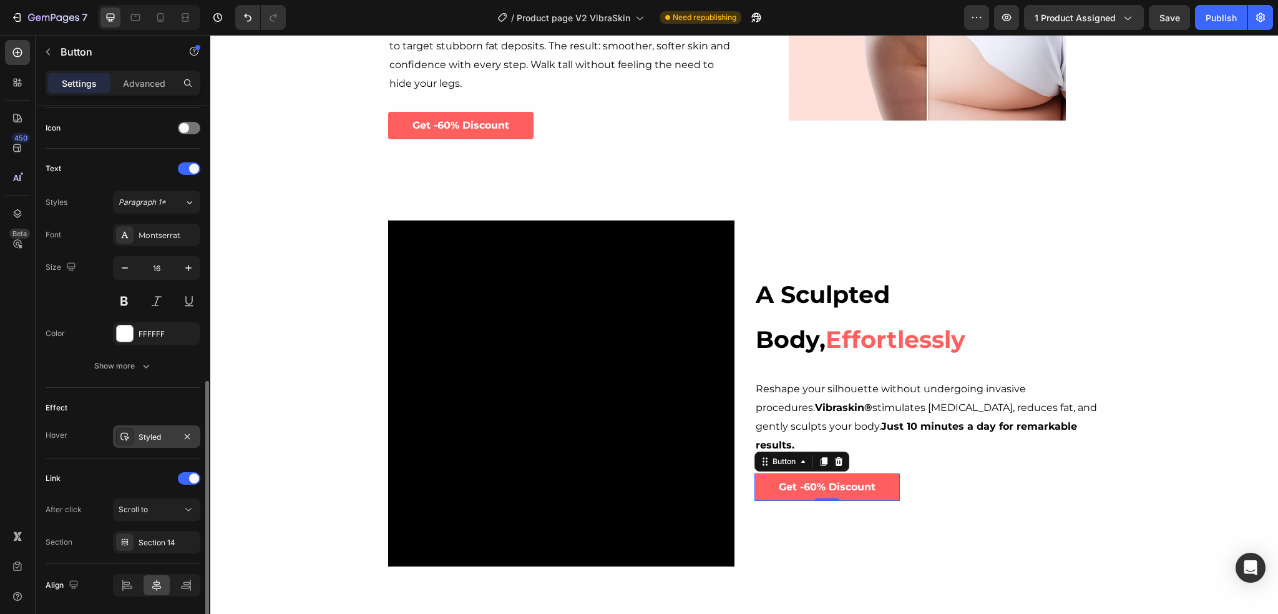
scroll to position [415, 0]
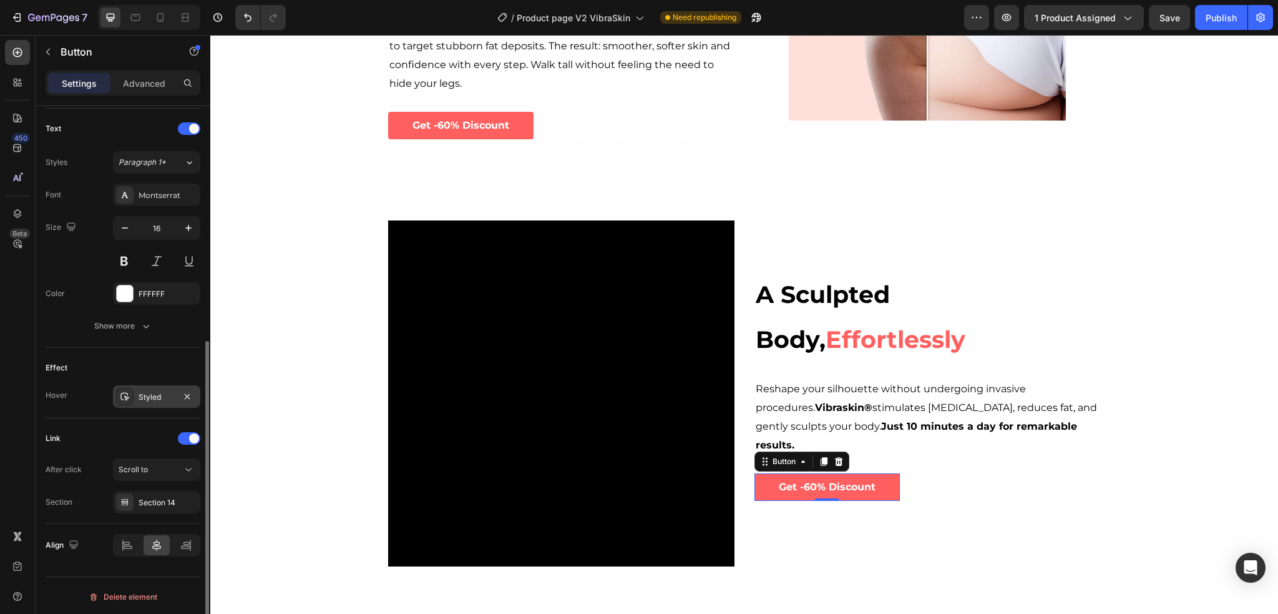
click at [139, 391] on div "Styled" at bounding box center [157, 396] width 36 height 11
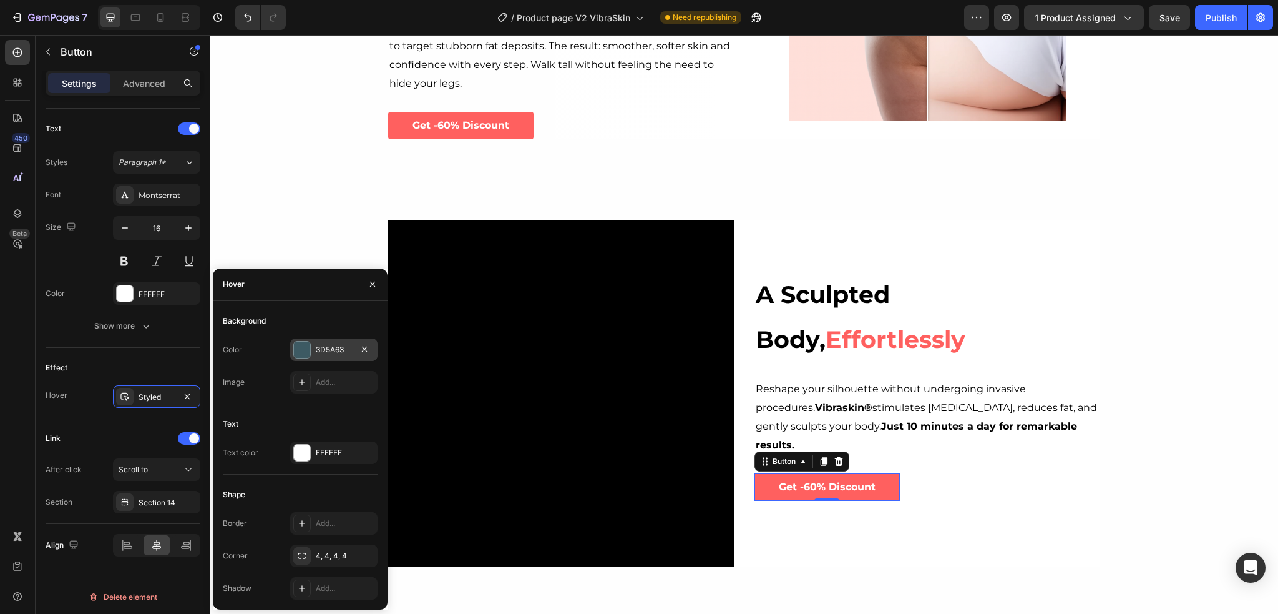
click at [332, 343] on div "3D5A63" at bounding box center [333, 349] width 87 height 22
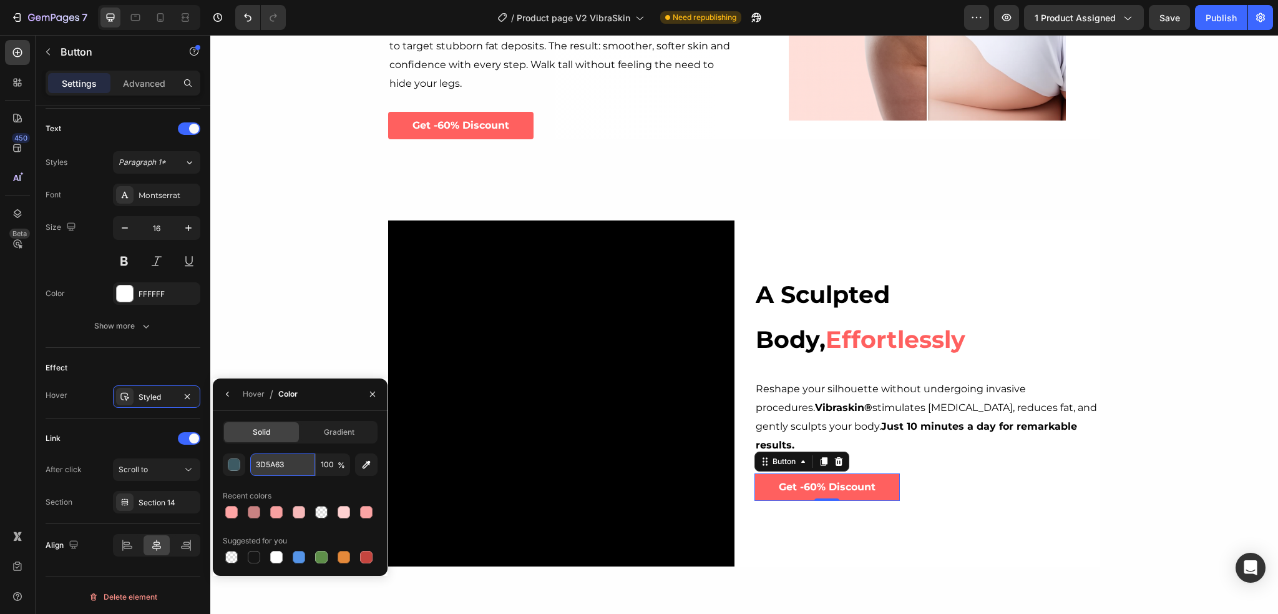
click at [282, 463] on input "3D5A63" at bounding box center [282, 464] width 65 height 22
paste input "FFA5A5"
type input "FFA5A5"
click at [377, 390] on icon "button" at bounding box center [373, 394] width 10 height 10
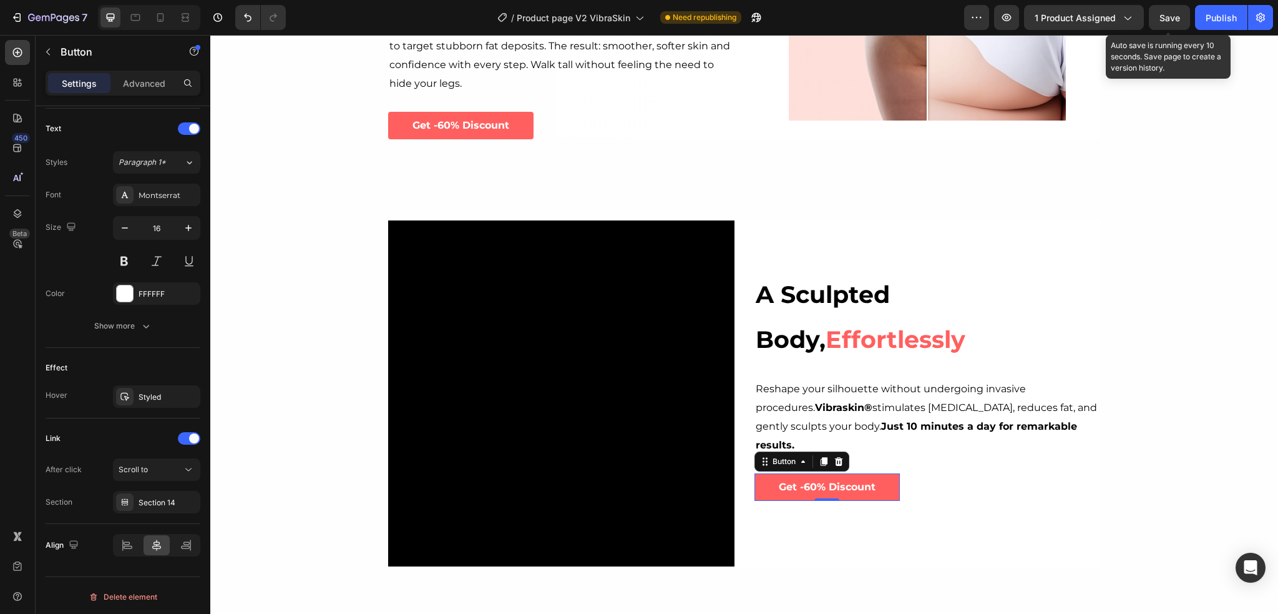
click at [1171, 14] on span "Save" at bounding box center [1170, 17] width 21 height 11
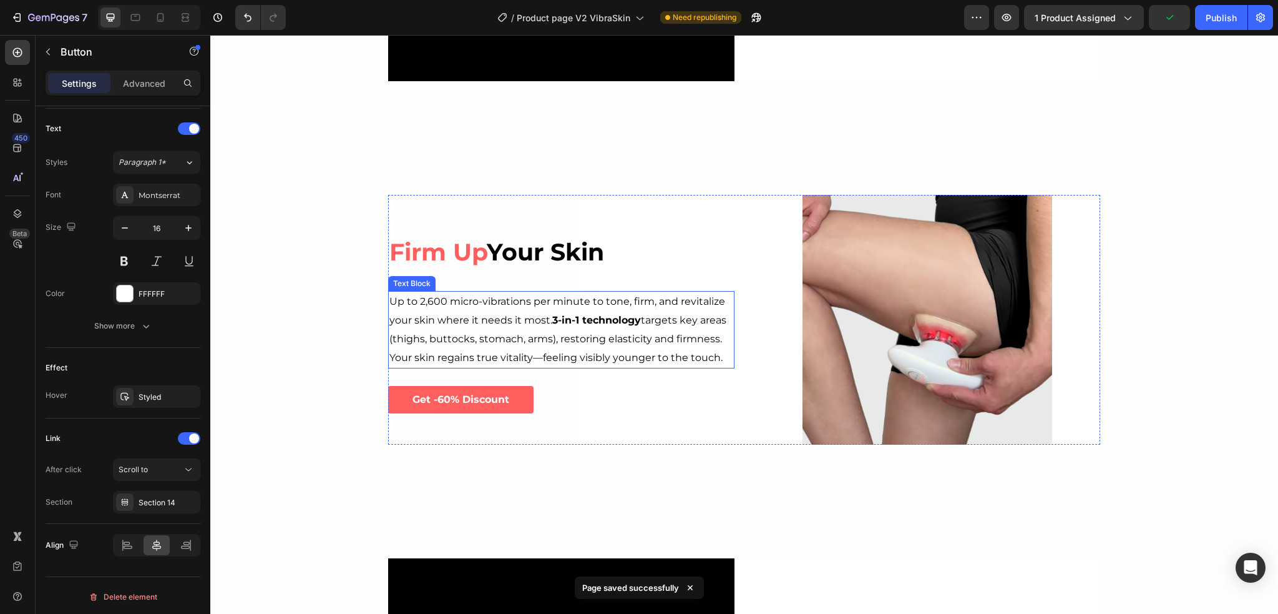
scroll to position [1311, 0]
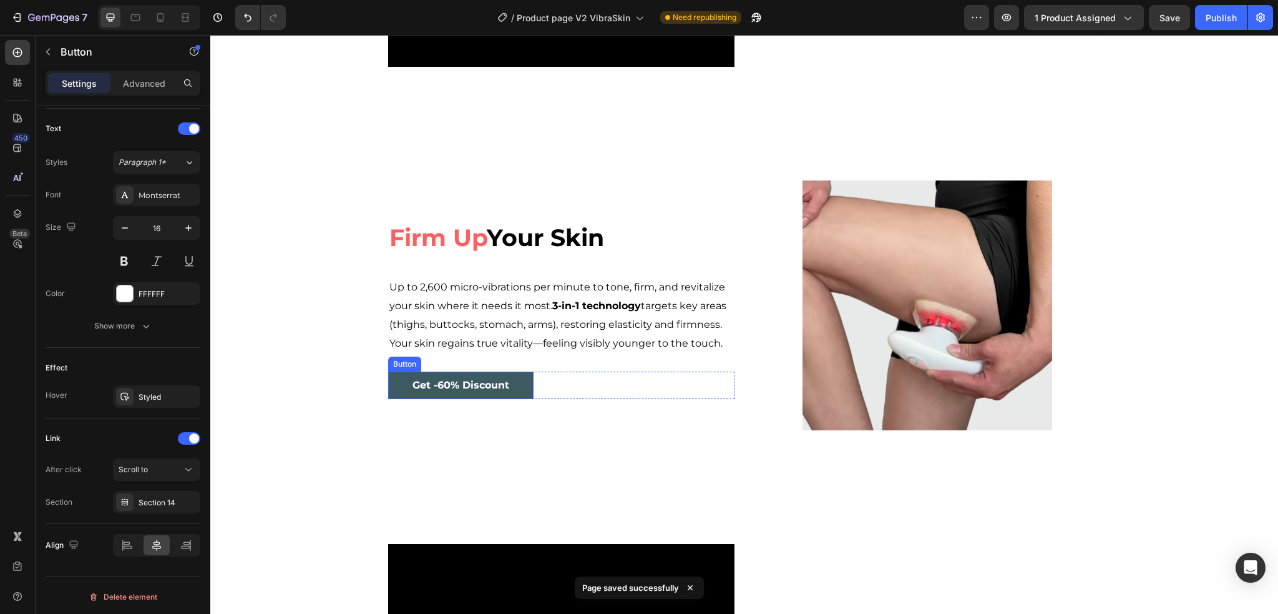
click at [504, 396] on link "Get -60% Discount" at bounding box center [460, 385] width 145 height 28
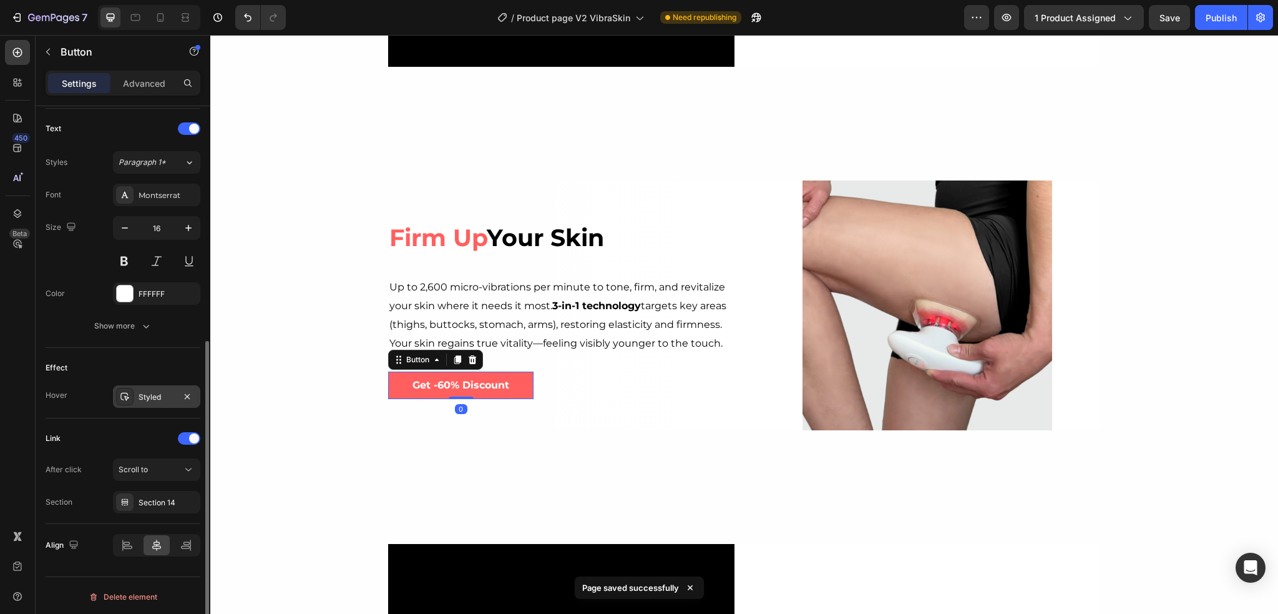
click at [144, 396] on div "Styled" at bounding box center [157, 396] width 36 height 11
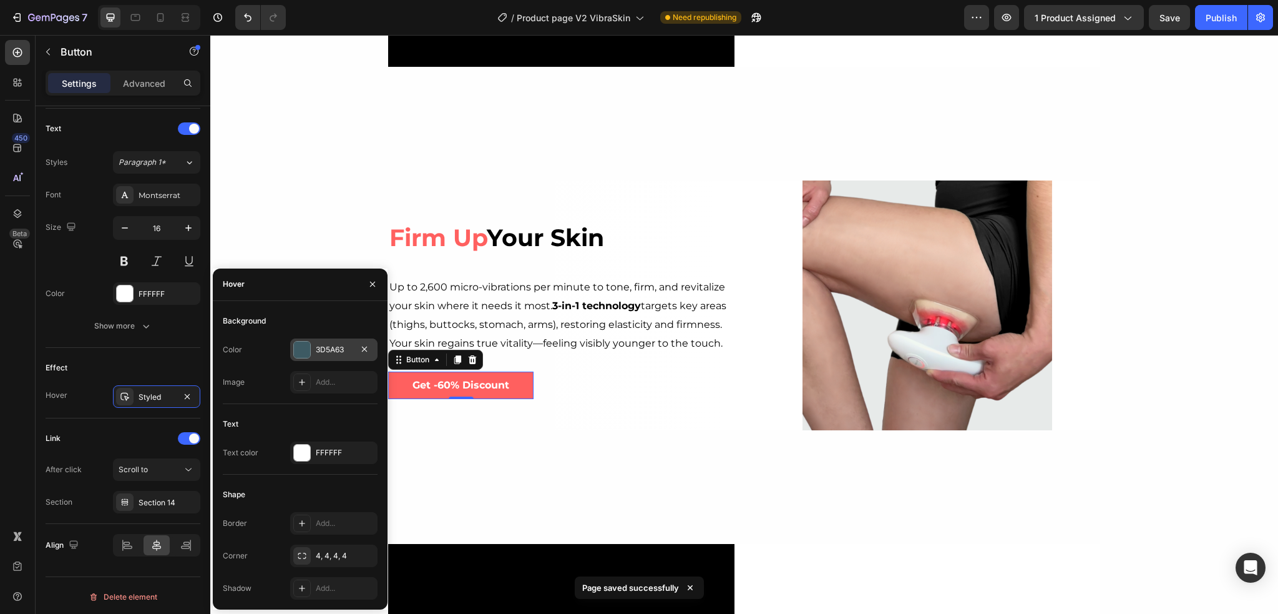
click at [345, 345] on div "3D5A63" at bounding box center [334, 349] width 36 height 11
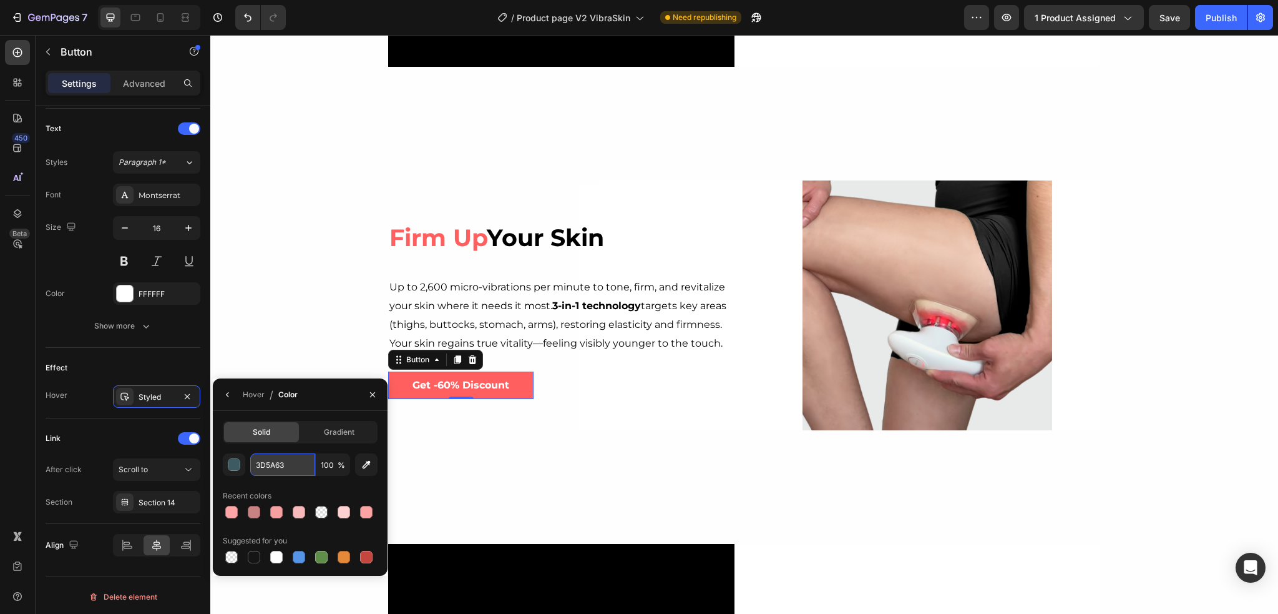
click at [277, 464] on input "3D5A63" at bounding box center [282, 464] width 65 height 22
paste input "FFA5A5"
type input "FFA5A5"
click at [252, 355] on div "Background Image" at bounding box center [744, 305] width 1068 height 411
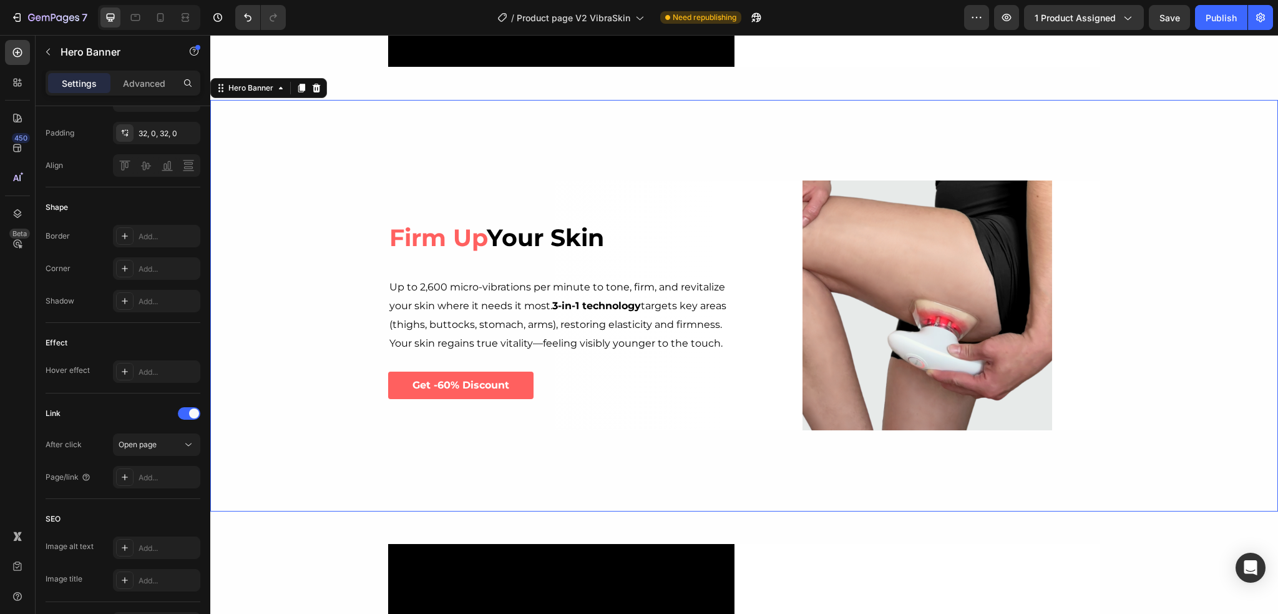
scroll to position [0, 0]
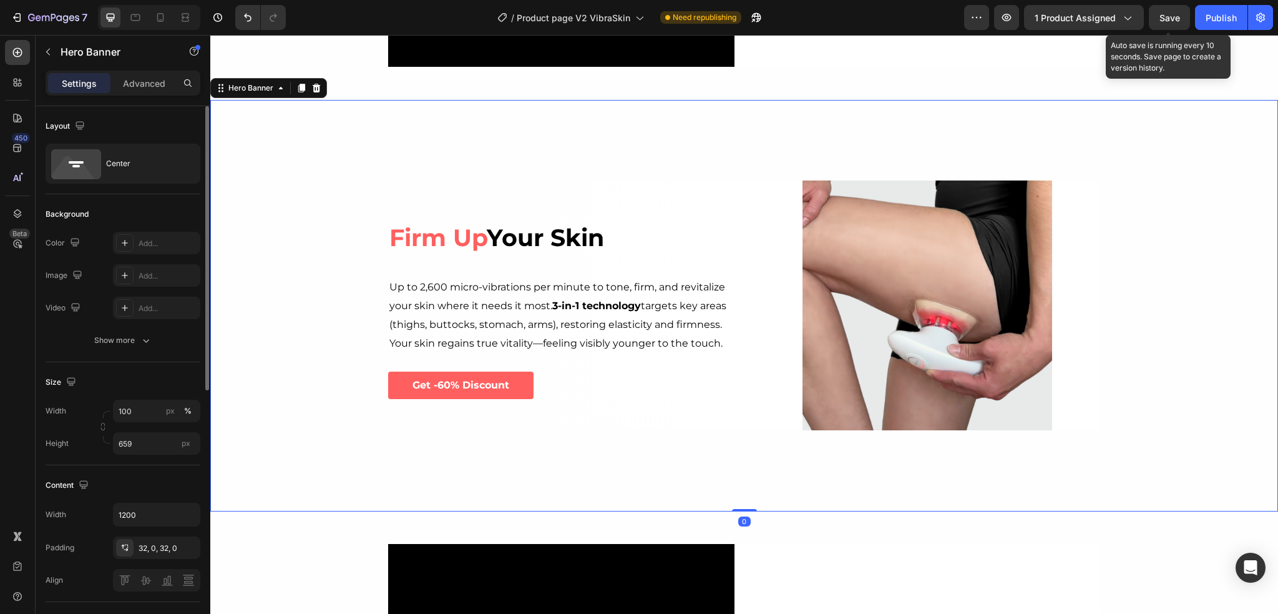
click at [1179, 14] on span "Save" at bounding box center [1170, 17] width 21 height 11
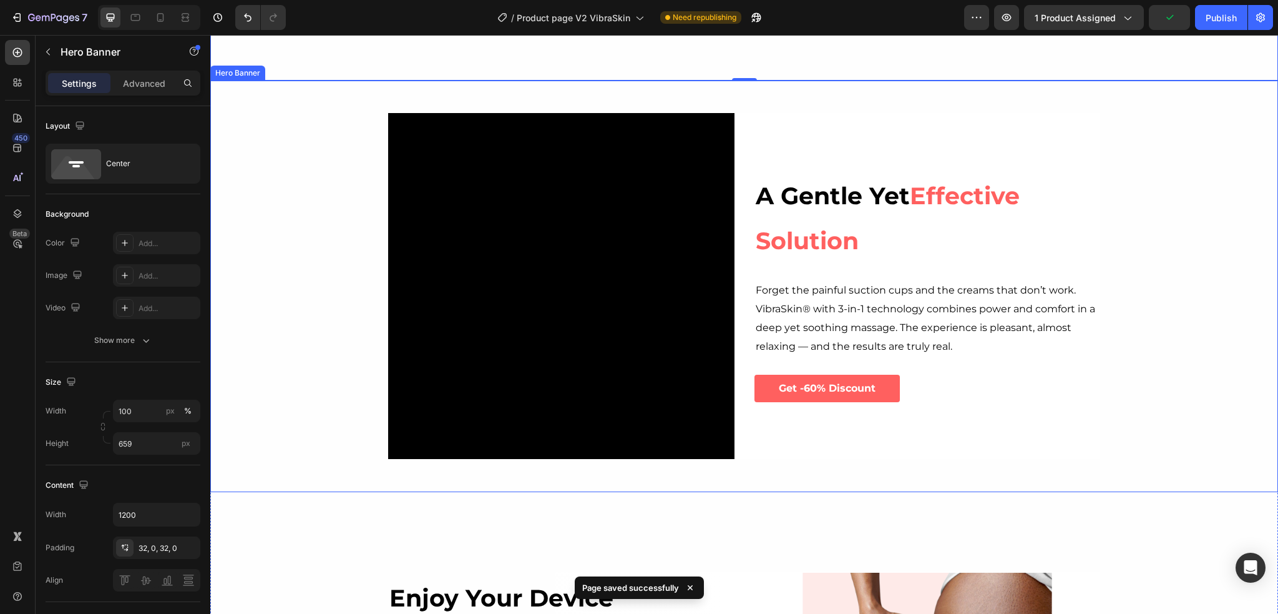
scroll to position [1748, 0]
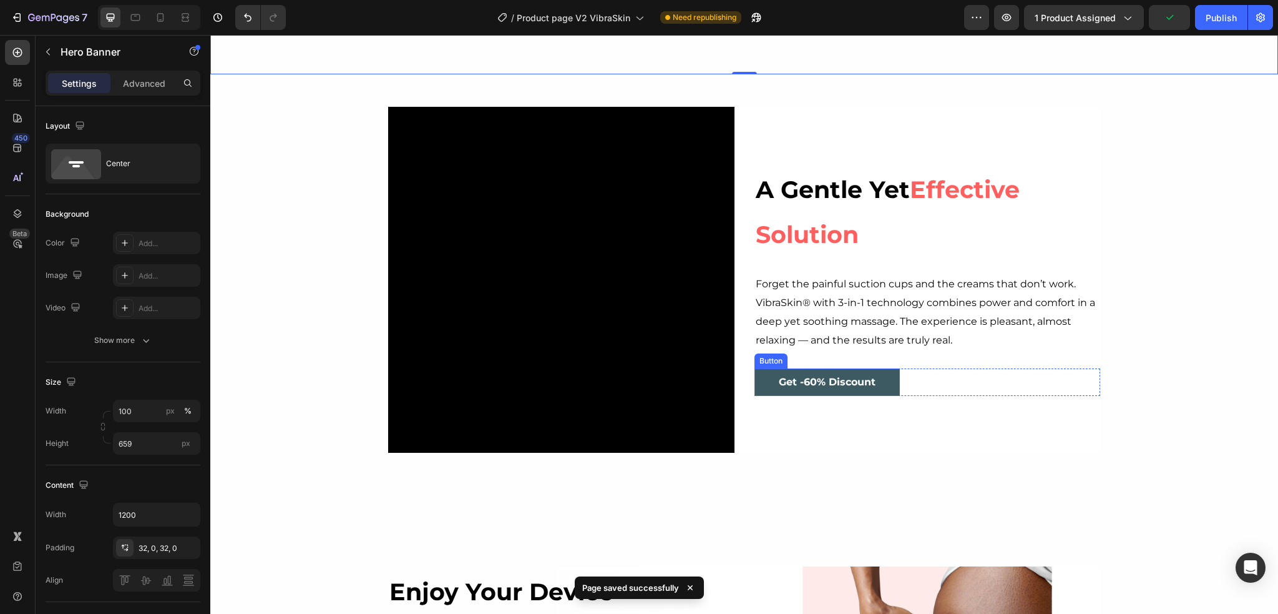
click at [875, 376] on link "Get -60% Discount" at bounding box center [827, 382] width 145 height 28
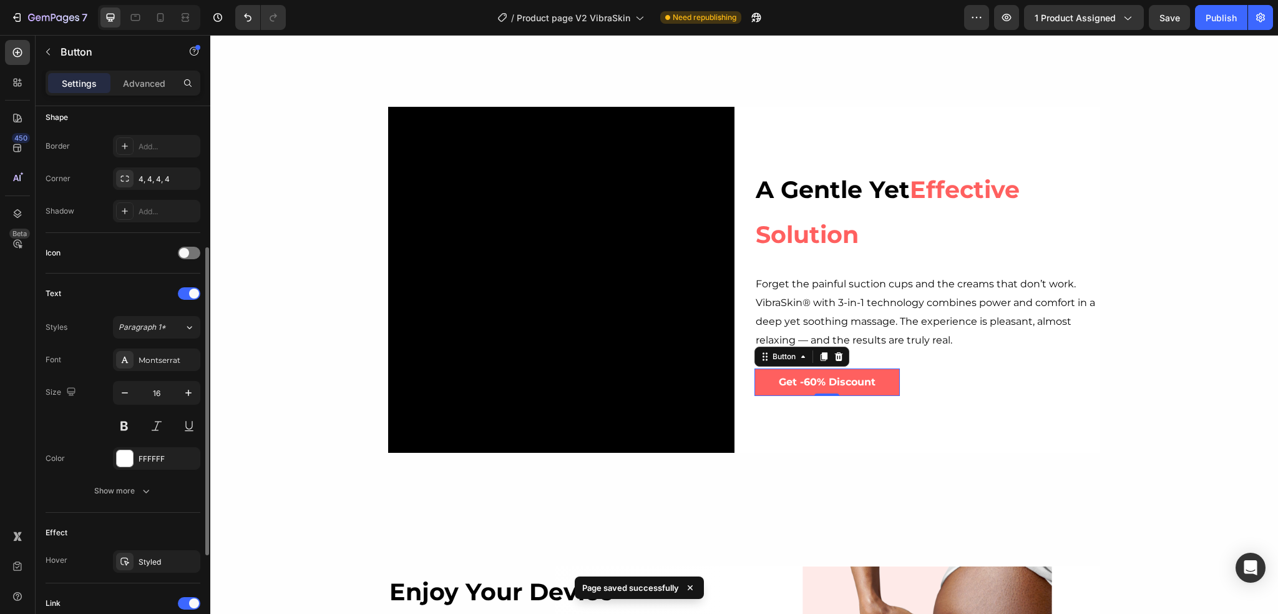
scroll to position [312, 0]
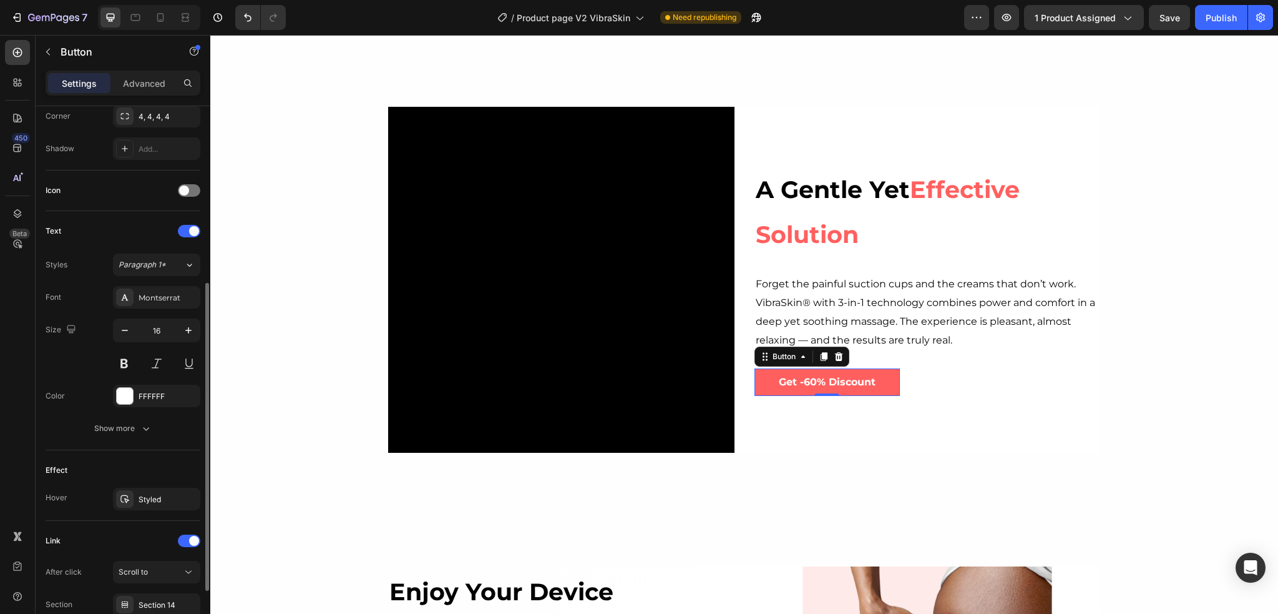
click at [154, 509] on div "Effect Hover Styled" at bounding box center [123, 485] width 155 height 71
click at [155, 501] on div "Styled" at bounding box center [157, 499] width 36 height 11
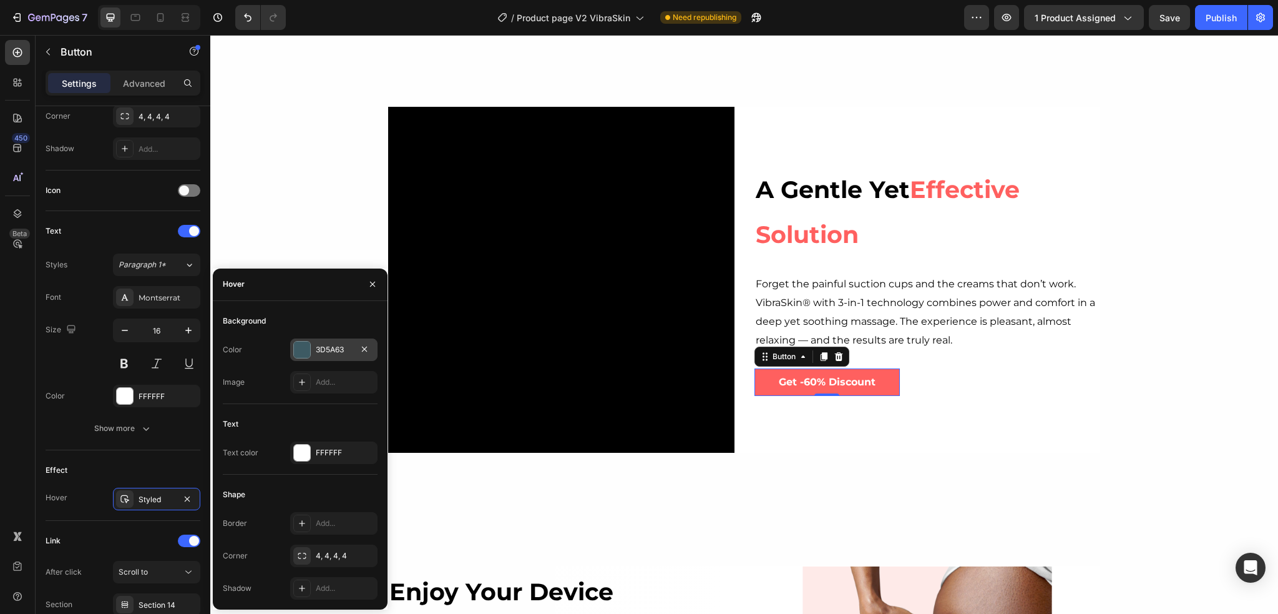
click at [333, 348] on div "3D5A63" at bounding box center [334, 349] width 36 height 11
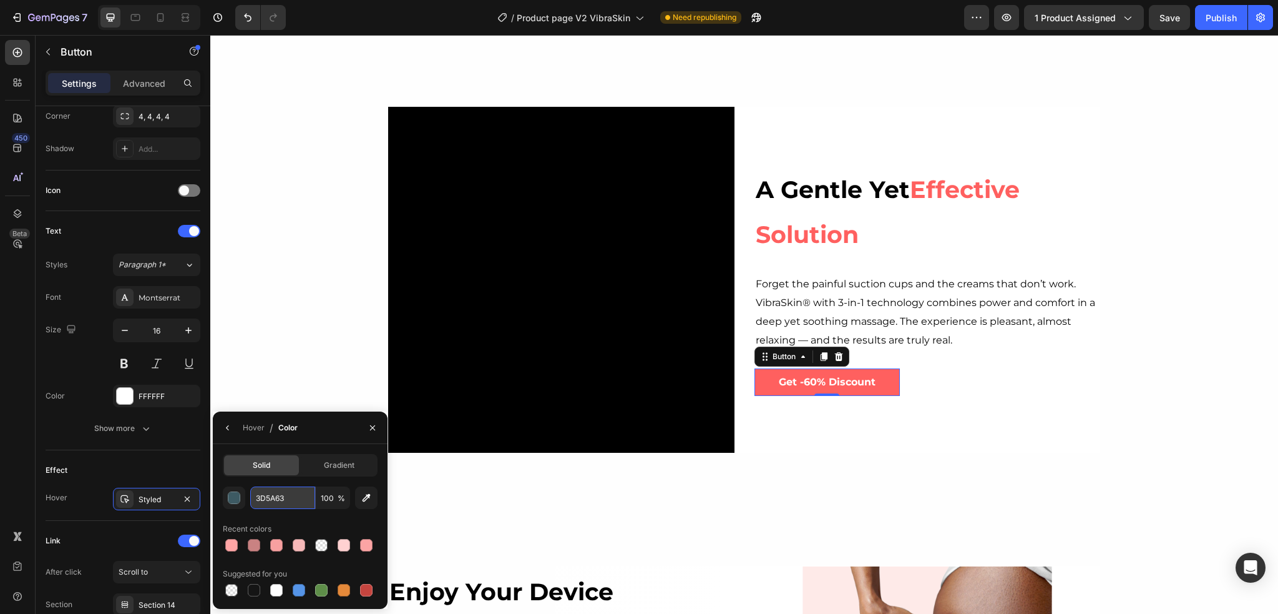
click at [278, 499] on input "3D5A63" at bounding box center [282, 497] width 65 height 22
paste input "FFA5A5"
type input "FFA5A5"
click at [365, 431] on button "button" at bounding box center [373, 428] width 20 height 20
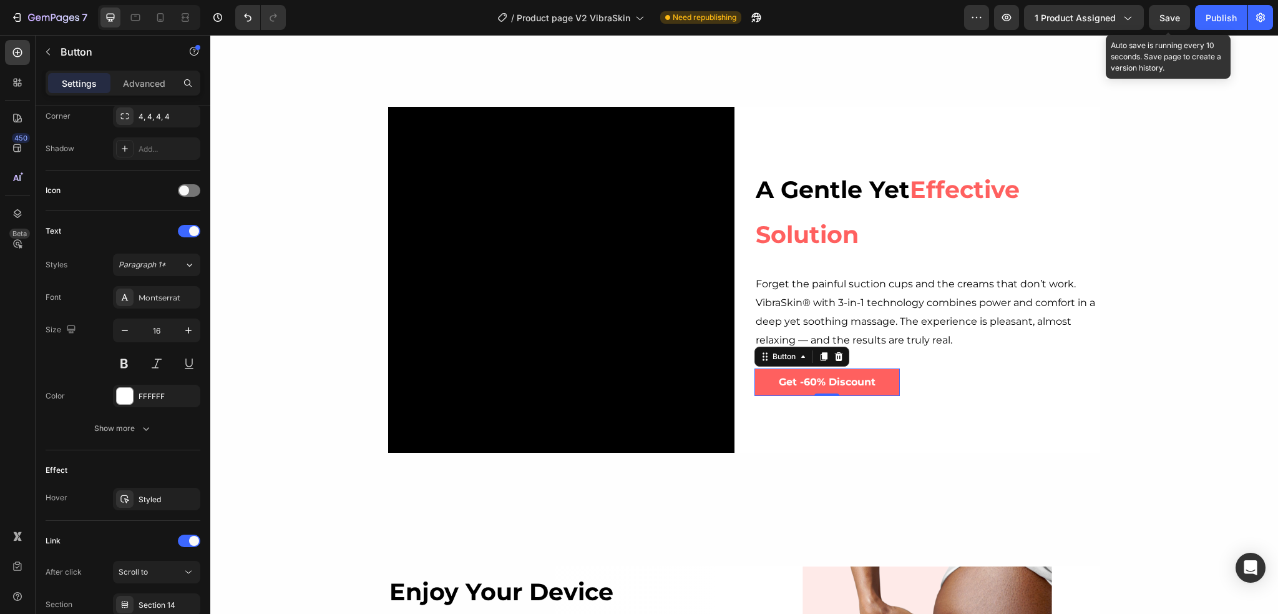
click at [1160, 24] on div "Save" at bounding box center [1170, 17] width 21 height 13
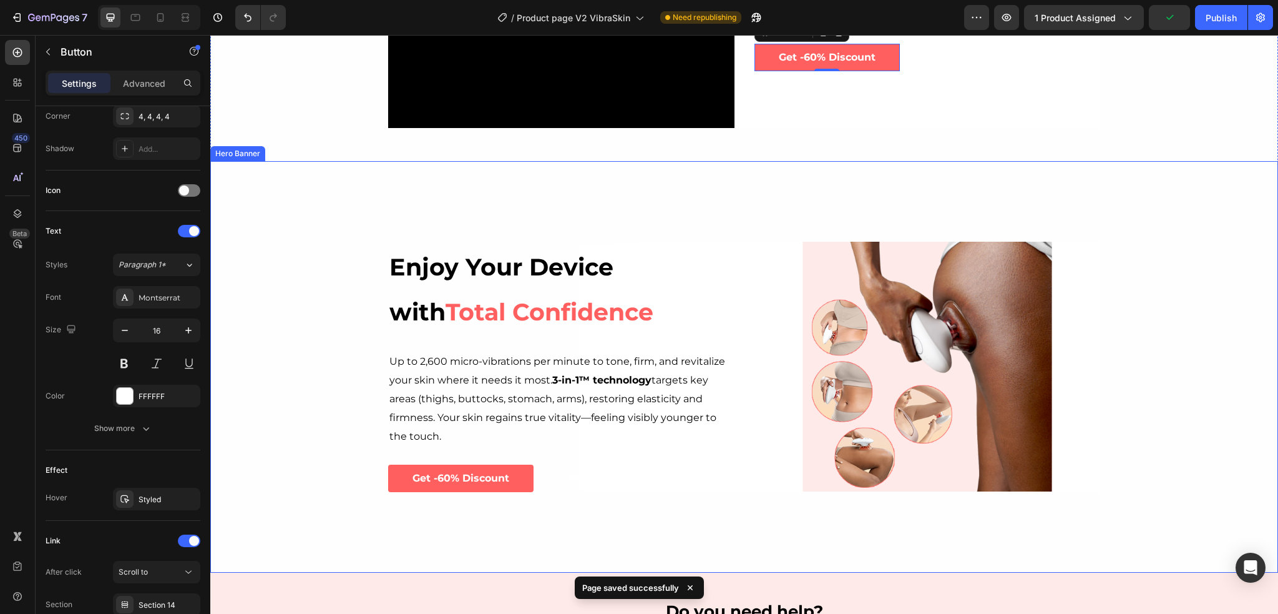
scroll to position [2247, 0]
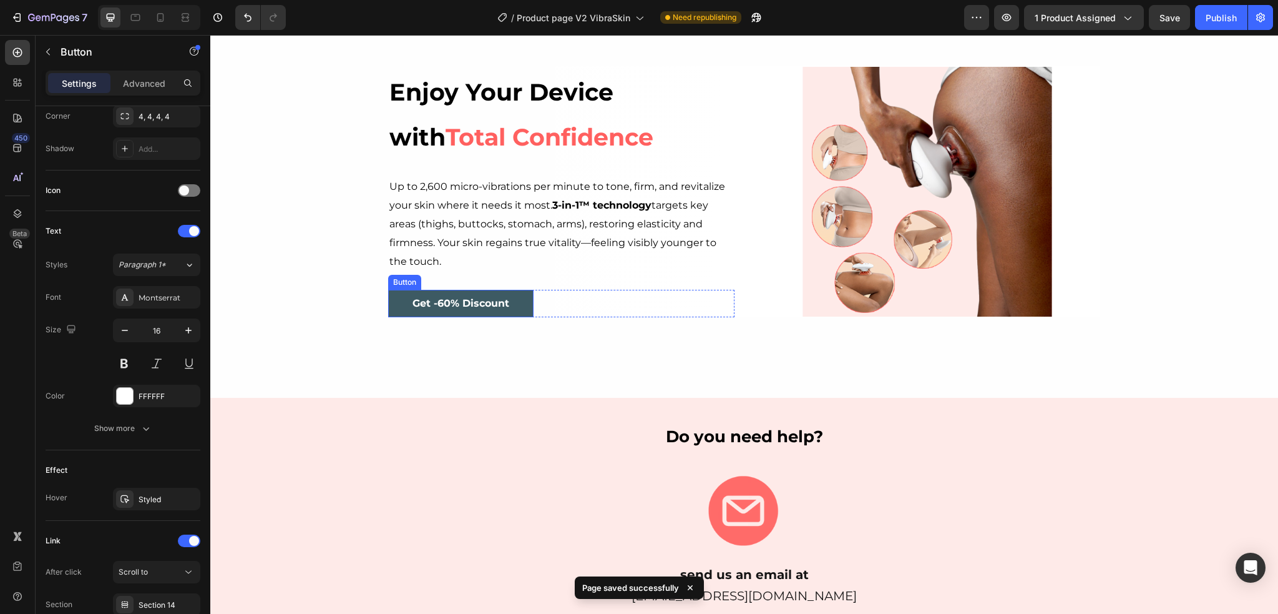
click at [513, 306] on link "Get -60% Discount" at bounding box center [460, 304] width 145 height 28
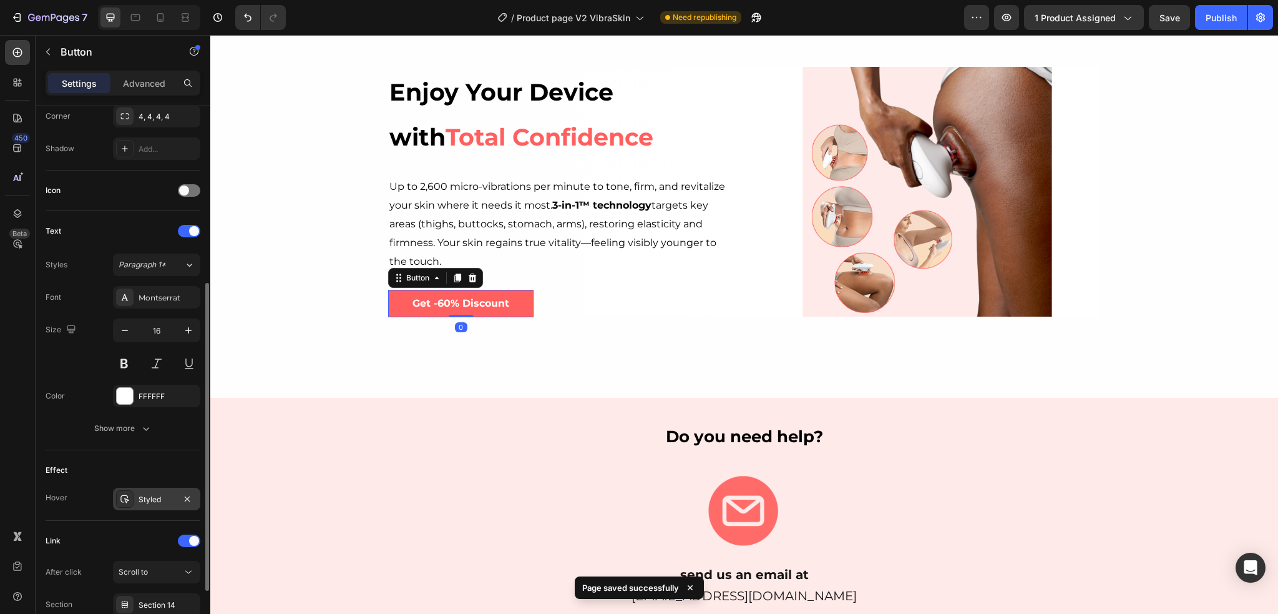
click at [135, 501] on div "Styled" at bounding box center [156, 499] width 87 height 22
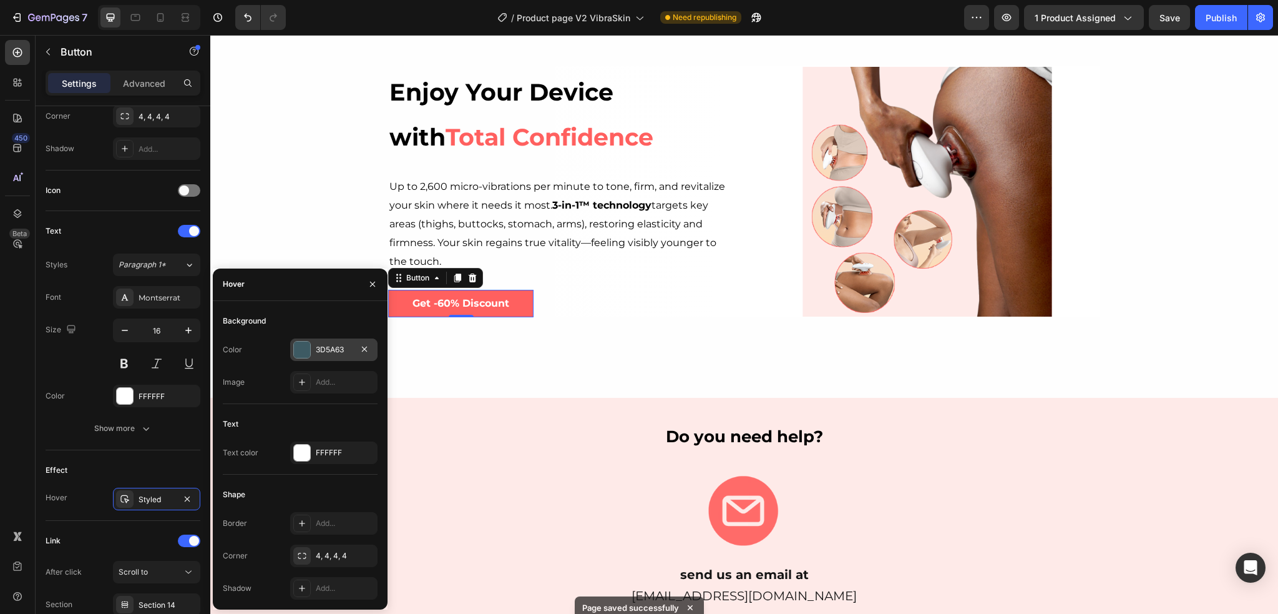
click at [332, 345] on div "3D5A63" at bounding box center [334, 349] width 36 height 11
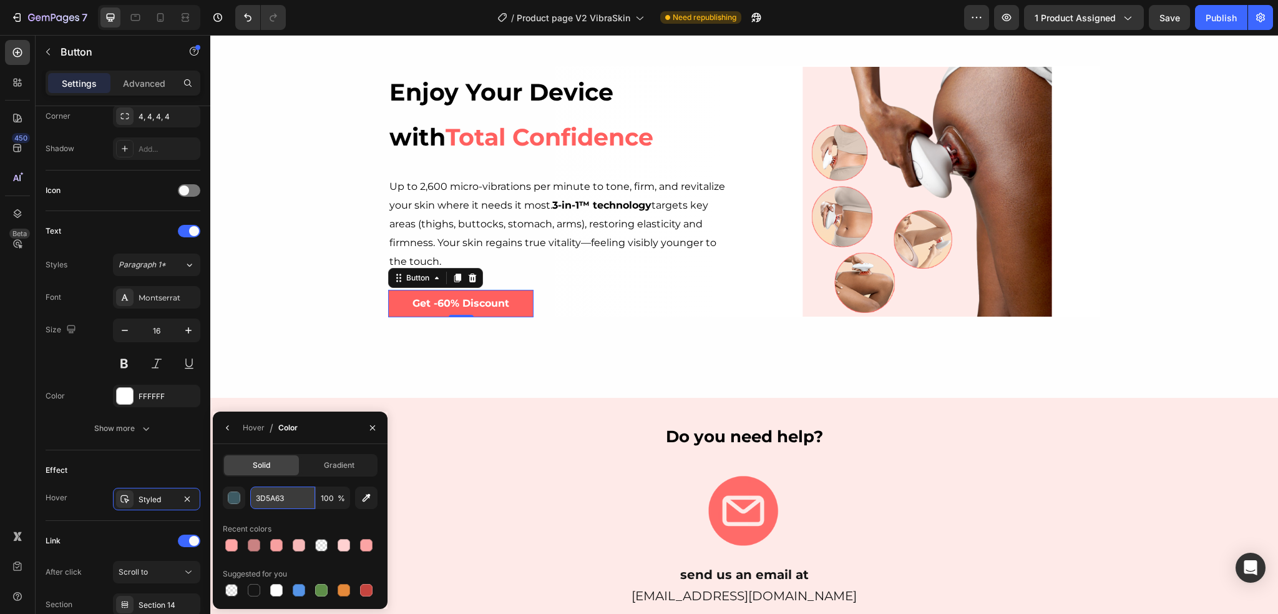
click at [281, 494] on input "3D5A63" at bounding box center [282, 497] width 65 height 22
paste input "FFA5A5"
type input "FFA5A5"
click at [370, 430] on icon "button" at bounding box center [373, 428] width 10 height 10
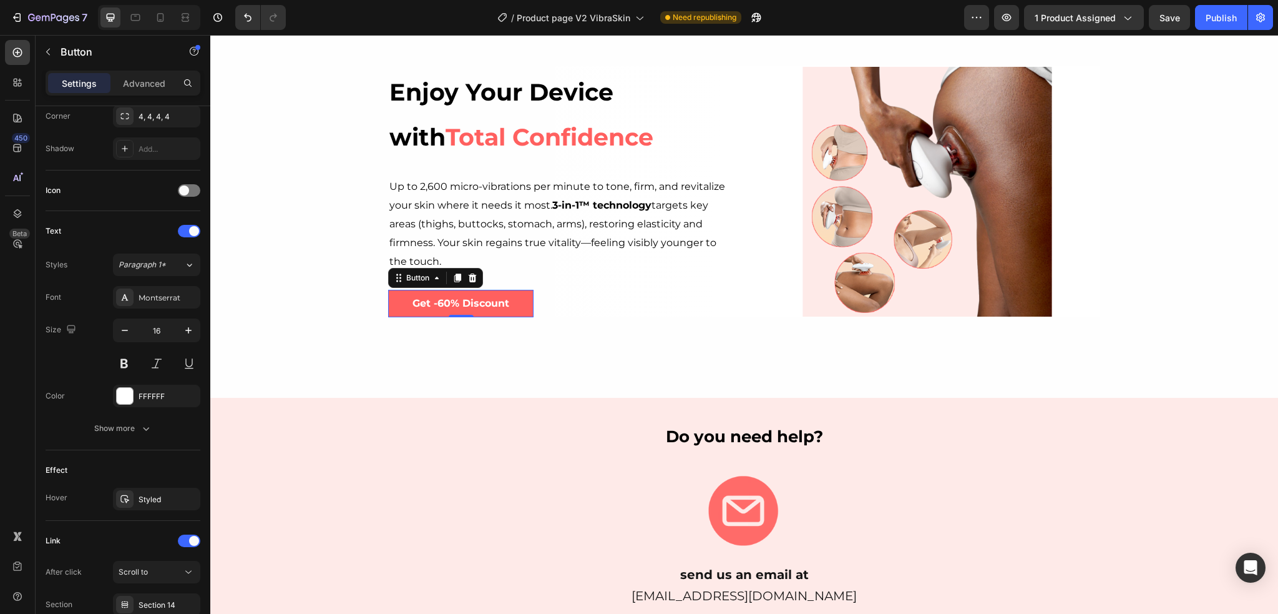
drag, startPoint x: 1170, startPoint y: 2, endPoint x: 1169, endPoint y: 12, distance: 10.6
click at [1169, 4] on div "7 Version history / Product page V2 VibraSkin Need republishing Preview 1 produ…" at bounding box center [639, 18] width 1278 height 36
click at [1169, 13] on span "Save" at bounding box center [1170, 17] width 21 height 11
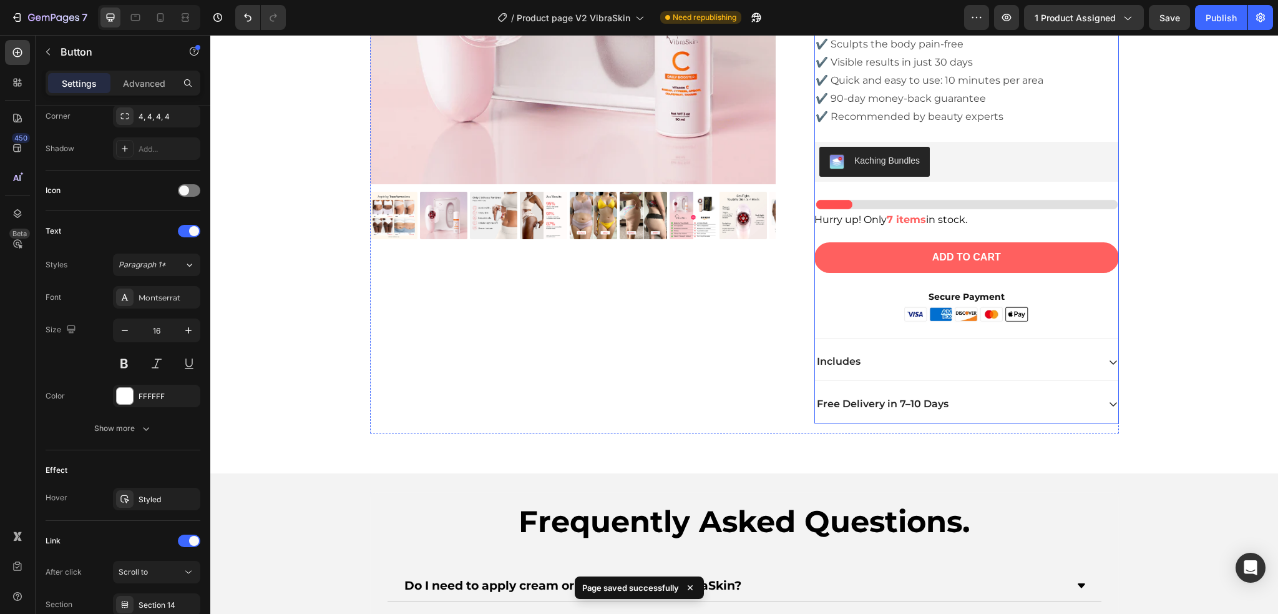
scroll to position [4245, 0]
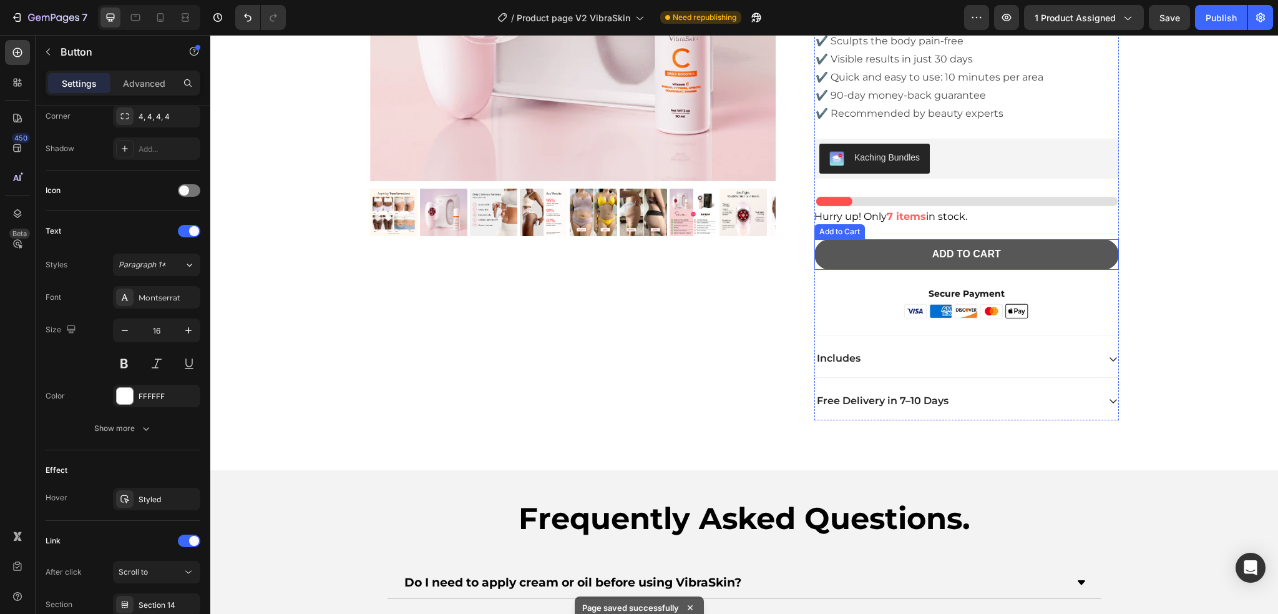
click at [881, 260] on button "ADD TO CART" at bounding box center [967, 254] width 305 height 31
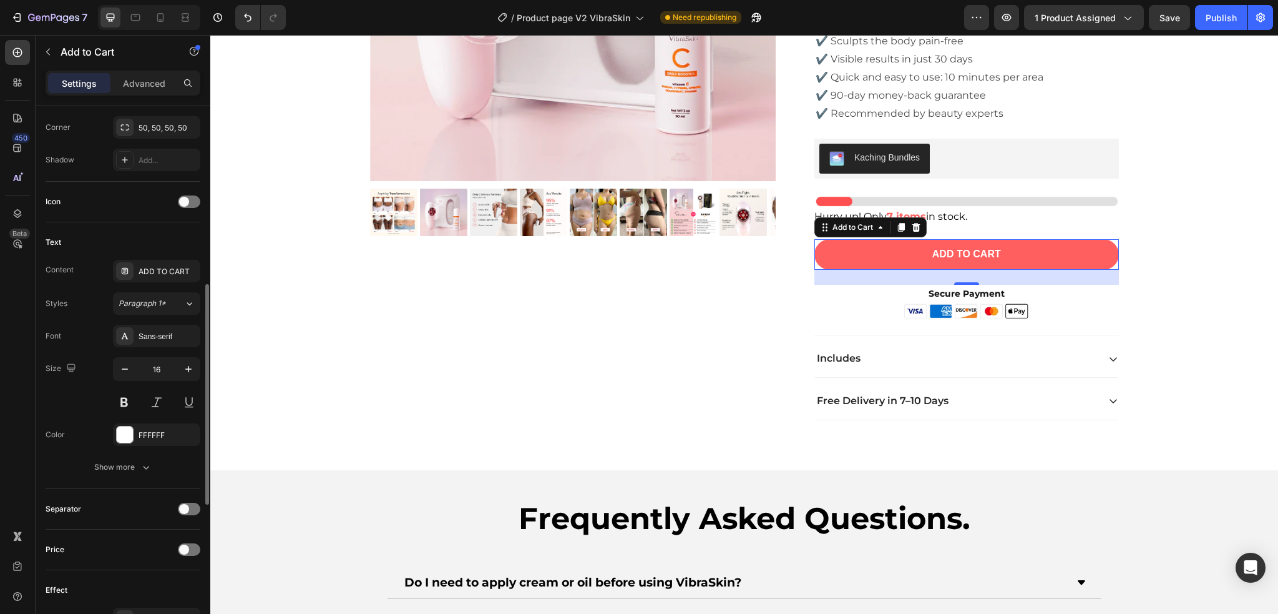
scroll to position [624, 0]
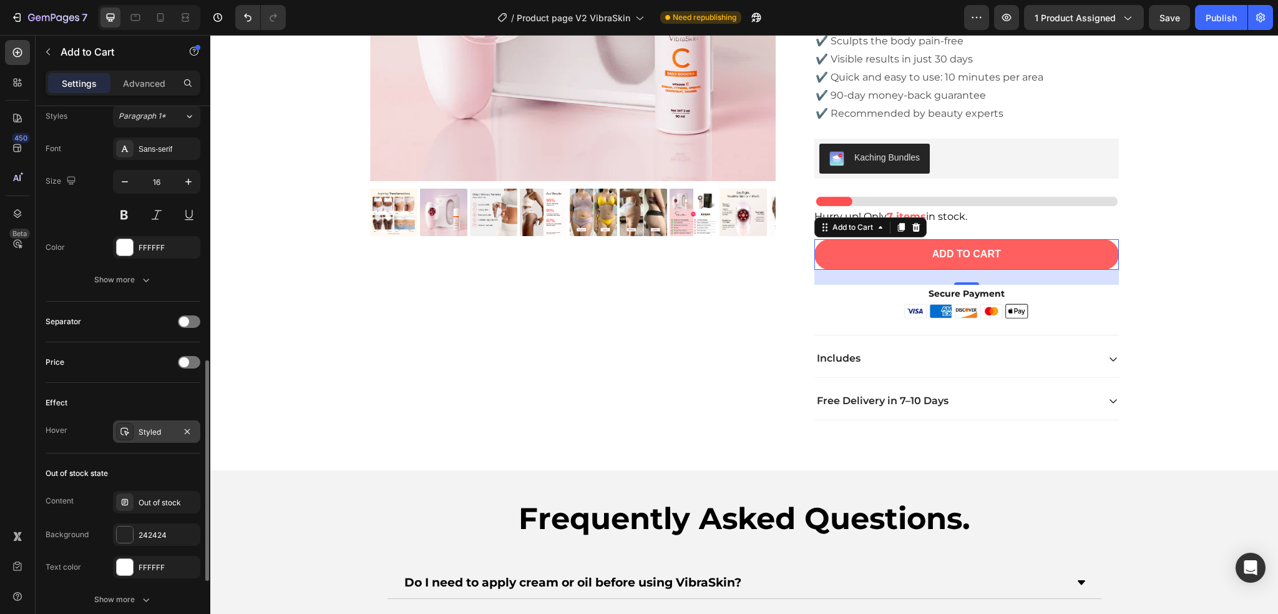
click at [144, 429] on div "Styled" at bounding box center [157, 431] width 36 height 11
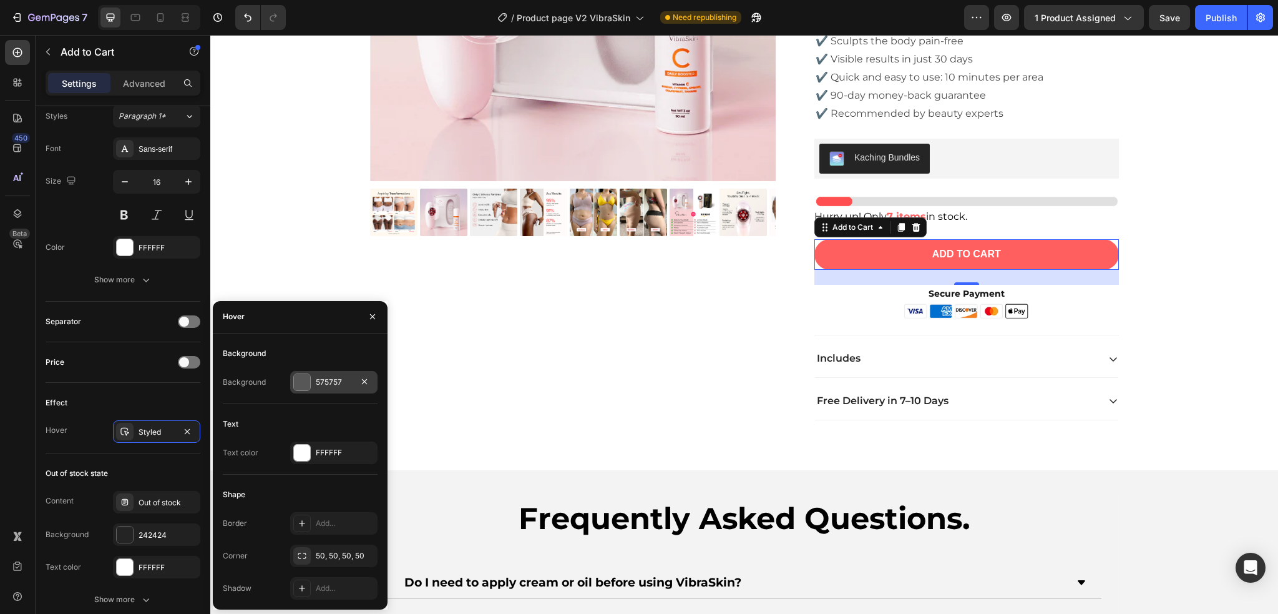
click at [352, 373] on div "575757" at bounding box center [333, 382] width 87 height 22
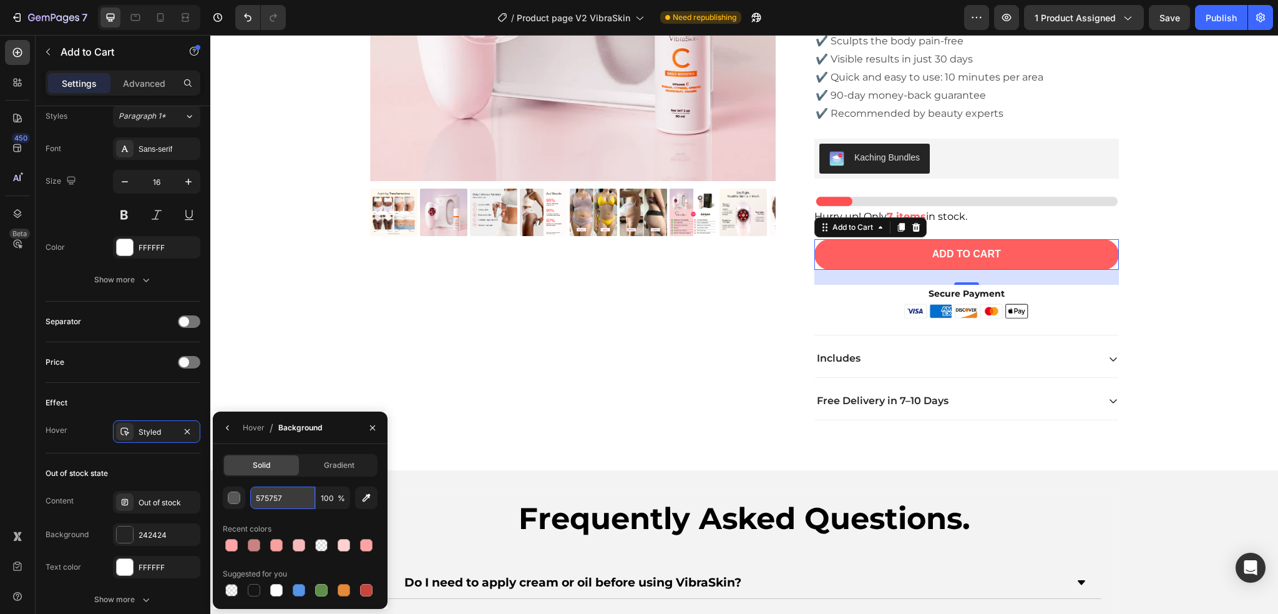
click at [285, 489] on input "575757" at bounding box center [282, 497] width 65 height 22
paste input "FFA5A5"
type input "FFA5A5"
click at [366, 421] on button "button" at bounding box center [373, 428] width 20 height 20
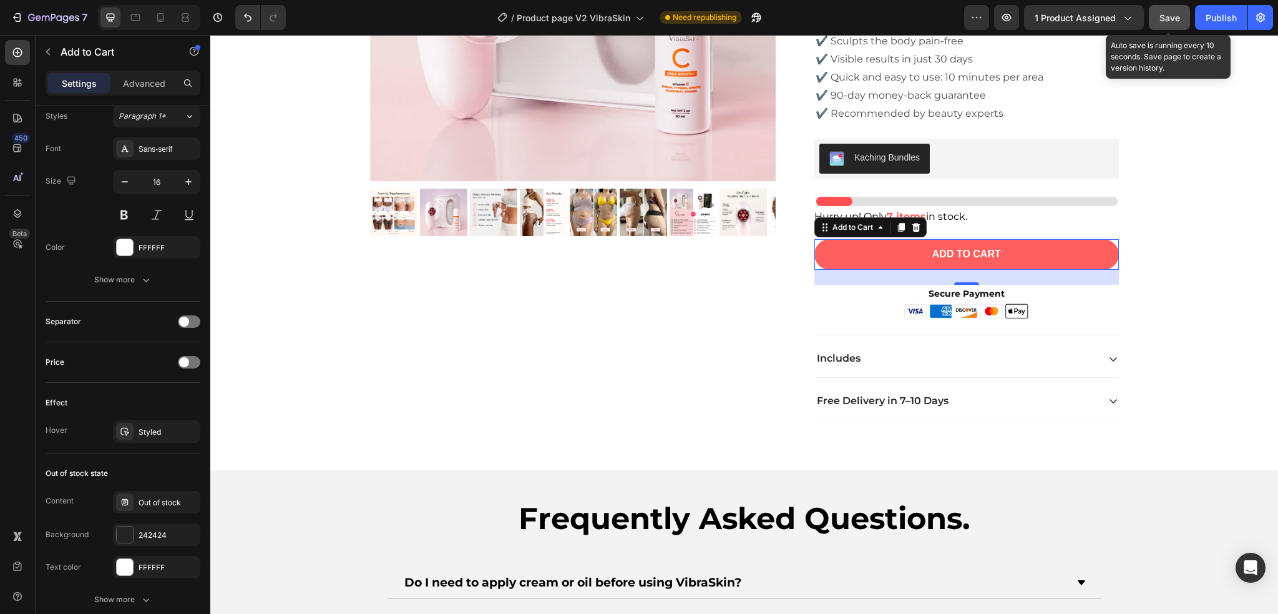
click at [1171, 9] on button "Save" at bounding box center [1169, 17] width 41 height 25
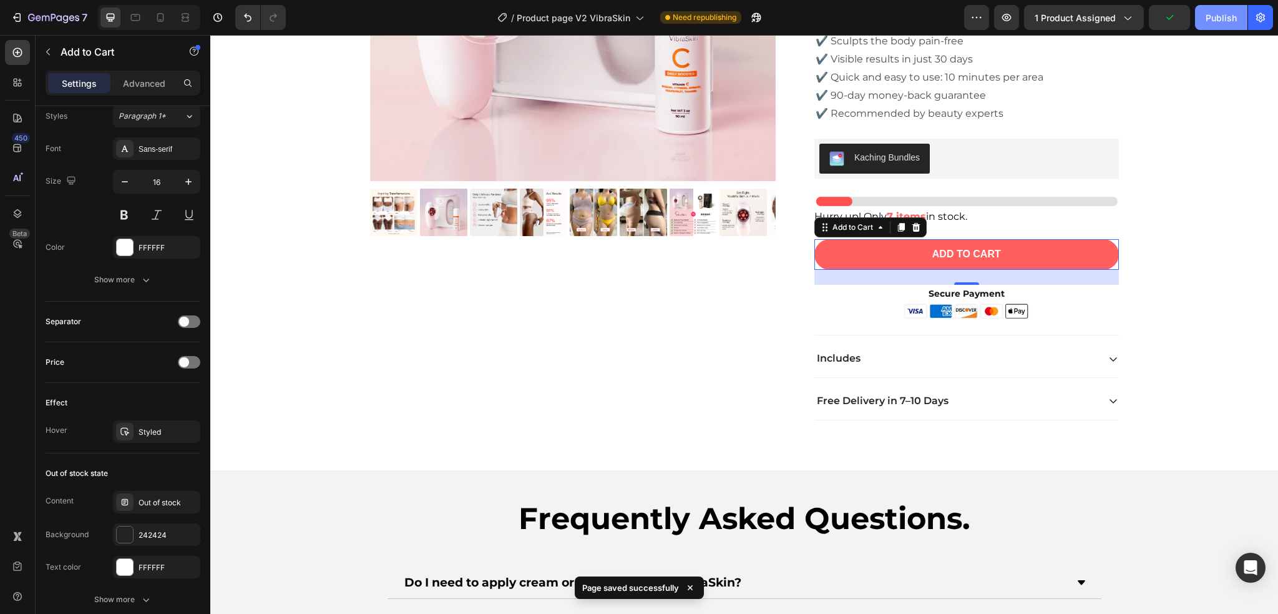
click at [1214, 11] on div "Publish" at bounding box center [1221, 17] width 31 height 13
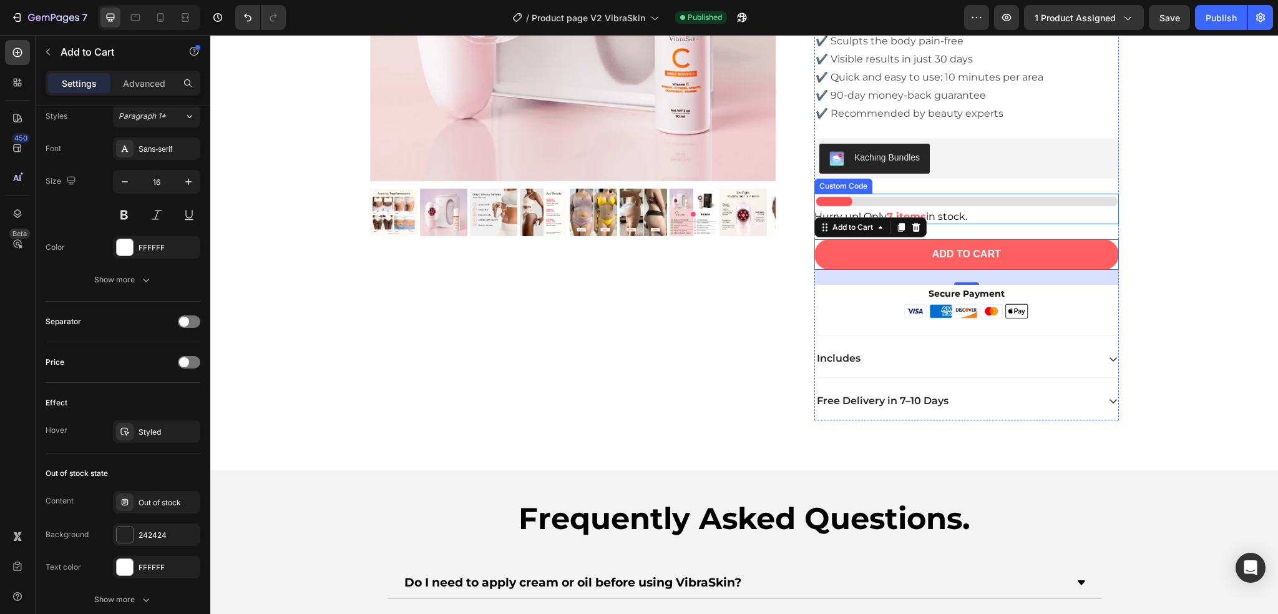
click at [1026, 208] on img at bounding box center [967, 201] width 305 height 15
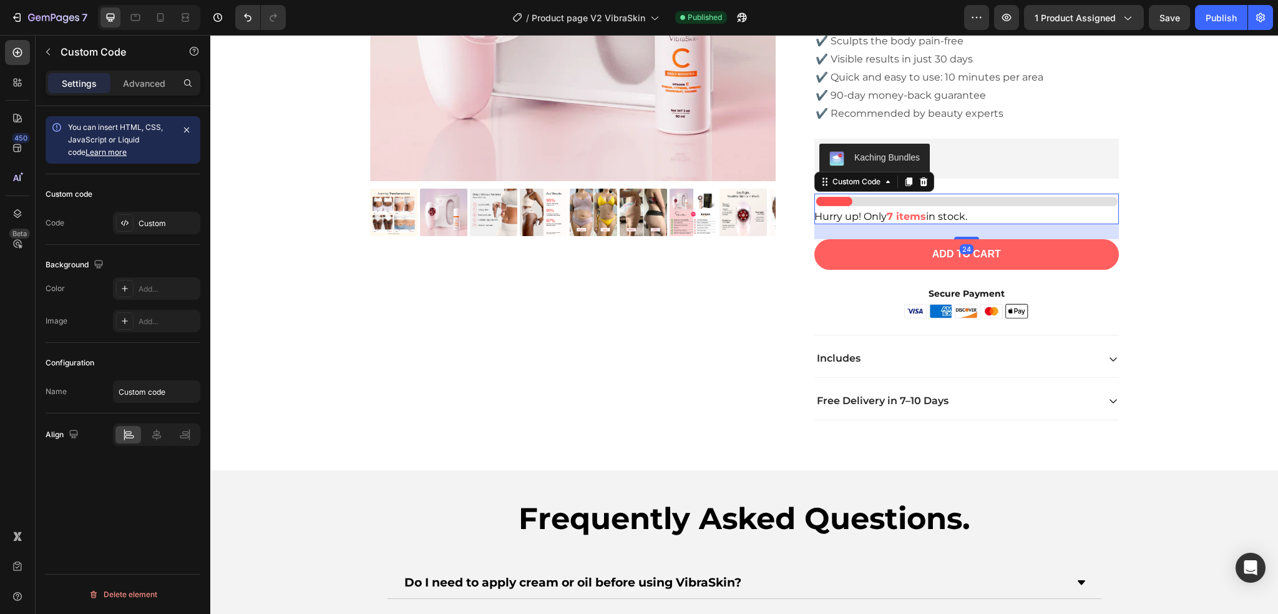
click at [1022, 205] on img at bounding box center [967, 201] width 305 height 15
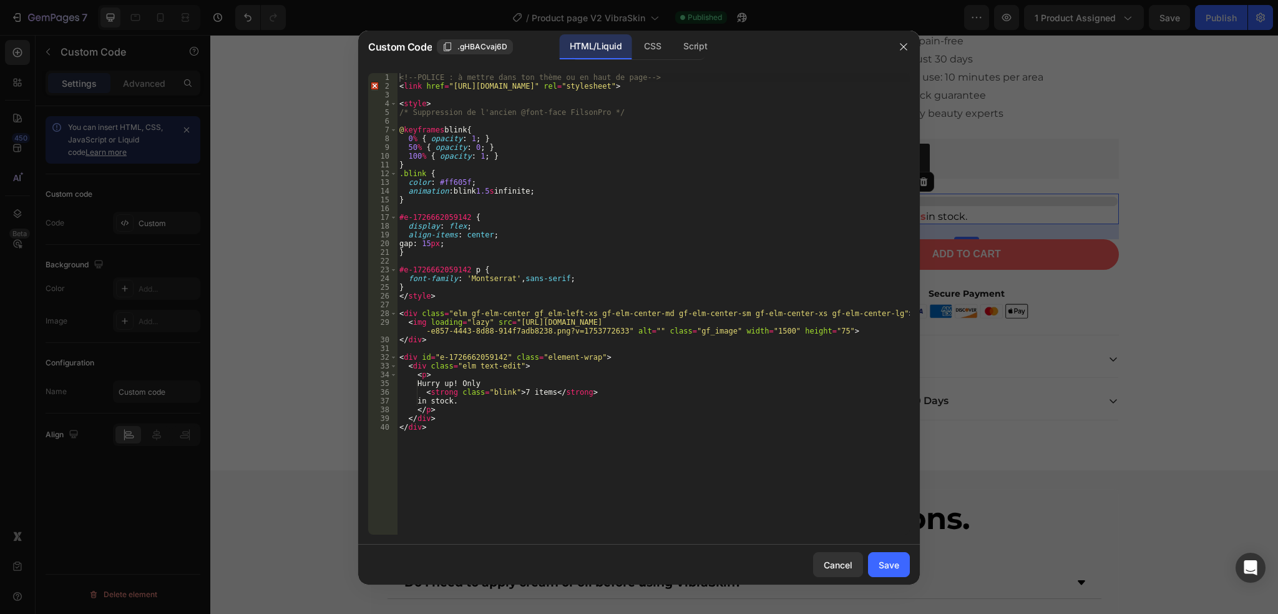
click at [455, 398] on div "<!-- POLICE : à mettre dans ton thème ou en haut de page --> < link href = "[UR…" at bounding box center [653, 312] width 513 height 479
drag, startPoint x: 422, startPoint y: 401, endPoint x: 456, endPoint y: 404, distance: 33.9
click at [456, 404] on div "<!-- POLICE : à mettre dans ton thème ou en haut de page --> < link href = "[UR…" at bounding box center [653, 312] width 513 height 479
paste textarea "left before the promotion ends"
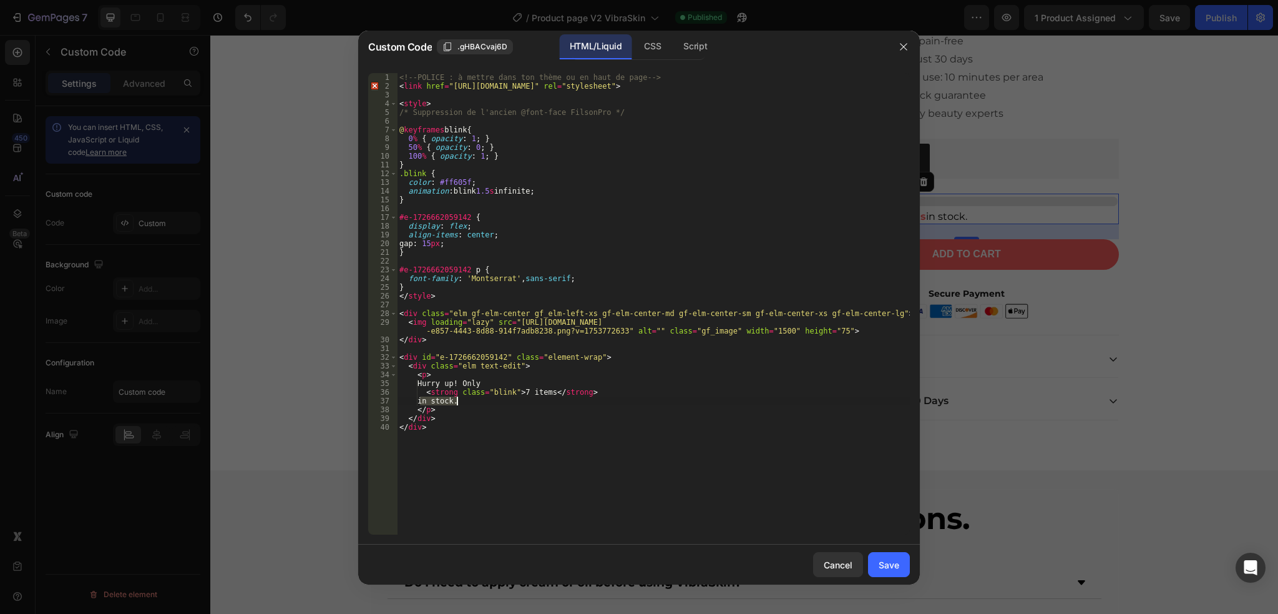
type textarea "left before the promotion ends."
click at [888, 560] on div "Save" at bounding box center [889, 564] width 21 height 13
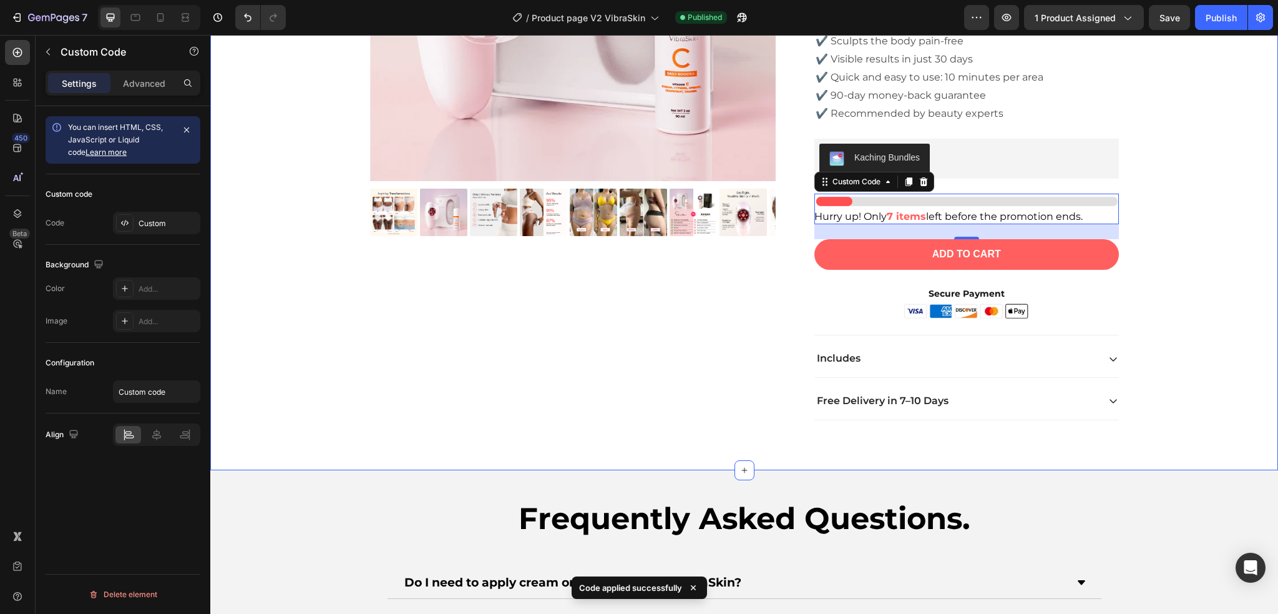
click at [1175, 229] on div "Product Images Icon Icon Icon Icon Icon Icon List 2,500+ Verified Reviews! Text…" at bounding box center [744, 107] width 1049 height 665
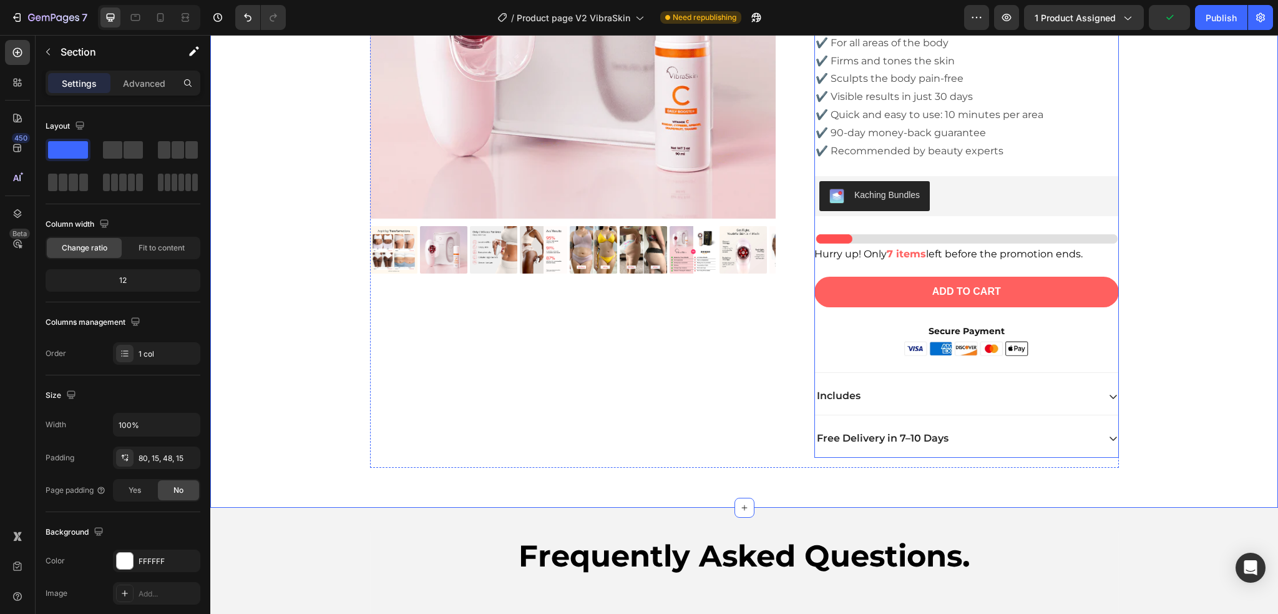
scroll to position [4182, 0]
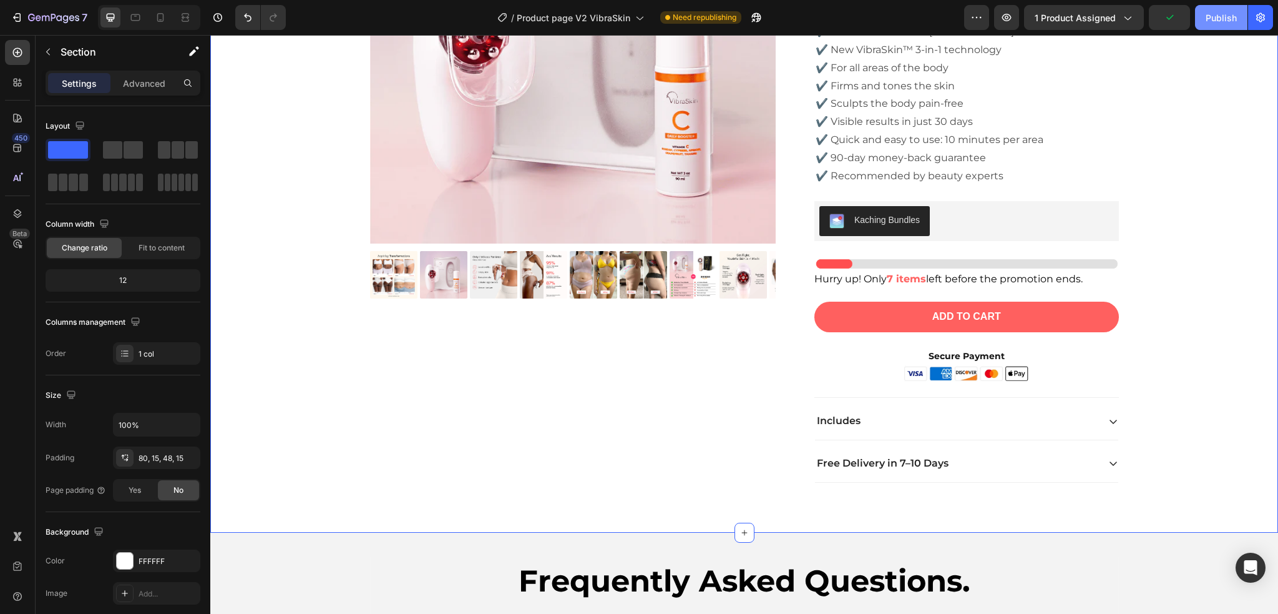
click at [1219, 17] on div "Publish" at bounding box center [1221, 17] width 31 height 13
click at [159, 21] on icon at bounding box center [160, 17] width 7 height 9
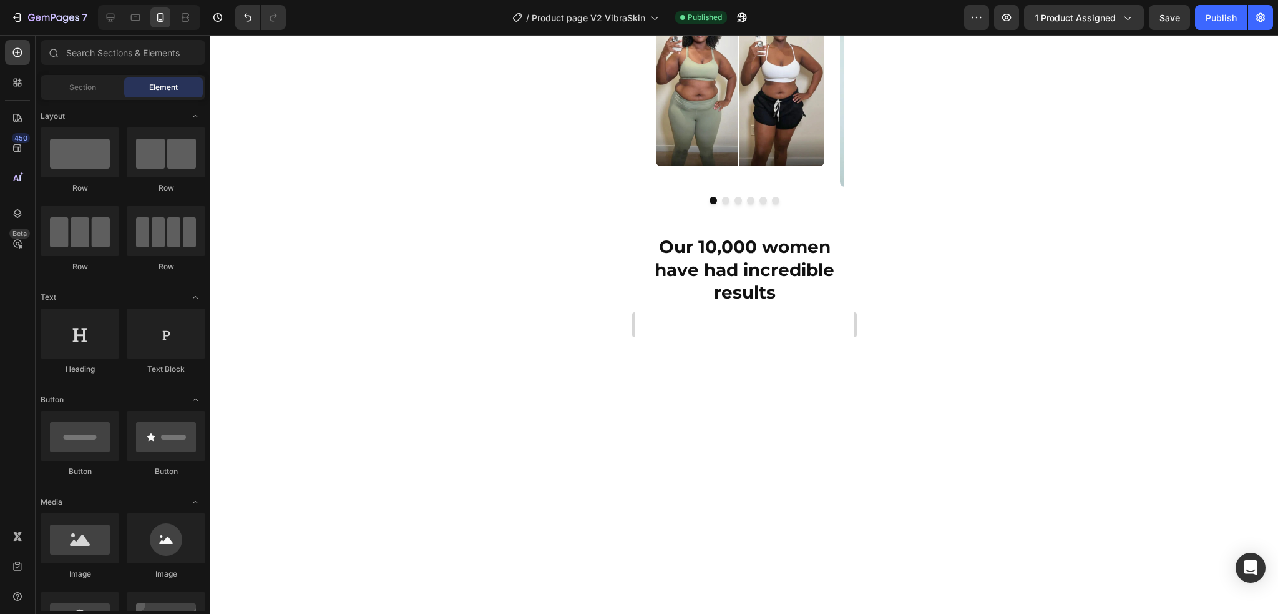
scroll to position [2428, 0]
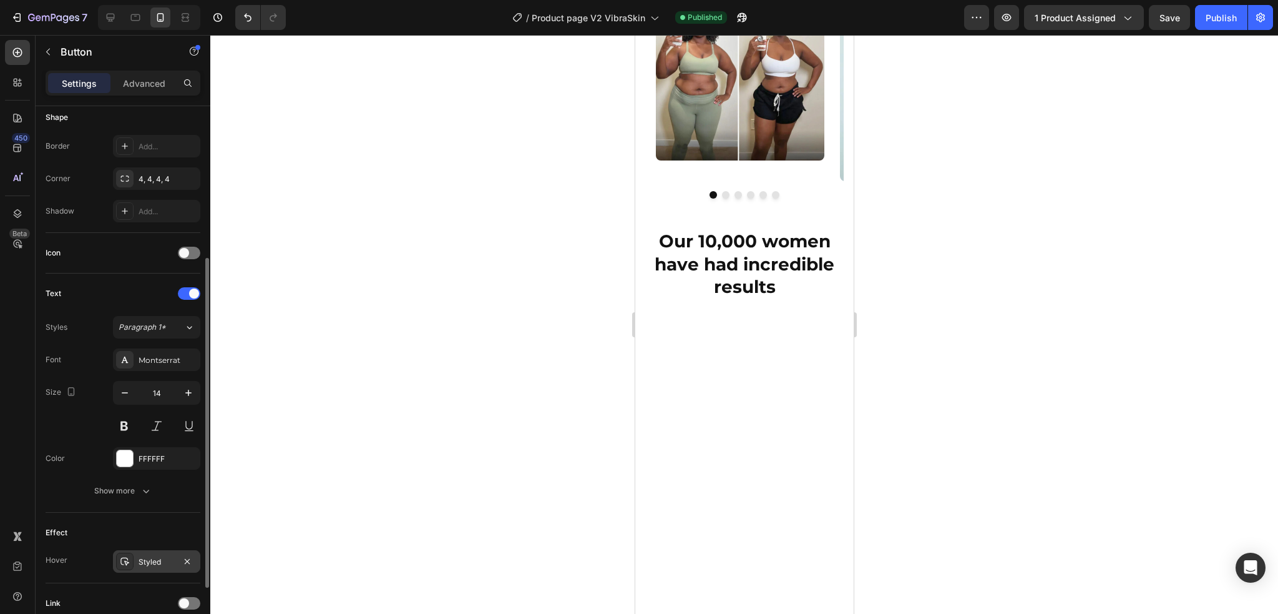
scroll to position [312, 0]
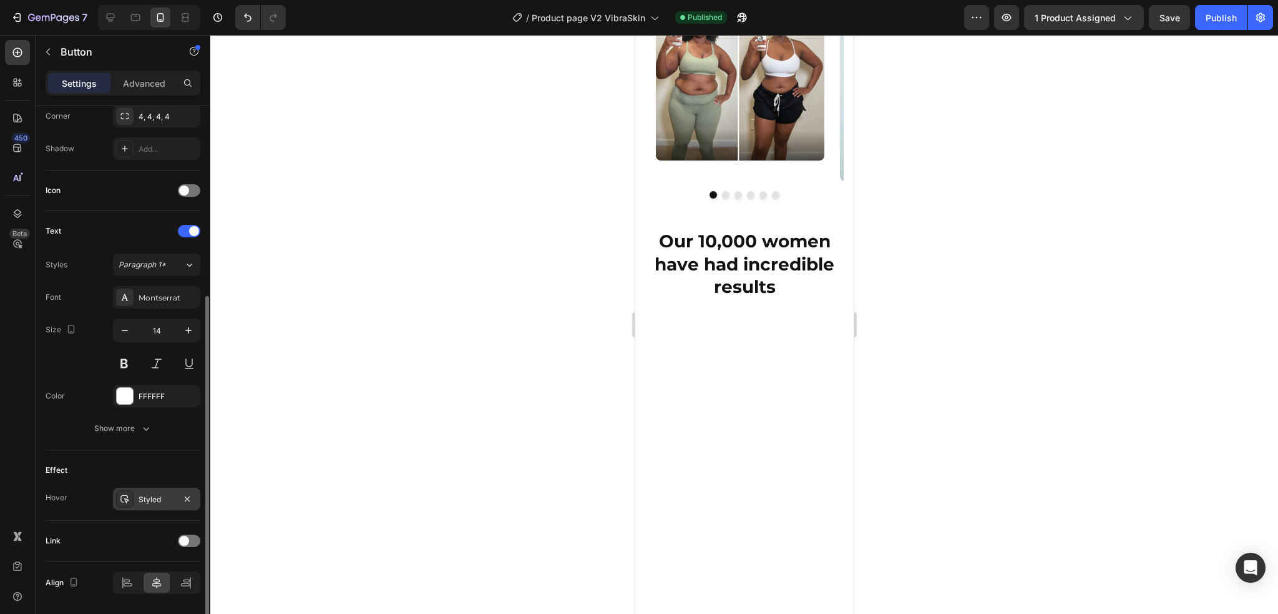
click at [155, 499] on div "Styled" at bounding box center [157, 499] width 36 height 11
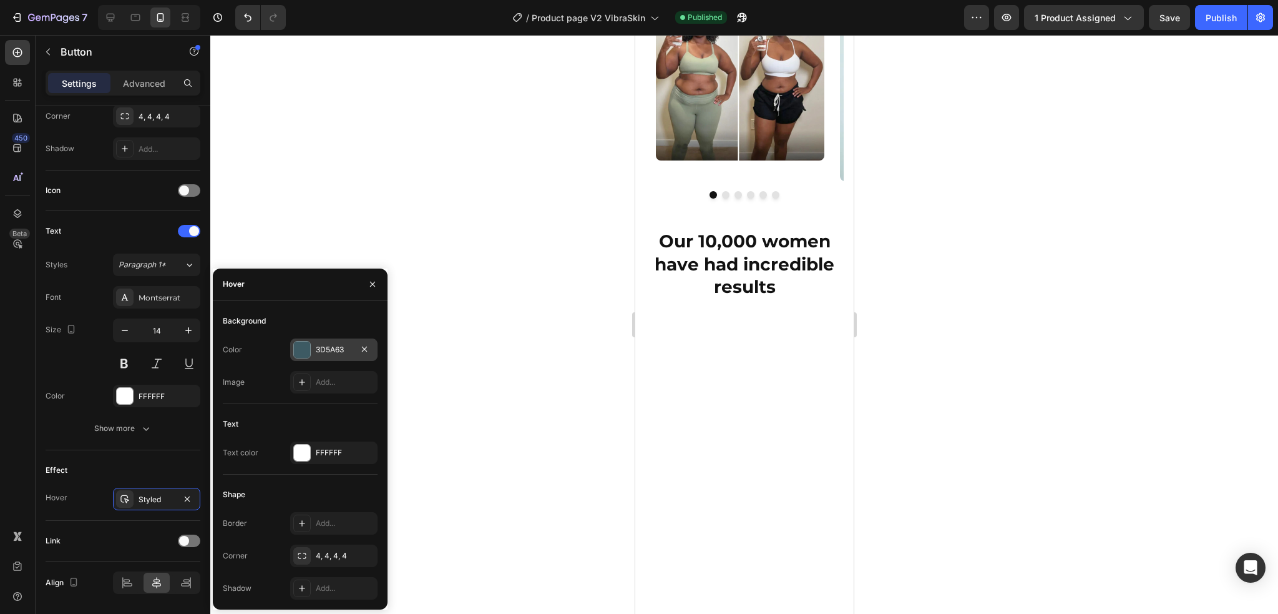
click at [316, 345] on div "3D5A63" at bounding box center [334, 349] width 36 height 11
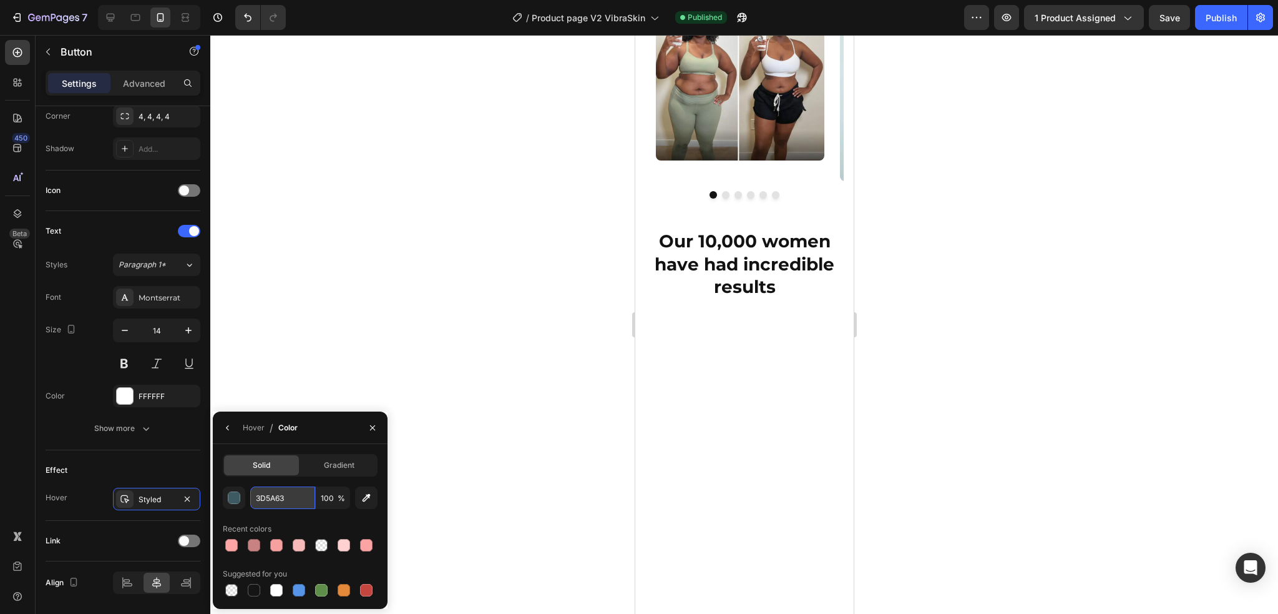
click at [287, 487] on input "3D5A63" at bounding box center [282, 497] width 65 height 22
paste input "left before the promotion ends"
click at [298, 547] on div at bounding box center [299, 545] width 12 height 12
type input "F7B9B9"
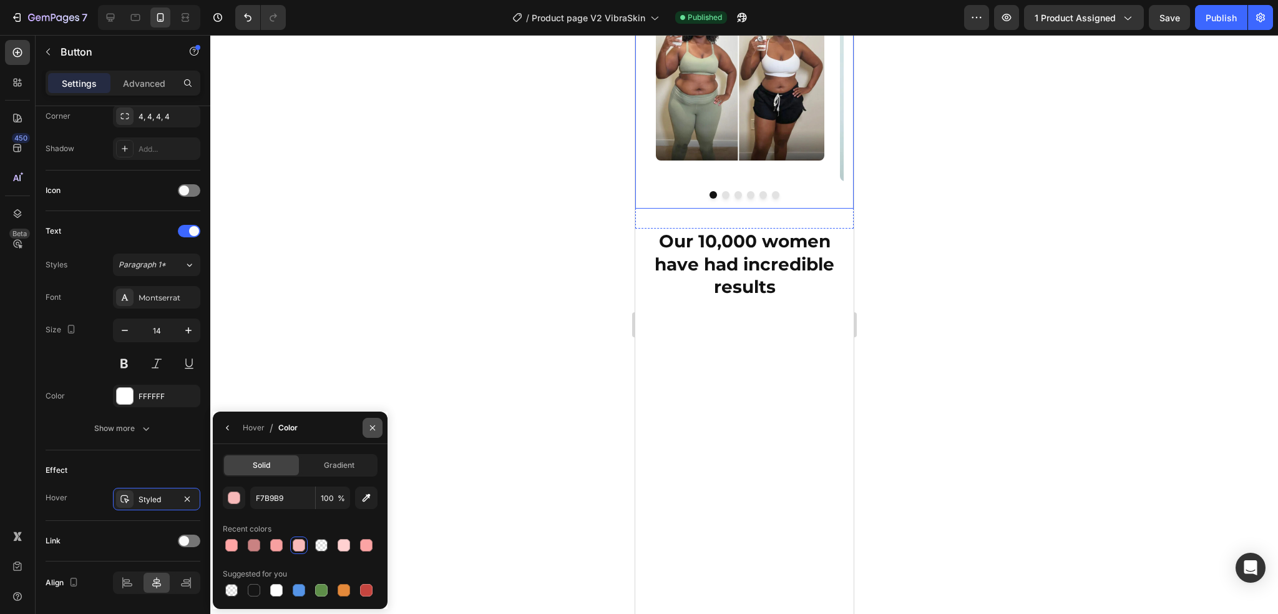
click at [372, 423] on icon "button" at bounding box center [373, 428] width 10 height 10
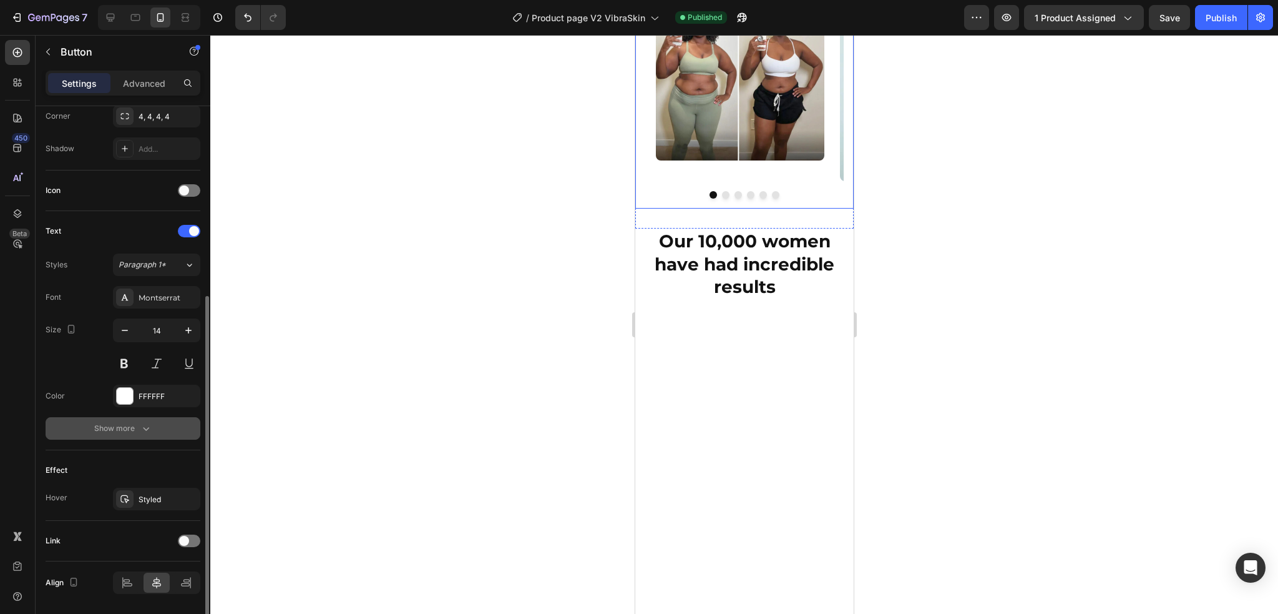
scroll to position [350, 0]
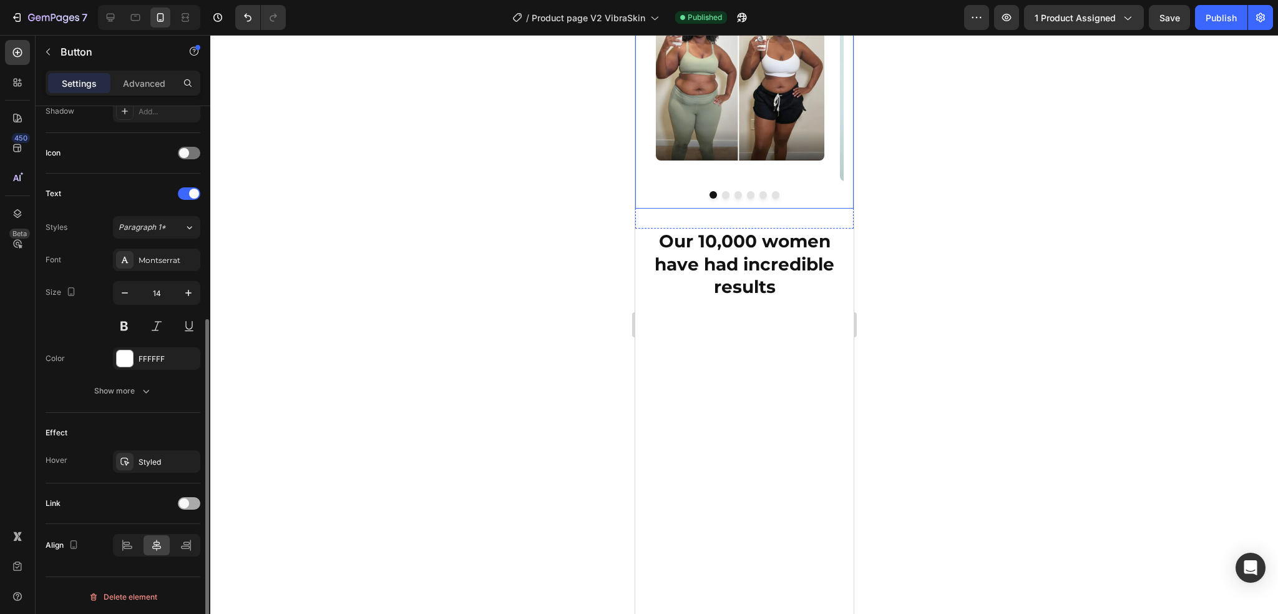
click at [187, 506] on div at bounding box center [189, 503] width 22 height 12
click at [162, 534] on div "Open page" at bounding box center [151, 534] width 64 height 11
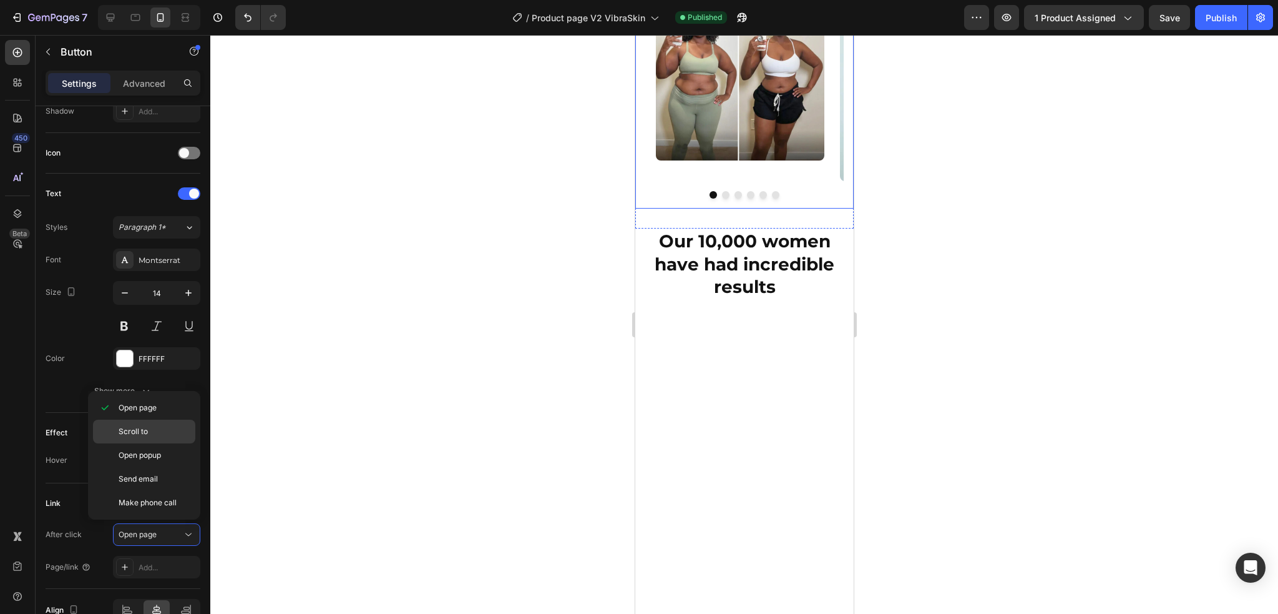
click at [165, 434] on p "Scroll to" at bounding box center [154, 431] width 71 height 11
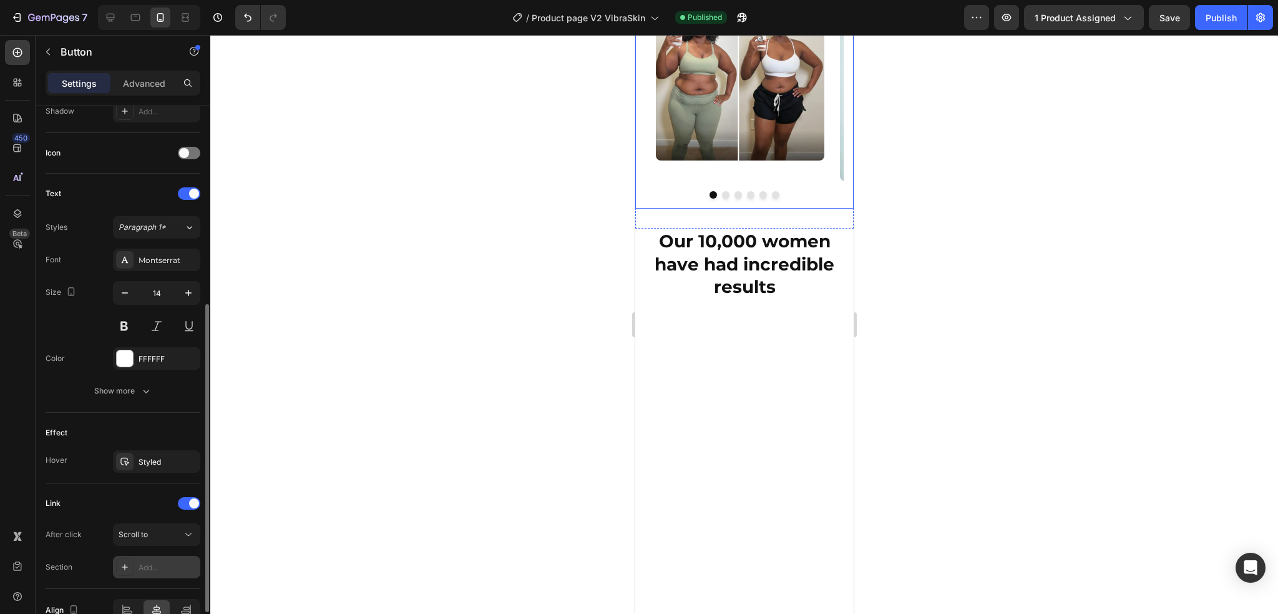
click at [151, 564] on div "Add..." at bounding box center [168, 567] width 59 height 11
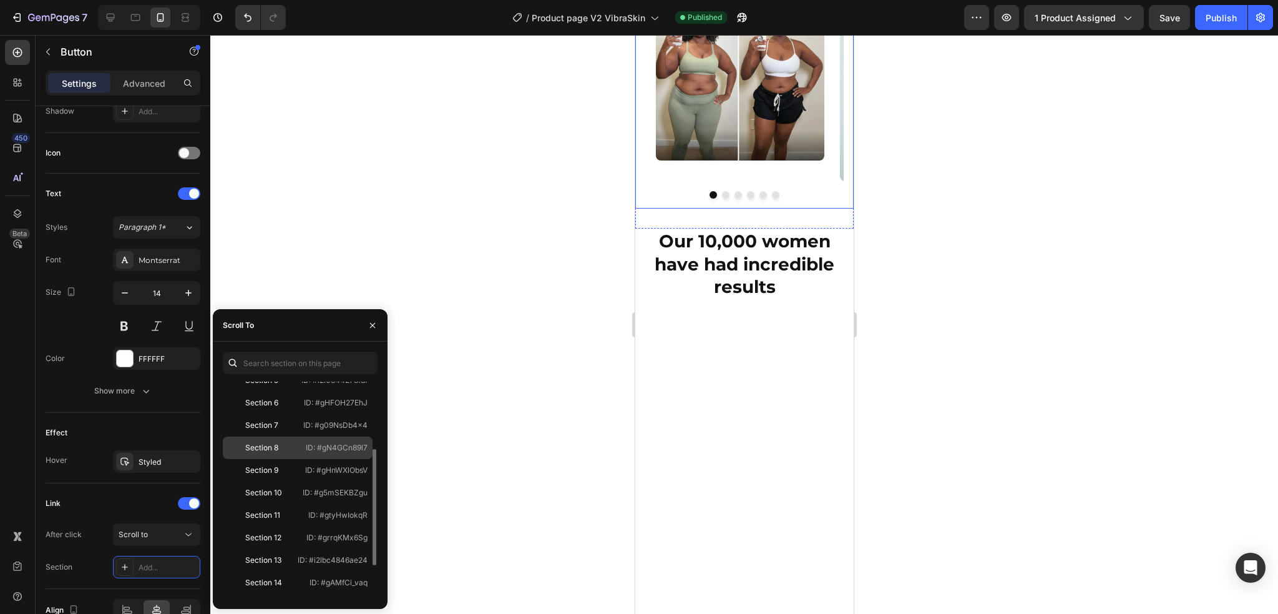
scroll to position [187, 0]
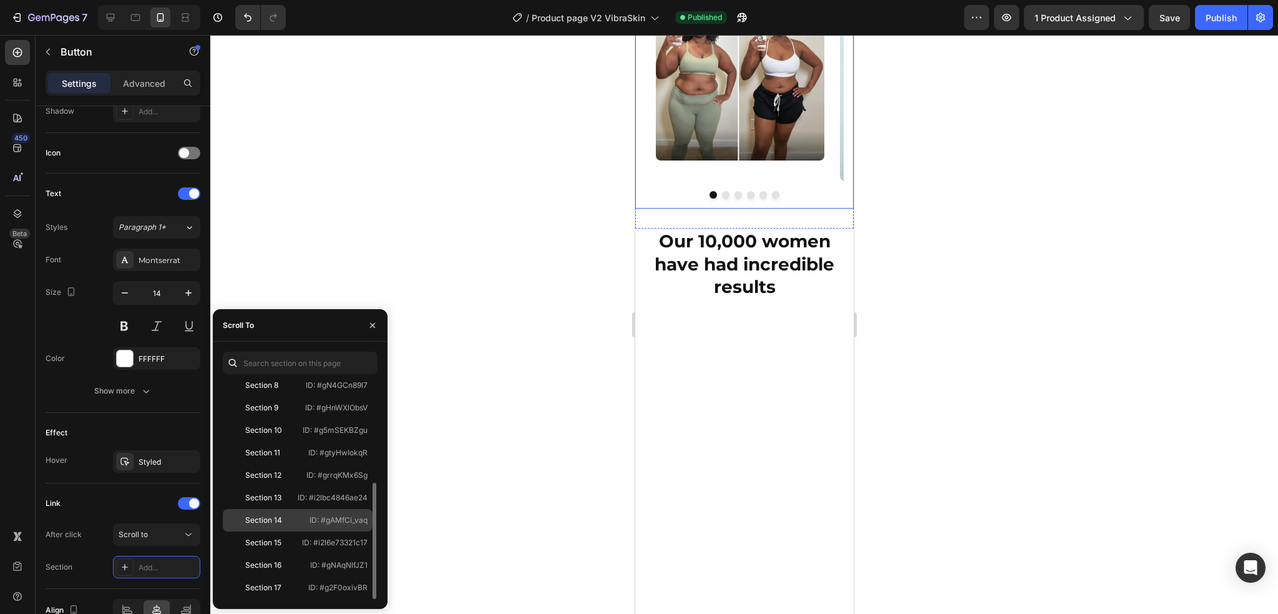
click at [270, 531] on div "Section 14 ID: #gAMfCi_vaq" at bounding box center [298, 542] width 150 height 22
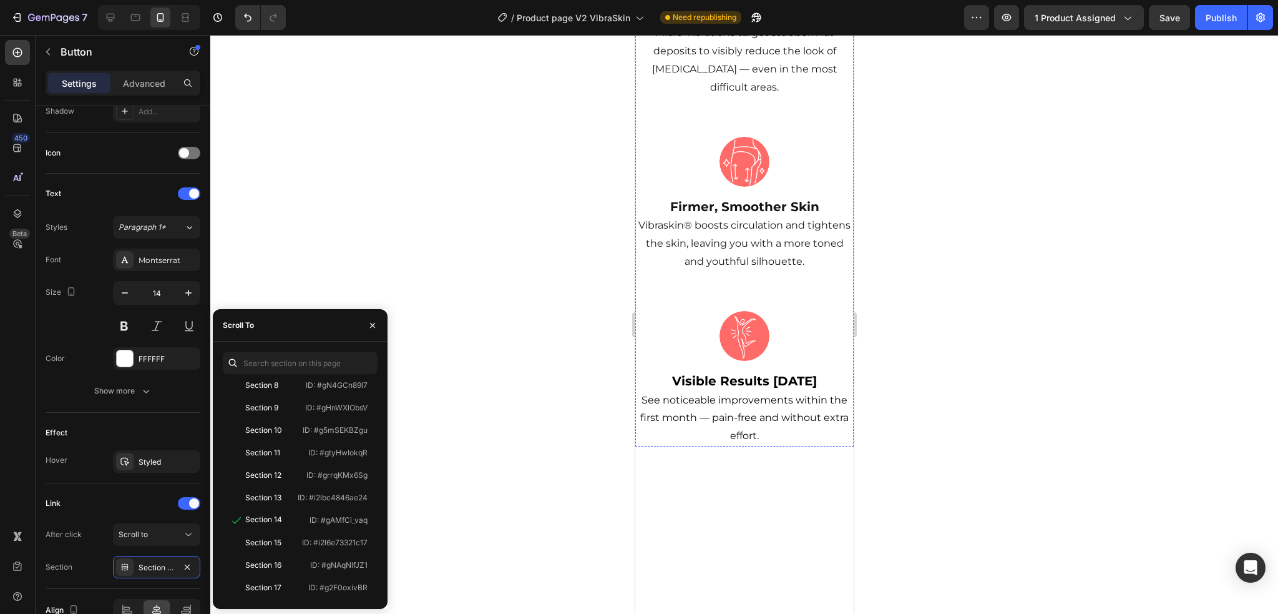
scroll to position [350, 0]
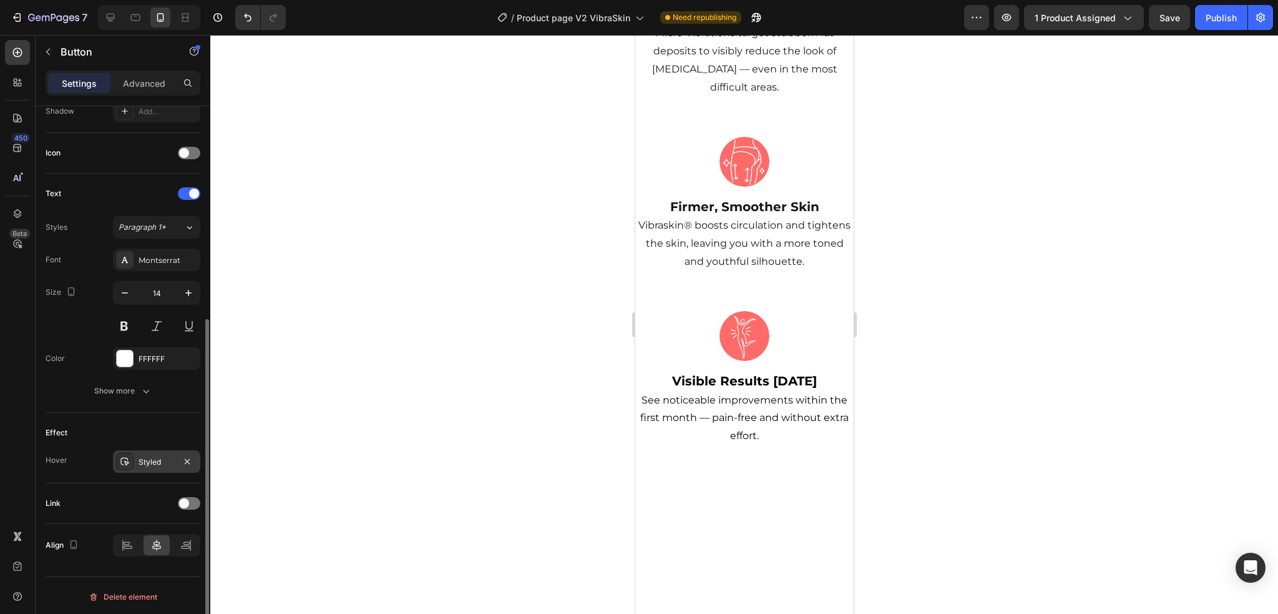
click at [157, 466] on div "Styled" at bounding box center [156, 461] width 87 height 22
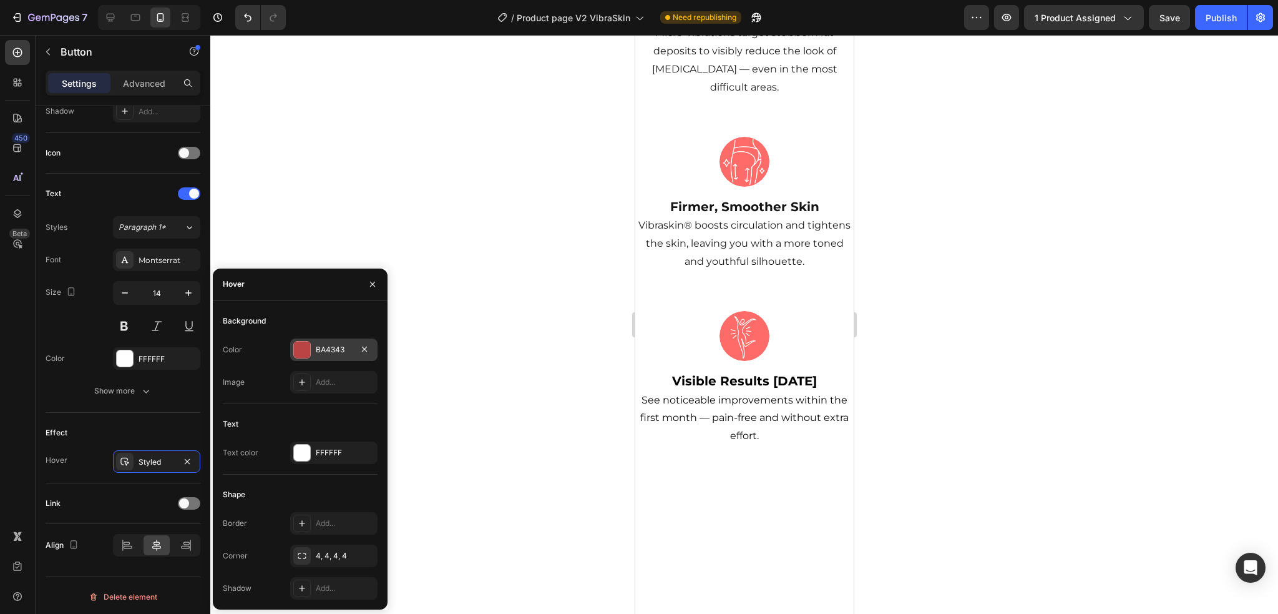
click at [340, 353] on div "BA4343" at bounding box center [334, 349] width 36 height 11
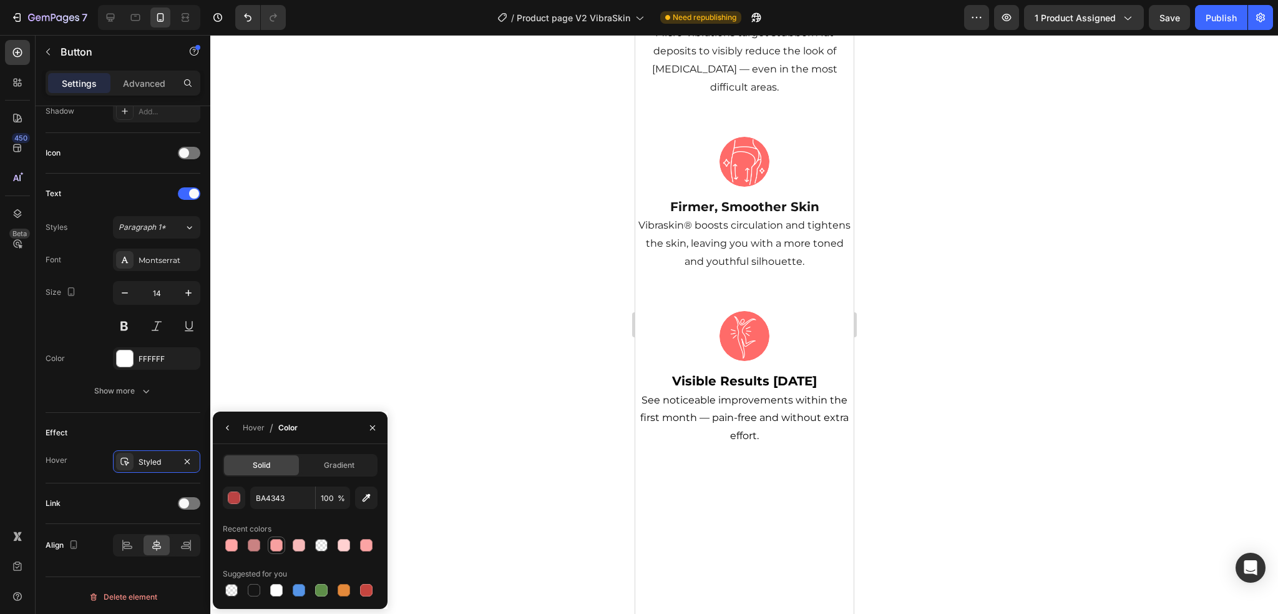
click at [279, 546] on div at bounding box center [276, 545] width 12 height 12
type input "F7A0A0"
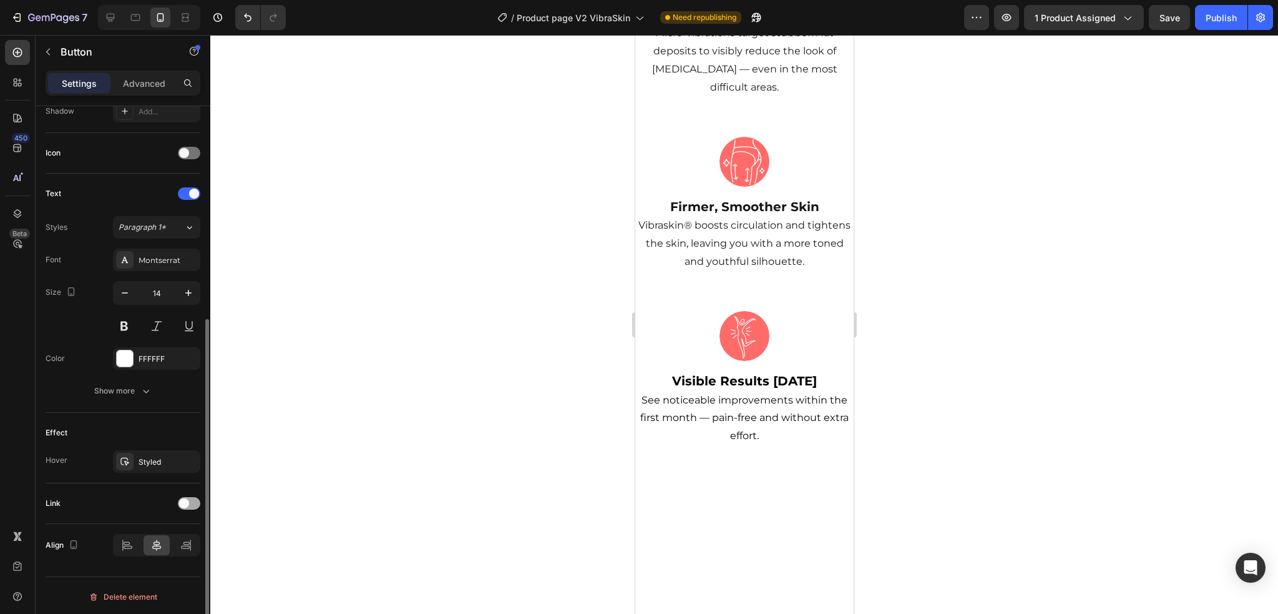
click at [182, 501] on span at bounding box center [184, 503] width 10 height 10
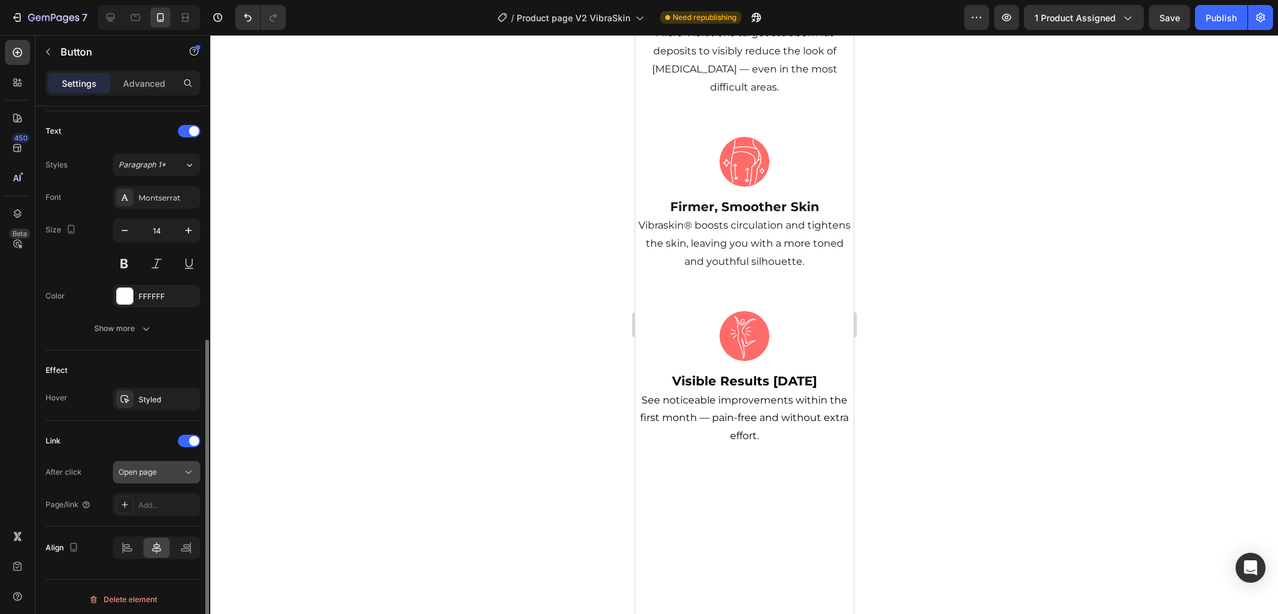
click at [159, 469] on div "Open page" at bounding box center [151, 471] width 64 height 11
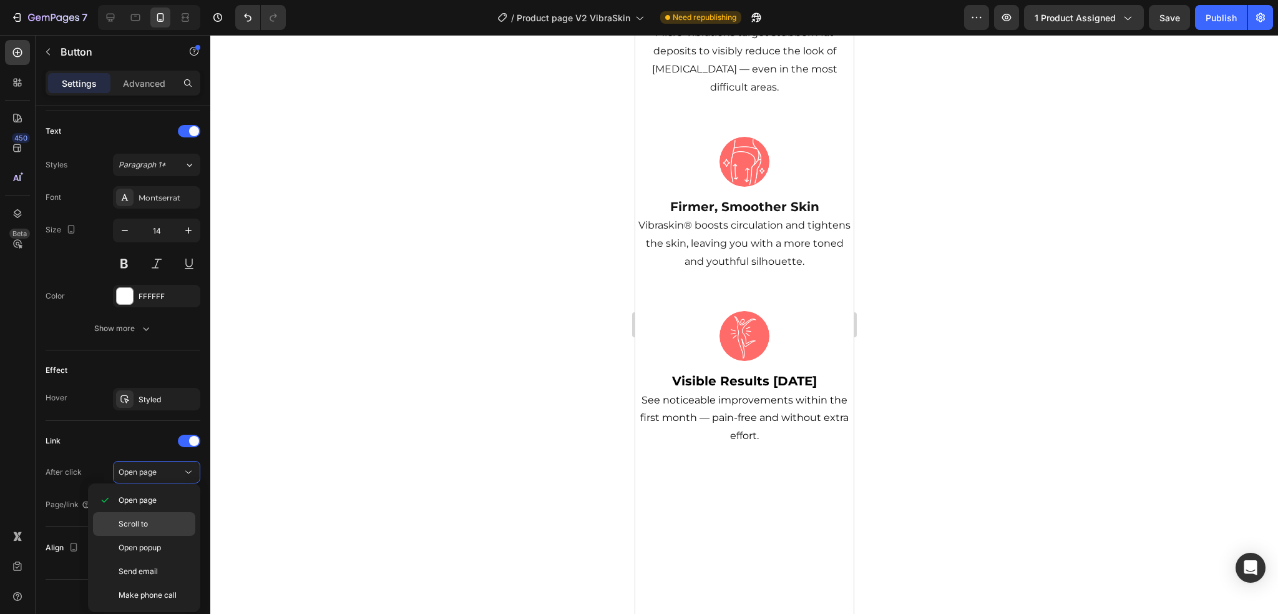
click at [130, 522] on span "Scroll to" at bounding box center [133, 523] width 29 height 11
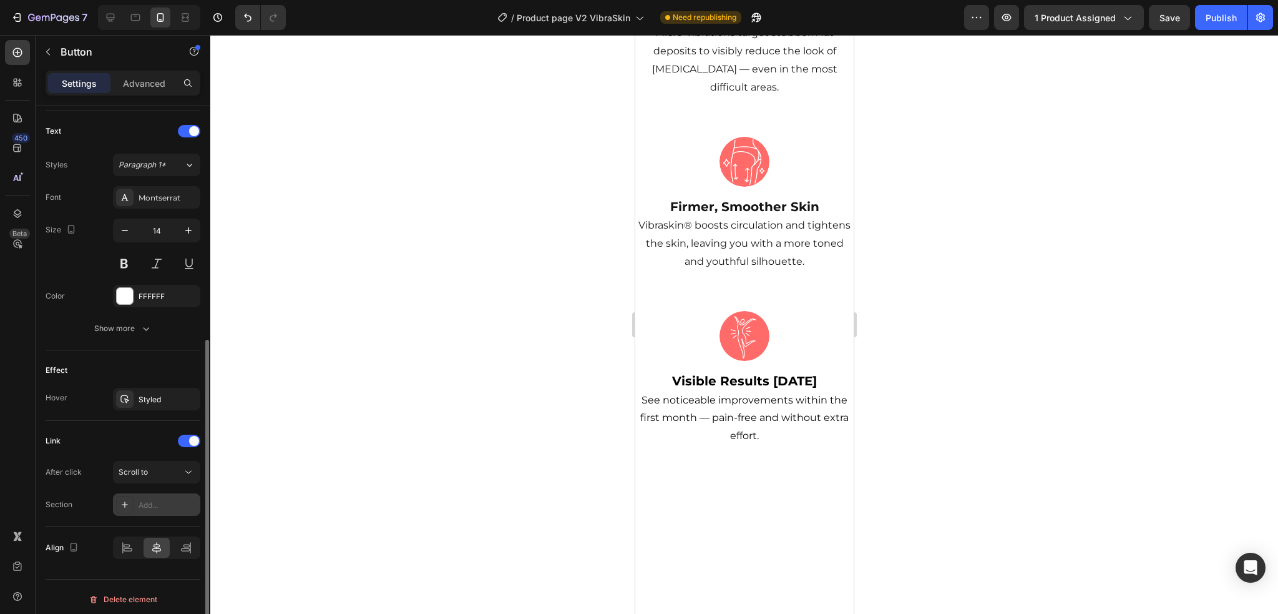
click at [142, 493] on div "Add..." at bounding box center [156, 504] width 87 height 22
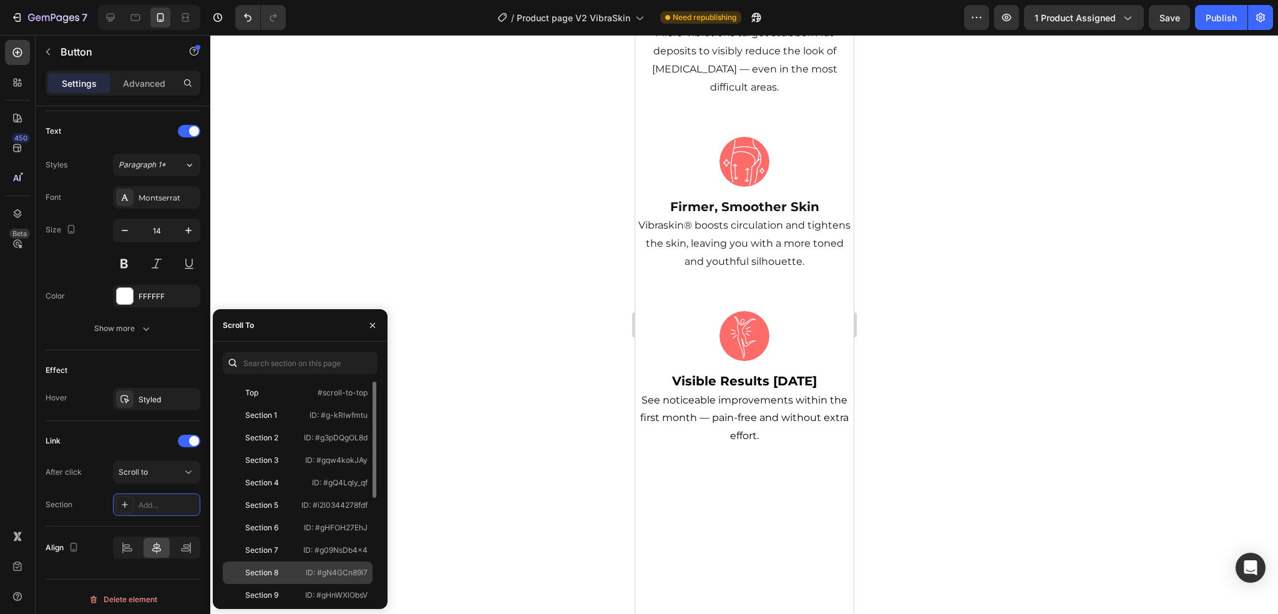
scroll to position [187, 0]
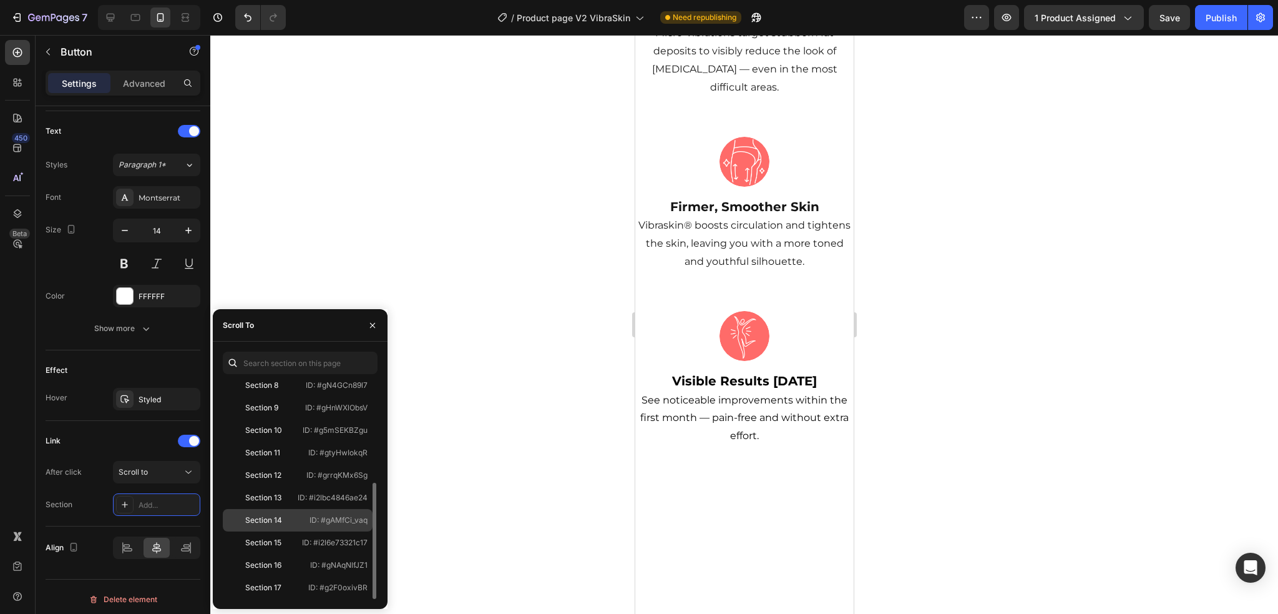
click at [263, 519] on div "Section 14" at bounding box center [263, 519] width 37 height 11
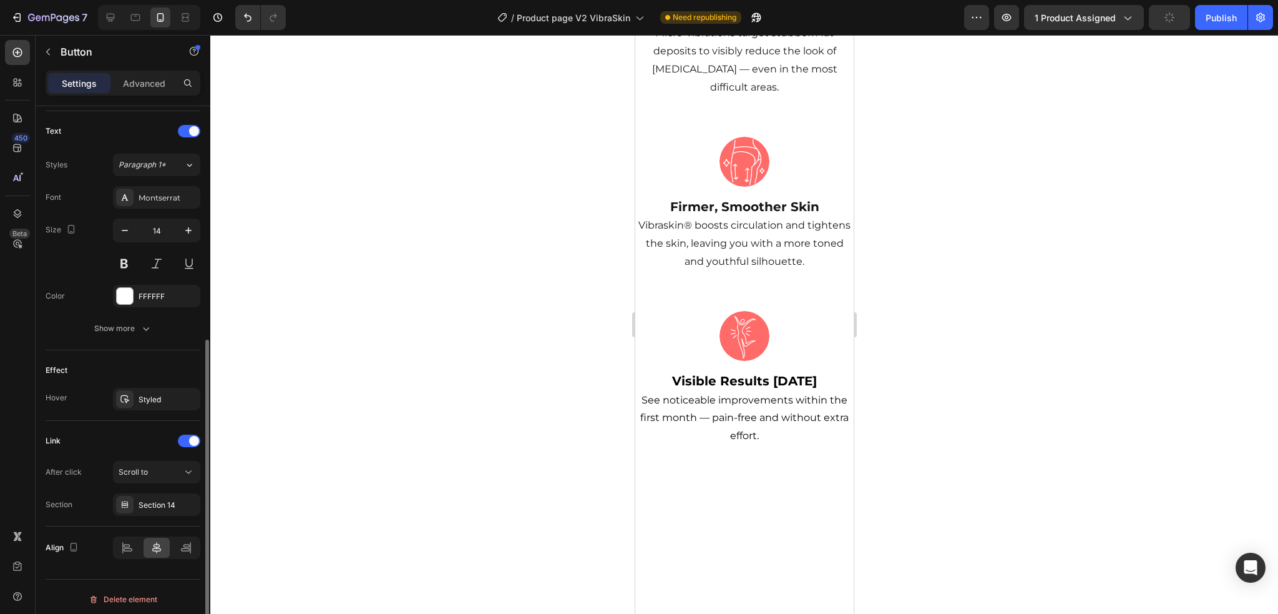
click at [142, 445] on div "Link" at bounding box center [123, 441] width 155 height 20
click at [1219, 12] on div "Publish" at bounding box center [1221, 17] width 31 height 13
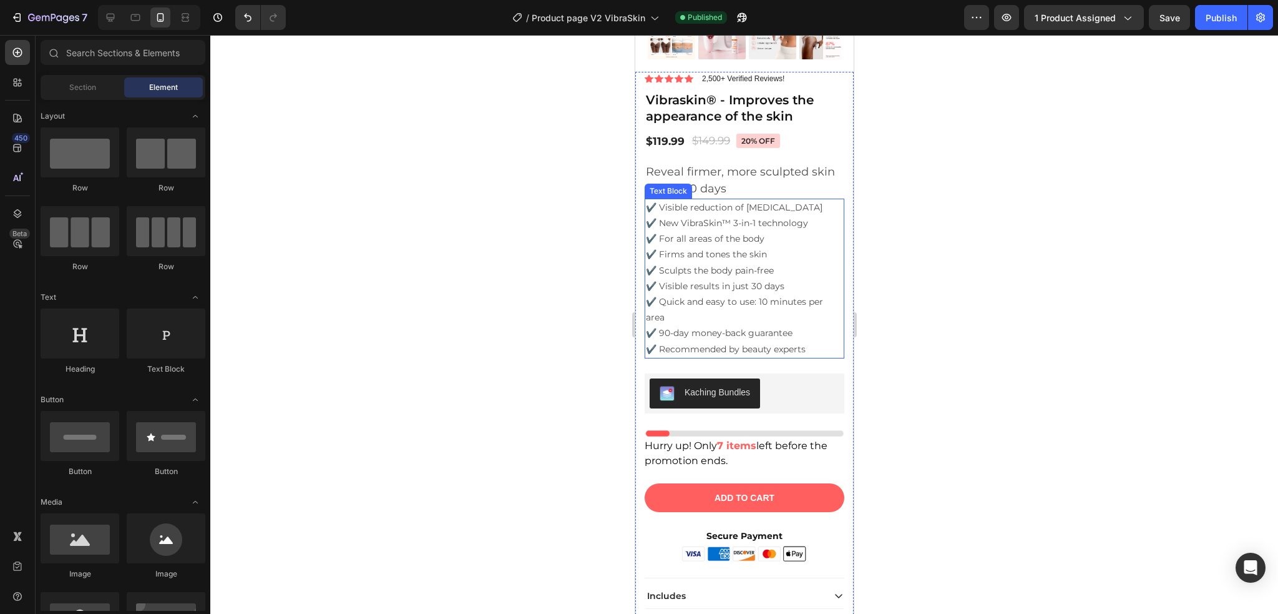
scroll to position [4737, 0]
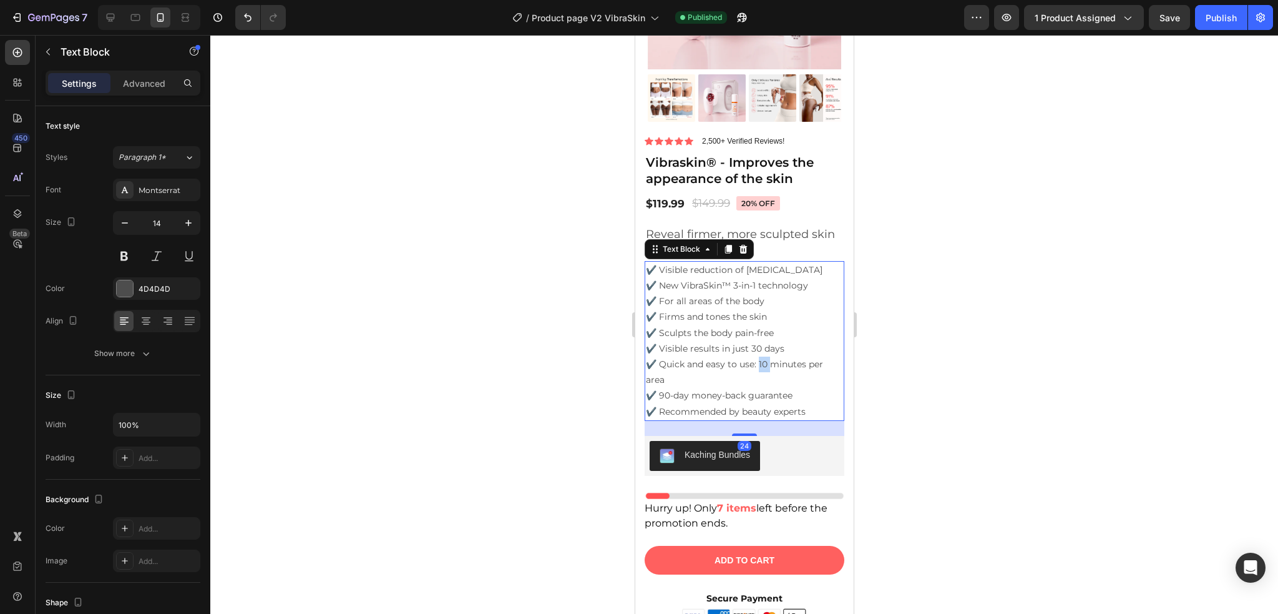
click at [765, 350] on p "✔️ Visible reduction of [MEDICAL_DATA] ✔️ New VibraSkin™ 3-in-1 technology ✔️ F…" at bounding box center [743, 340] width 197 height 157
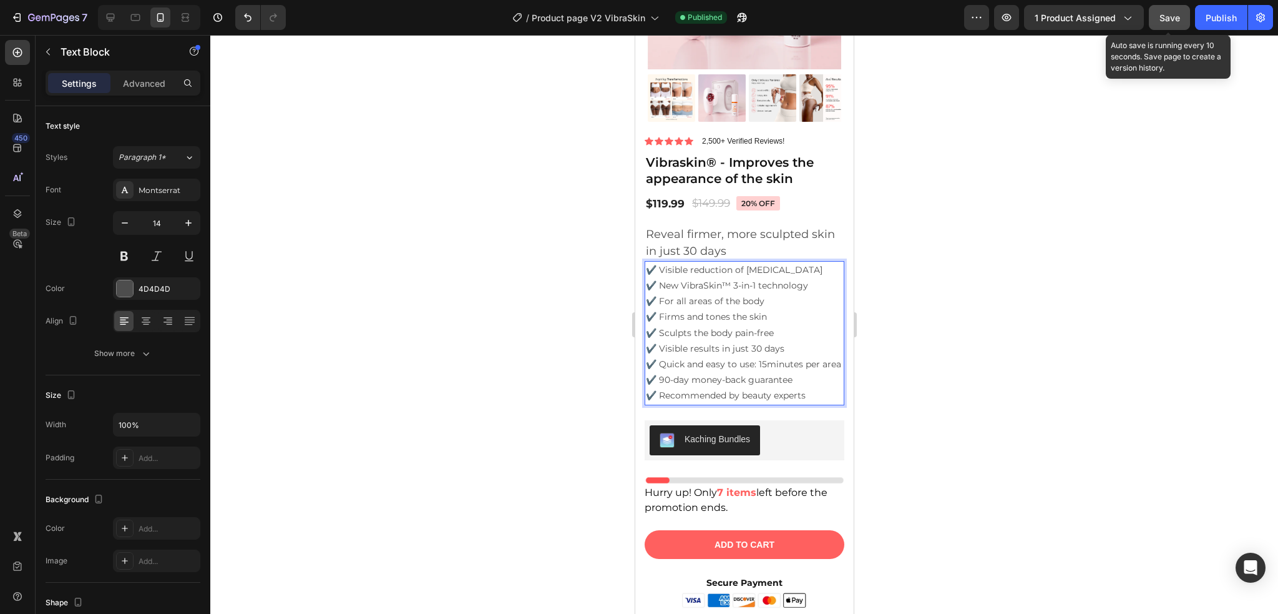
click at [1153, 14] on button "Save" at bounding box center [1169, 17] width 41 height 25
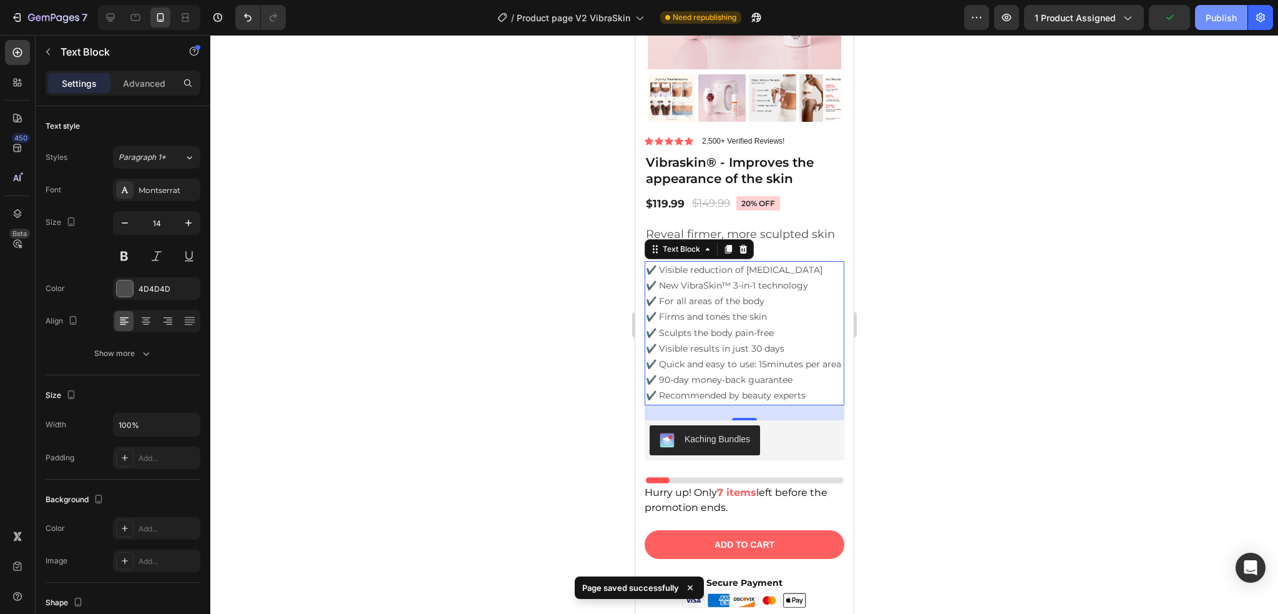
click at [1212, 22] on div "Publish" at bounding box center [1221, 17] width 31 height 13
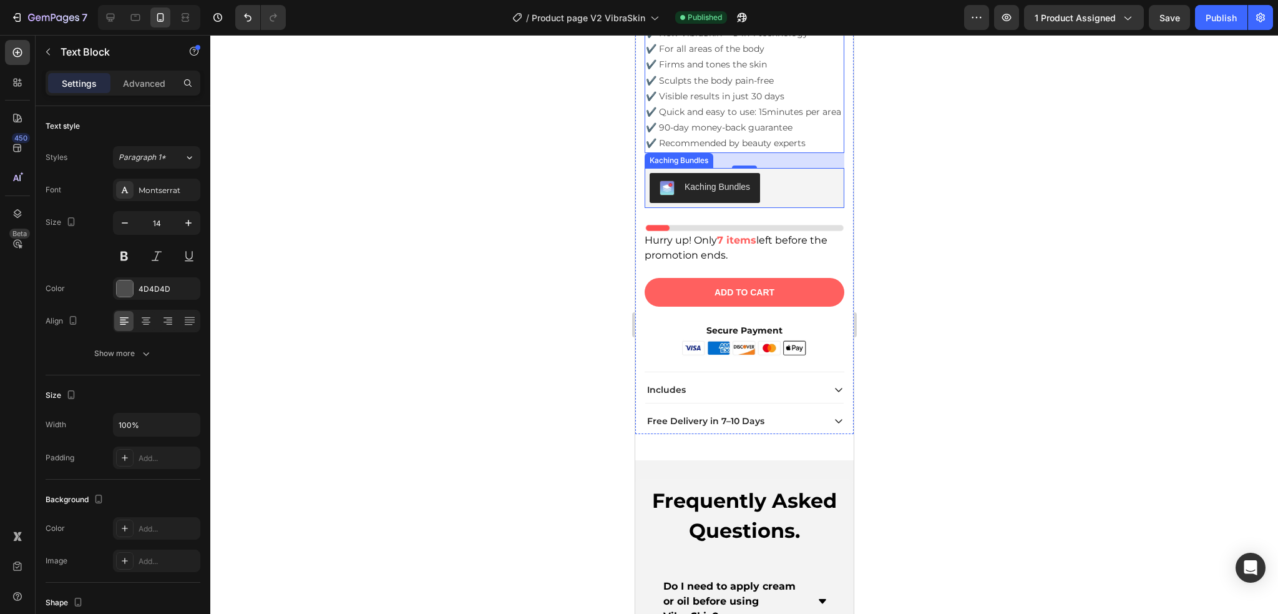
scroll to position [5111, 0]
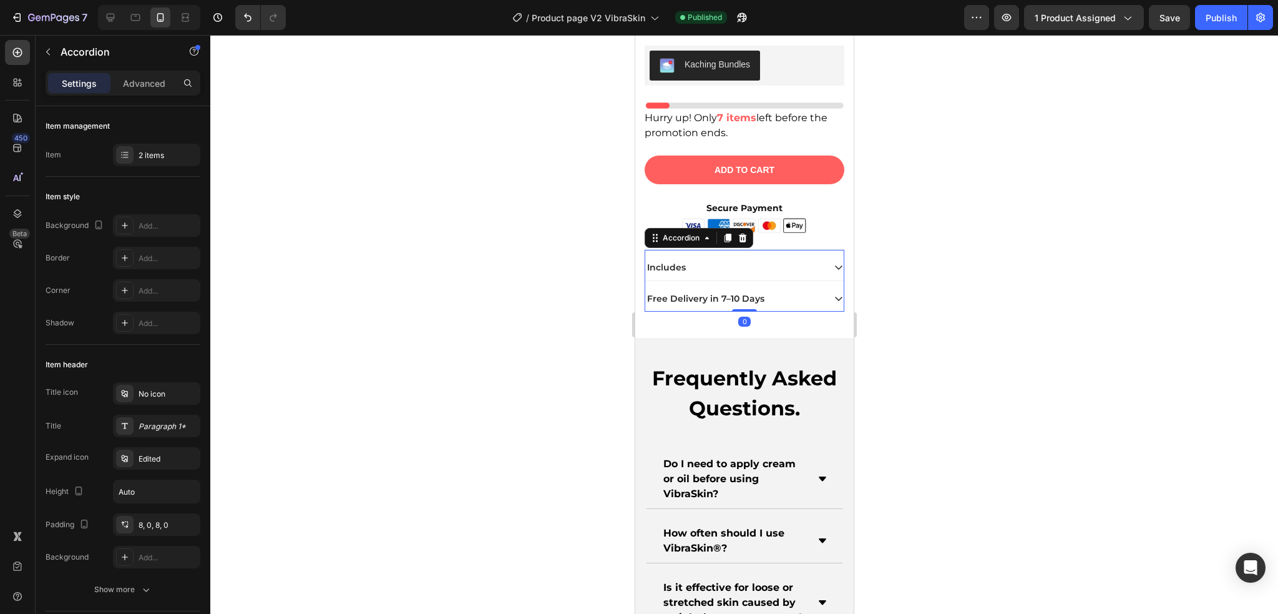
click at [786, 274] on div "Includes" at bounding box center [734, 267] width 179 height 15
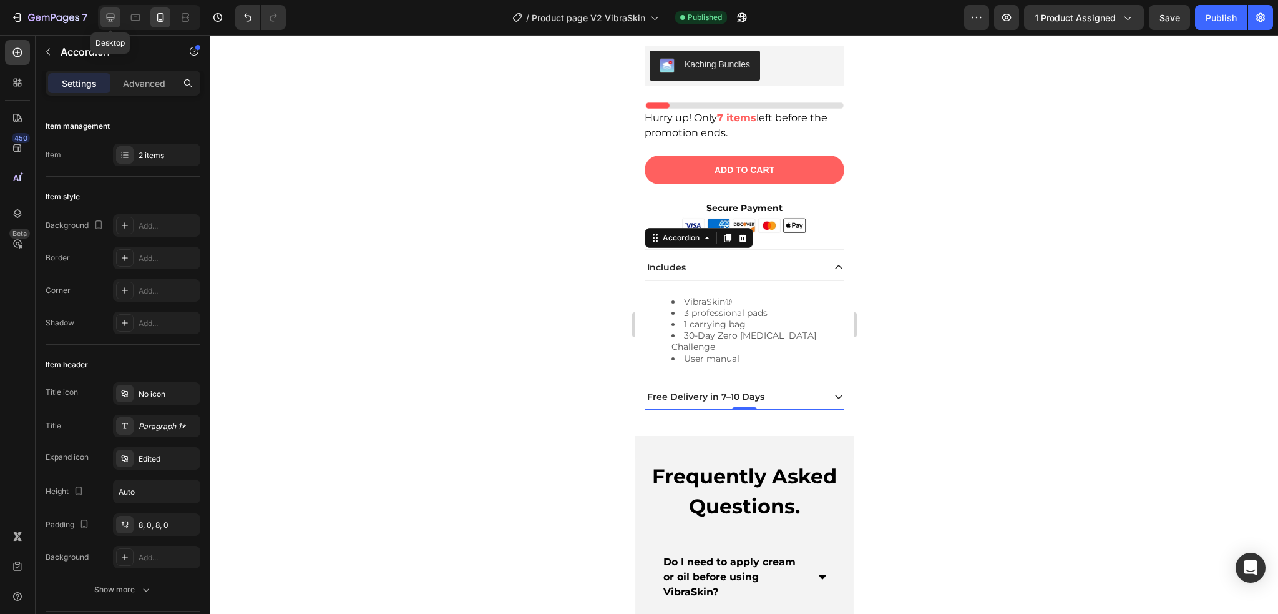
click at [115, 24] on div at bounding box center [111, 17] width 20 height 20
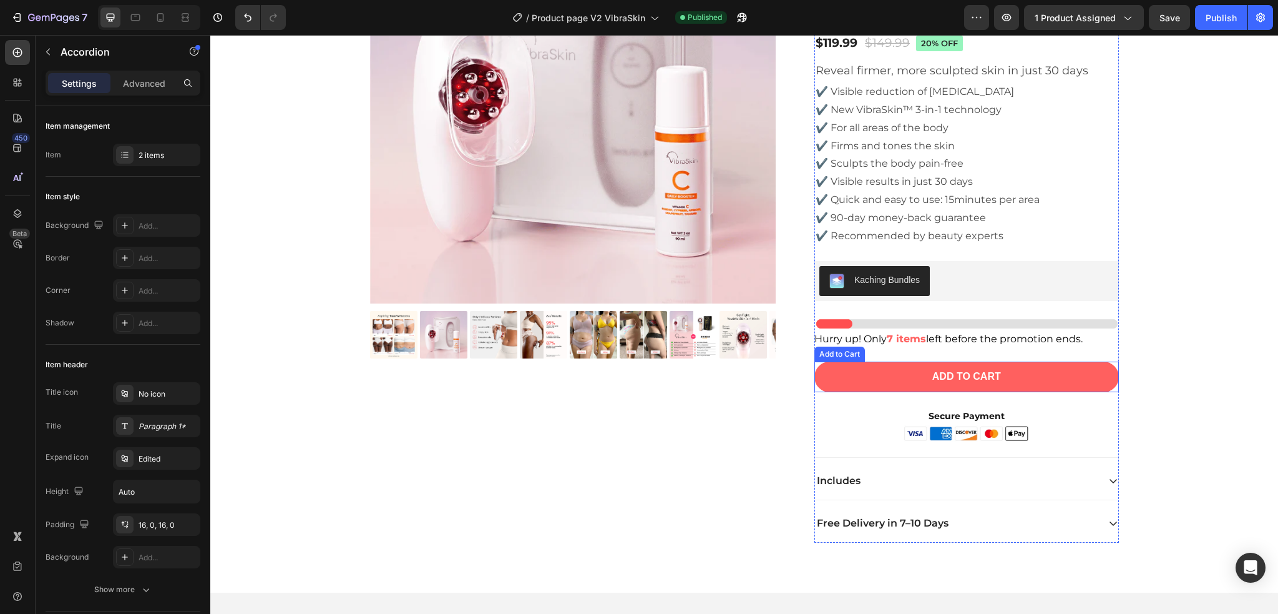
scroll to position [2856, 0]
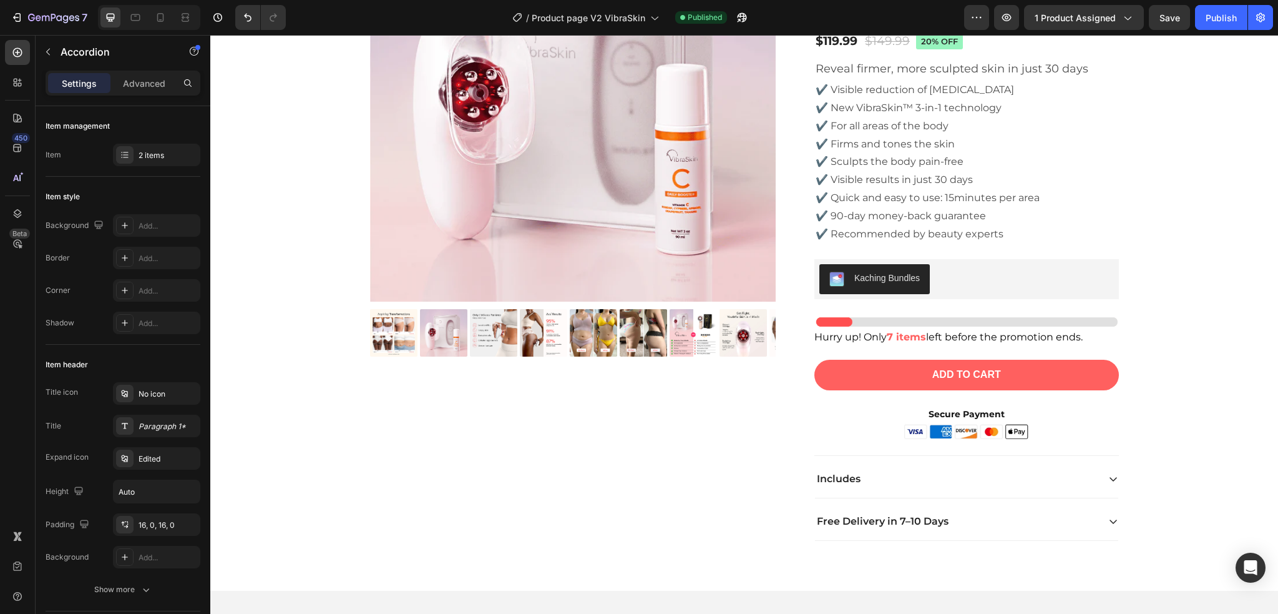
click at [969, 478] on div "Includes" at bounding box center [956, 479] width 283 height 17
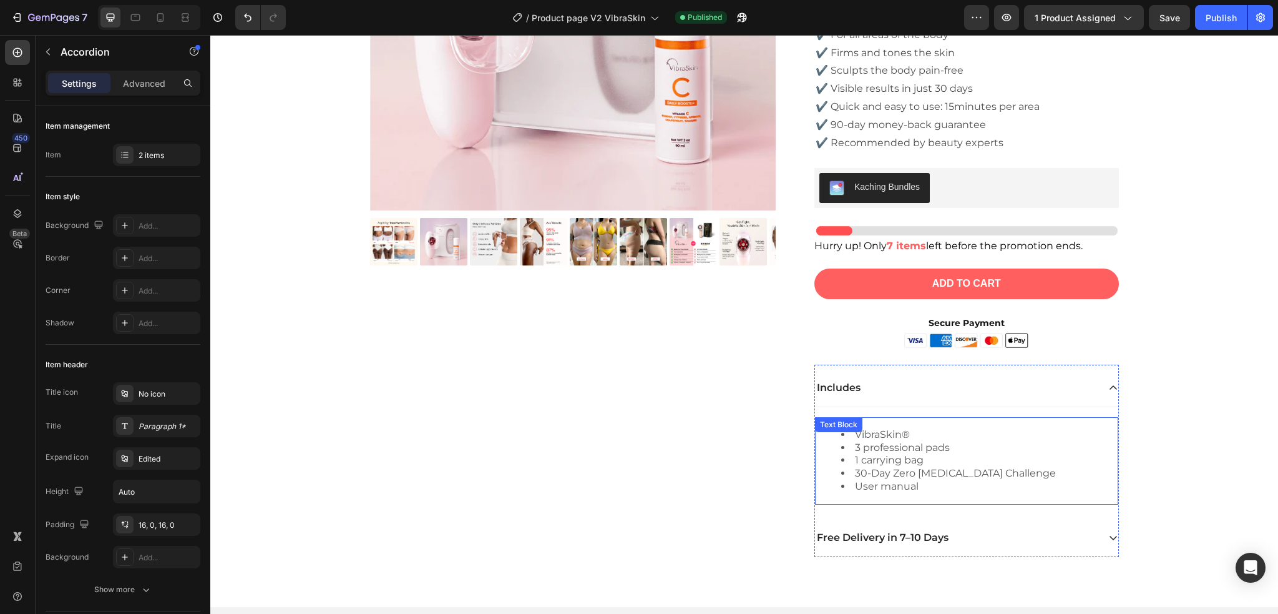
scroll to position [2981, 0]
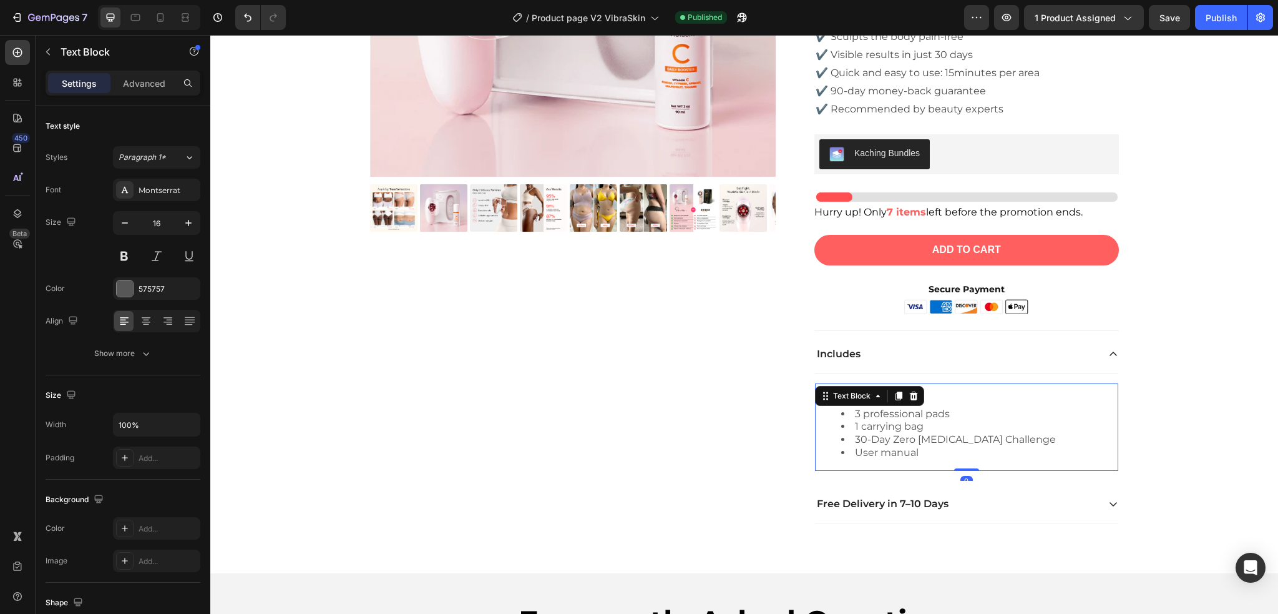
click at [933, 451] on li "User manual" at bounding box center [979, 452] width 276 height 13
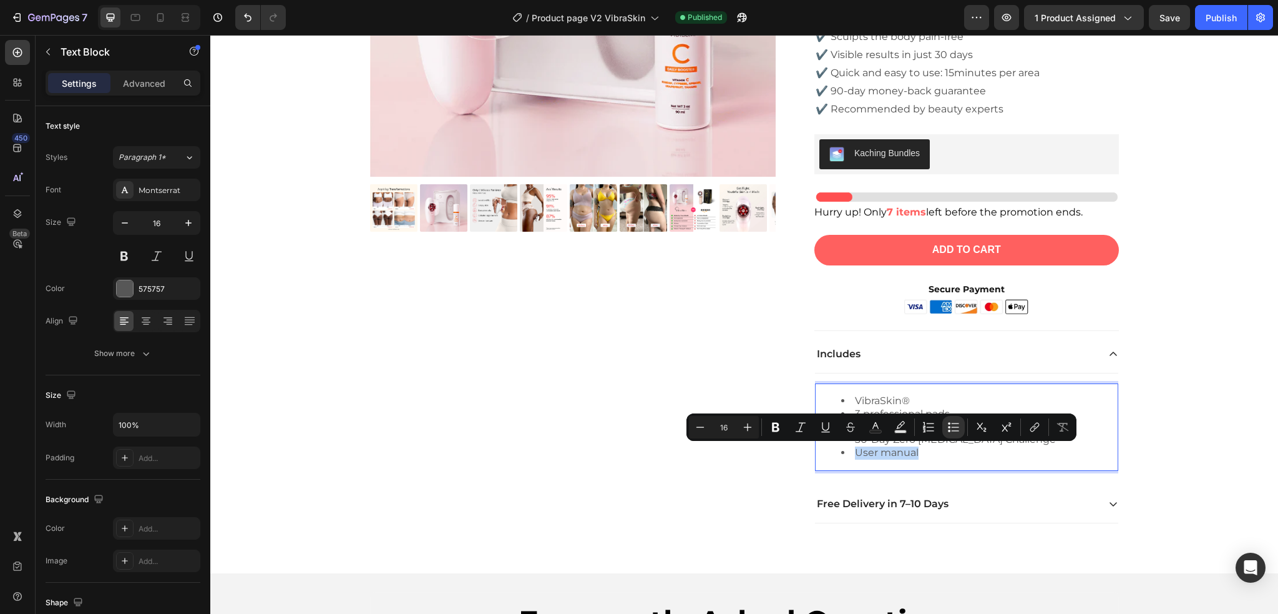
click at [933, 451] on li "User manual" at bounding box center [979, 452] width 276 height 13
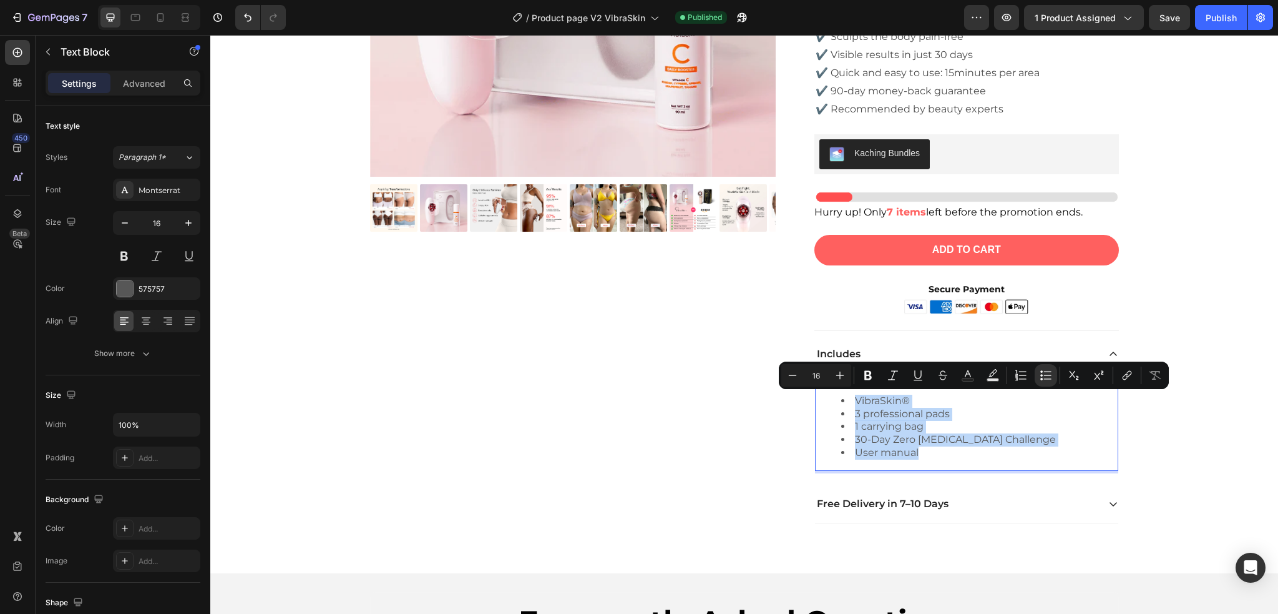
drag, startPoint x: 925, startPoint y: 450, endPoint x: 840, endPoint y: 391, distance: 103.2
click at [840, 391] on div "VibraSkin® 3 professional pads 1 carrying bag 30-Day Zero [MEDICAL_DATA] Challe…" at bounding box center [966, 426] width 303 height 87
copy ul "VibraSkin® 3 professional pads 1 carrying bag 30-Day Zero [MEDICAL_DATA] Challe…"
drag, startPoint x: 892, startPoint y: 423, endPoint x: 899, endPoint y: 421, distance: 7.0
click at [893, 421] on li "1 carrying bag" at bounding box center [979, 426] width 276 height 13
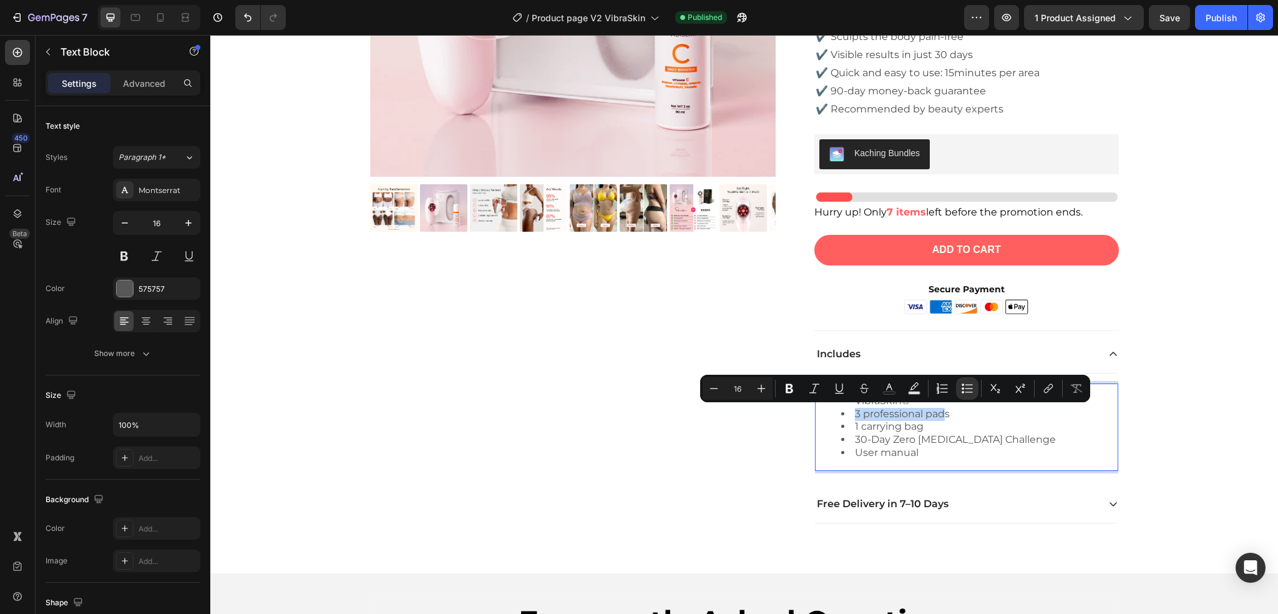
drag, startPoint x: 915, startPoint y: 417, endPoint x: 848, endPoint y: 416, distance: 66.8
click at [848, 416] on li "3 professional pads" at bounding box center [979, 414] width 276 height 13
click at [942, 409] on li "3 professional pads" at bounding box center [979, 414] width 276 height 13
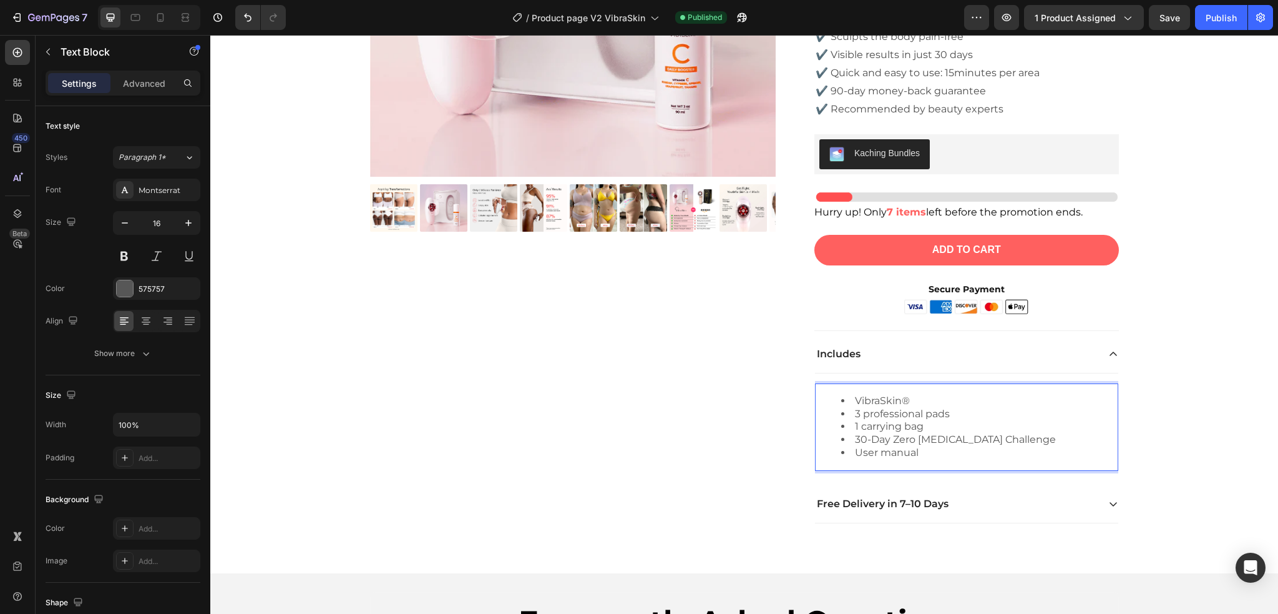
click at [949, 411] on li "3 professional pads" at bounding box center [979, 414] width 276 height 13
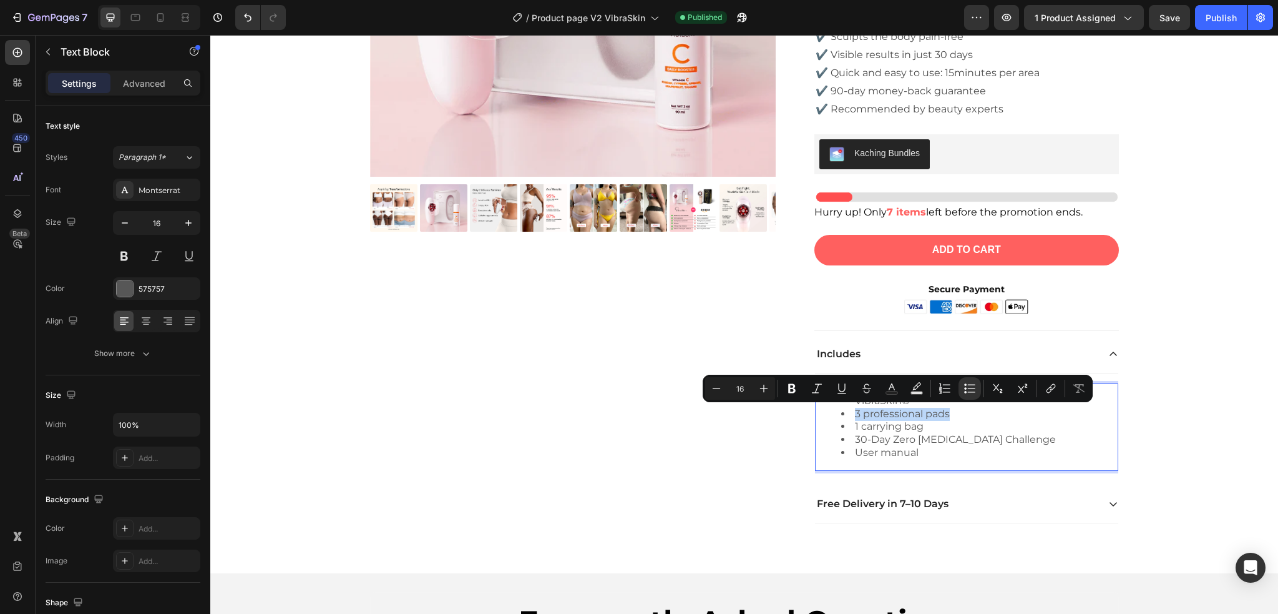
drag, startPoint x: 933, startPoint y: 418, endPoint x: 848, endPoint y: 409, distance: 85.4
click at [848, 409] on li "3 professional pads" at bounding box center [979, 414] width 276 height 13
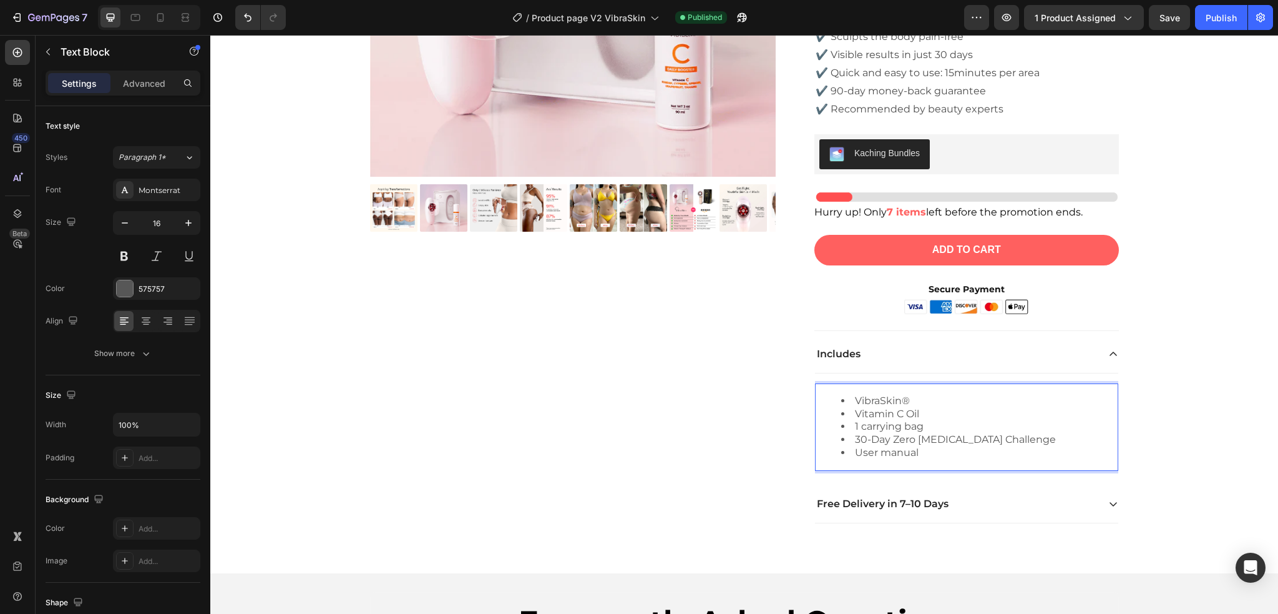
click at [936, 421] on li "1 carrying bag" at bounding box center [979, 426] width 276 height 13
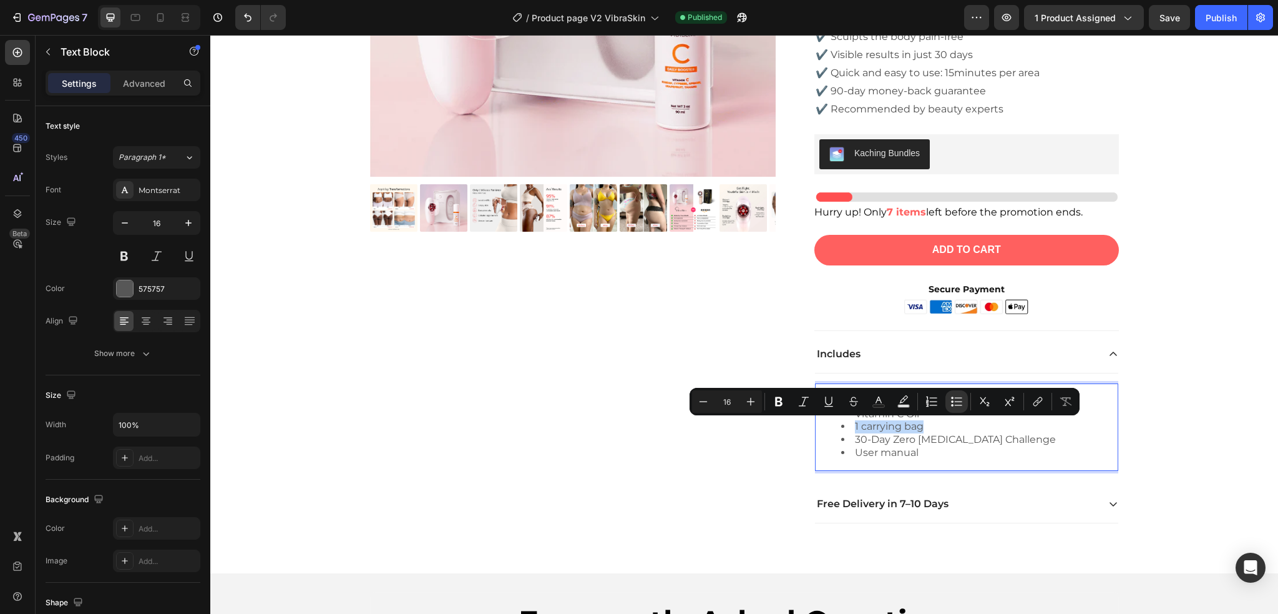
drag, startPoint x: 928, startPoint y: 424, endPoint x: 840, endPoint y: 426, distance: 87.4
click at [841, 426] on li "1 carrying bag" at bounding box center [979, 426] width 276 height 13
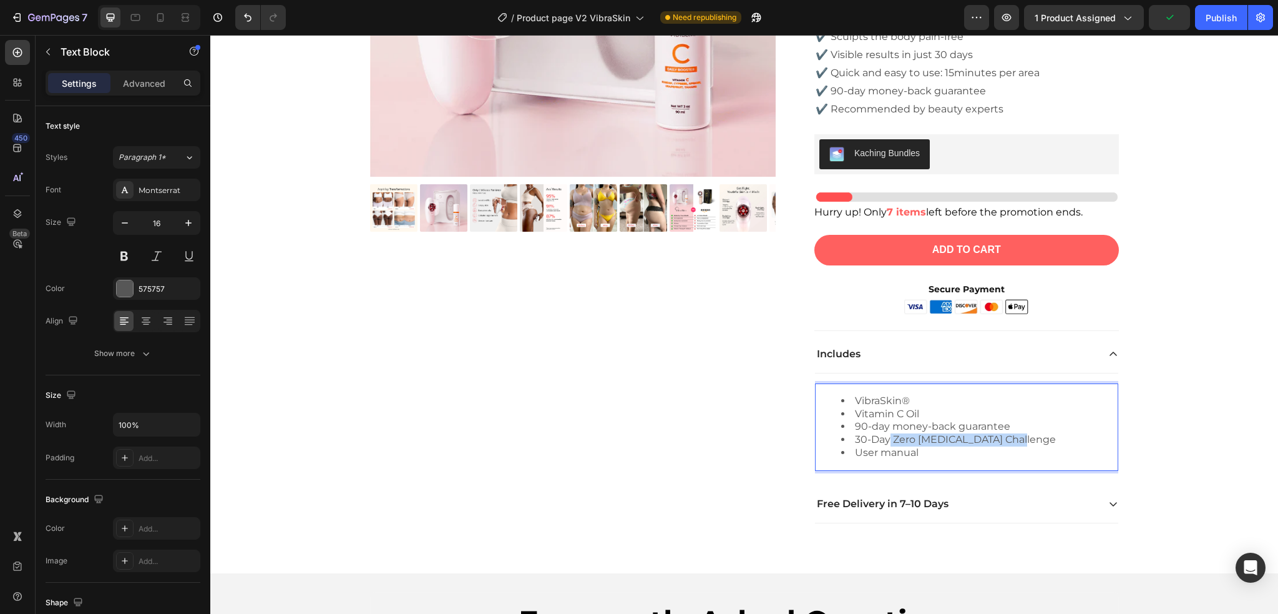
drag, startPoint x: 993, startPoint y: 433, endPoint x: 883, endPoint y: 441, distance: 109.5
click at [883, 441] on li "30-Day Zero [MEDICAL_DATA] Challenge" at bounding box center [979, 439] width 276 height 13
click at [885, 454] on li "User manual" at bounding box center [979, 452] width 276 height 13
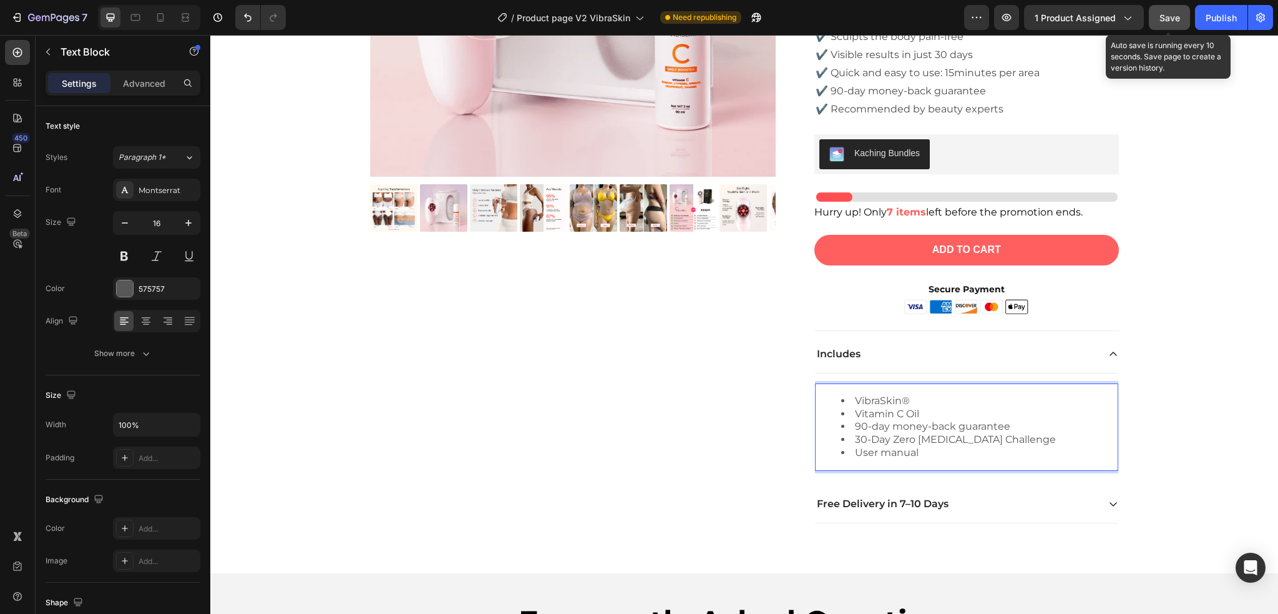
click at [1185, 16] on button "Save" at bounding box center [1169, 17] width 41 height 25
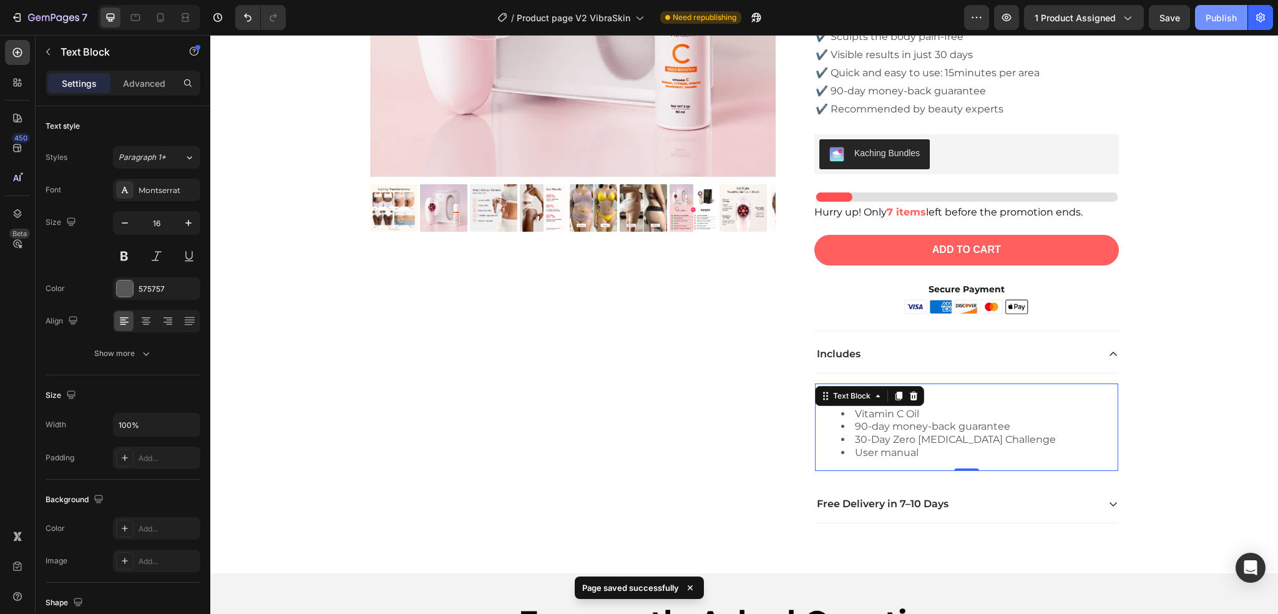
click at [1219, 12] on div "Publish" at bounding box center [1221, 17] width 31 height 13
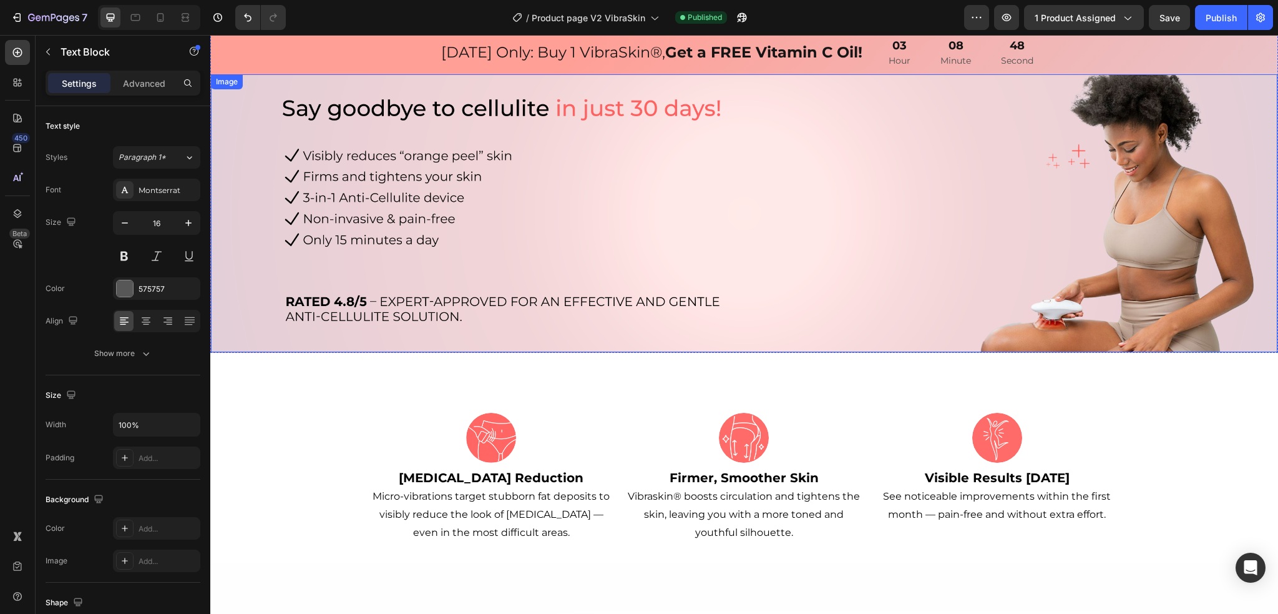
scroll to position [0, 0]
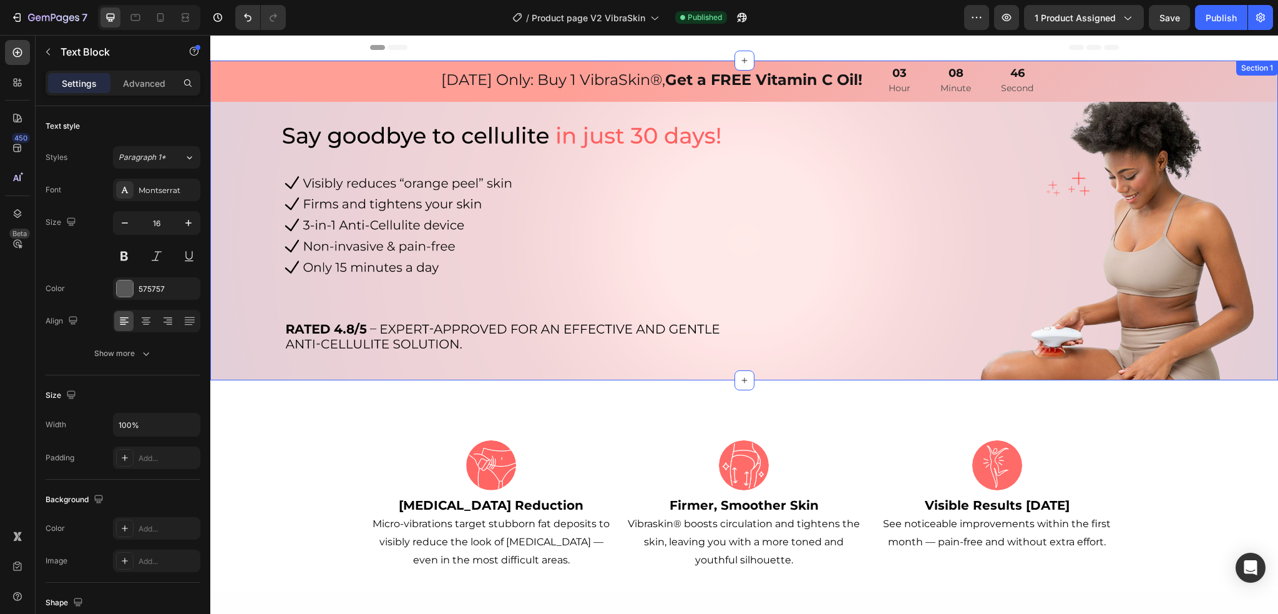
click at [1155, 77] on div "[DATE] Only: Buy 1 VibraSkin®, Get a FREE Vitamin C Oil! Text Block 03 Hour 08 …" at bounding box center [744, 221] width 1068 height 320
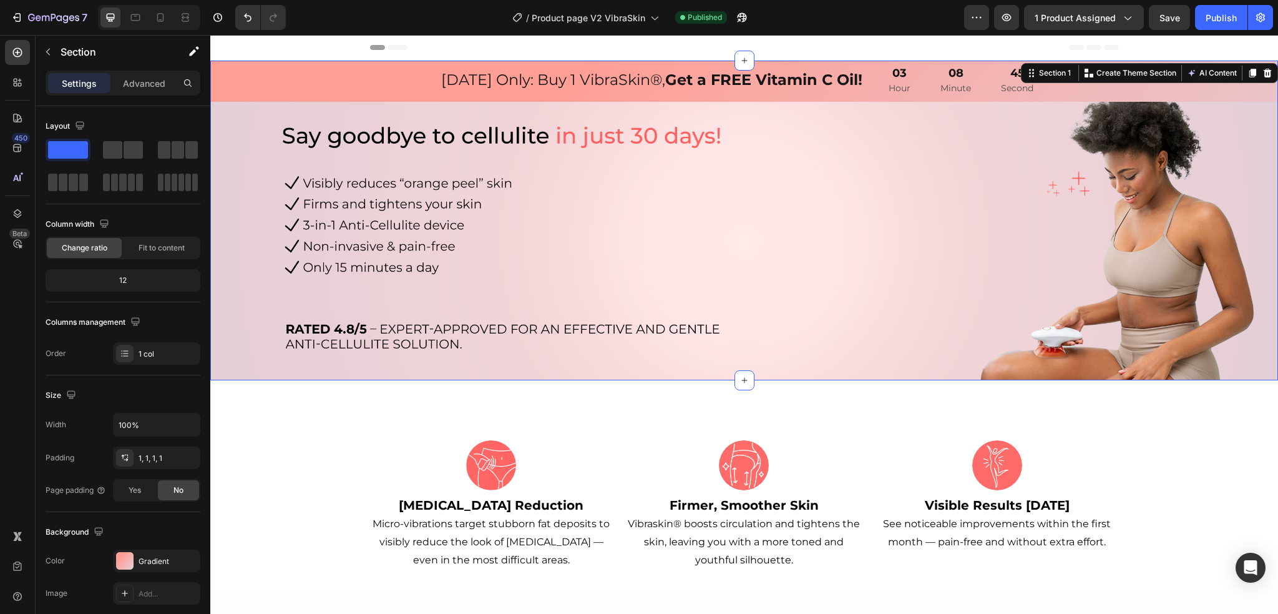
click at [1147, 94] on div "[DATE] Only: Buy 1 VibraSkin®, Get a FREE Vitamin C Oil! Text Block 03 Hour 08 …" at bounding box center [744, 220] width 1067 height 318
click at [931, 198] on img at bounding box center [744, 241] width 1067 height 278
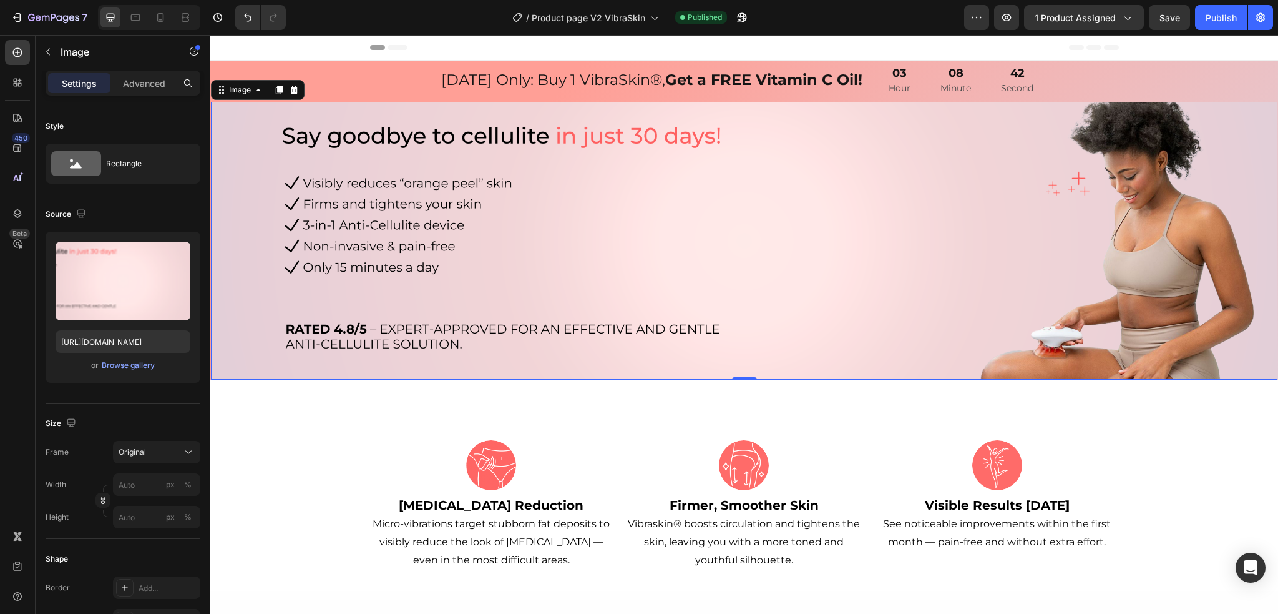
scroll to position [250, 0]
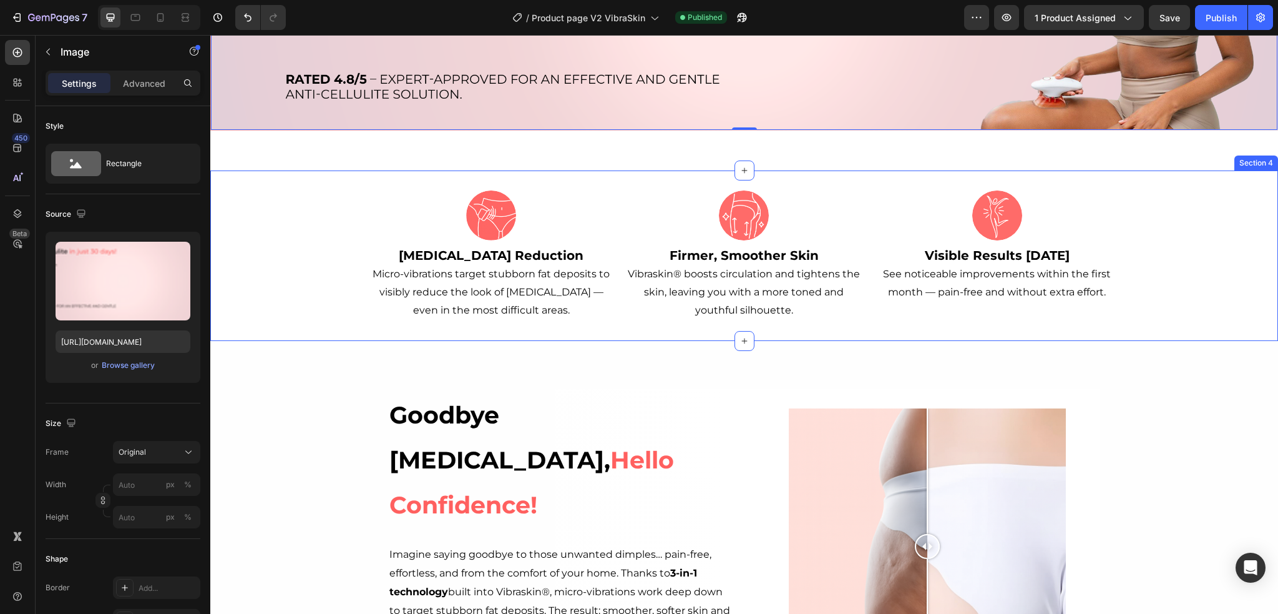
click at [1167, 233] on div "Image [MEDICAL_DATA] Reduction Micro-vibrations target stubborn fat deposits to…" at bounding box center [744, 255] width 1068 height 130
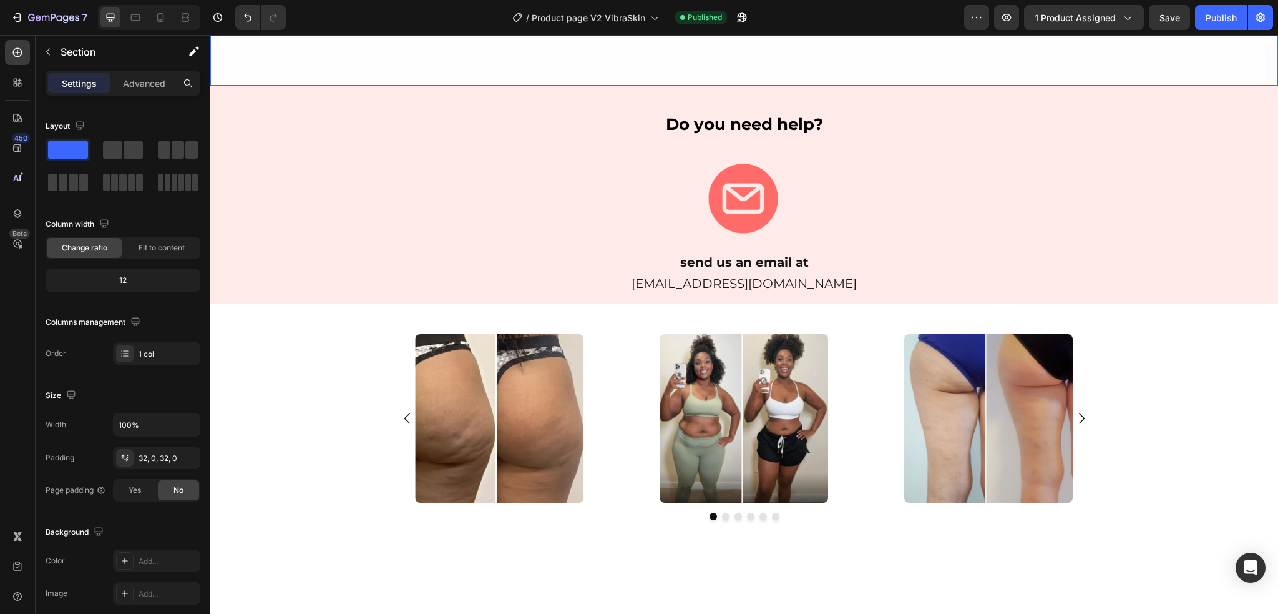
scroll to position [2310, 0]
